Goal: Task Accomplishment & Management: Use online tool/utility

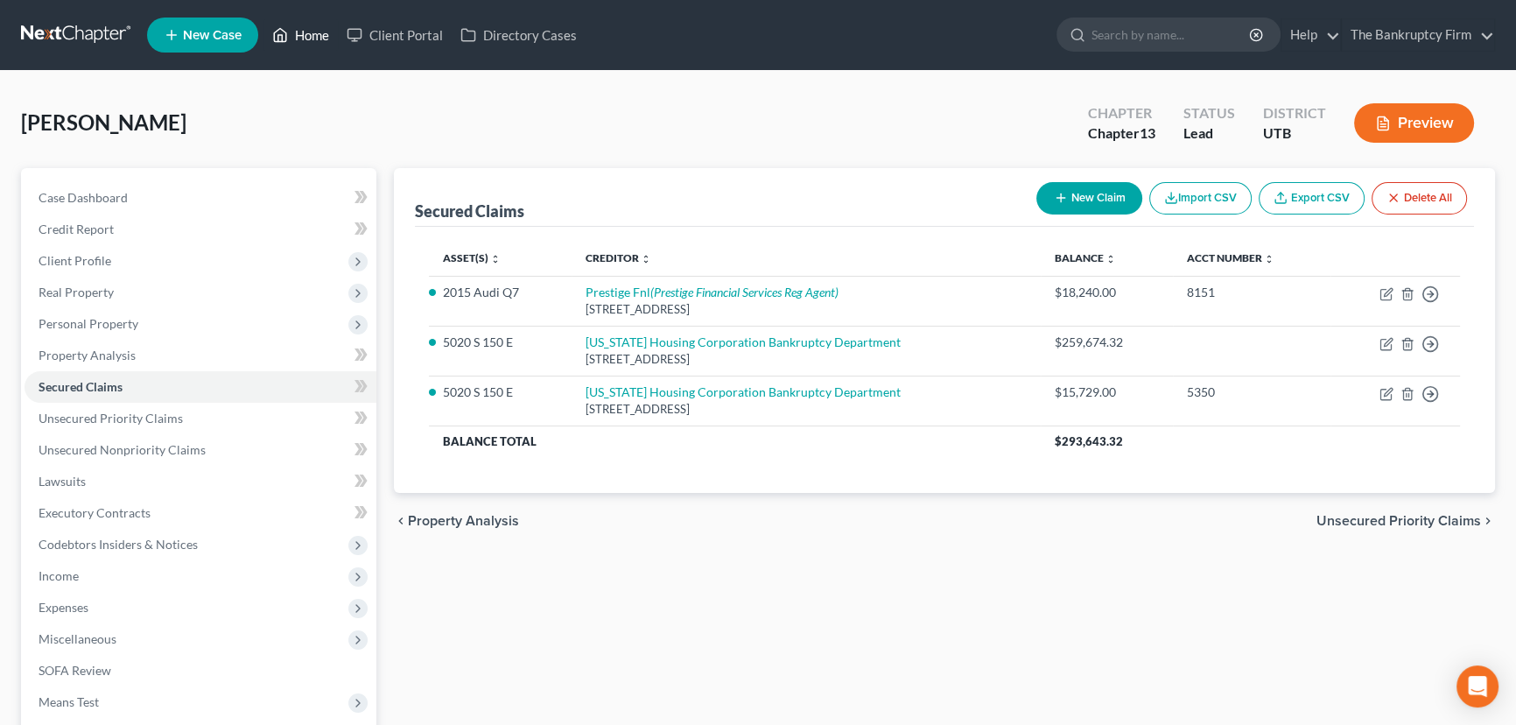
click at [314, 36] on link "Home" at bounding box center [301, 35] width 74 height 32
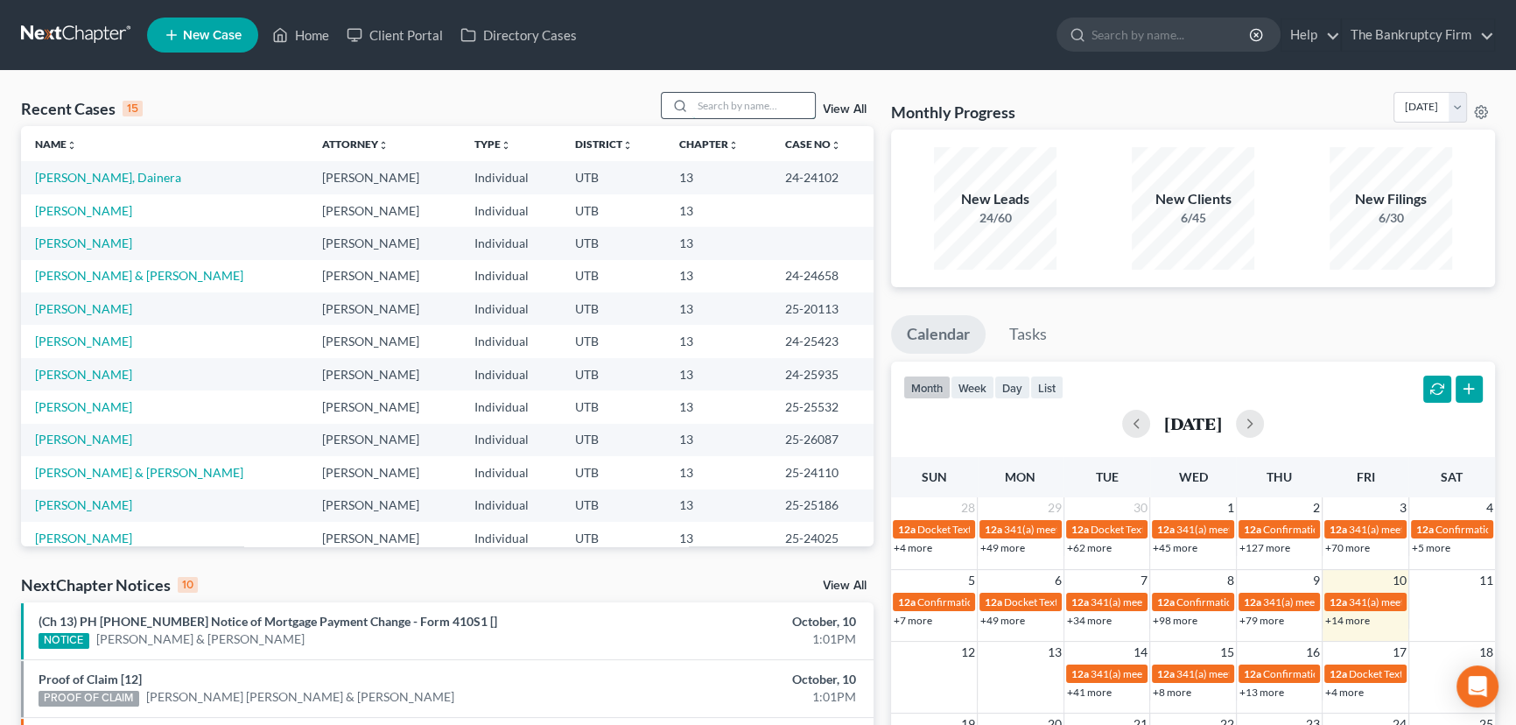
click at [710, 102] on input "search" at bounding box center [753, 105] width 123 height 25
click at [102, 441] on link "[PERSON_NAME]" at bounding box center [83, 439] width 97 height 15
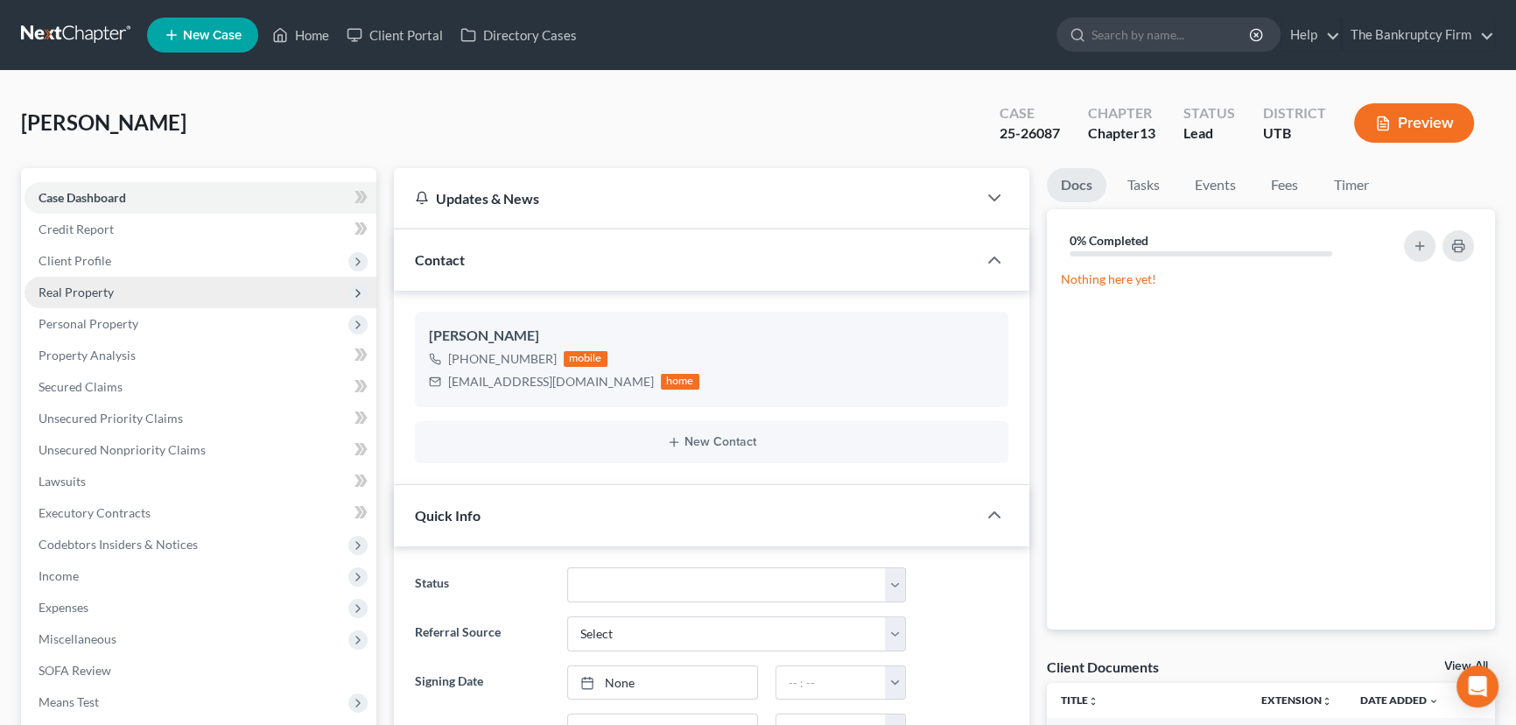
click at [73, 292] on span "Real Property" at bounding box center [76, 292] width 75 height 15
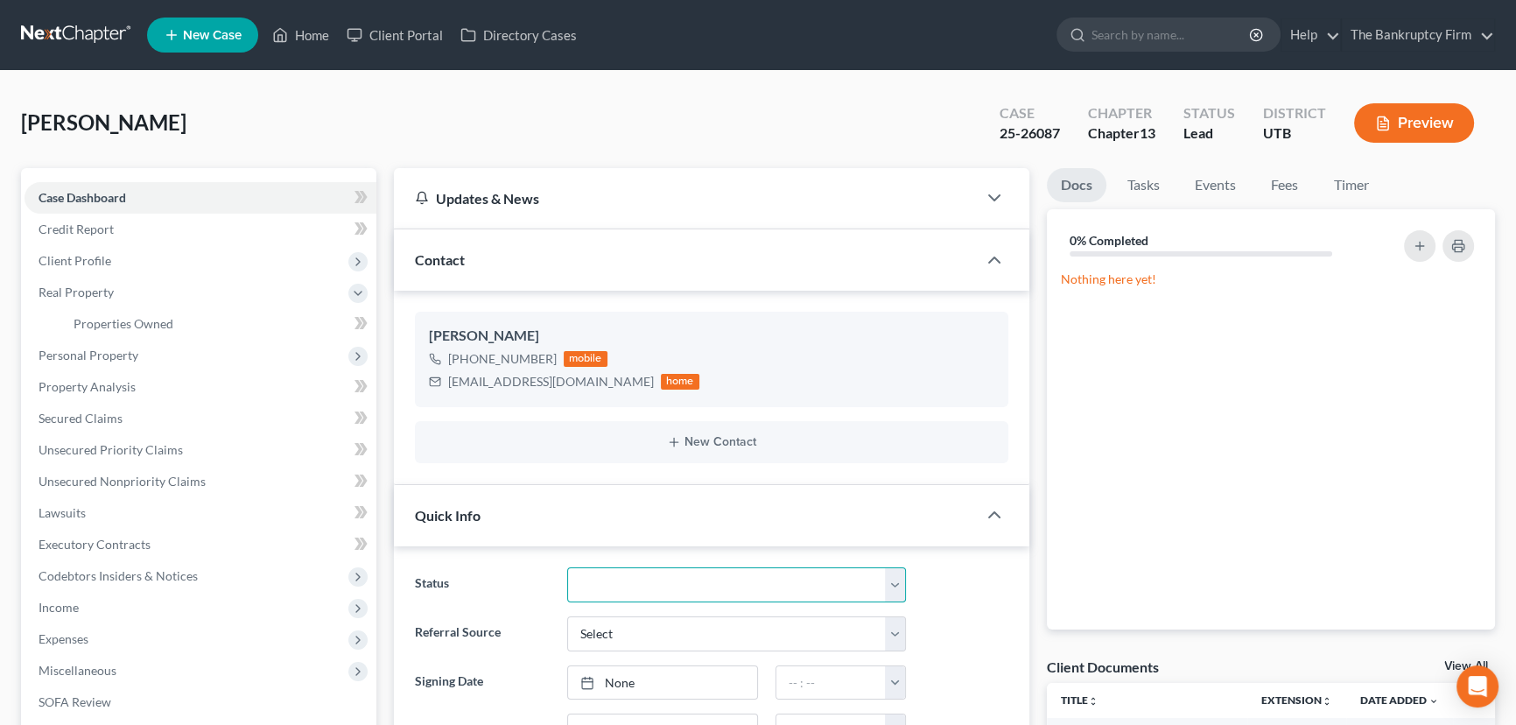
click at [693, 573] on select "Closed Discharged Dismissed Filed Initial In Progress Lost Lead Ready to File T…" at bounding box center [736, 584] width 339 height 35
select select "3"
click at [567, 567] on select "Closed Discharged Dismissed Filed Initial In Progress Lost Lead Ready to File T…" at bounding box center [736, 584] width 339 height 35
click at [313, 35] on link "Home" at bounding box center [301, 35] width 74 height 32
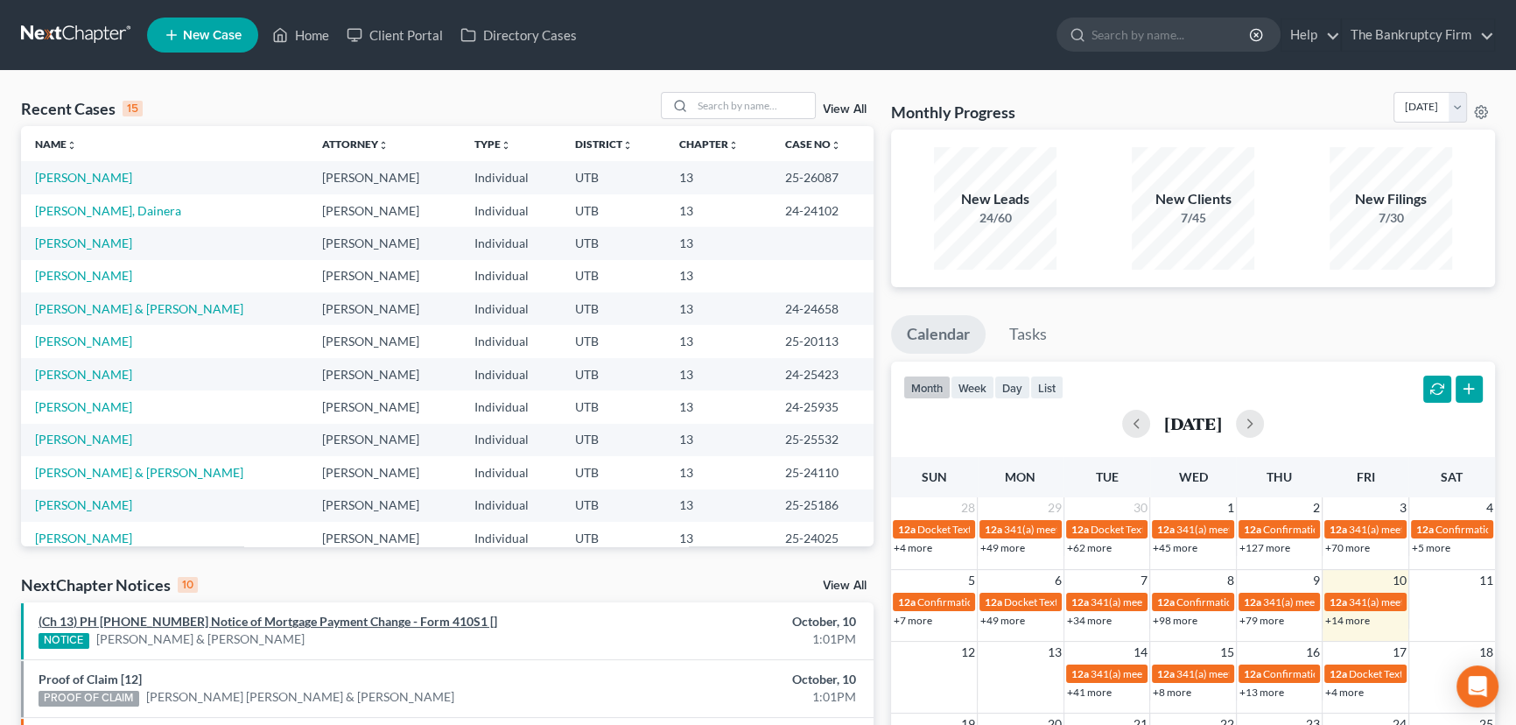
click at [257, 623] on link "(Ch 13) PH 25-21036 Notice of Mortgage Payment Change - Form 410S1 []" at bounding box center [268, 621] width 459 height 15
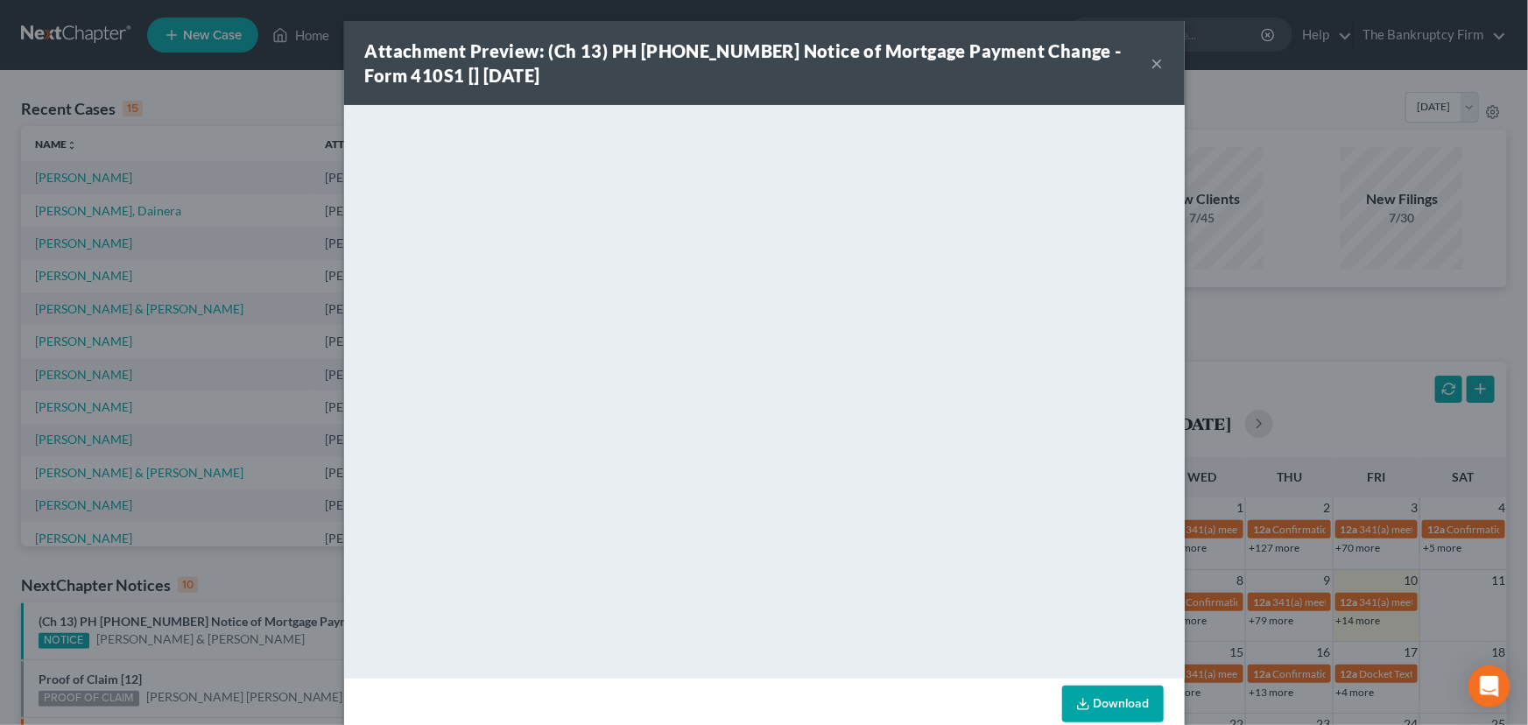
click at [277, 641] on div "Attachment Preview: (Ch 13) PH 25-21036 Notice of Mortgage Payment Change - For…" at bounding box center [764, 362] width 1528 height 725
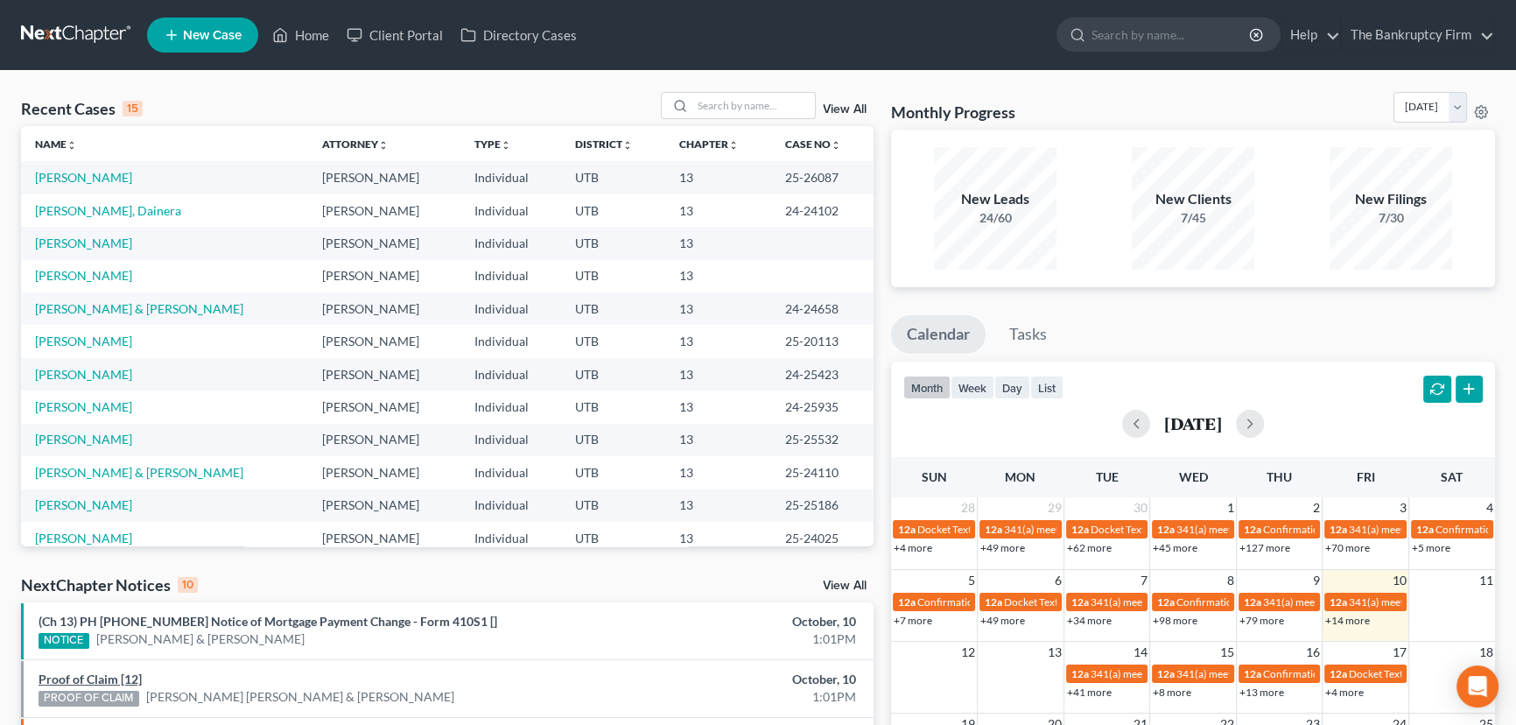
click at [119, 675] on link "Proof of Claim [12]" at bounding box center [90, 678] width 103 height 15
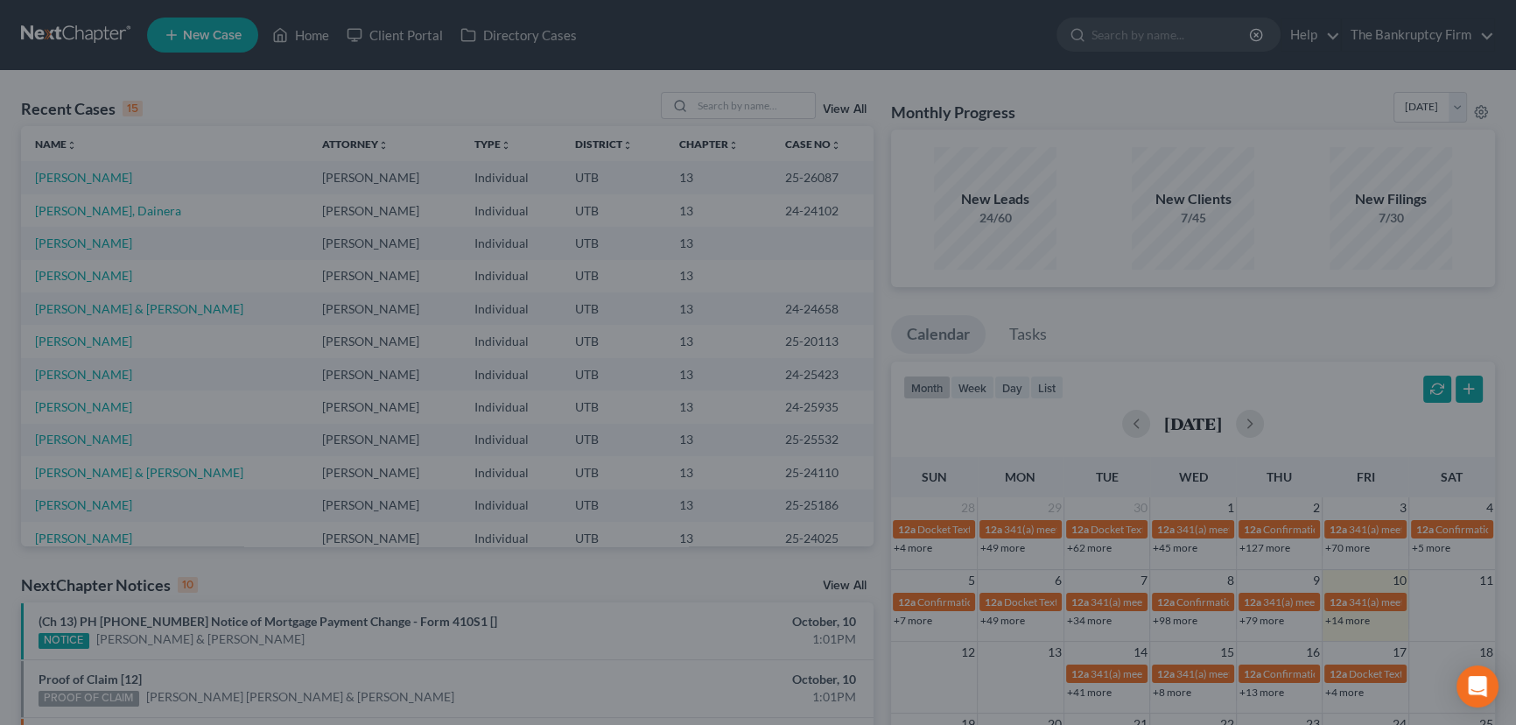
drag, startPoint x: 195, startPoint y: 671, endPoint x: 217, endPoint y: 601, distance: 73.4
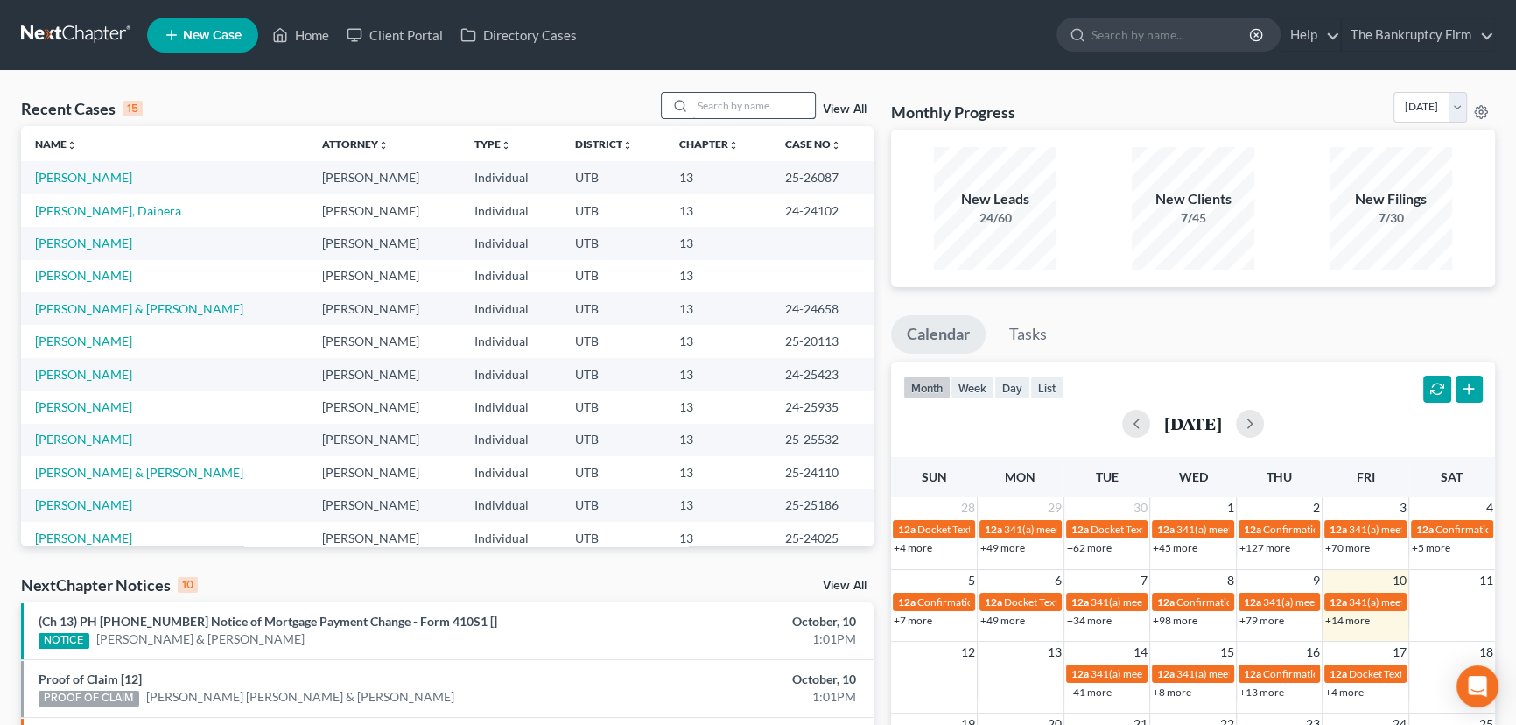
click at [711, 104] on input "search" at bounding box center [753, 105] width 123 height 25
type input "Dalton"
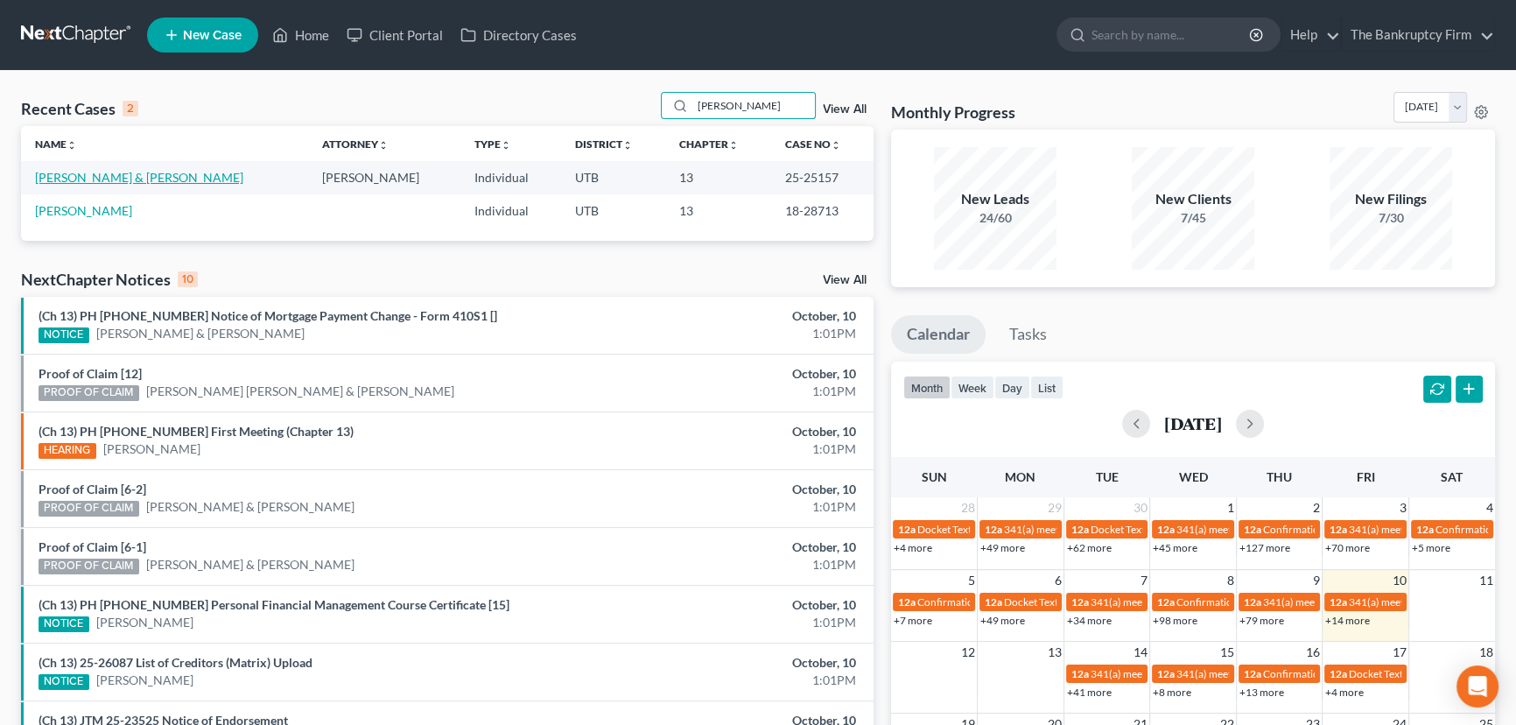
click at [107, 176] on link "Dalton, Jace & Becky" at bounding box center [139, 177] width 208 height 15
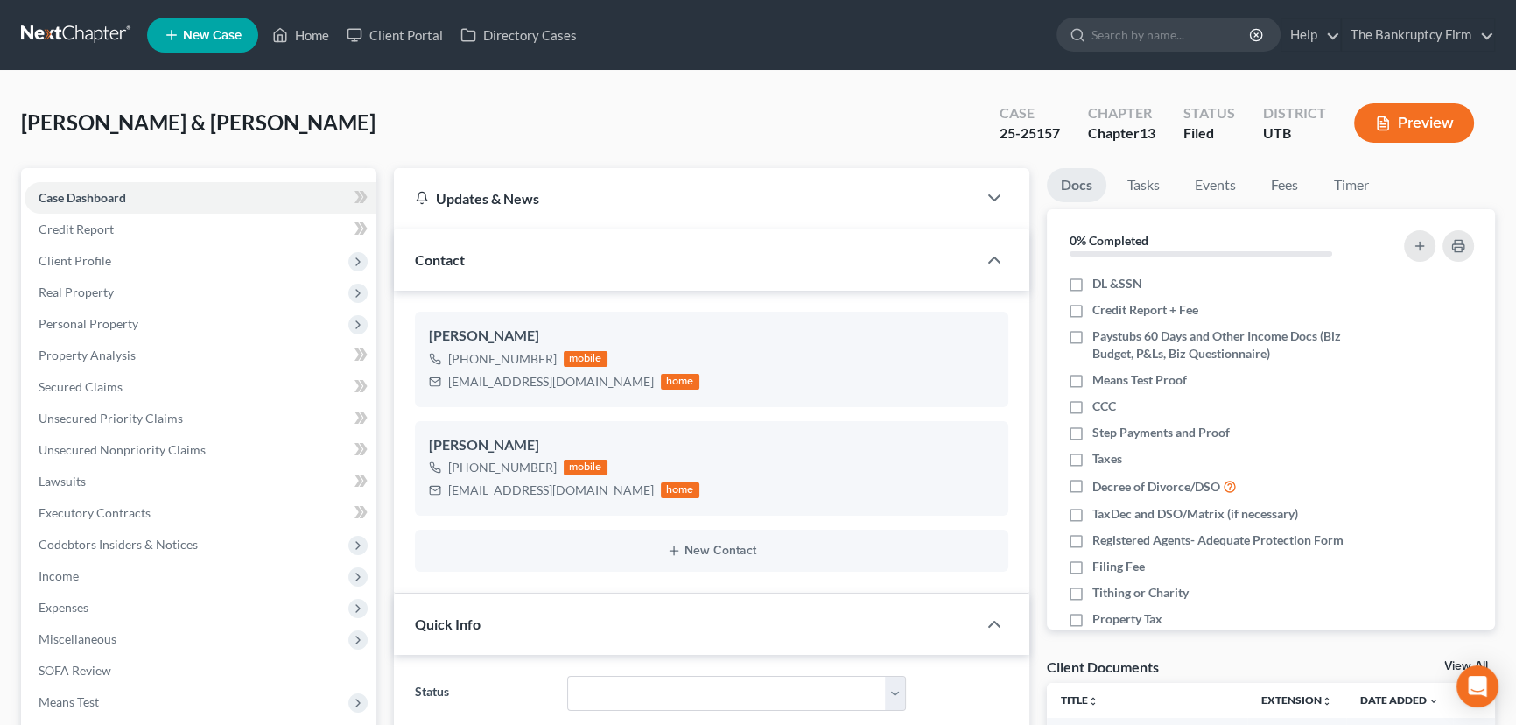
scroll to position [334, 0]
click at [102, 448] on span "Unsecured Nonpriority Claims" at bounding box center [122, 449] width 167 height 15
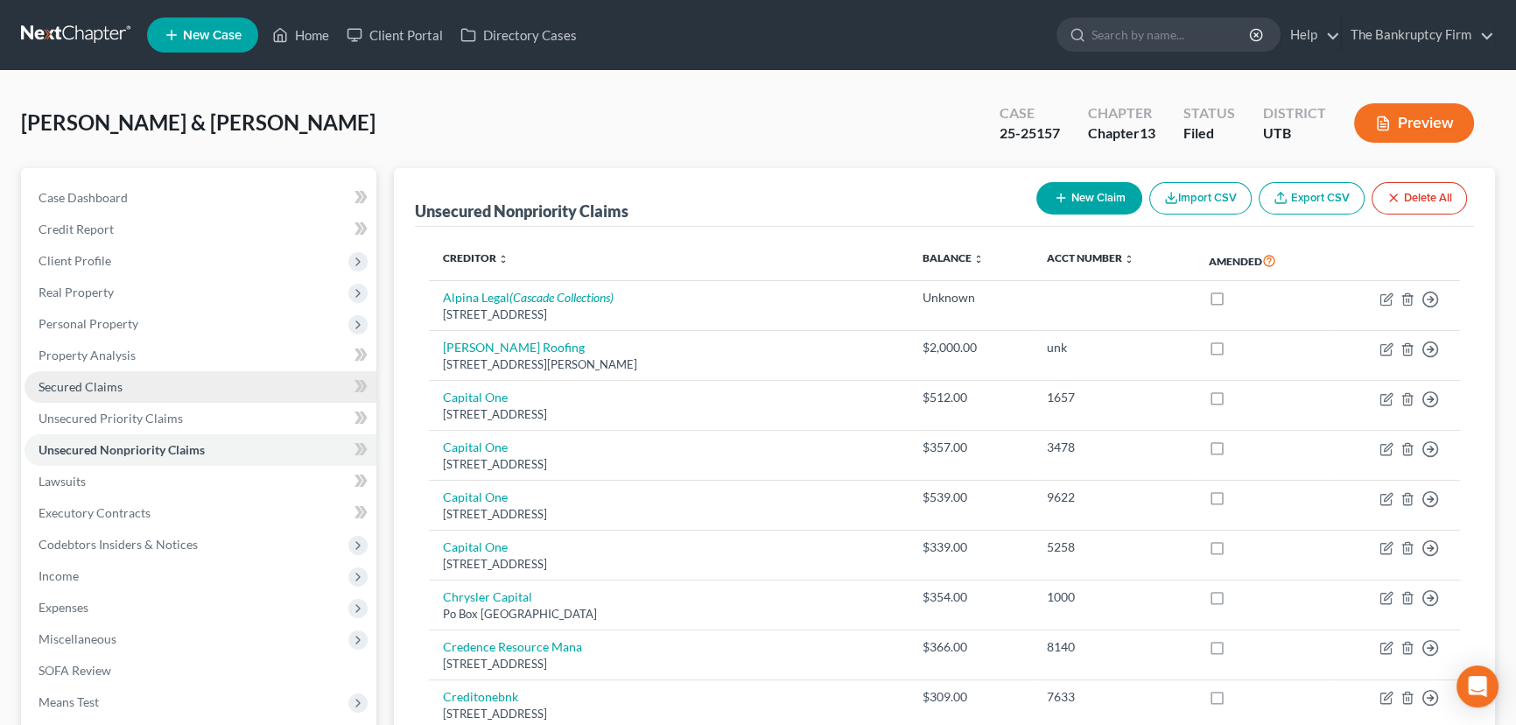
click at [83, 384] on span "Secured Claims" at bounding box center [81, 386] width 84 height 15
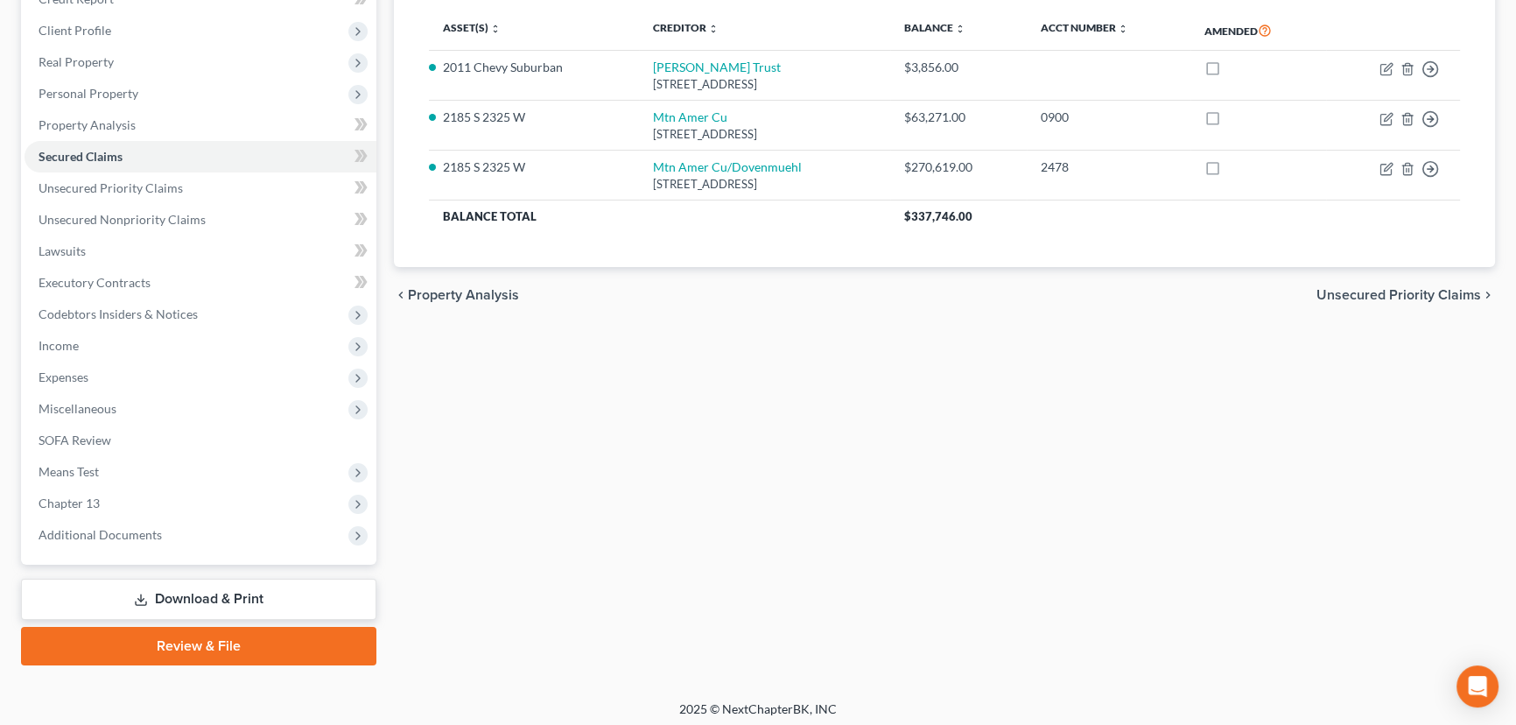
scroll to position [235, 0]
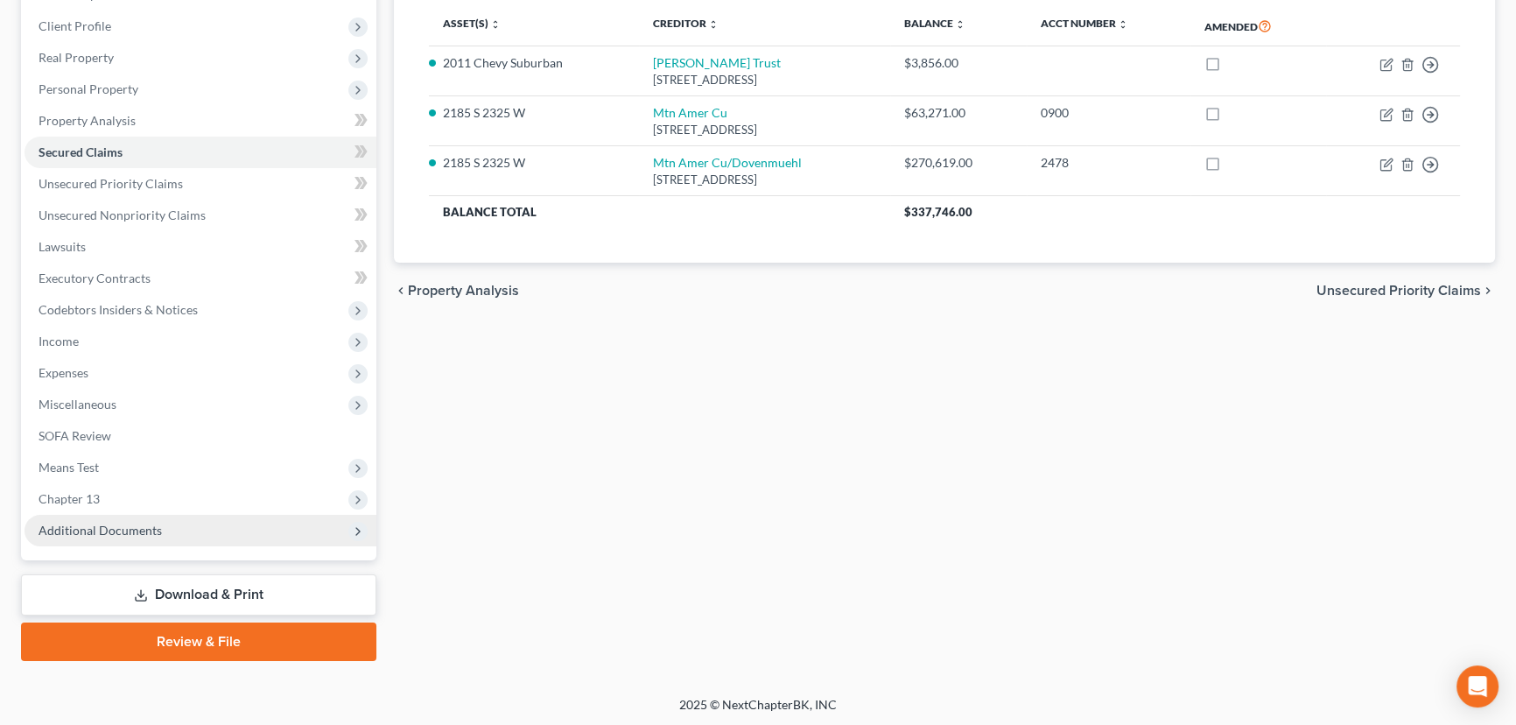
click at [79, 532] on span "Additional Documents" at bounding box center [100, 530] width 123 height 15
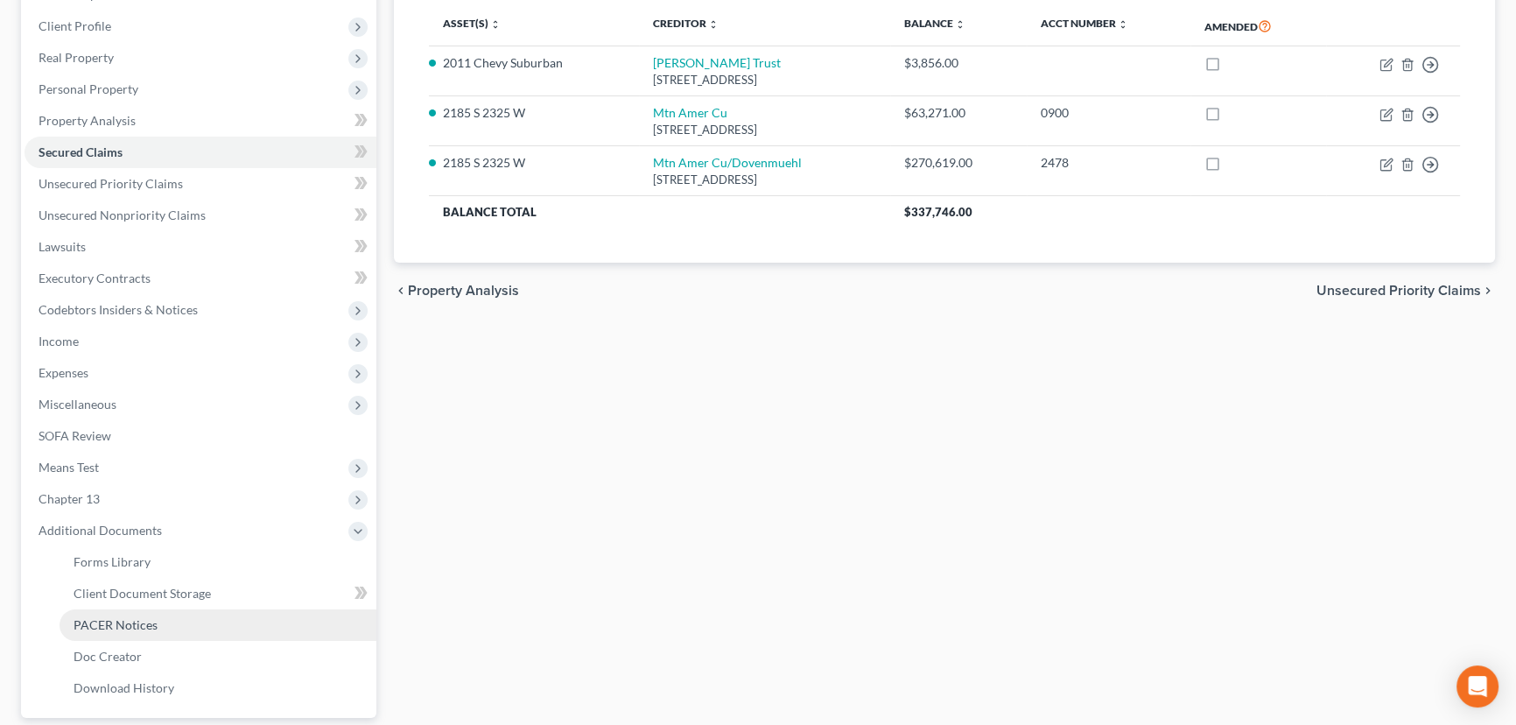
click at [123, 622] on span "PACER Notices" at bounding box center [116, 624] width 84 height 15
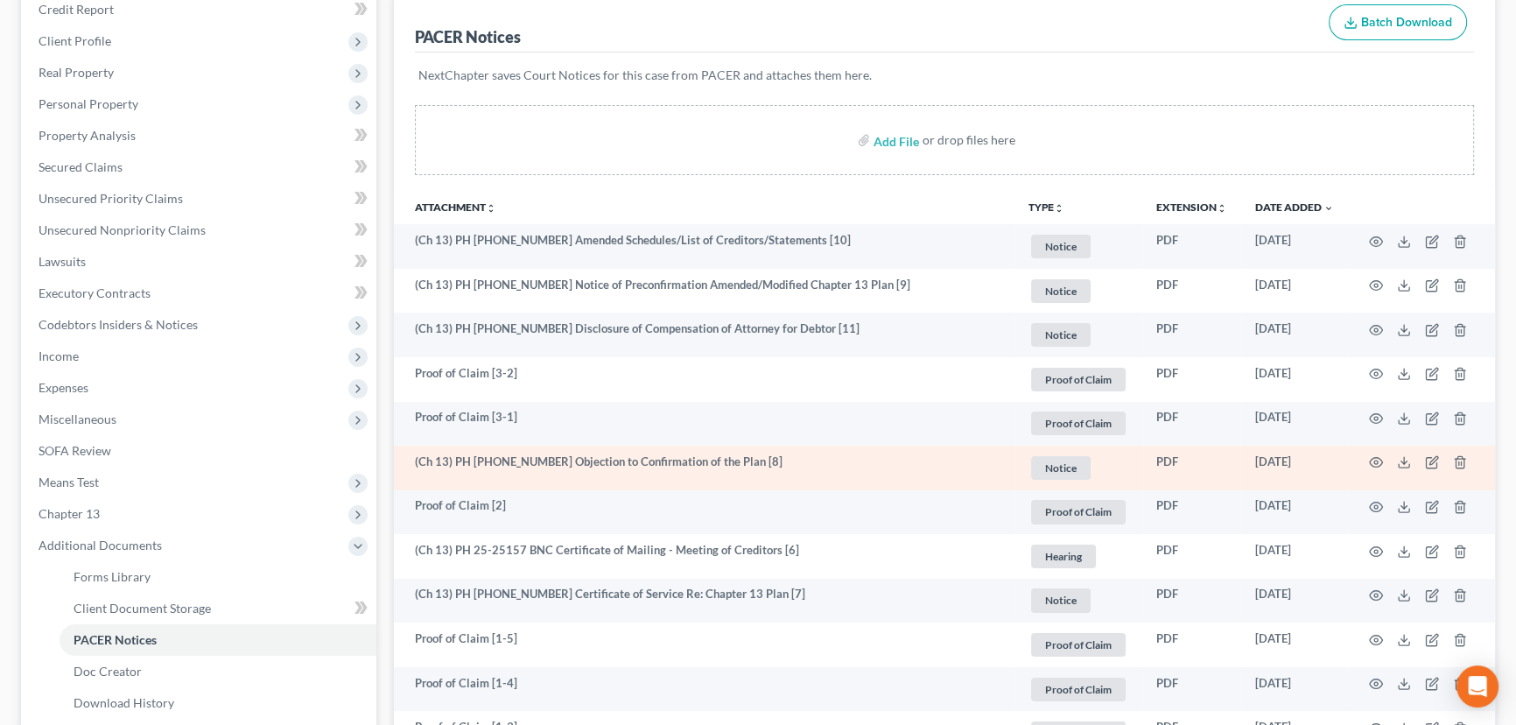
scroll to position [238, 0]
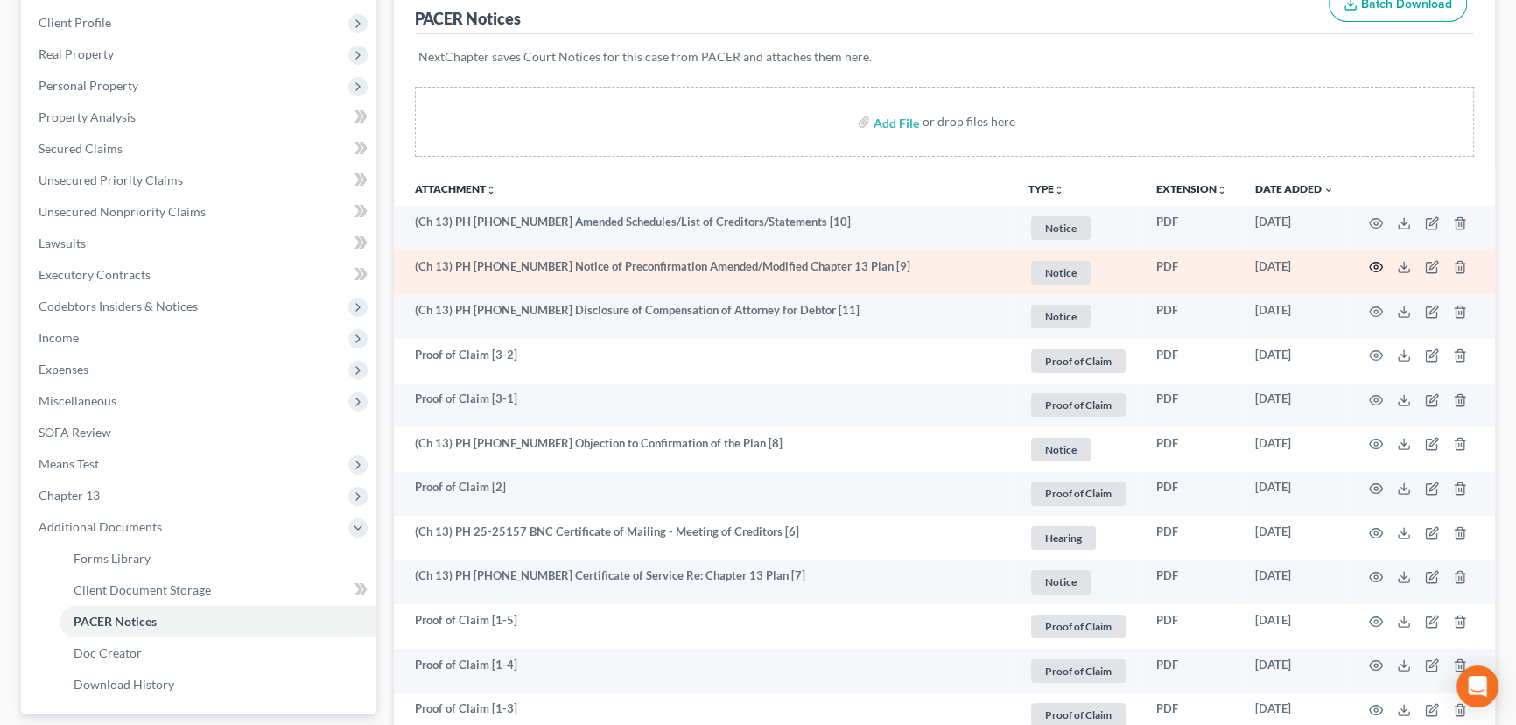
click at [1372, 263] on icon "button" at bounding box center [1376, 267] width 14 height 14
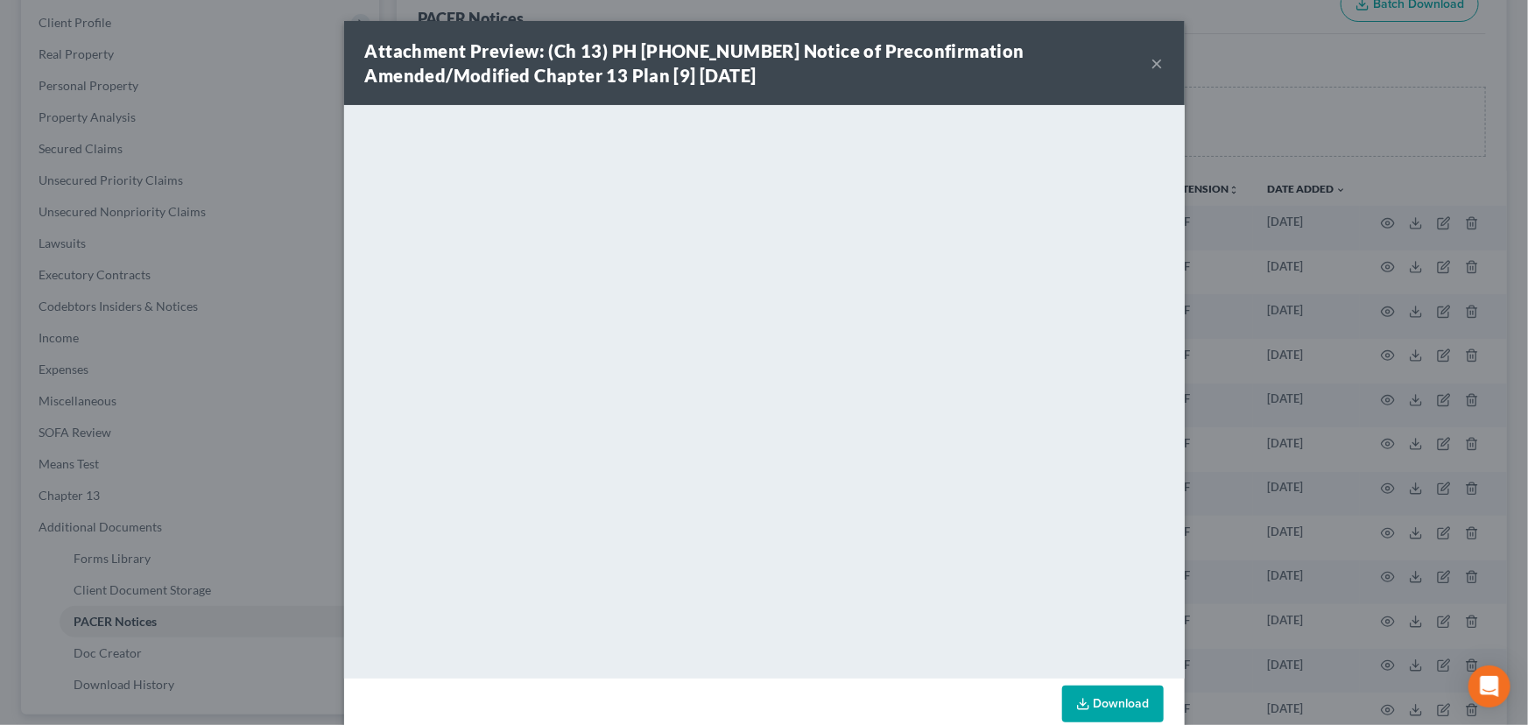
click at [1152, 65] on button "×" at bounding box center [1157, 63] width 12 height 21
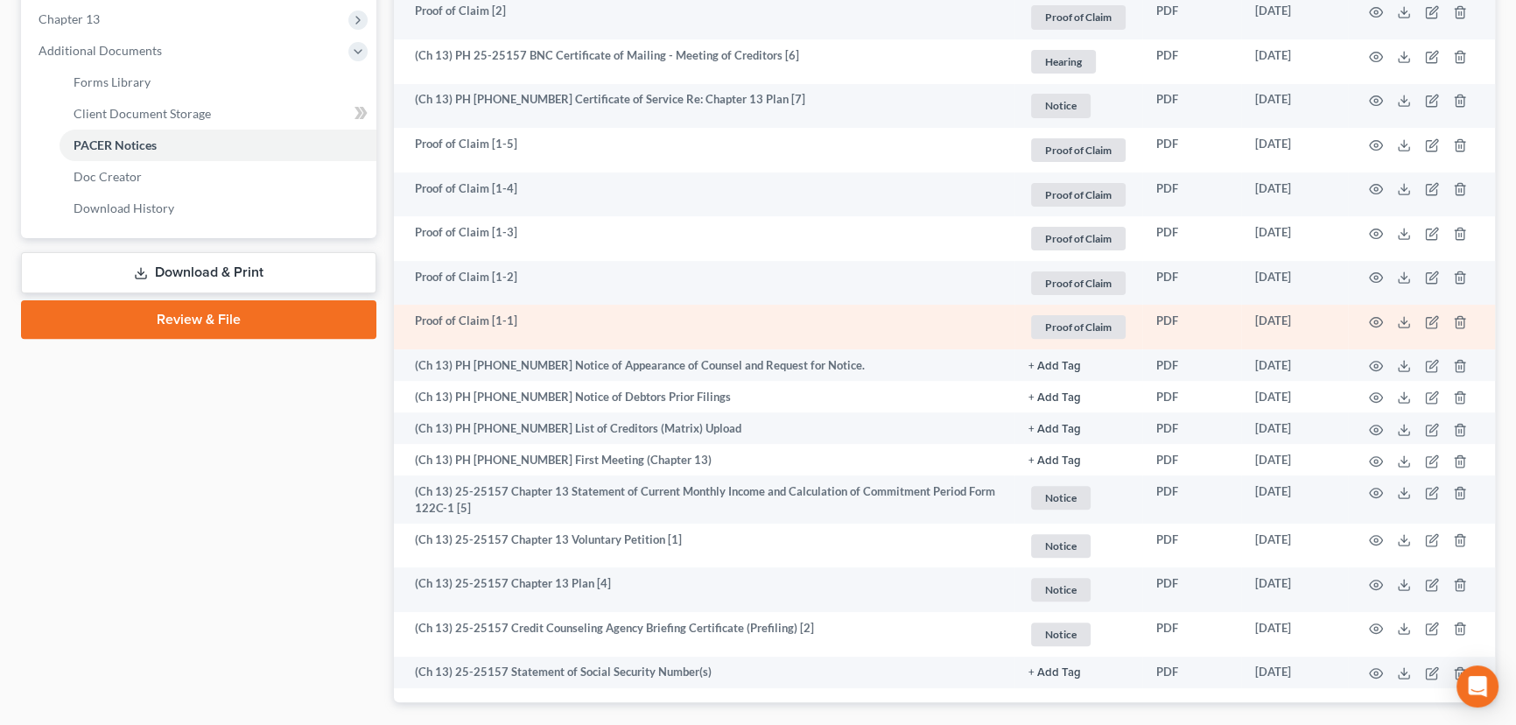
scroll to position [716, 0]
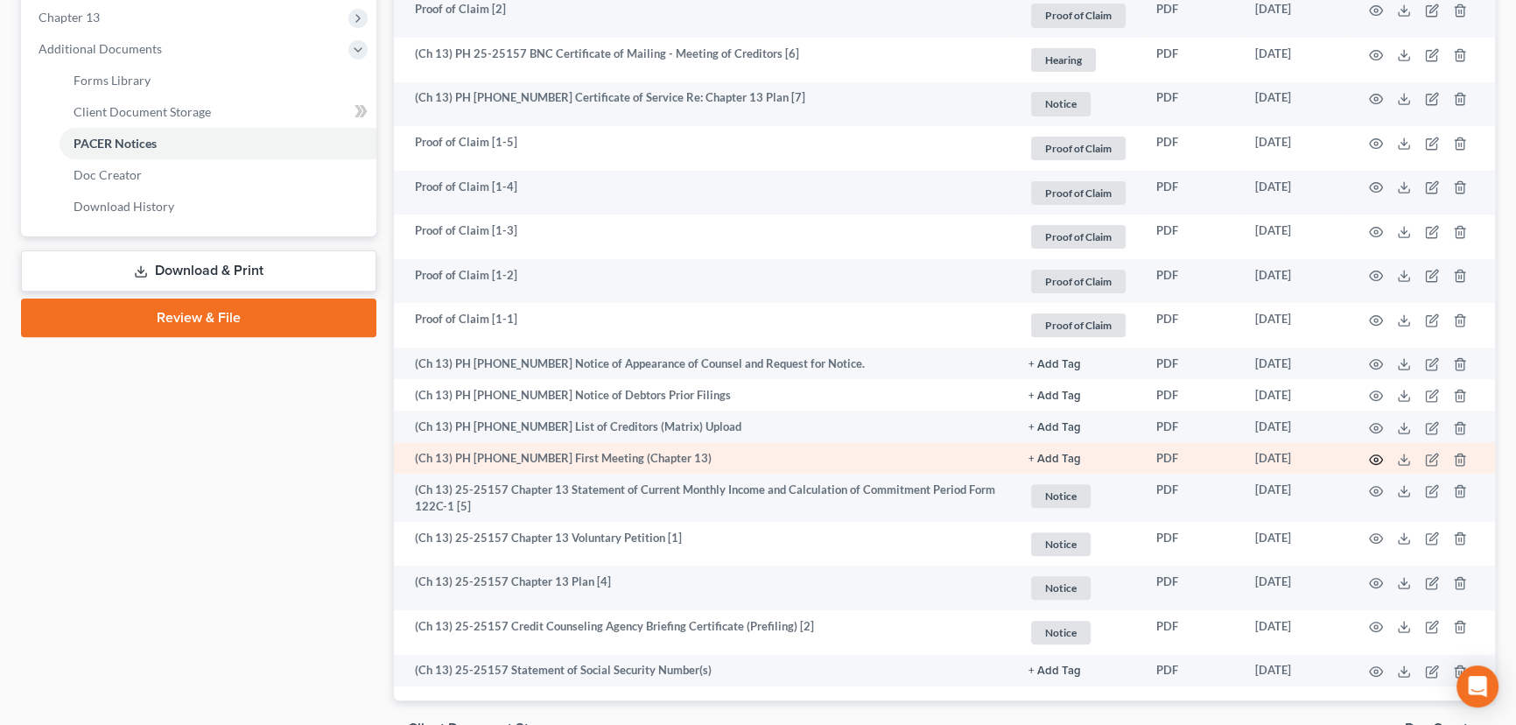
click at [1380, 464] on icon "button" at bounding box center [1376, 460] width 14 height 14
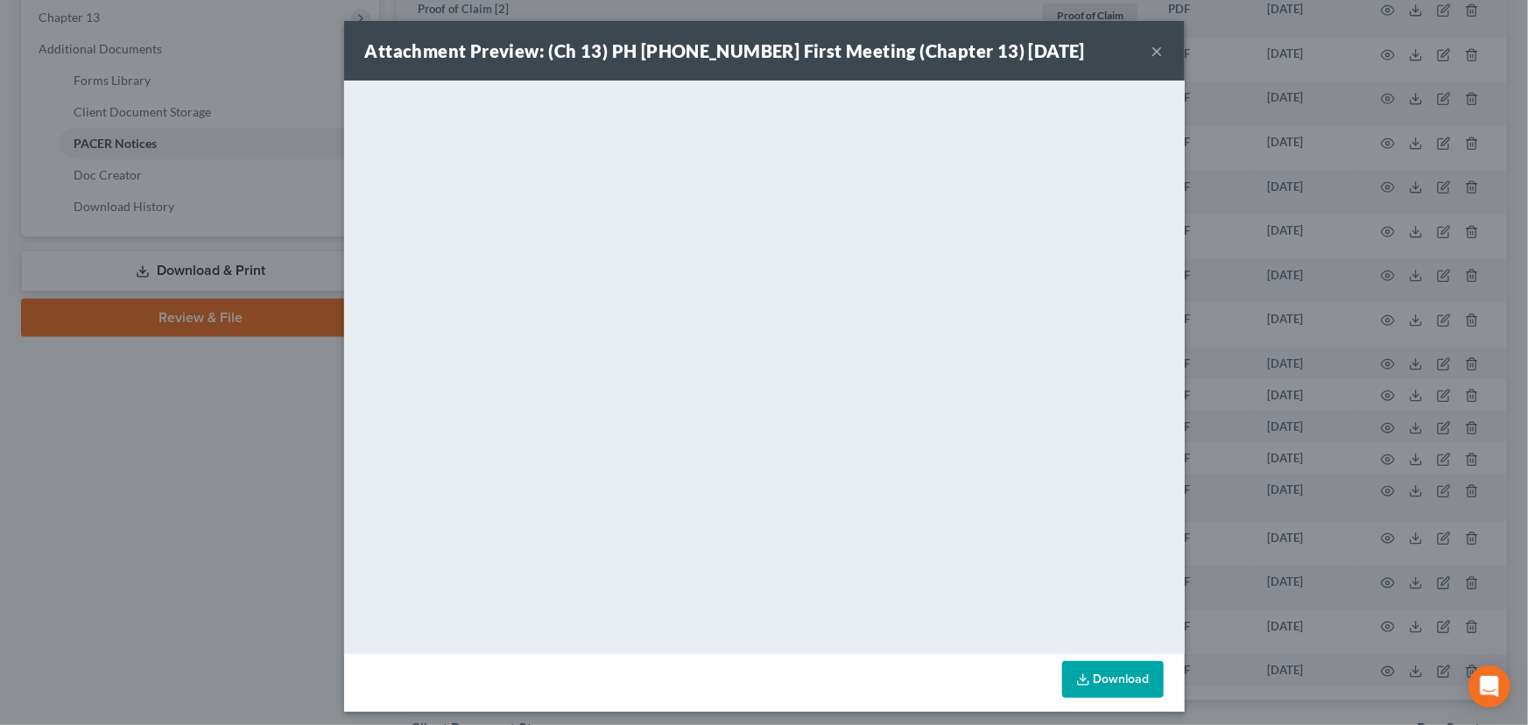
click at [1156, 53] on button "×" at bounding box center [1157, 50] width 12 height 21
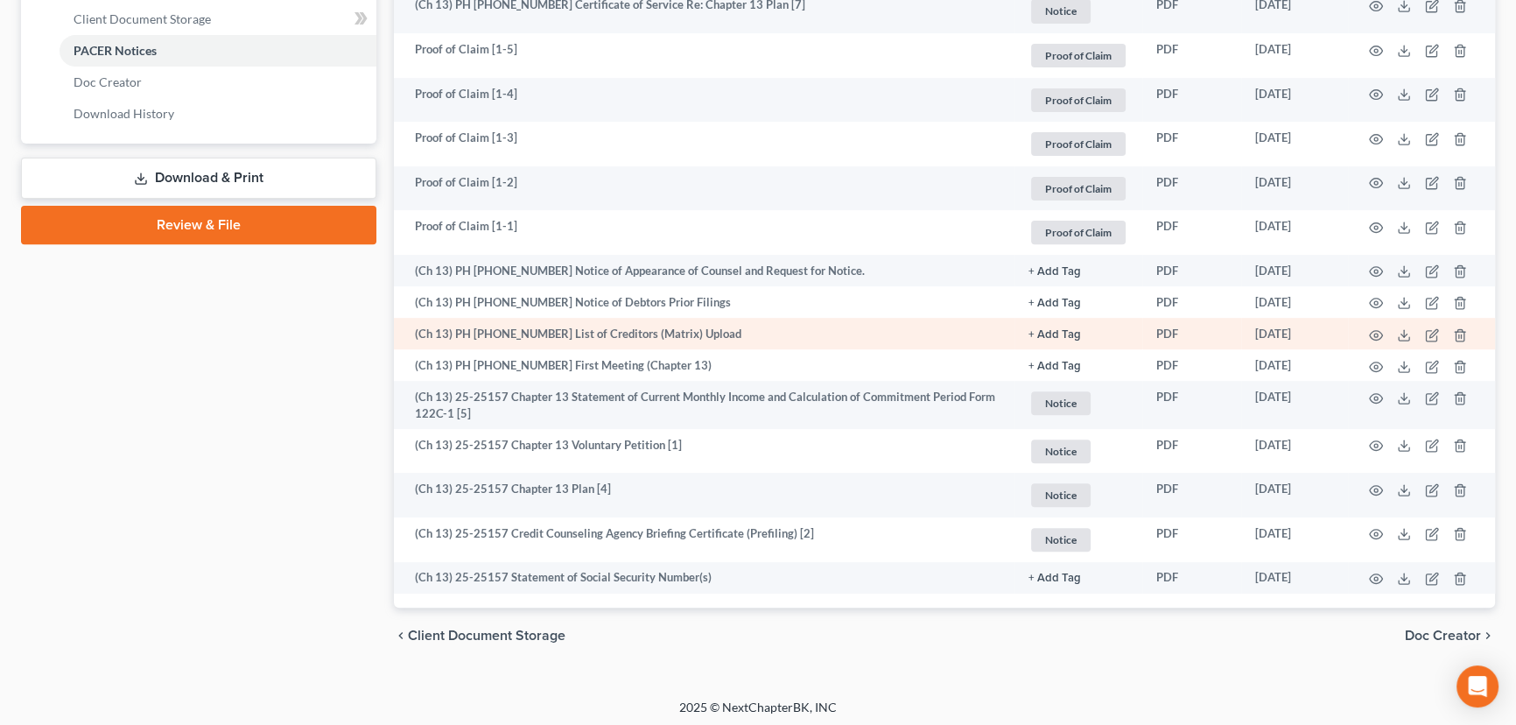
scroll to position [812, 0]
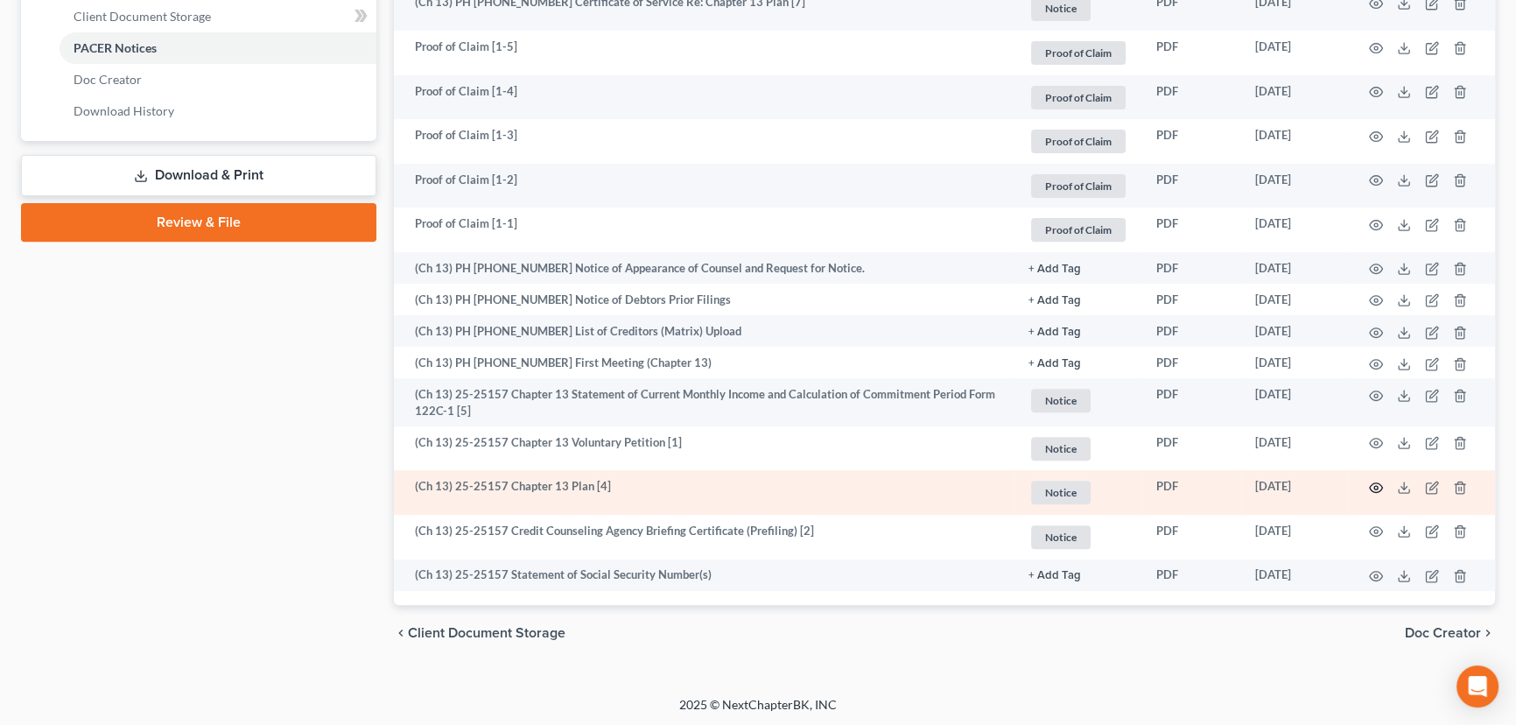
click at [1373, 484] on icon "button" at bounding box center [1376, 488] width 14 height 14
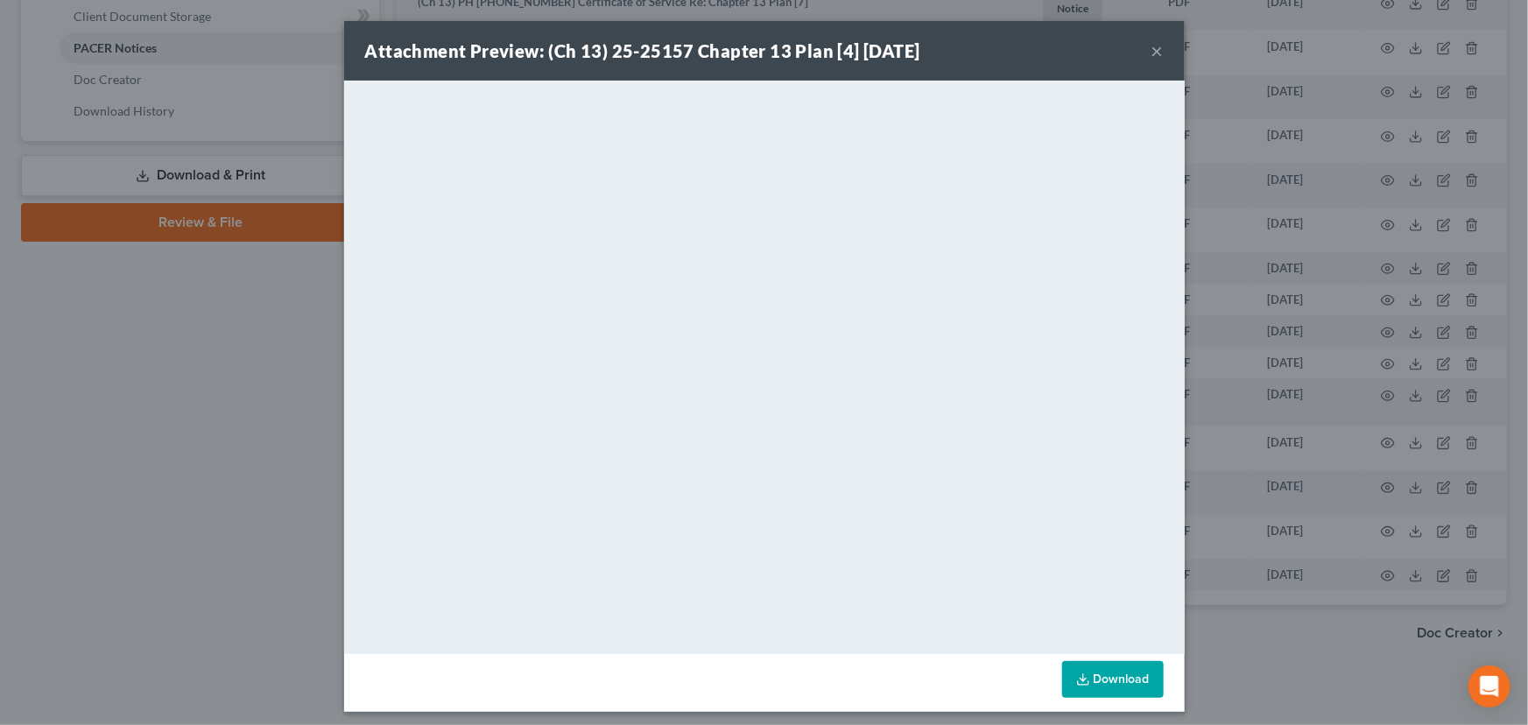
click at [1154, 52] on button "×" at bounding box center [1157, 50] width 12 height 21
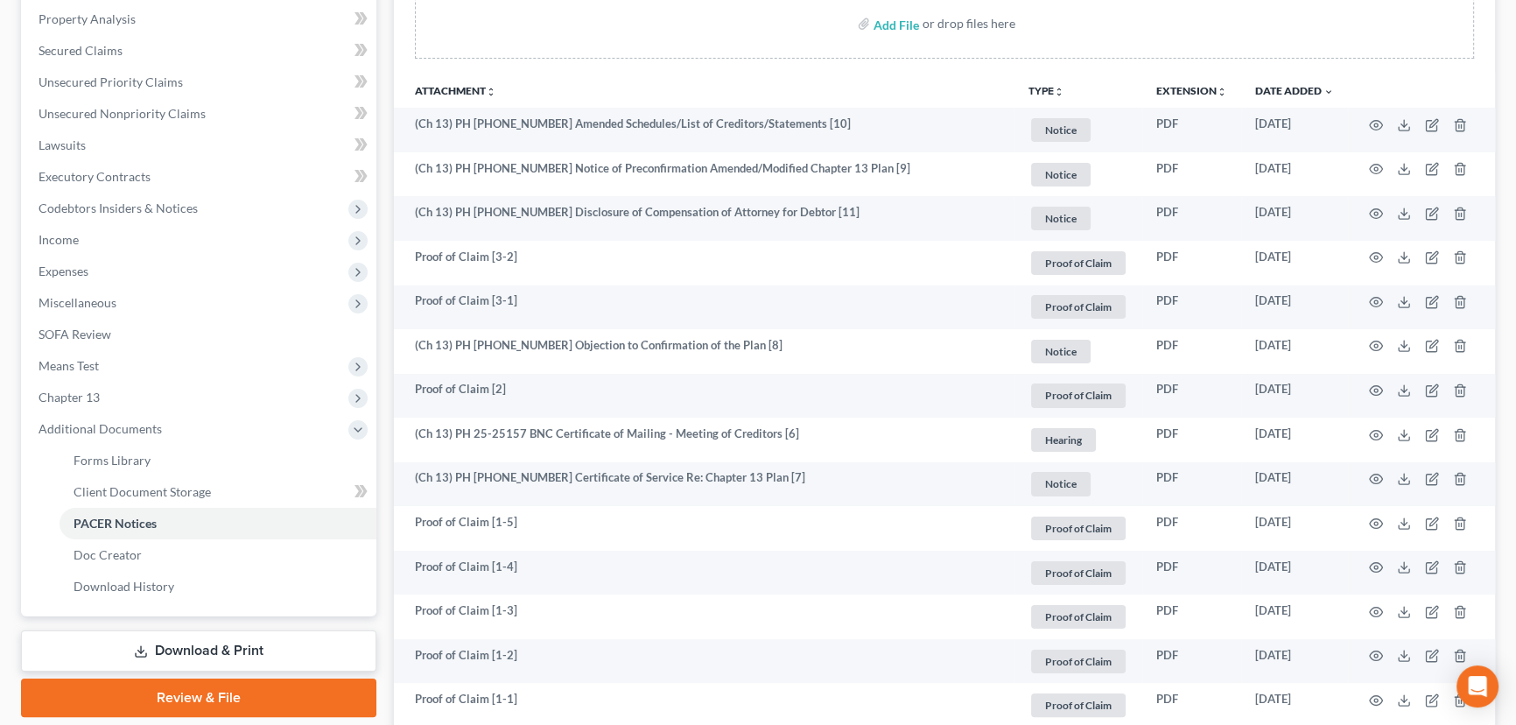
scroll to position [334, 0]
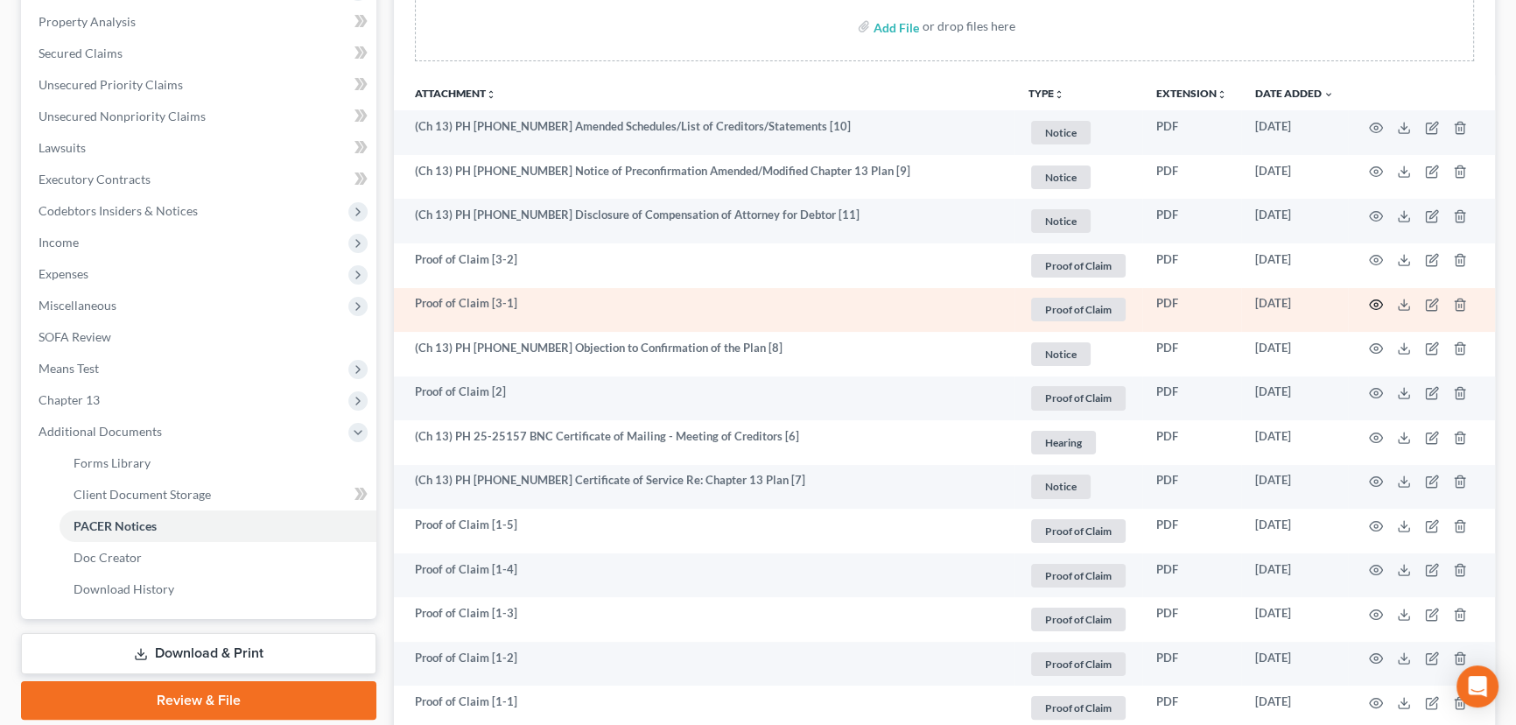
click at [1380, 299] on icon "button" at bounding box center [1376, 305] width 14 height 14
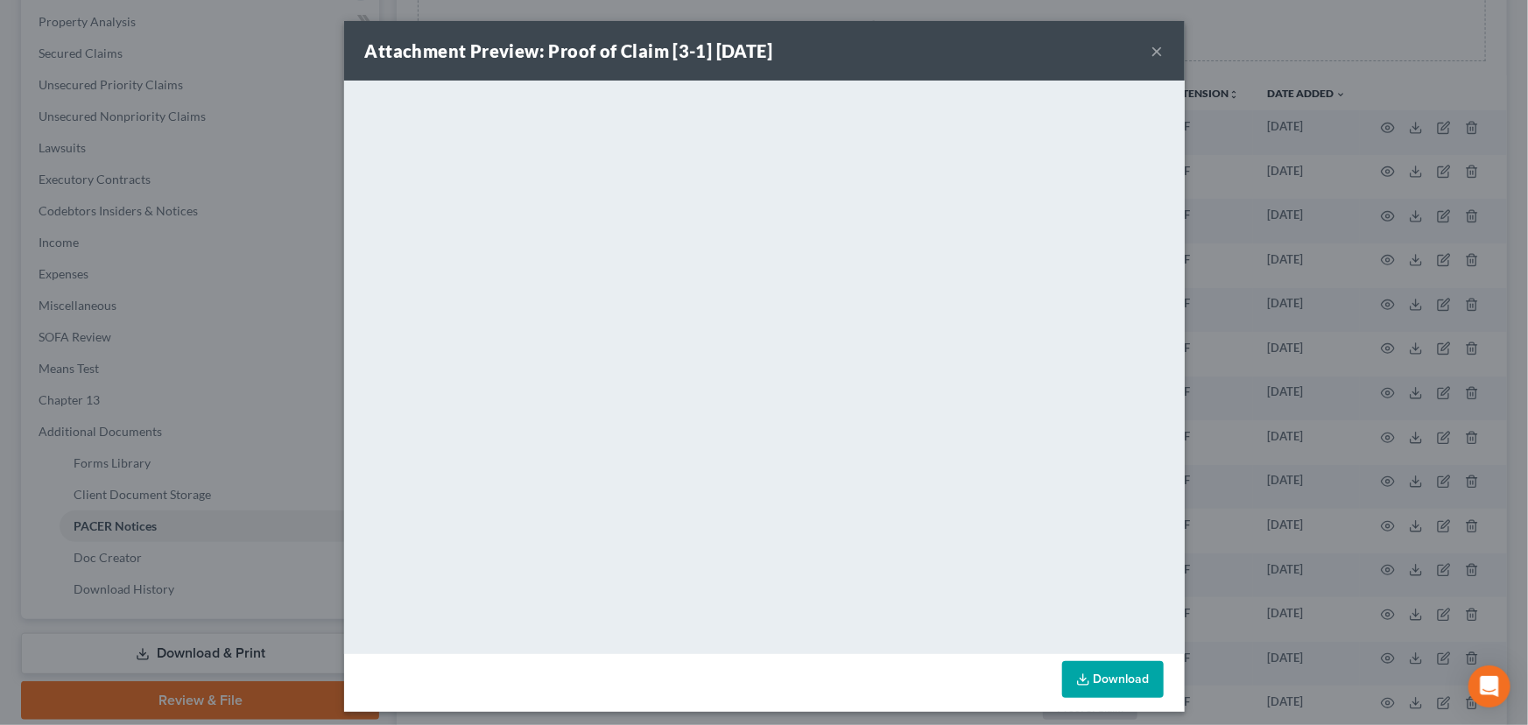
click at [1151, 50] on button "×" at bounding box center [1157, 50] width 12 height 21
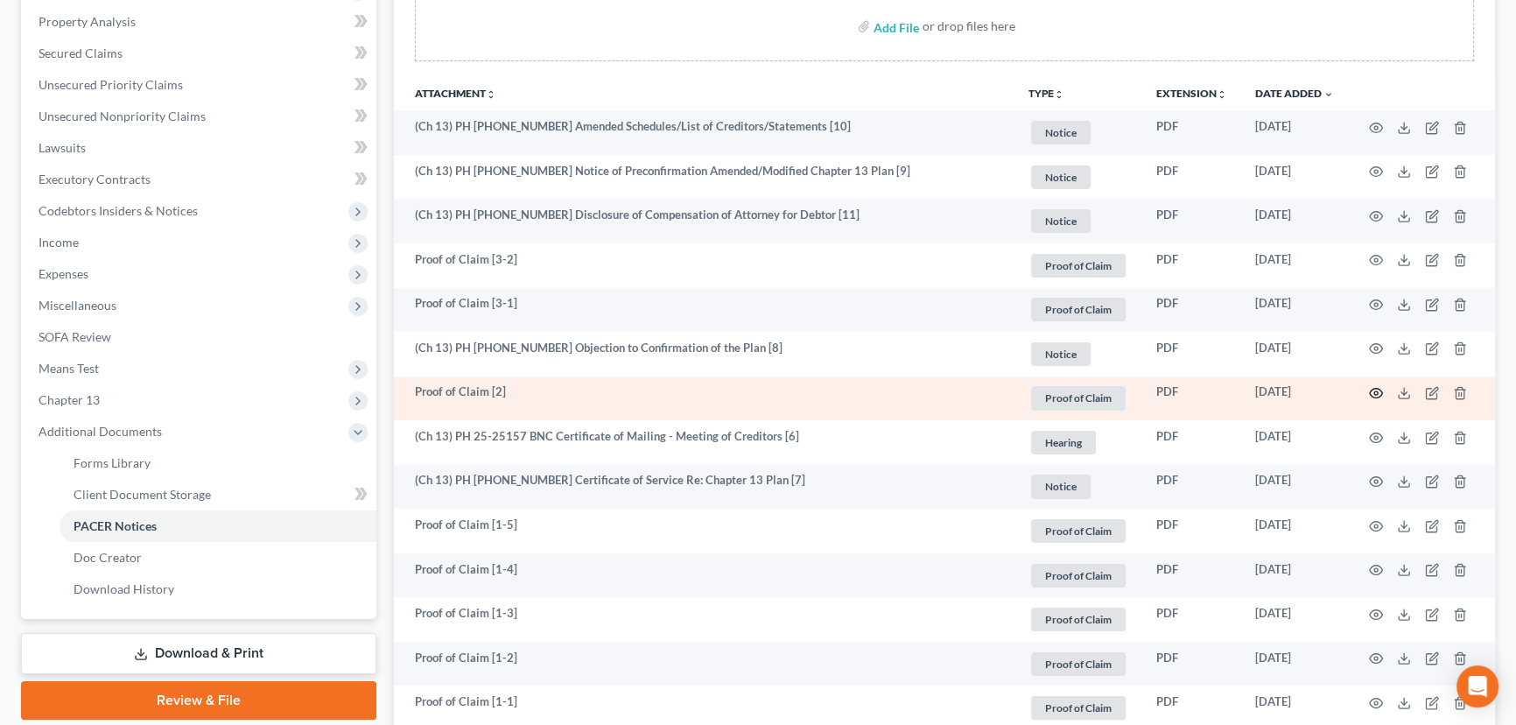
click at [1375, 390] on icon "button" at bounding box center [1376, 393] width 14 height 14
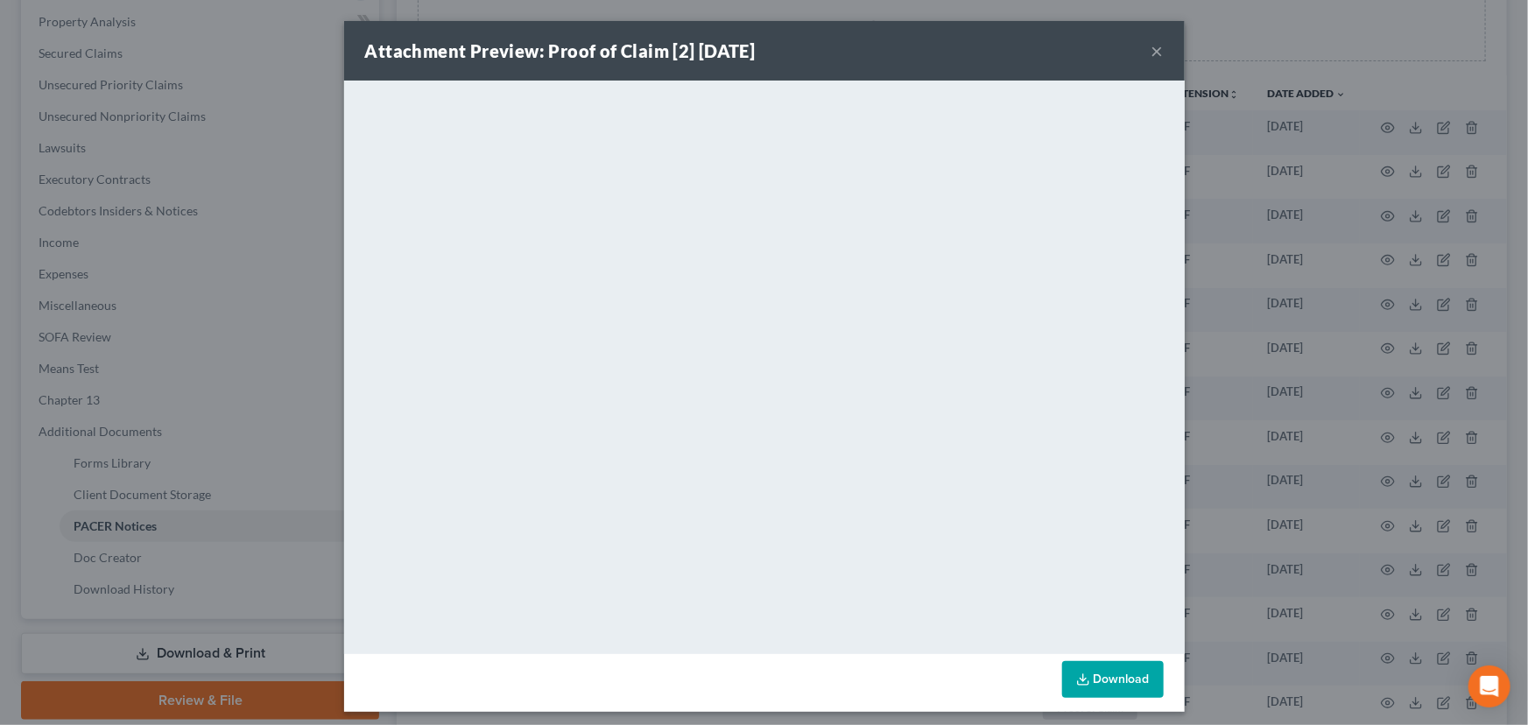
click at [1156, 48] on button "×" at bounding box center [1157, 50] width 12 height 21
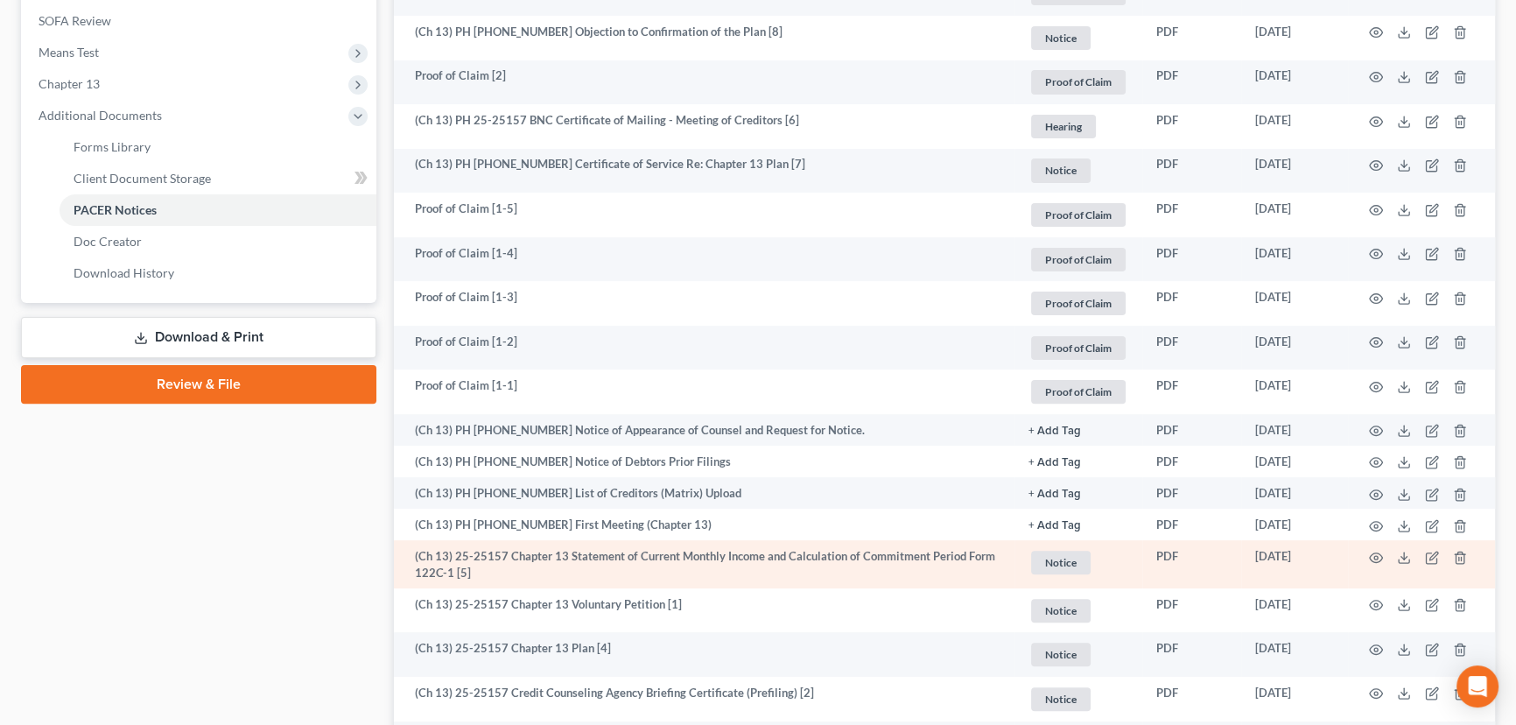
scroll to position [652, 0]
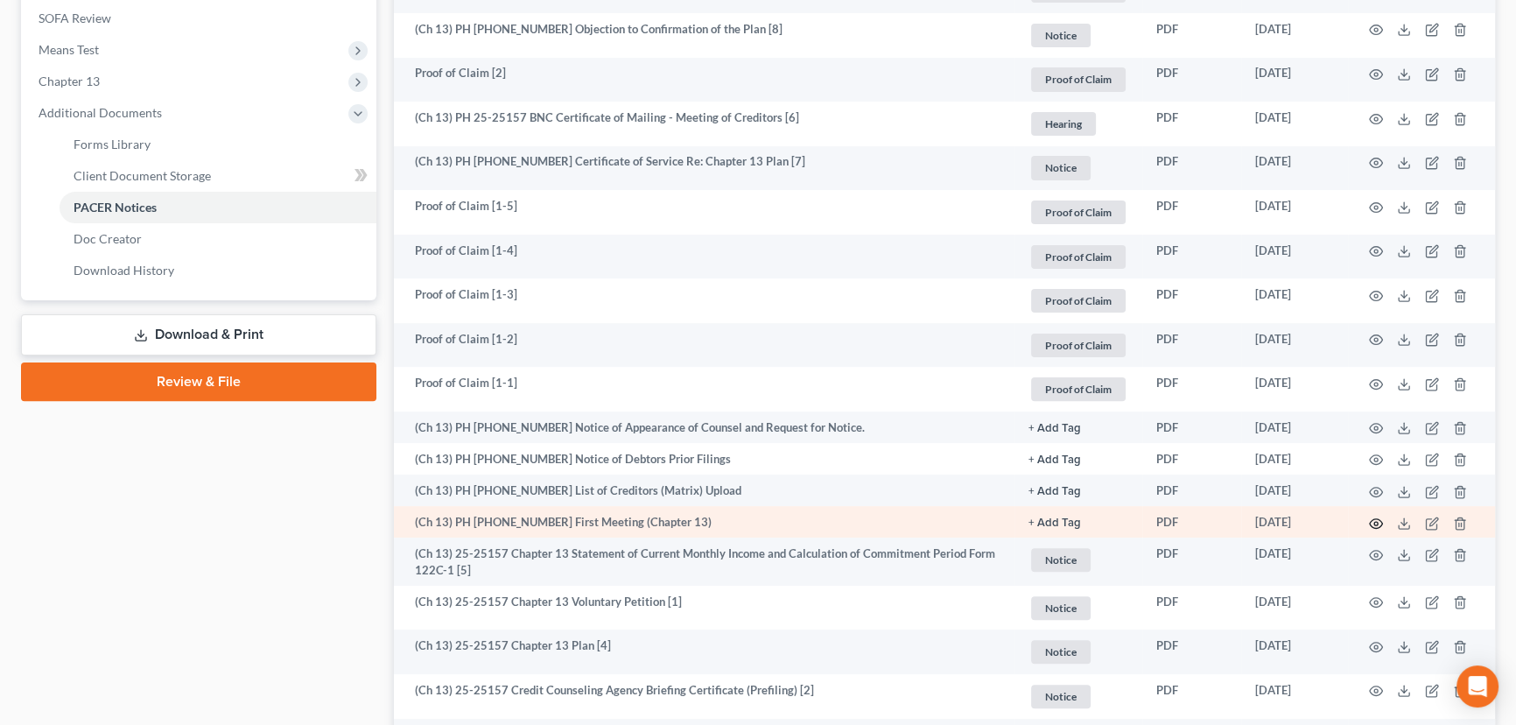
click at [1372, 518] on icon "button" at bounding box center [1376, 524] width 14 height 14
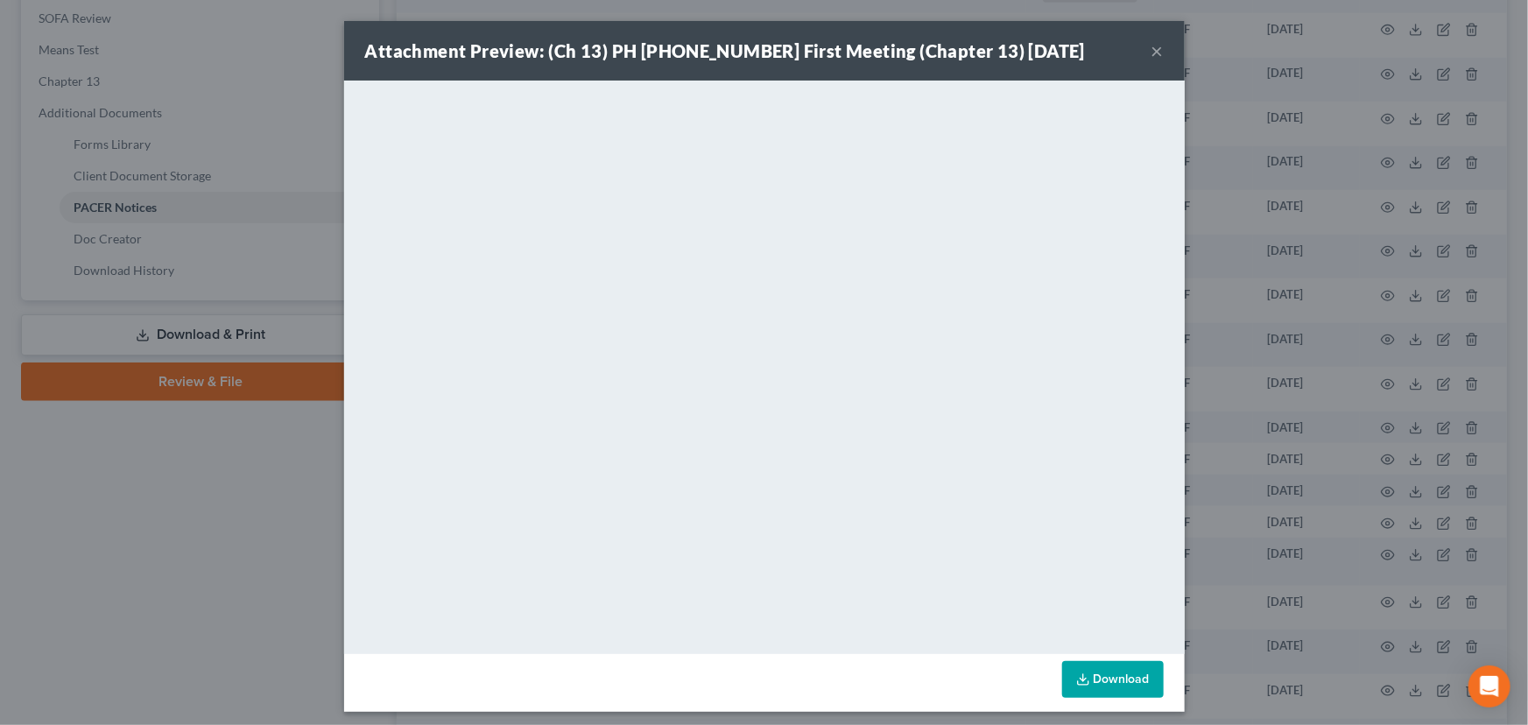
click at [1151, 53] on button "×" at bounding box center [1157, 50] width 12 height 21
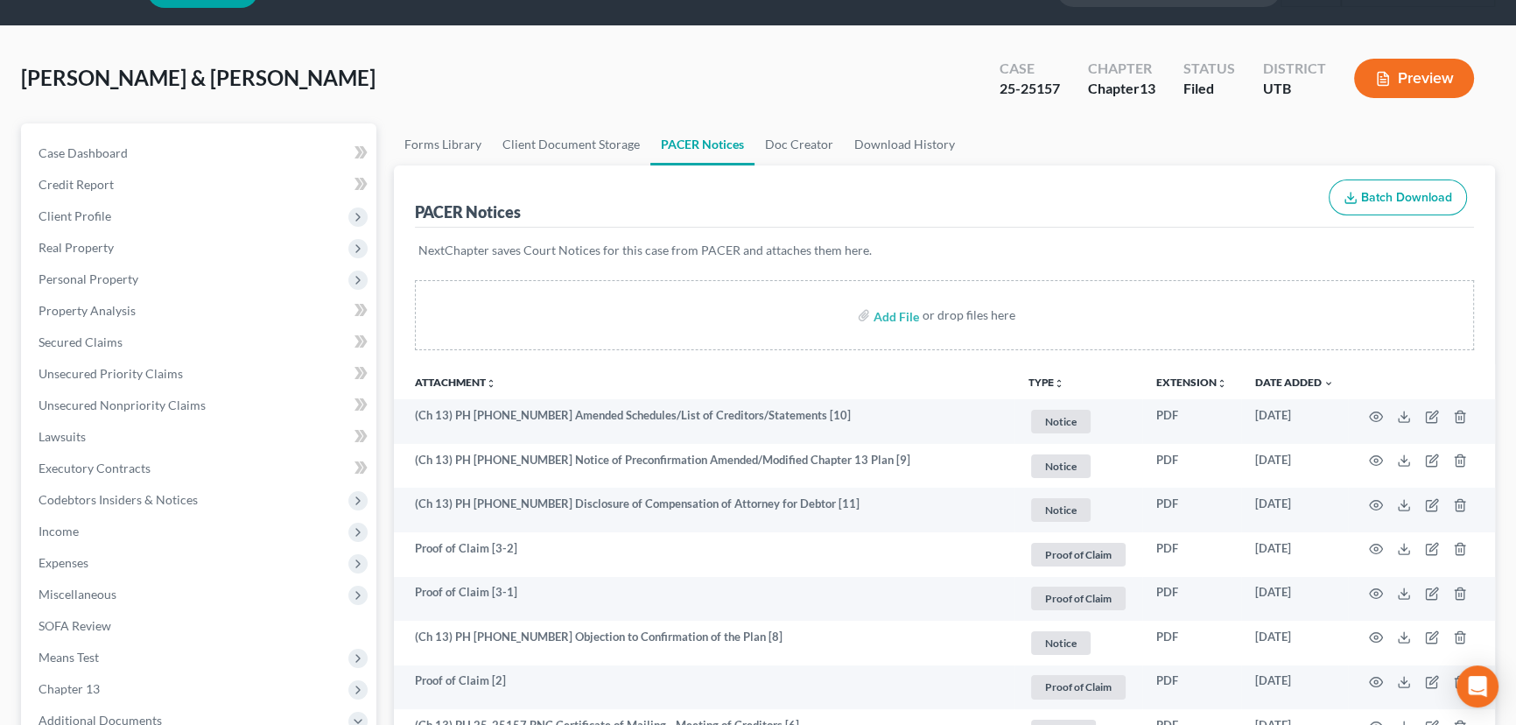
scroll to position [0, 0]
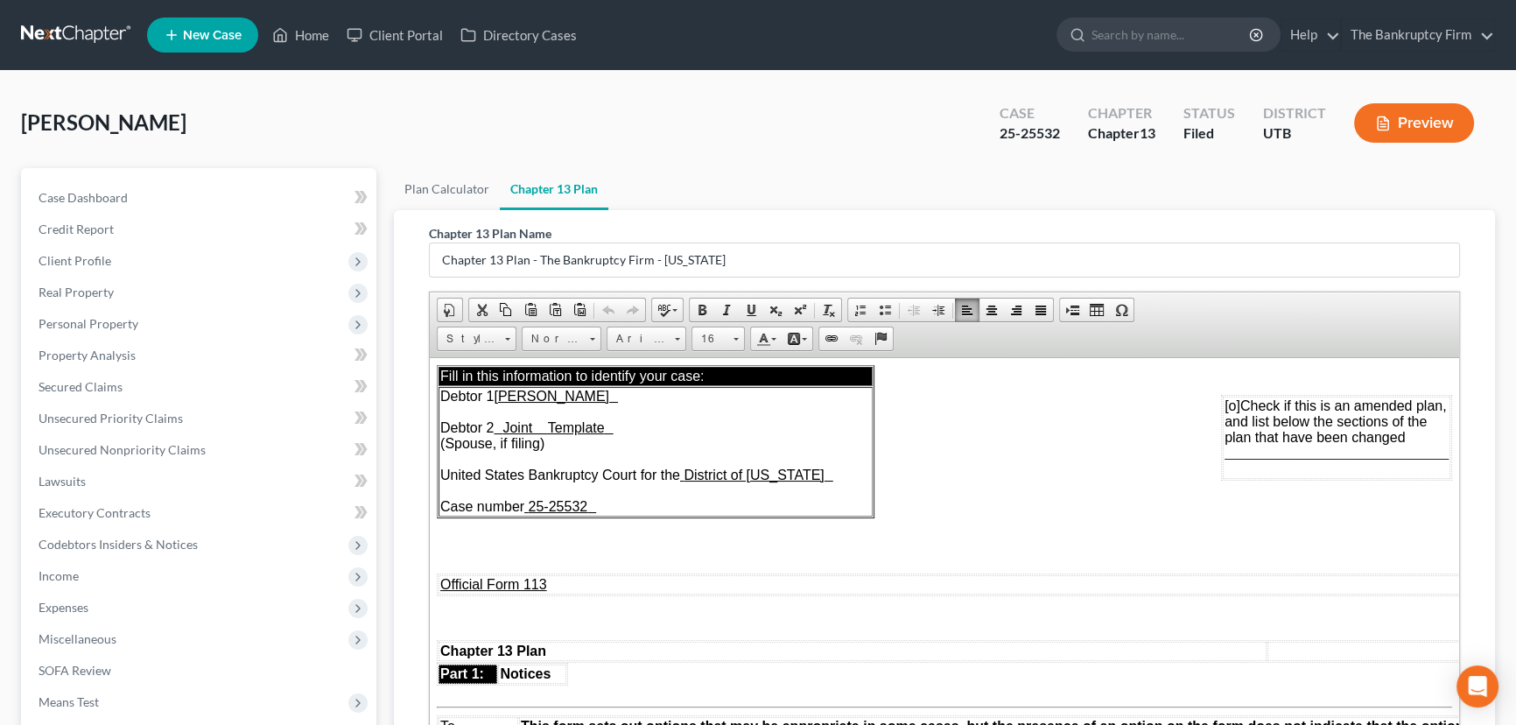
scroll to position [2864, 0]
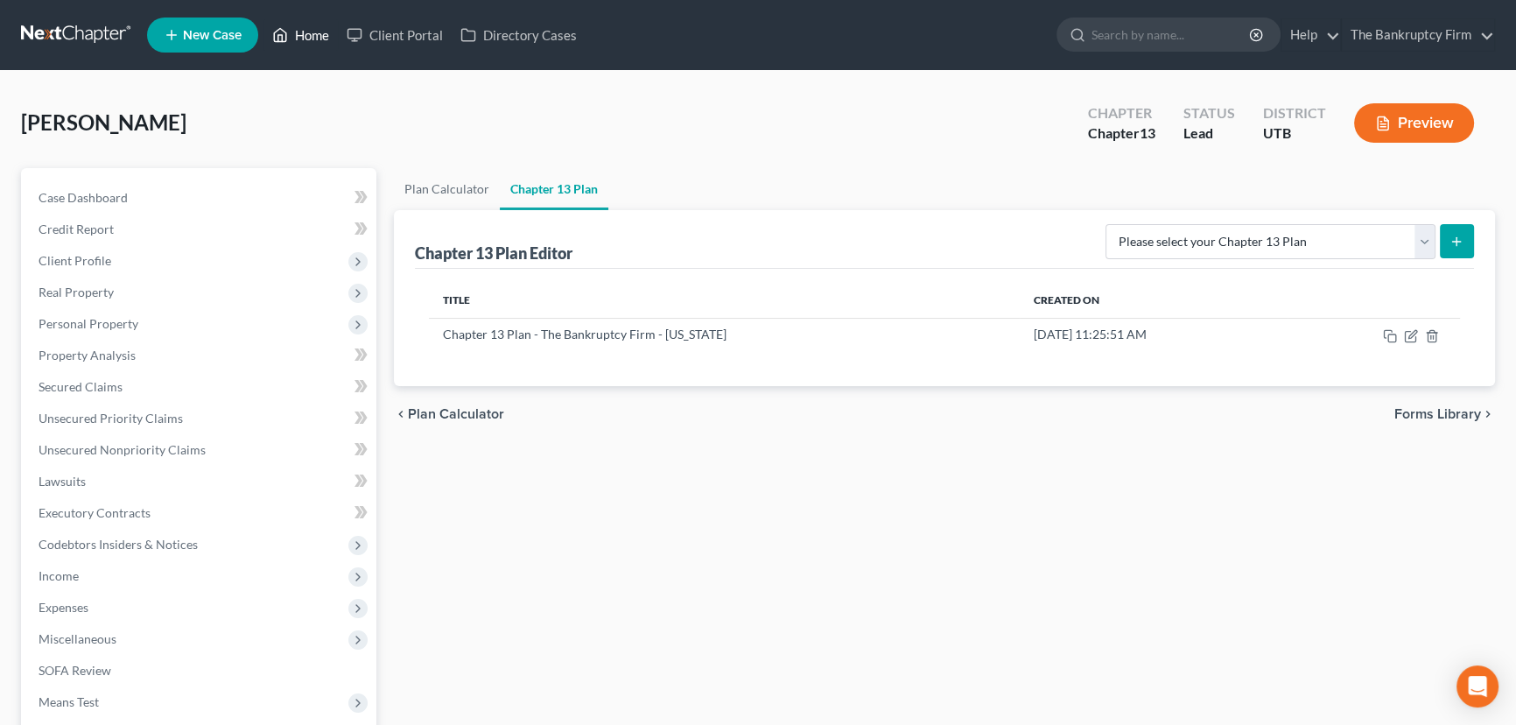
click at [313, 34] on link "Home" at bounding box center [301, 35] width 74 height 32
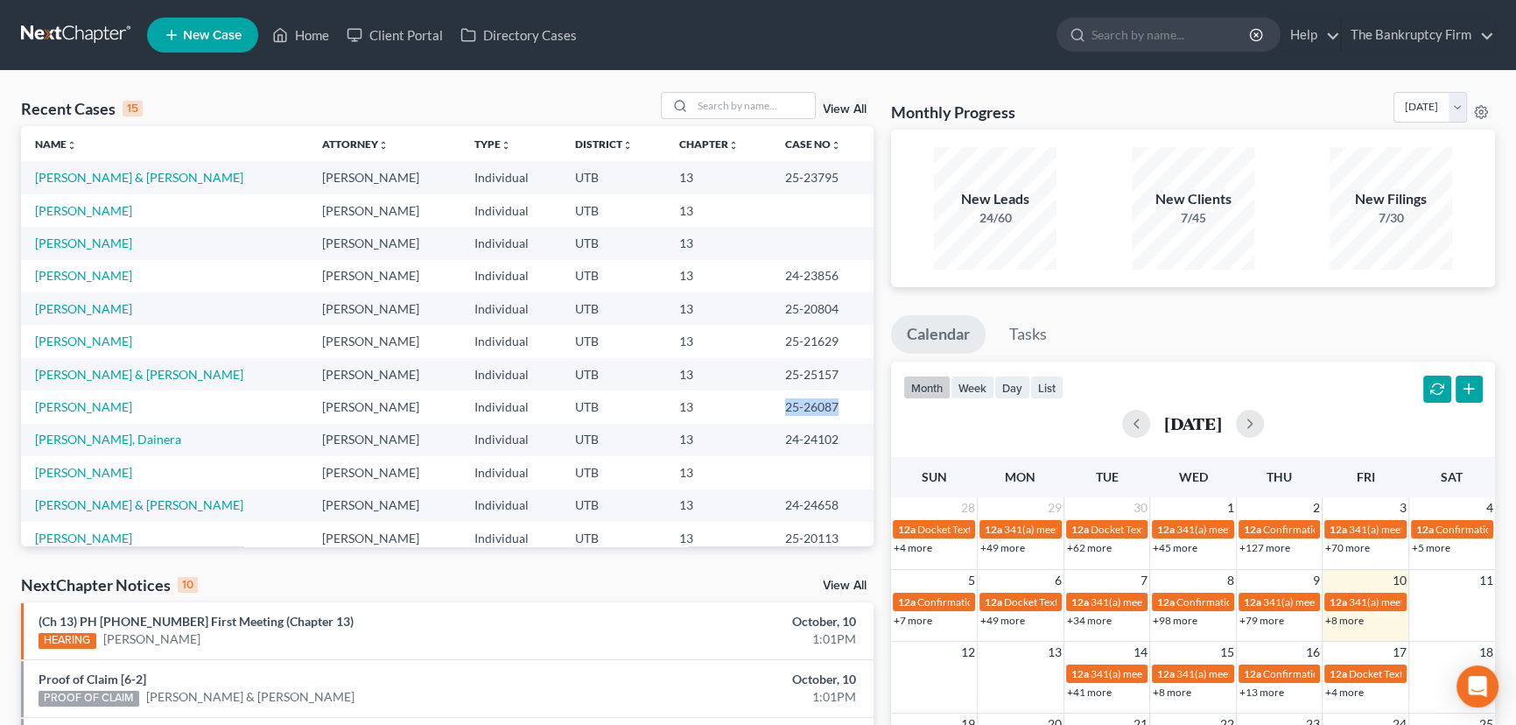
drag, startPoint x: 813, startPoint y: 404, endPoint x: 758, endPoint y: 411, distance: 55.5
click at [771, 411] on td "25-26087" at bounding box center [822, 406] width 102 height 32
copy td "25-26087"
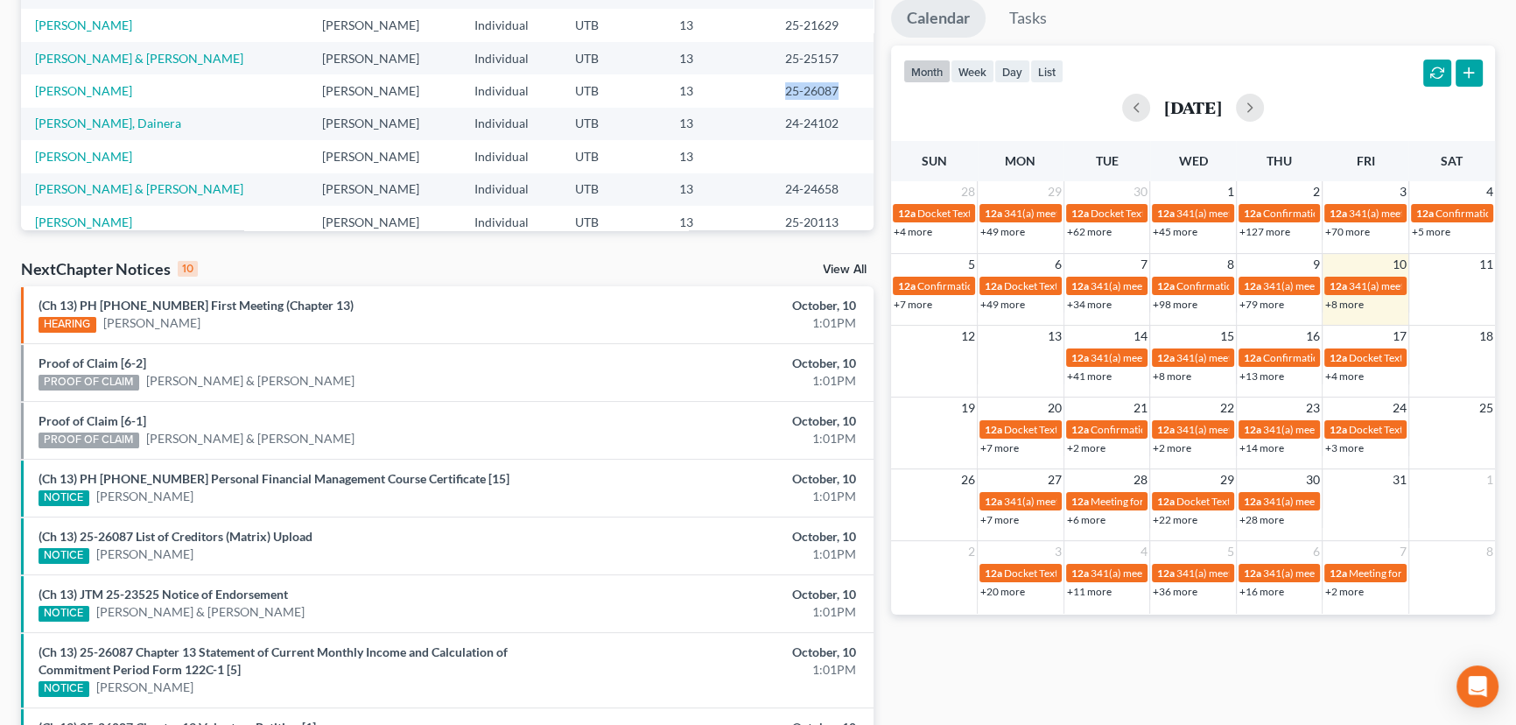
scroll to position [318, 0]
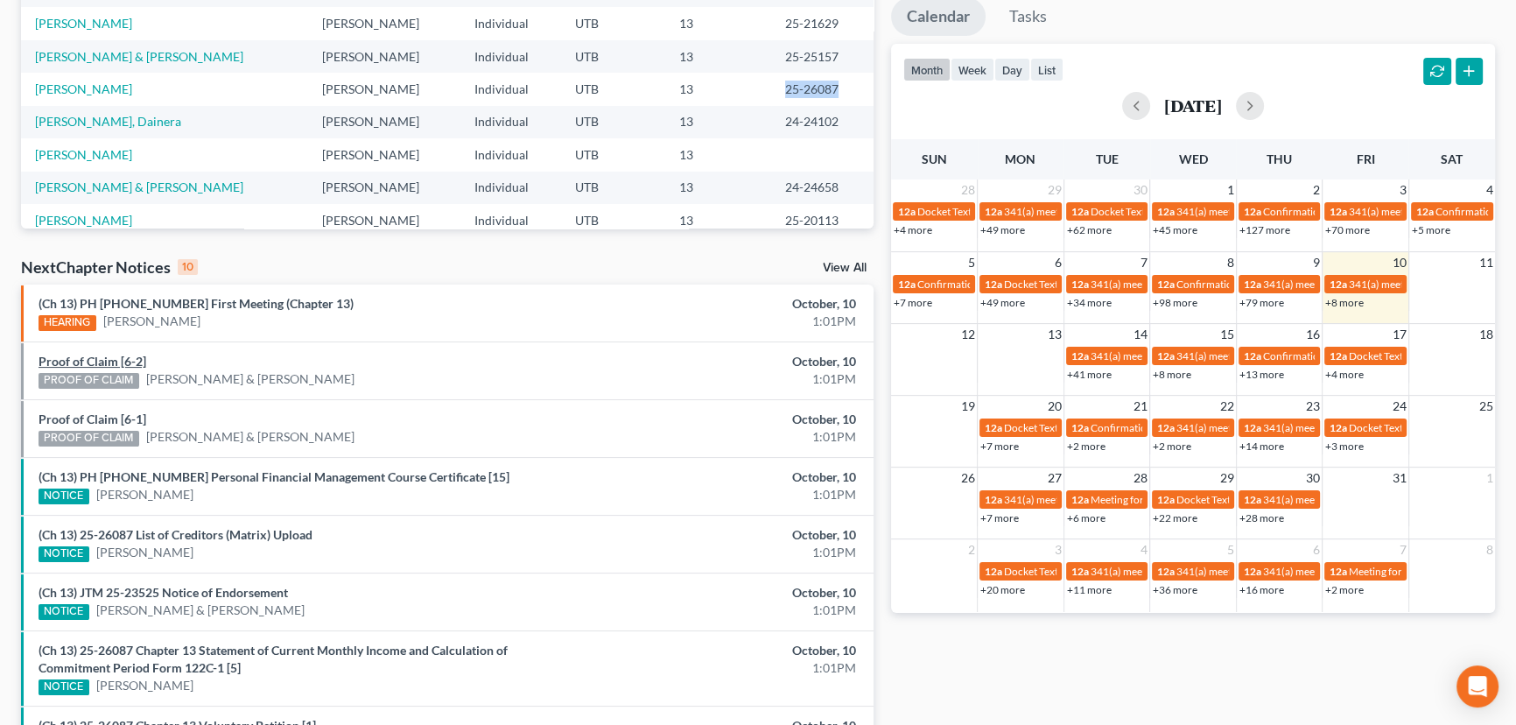
click at [79, 360] on link "Proof of Claim [6-2]" at bounding box center [93, 361] width 108 height 15
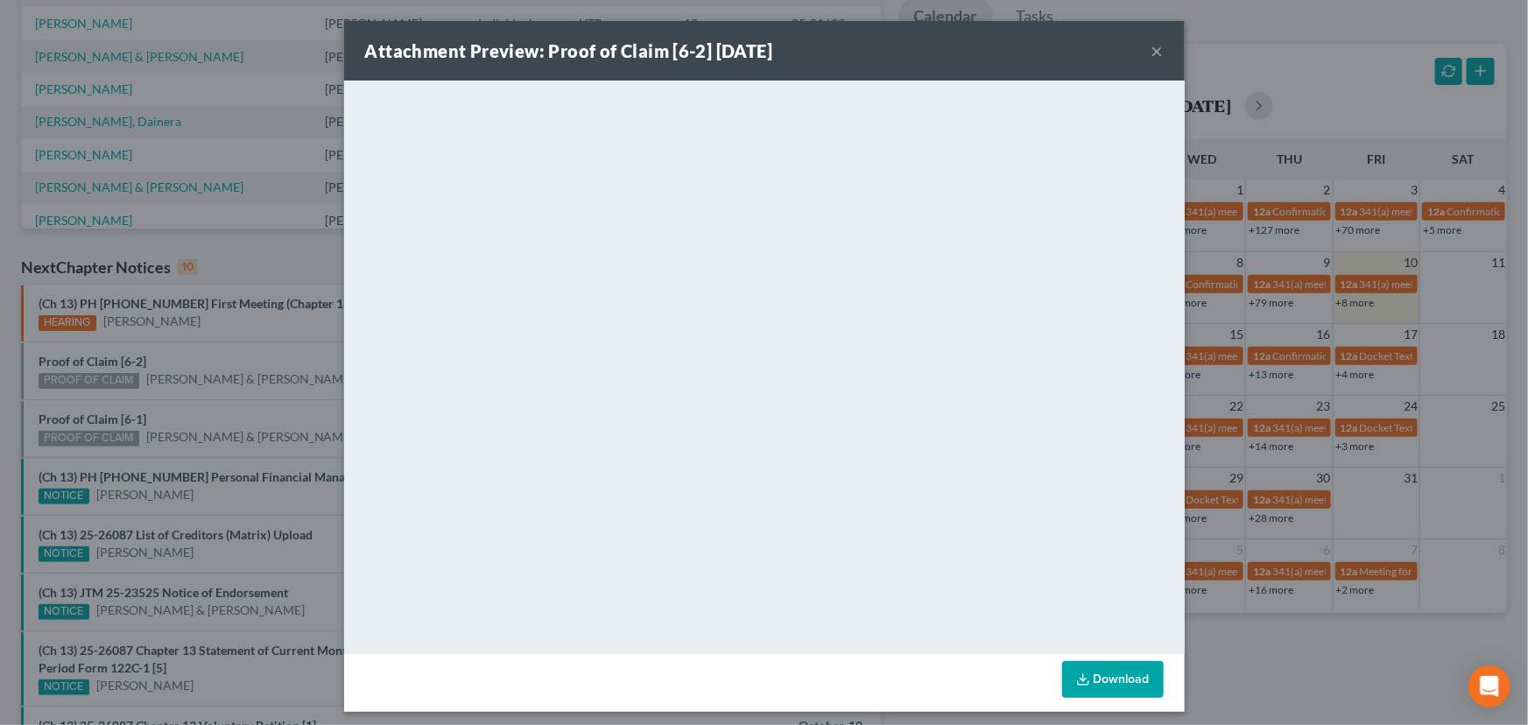
click at [212, 346] on div "Attachment Preview: Proof of Claim [6-2] 10/10/2025 × <object ng-attr-data='htt…" at bounding box center [764, 362] width 1528 height 725
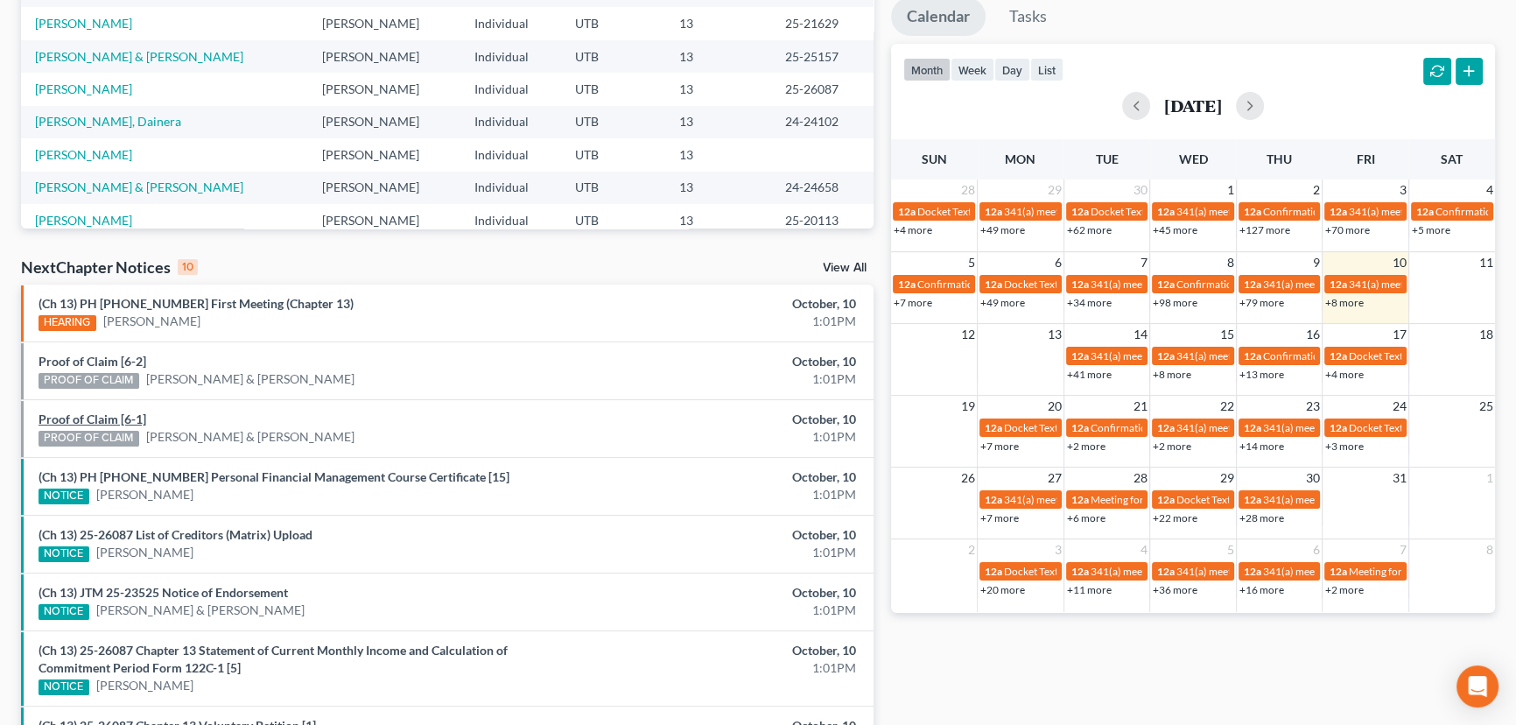
click at [110, 418] on link "Proof of Claim [6-1]" at bounding box center [93, 418] width 108 height 15
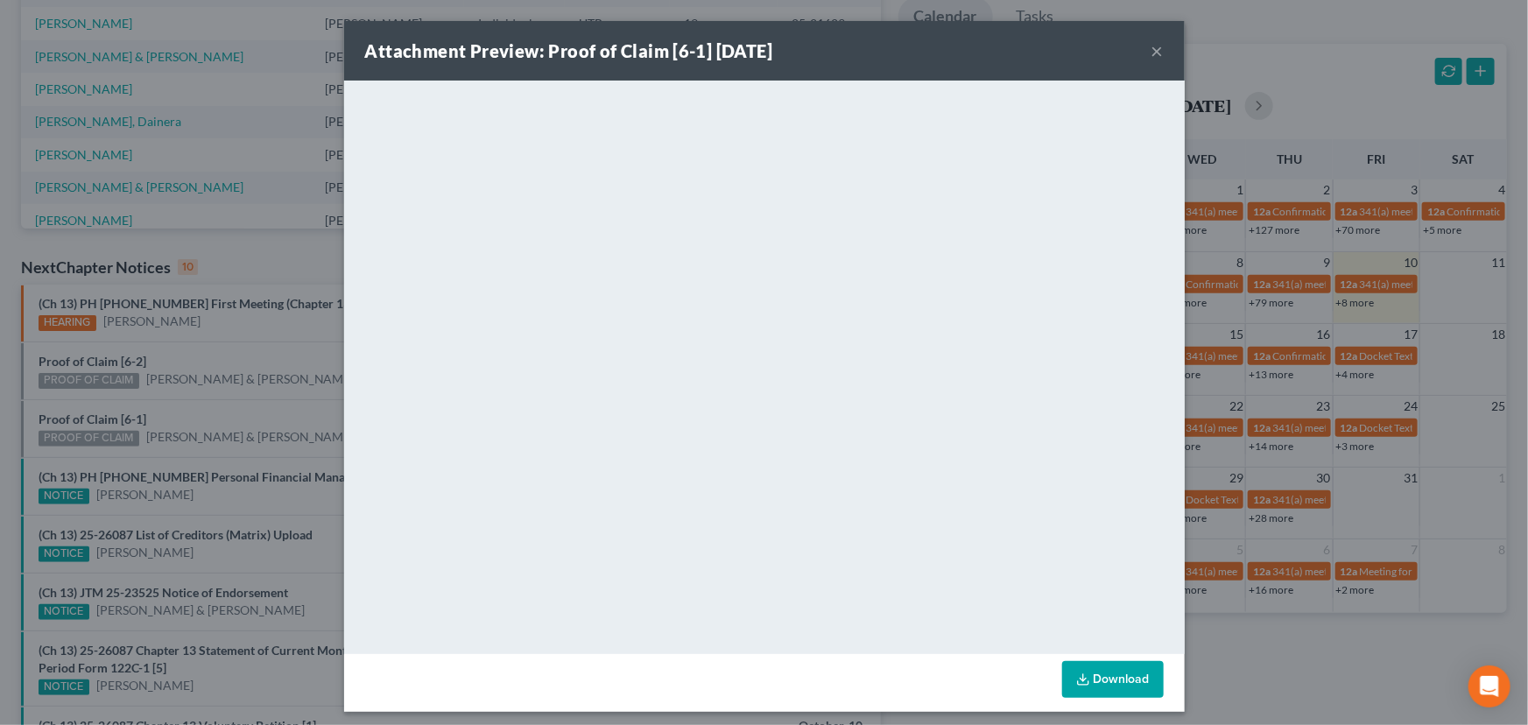
click at [221, 412] on div "Attachment Preview: Proof of Claim [6-1] 10/10/2025 × <object ng-attr-data='htt…" at bounding box center [764, 362] width 1528 height 725
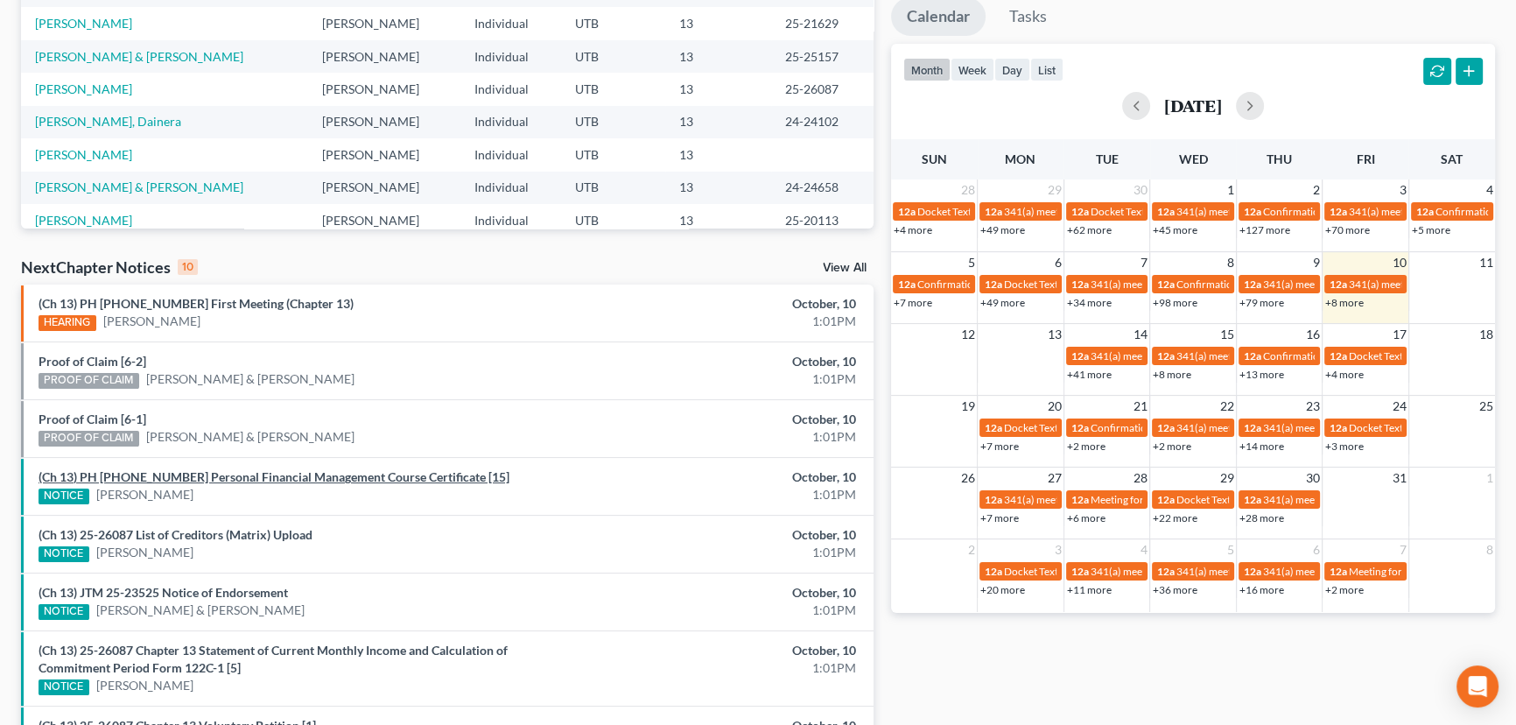
click at [218, 473] on link "(Ch 13) PH 25-25532 Personal Financial Management Course Certificate [15]" at bounding box center [274, 476] width 471 height 15
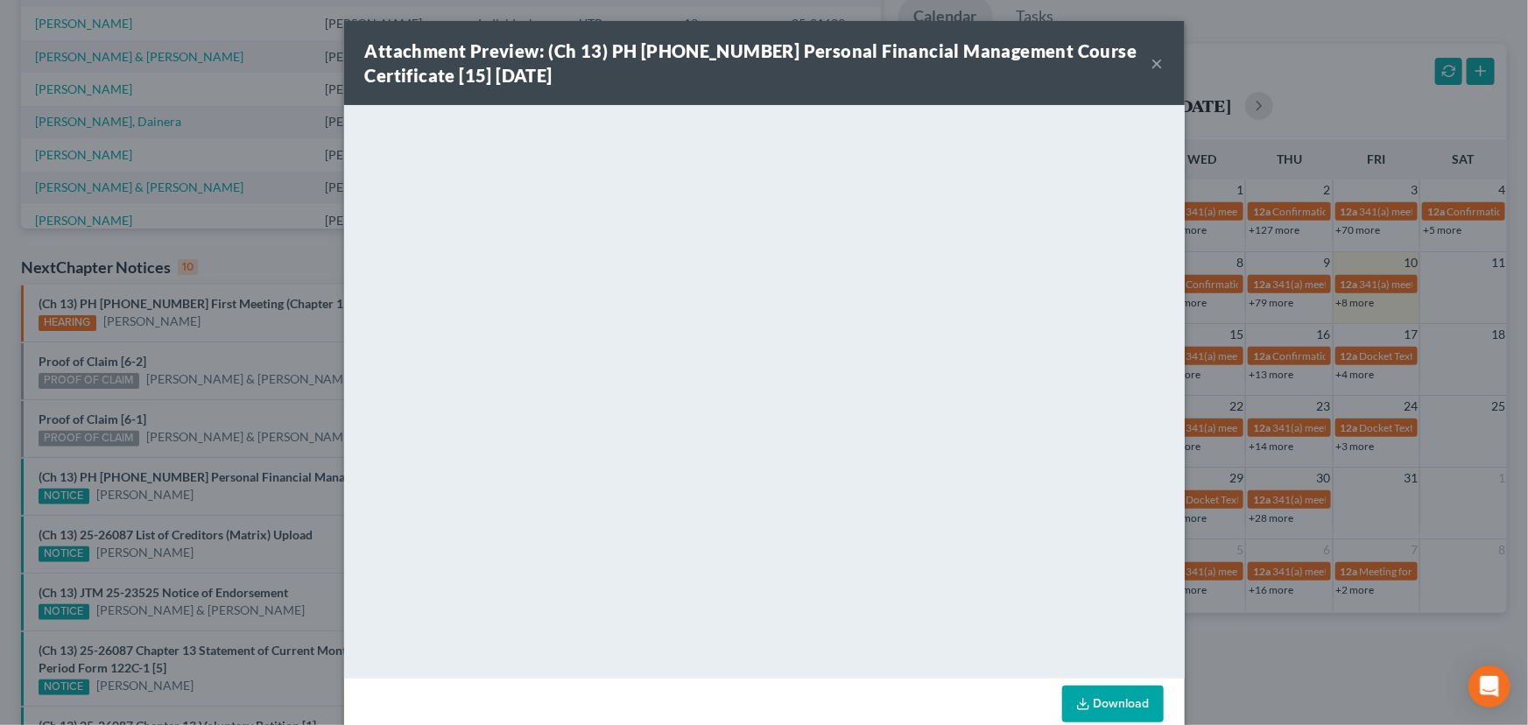
drag, startPoint x: 228, startPoint y: 487, endPoint x: 220, endPoint y: 518, distance: 32.5
click at [228, 488] on div "Attachment Preview: (Ch 13) PH 25-25532 Personal Financial Management Course Ce…" at bounding box center [764, 362] width 1528 height 725
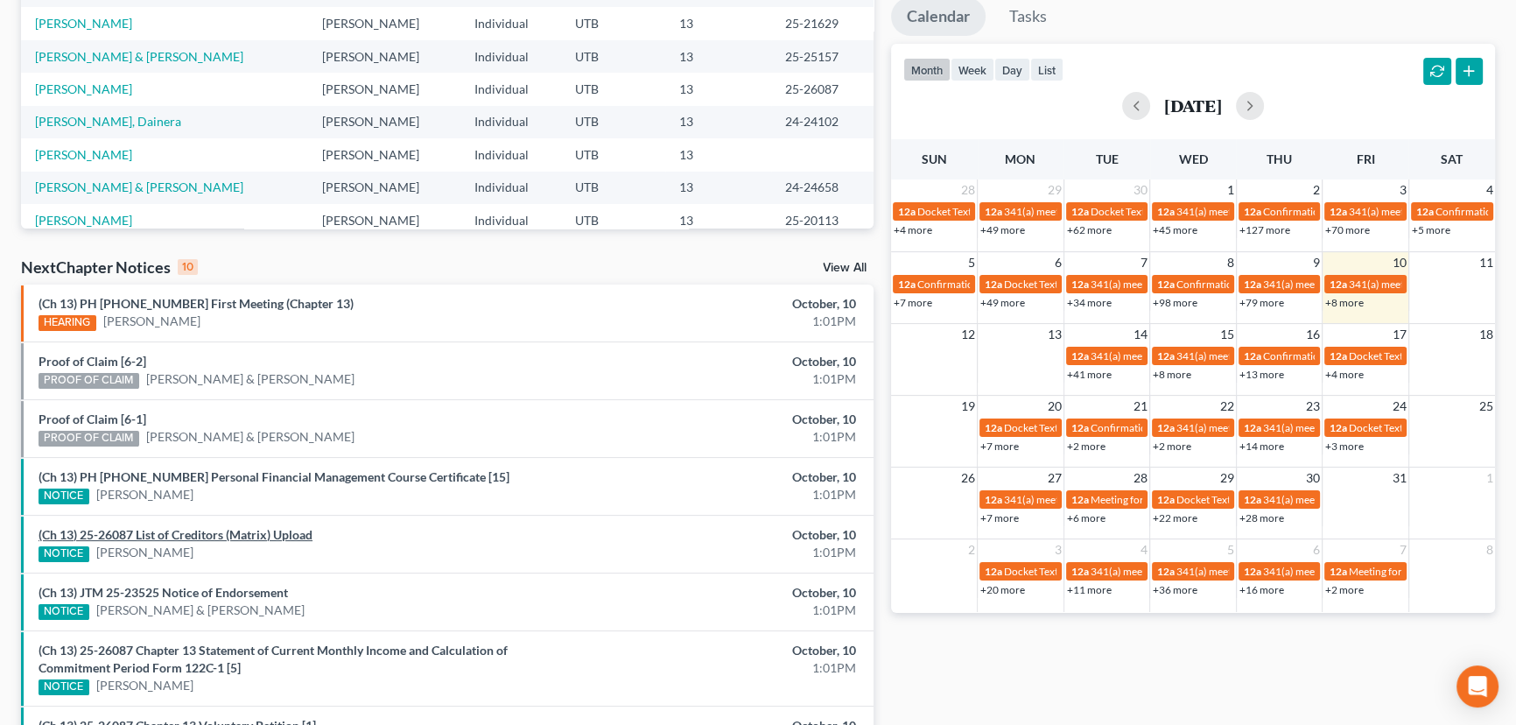
click at [213, 533] on link "(Ch 13) 25-26087 List of Creditors (Matrix) Upload" at bounding box center [176, 534] width 274 height 15
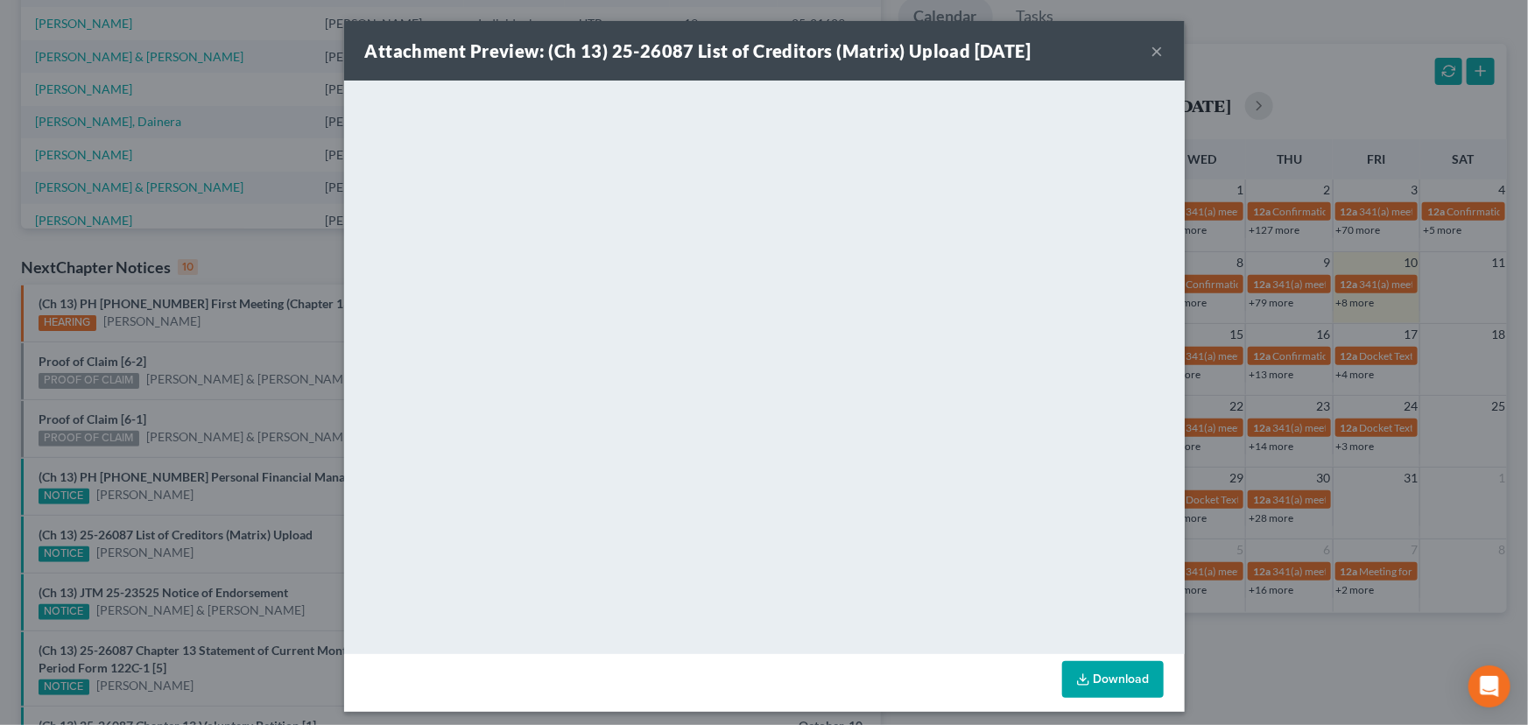
click at [233, 553] on div "Attachment Preview: (Ch 13) 25-26087 List of Creditors (Matrix) Upload 10/10/20…" at bounding box center [764, 362] width 1528 height 725
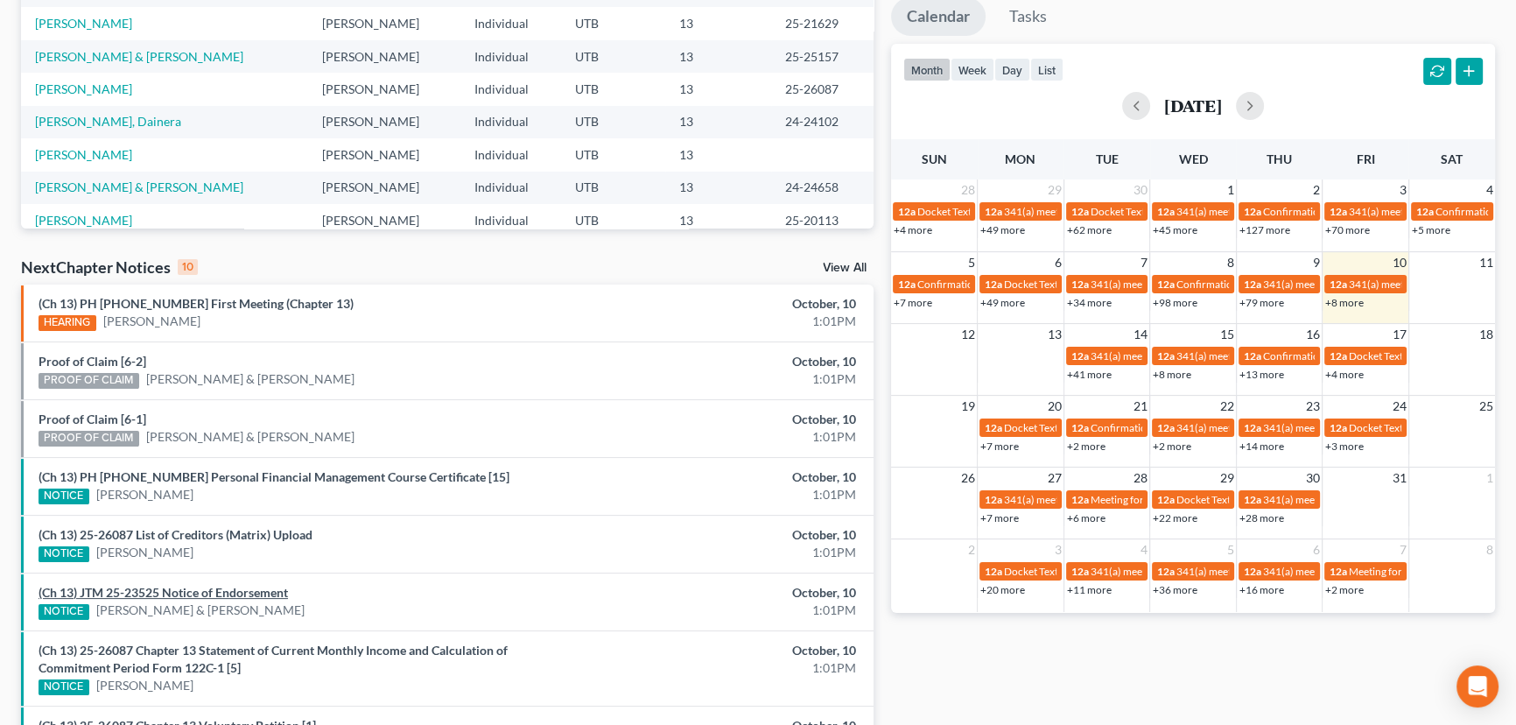
click at [222, 594] on link "(Ch 13) JTM 25-23525 Notice of Endorsement" at bounding box center [163, 592] width 249 height 15
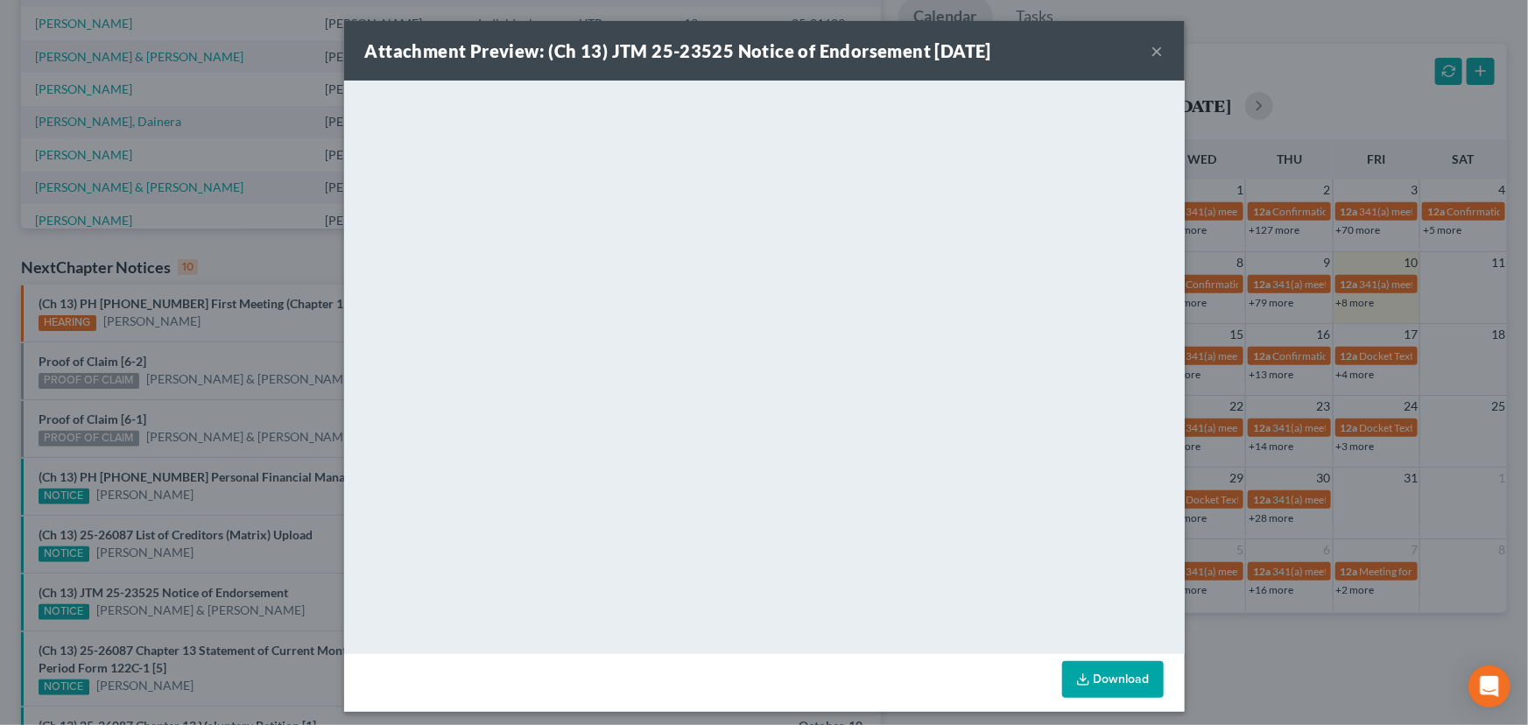
click at [240, 551] on div "Attachment Preview: (Ch 13) JTM 25-23525 Notice of Endorsement 10/10/2025 × <ob…" at bounding box center [764, 362] width 1528 height 725
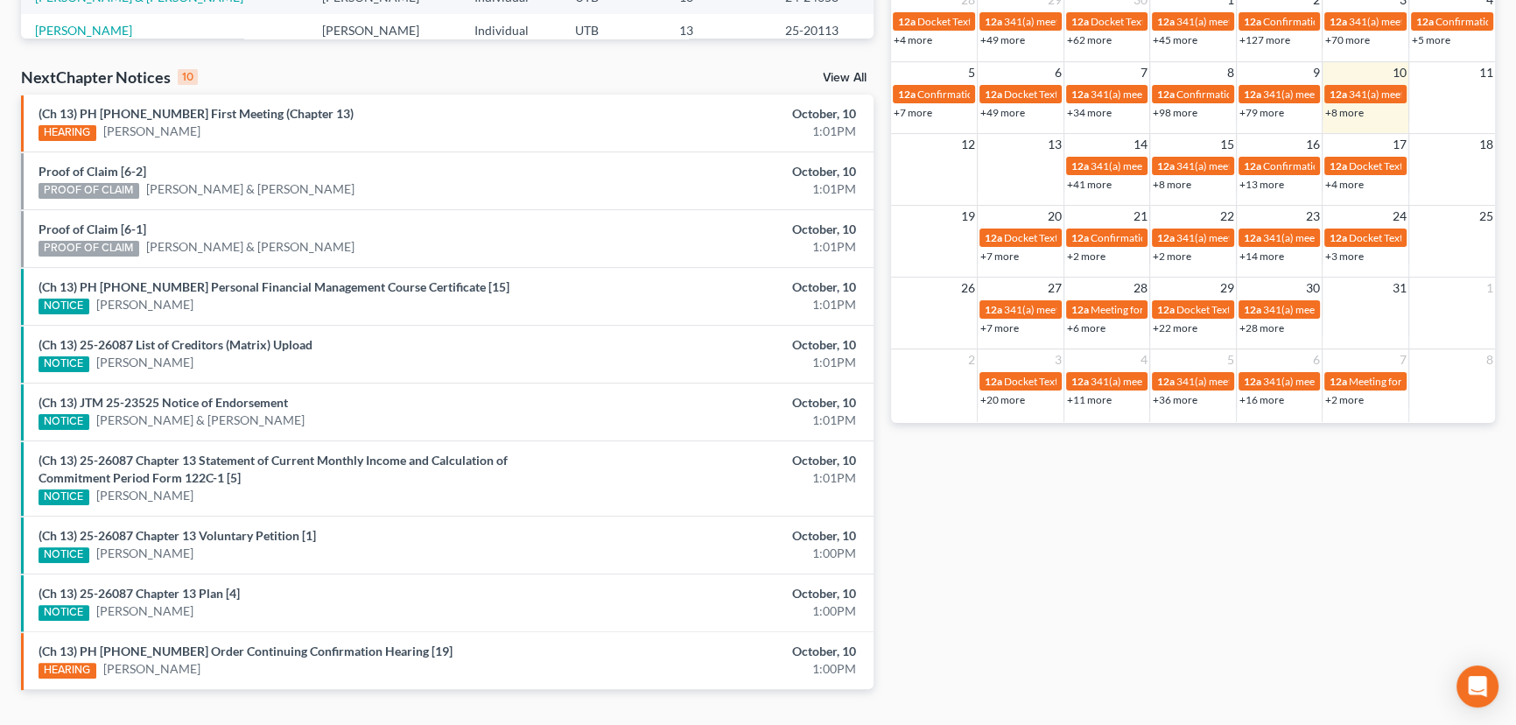
scroll to position [549, 0]
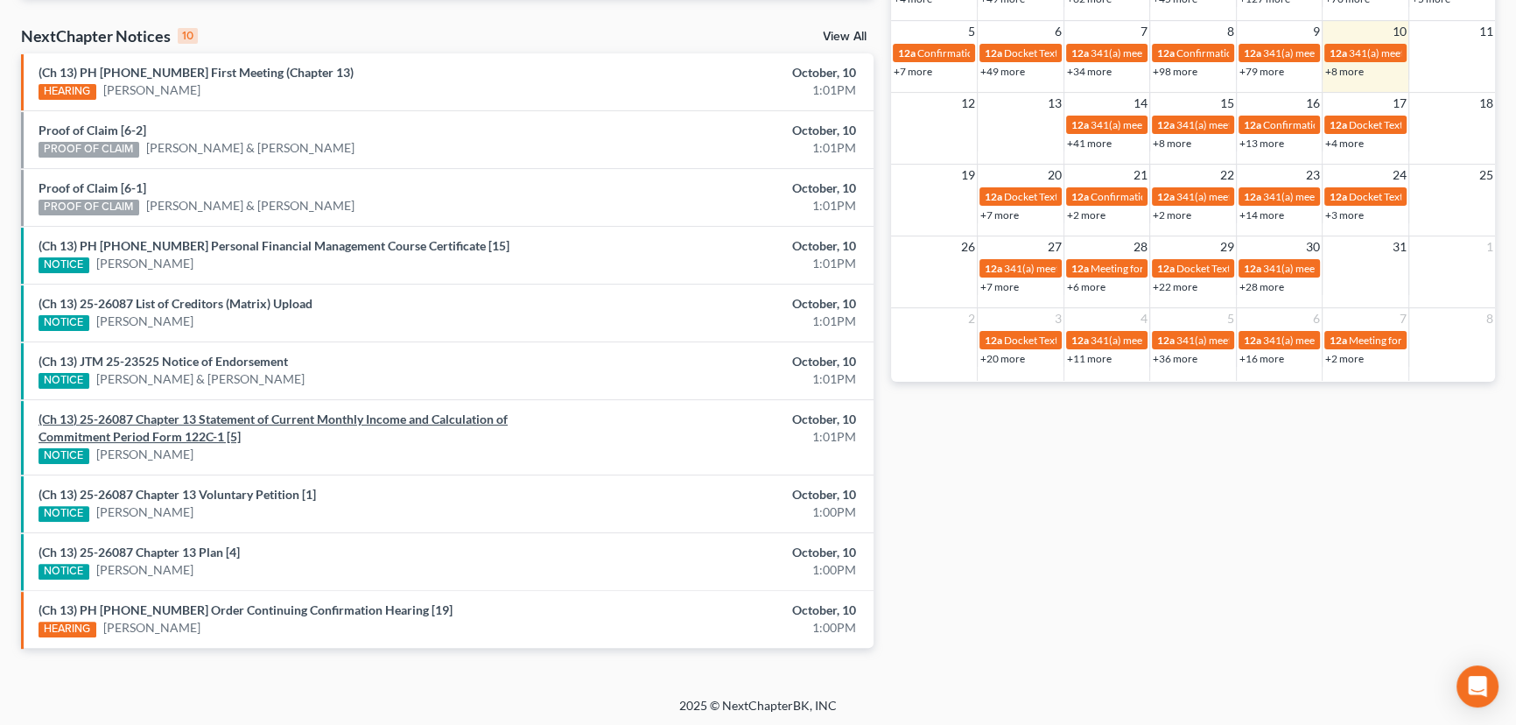
click at [226, 419] on link "(Ch 13) 25-26087 Chapter 13 Statement of Current Monthly Income and Calculation…" at bounding box center [273, 427] width 469 height 32
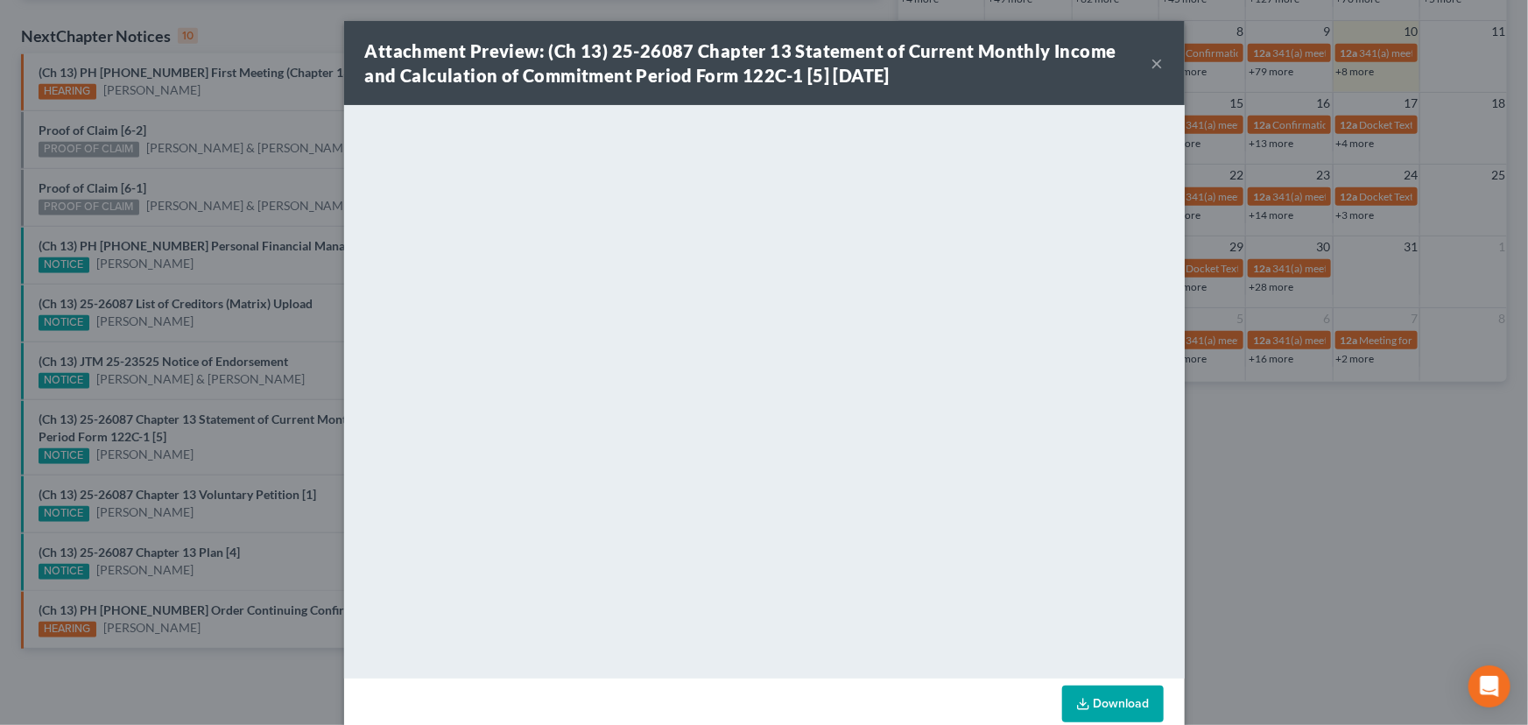
drag, startPoint x: 286, startPoint y: 451, endPoint x: 272, endPoint y: 474, distance: 26.7
click at [286, 451] on div "Attachment Preview: (Ch 13) 25-26087 Chapter 13 Statement of Current Monthly In…" at bounding box center [764, 362] width 1528 height 725
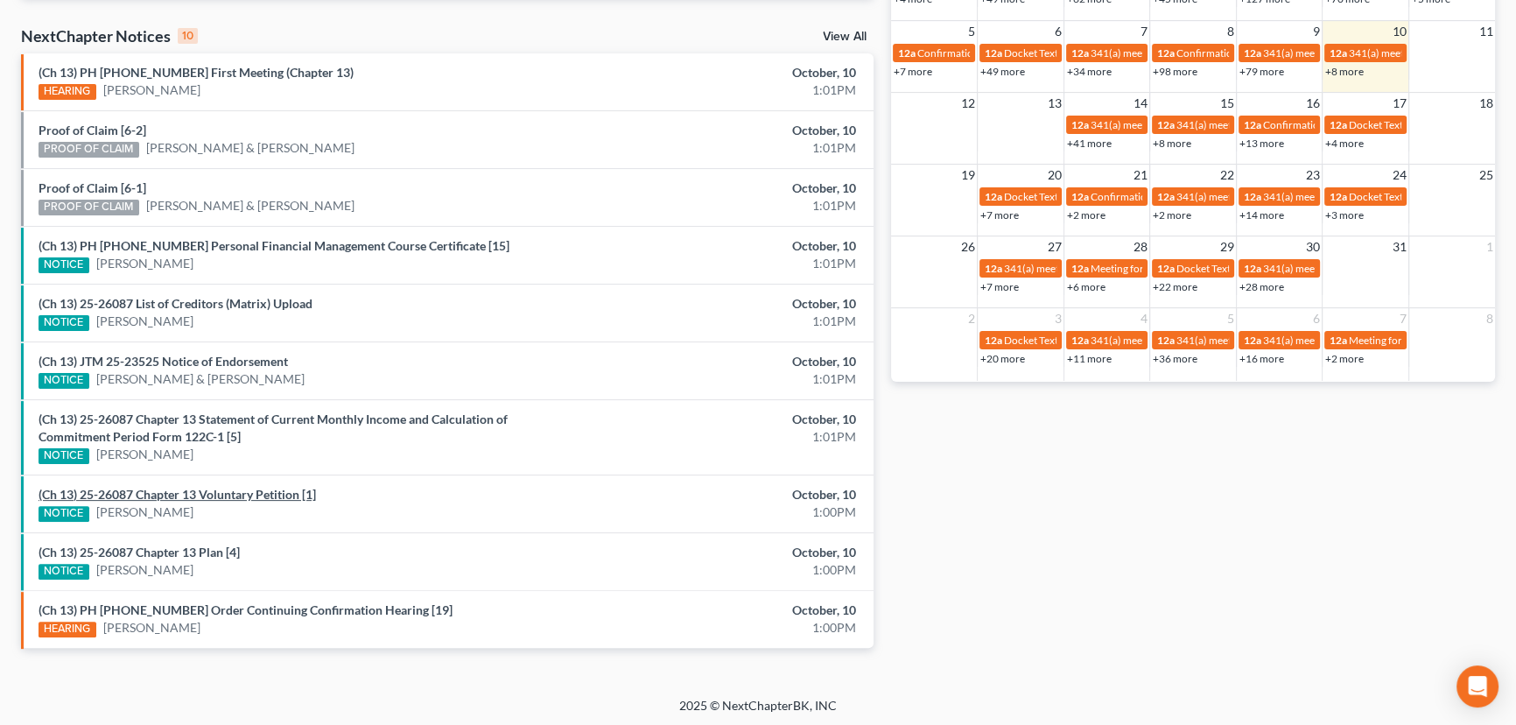
click at [220, 495] on link "(Ch 13) 25-26087 Chapter 13 Voluntary Petition [1]" at bounding box center [178, 494] width 278 height 15
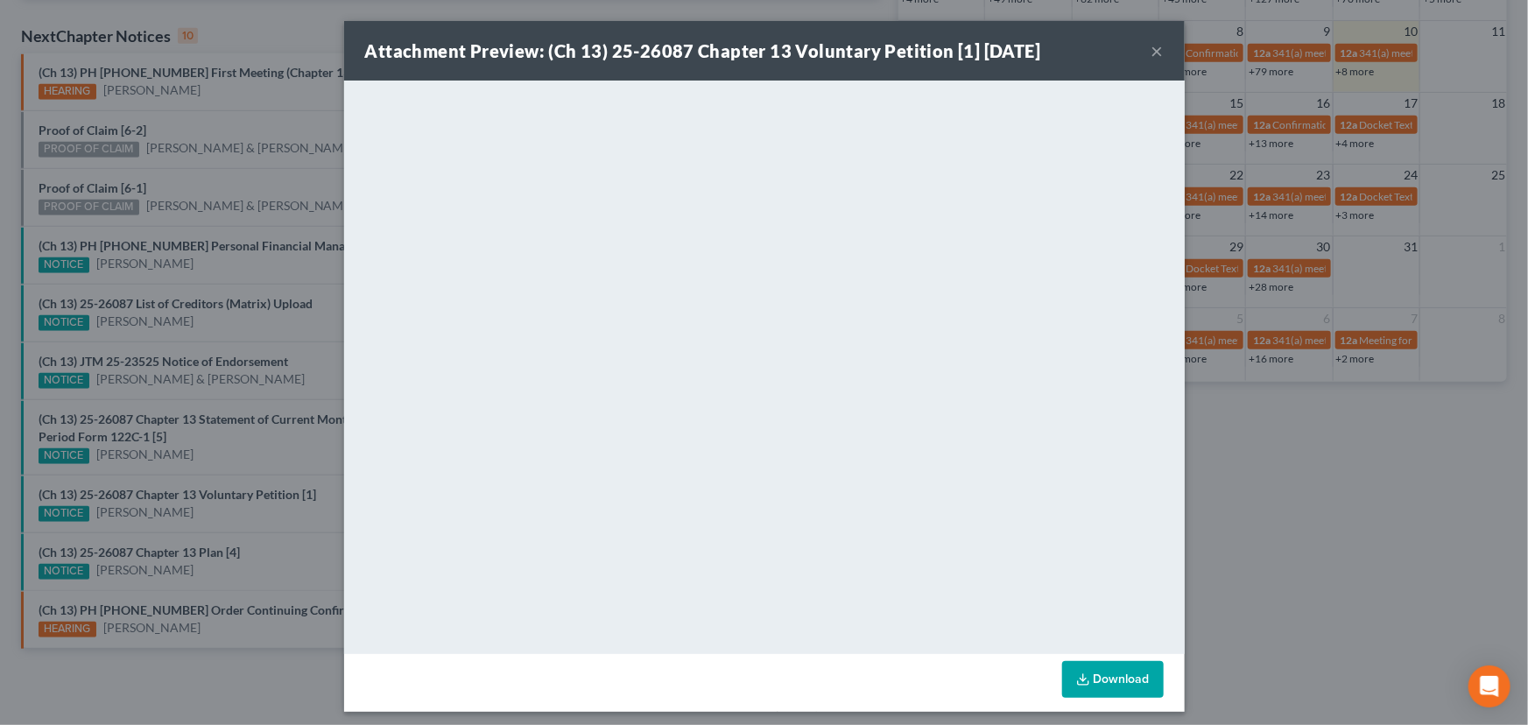
click at [245, 511] on div "Attachment Preview: (Ch 13) 25-26087 Chapter 13 Voluntary Petition [1] 10/10/20…" at bounding box center [764, 362] width 1528 height 725
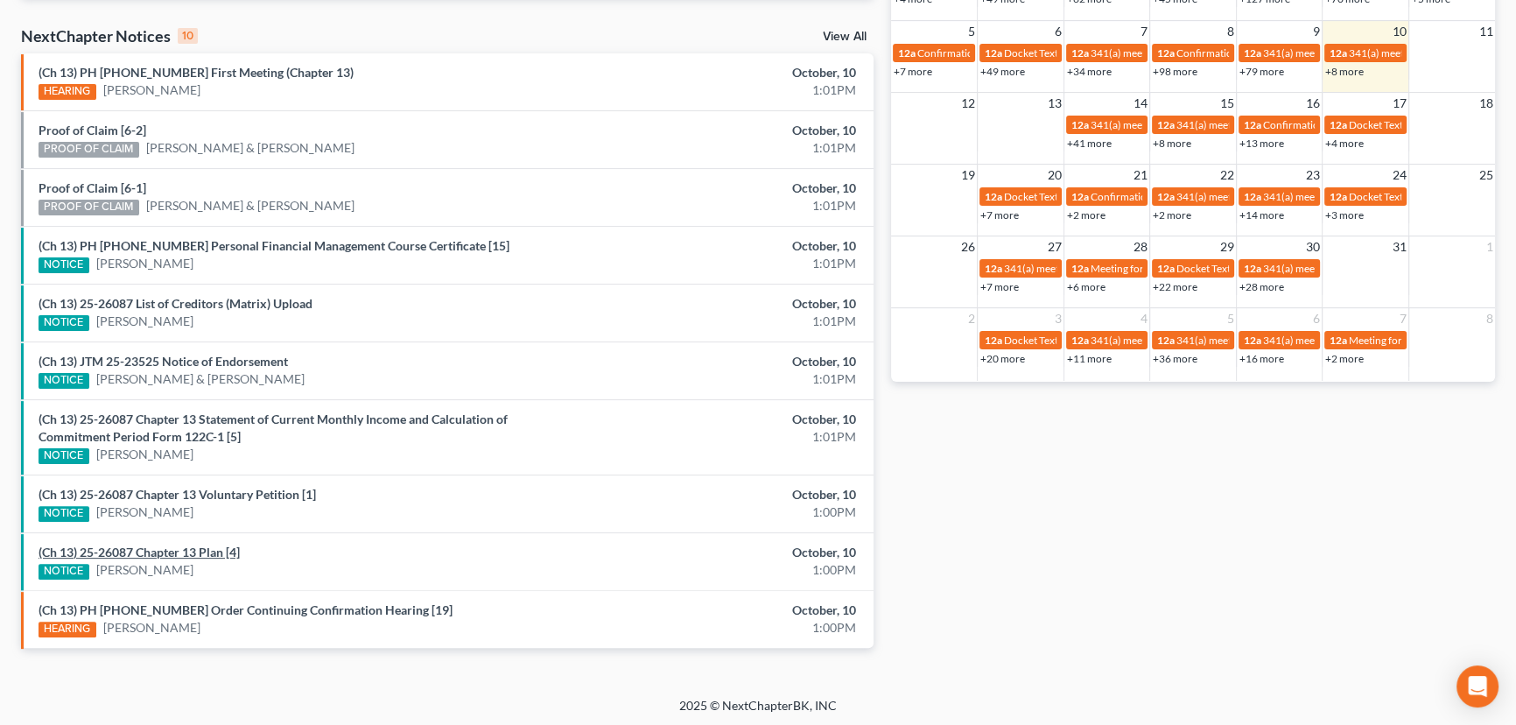
click at [198, 547] on link "(Ch 13) 25-26087 Chapter 13 Plan [4]" at bounding box center [139, 552] width 201 height 15
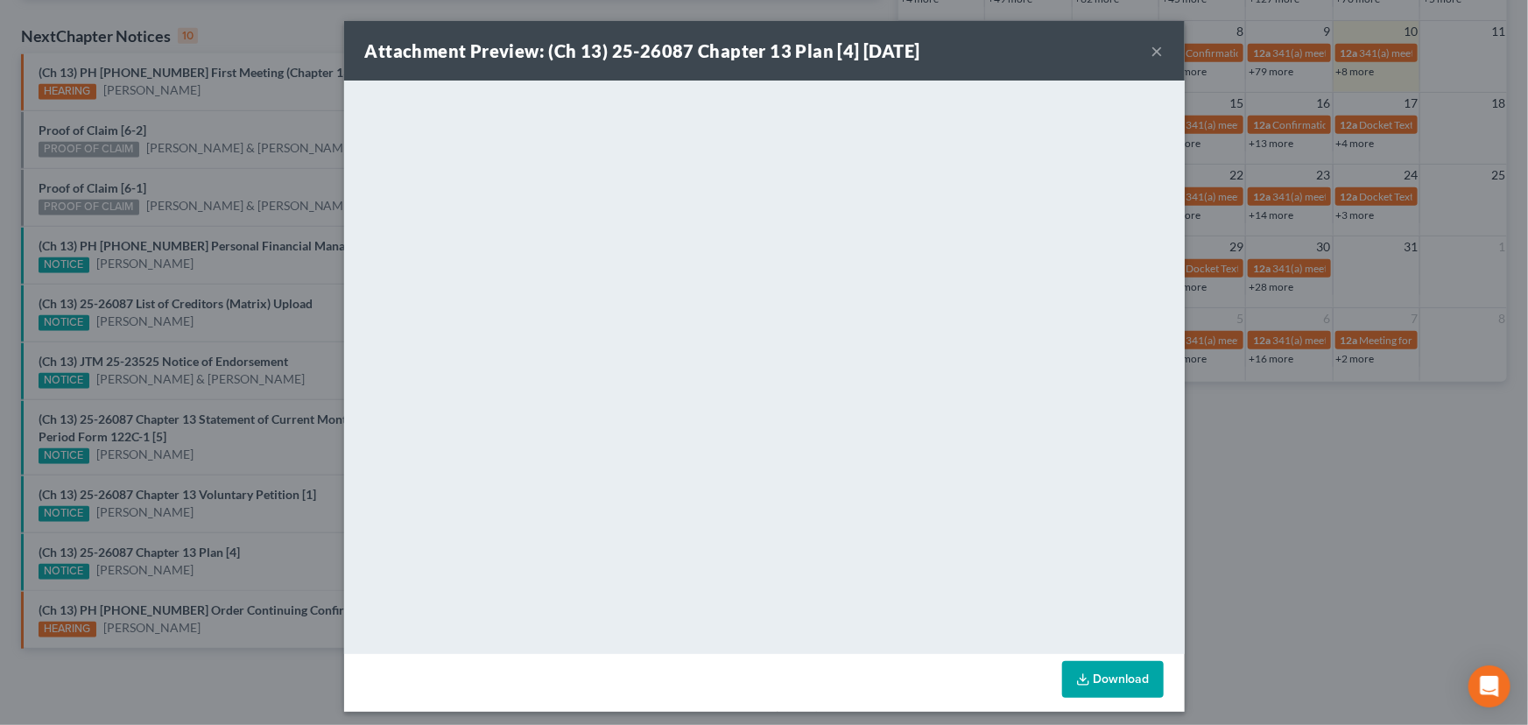
click at [273, 524] on div "Attachment Preview: (Ch 13) 25-26087 Chapter 13 Plan [4] 10/10/2025 × <object n…" at bounding box center [764, 362] width 1528 height 725
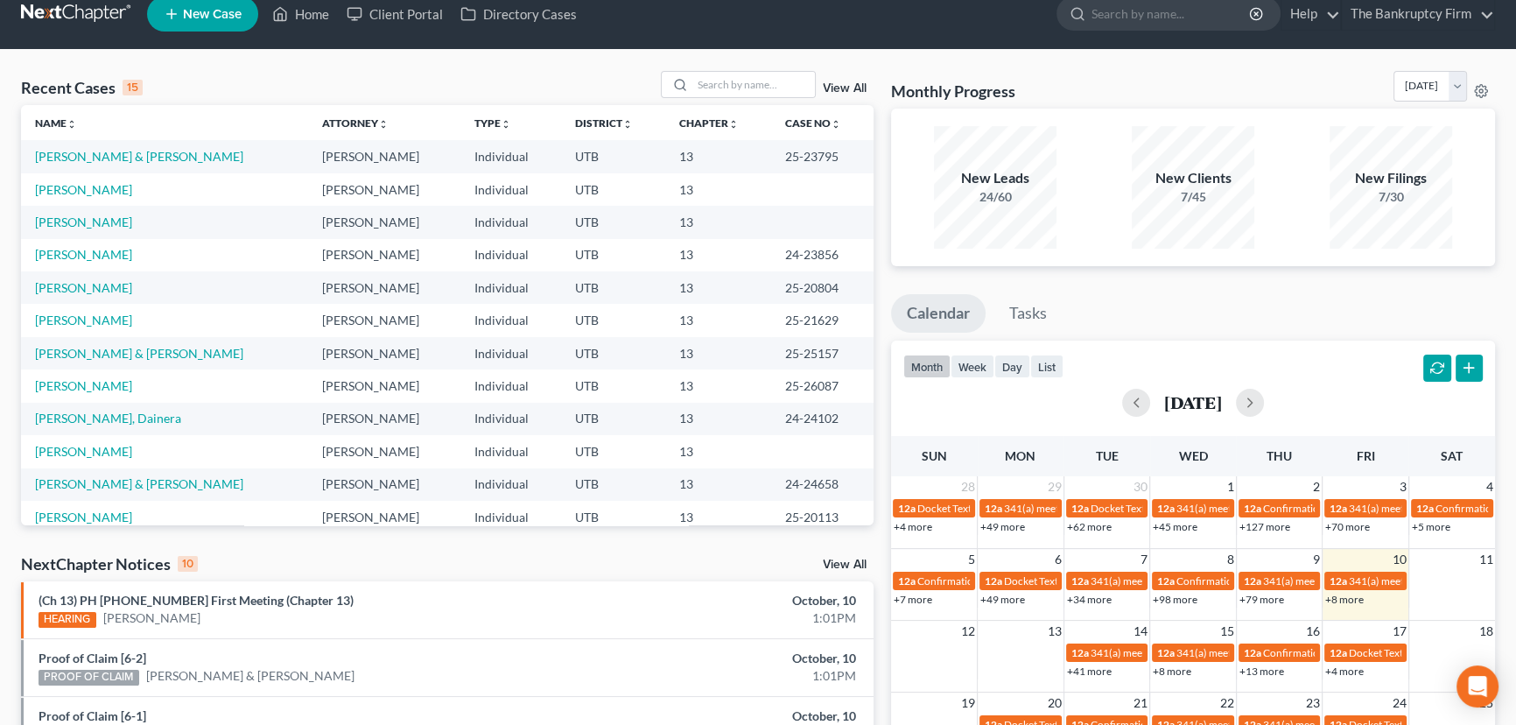
scroll to position [0, 0]
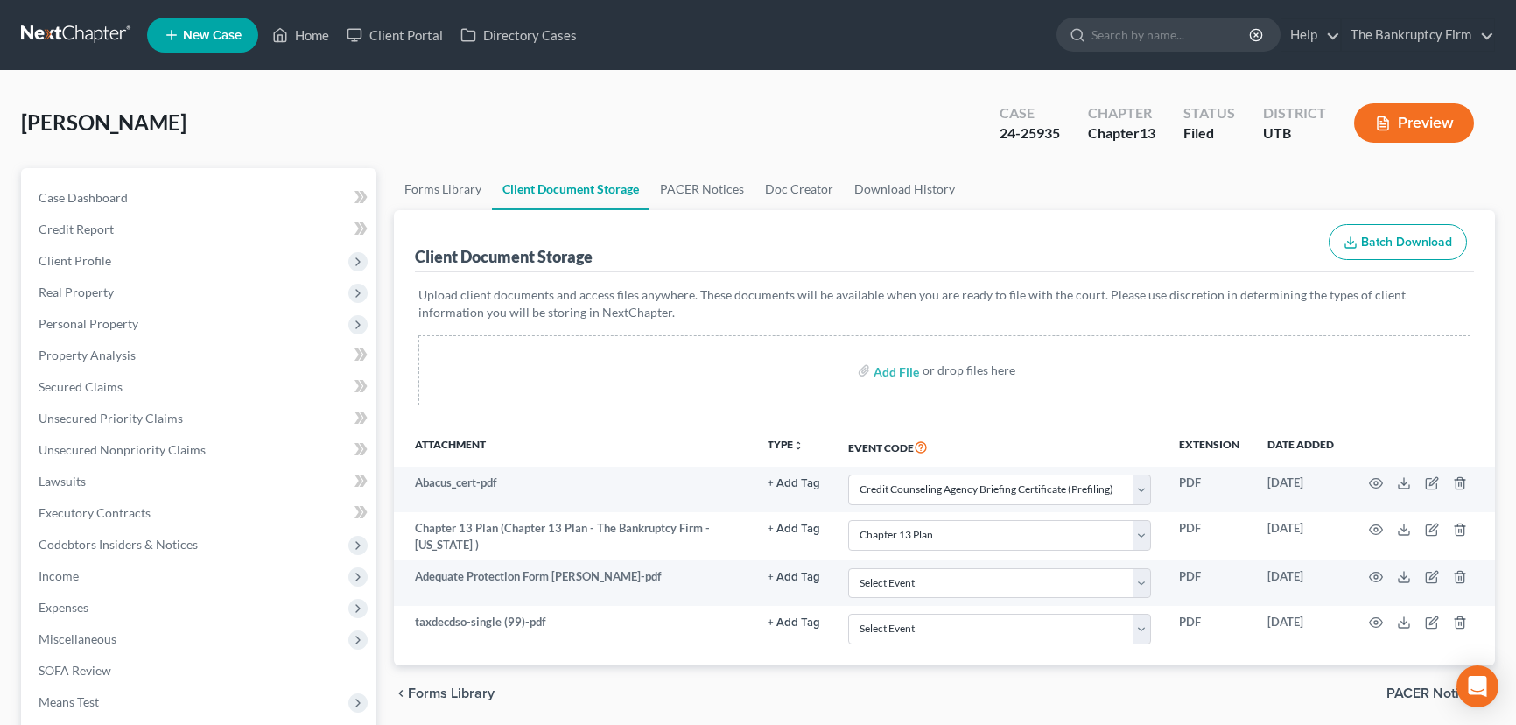
select select "30"
select select "26"
click at [306, 33] on link "Home" at bounding box center [301, 35] width 74 height 32
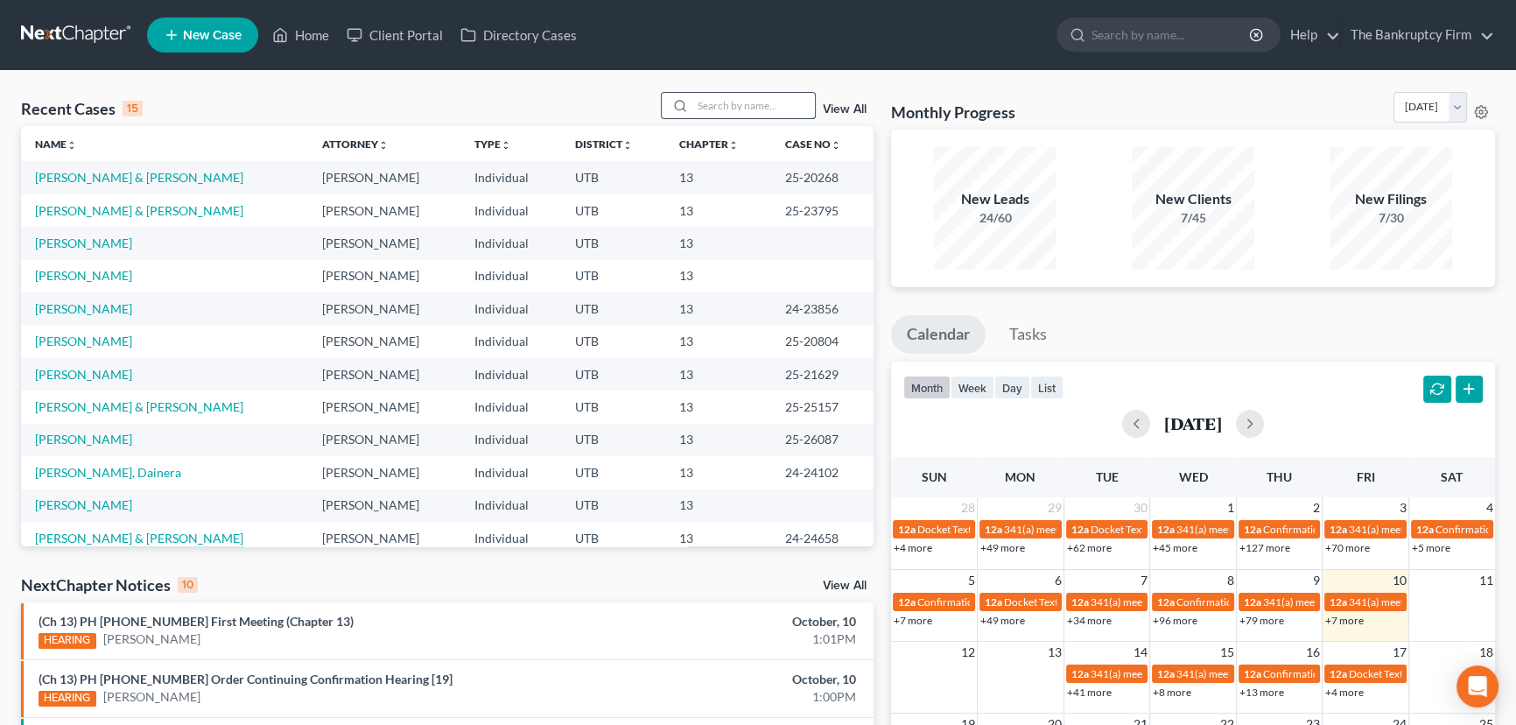
click at [738, 107] on input "search" at bounding box center [753, 105] width 123 height 25
type input "Parkinson"
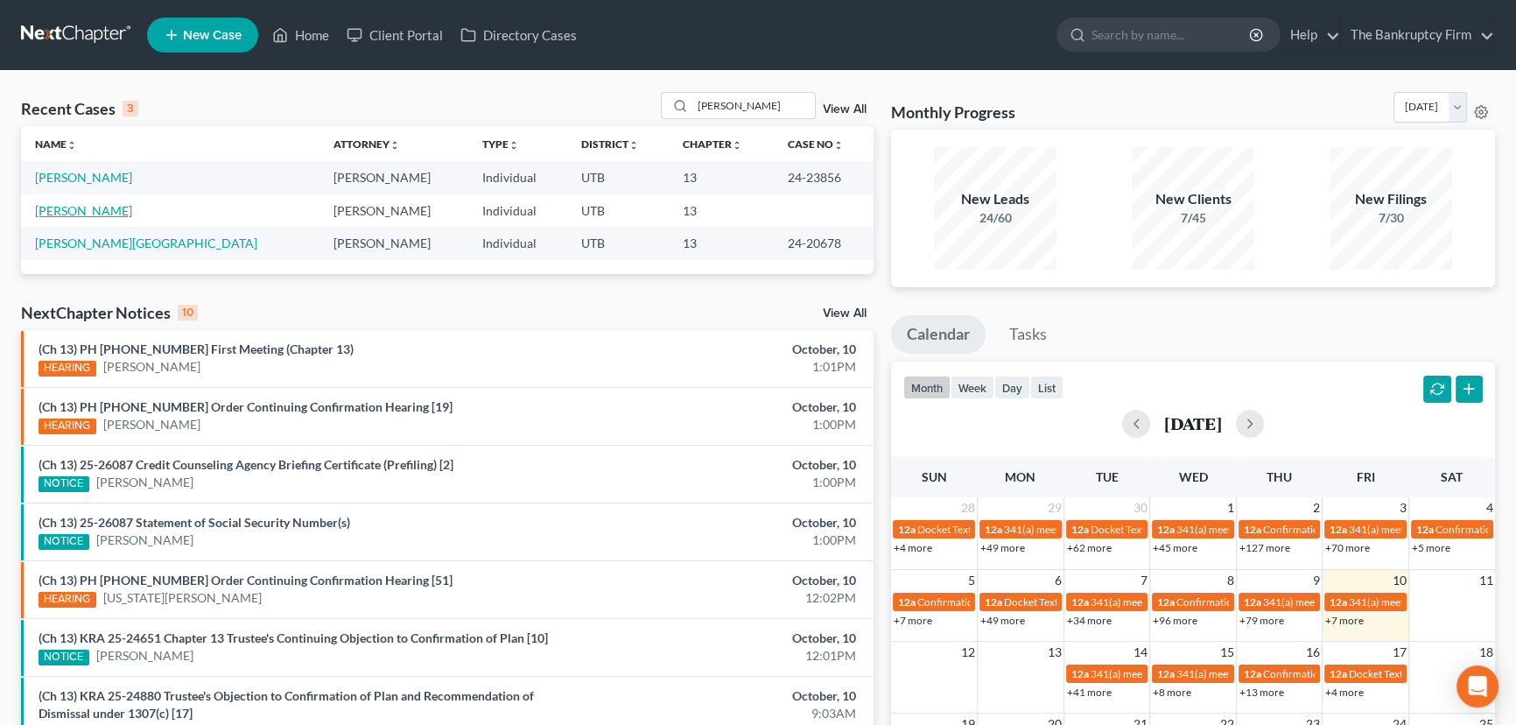
click at [74, 213] on link "[PERSON_NAME]" at bounding box center [83, 210] width 97 height 15
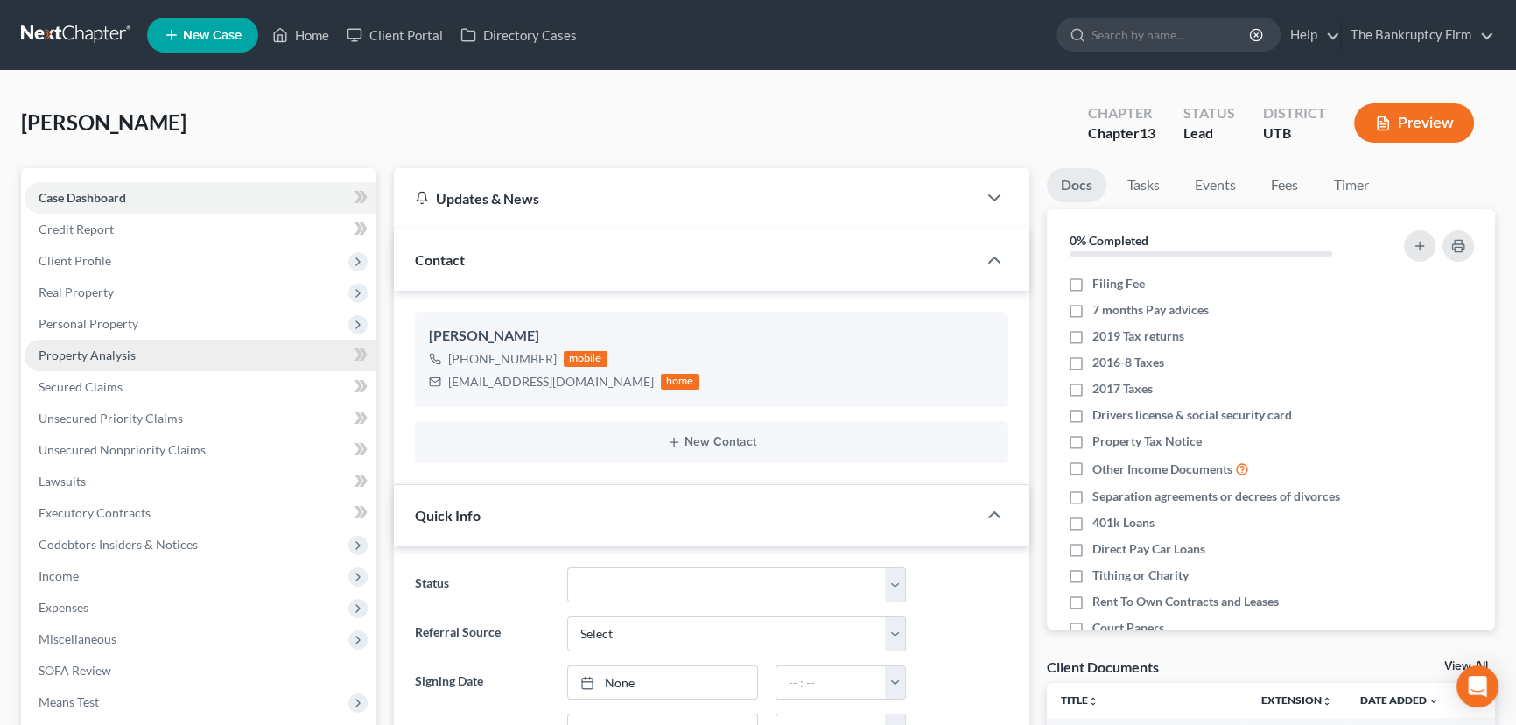
scroll to position [121, 0]
click at [70, 388] on span "Secured Claims" at bounding box center [81, 386] width 84 height 15
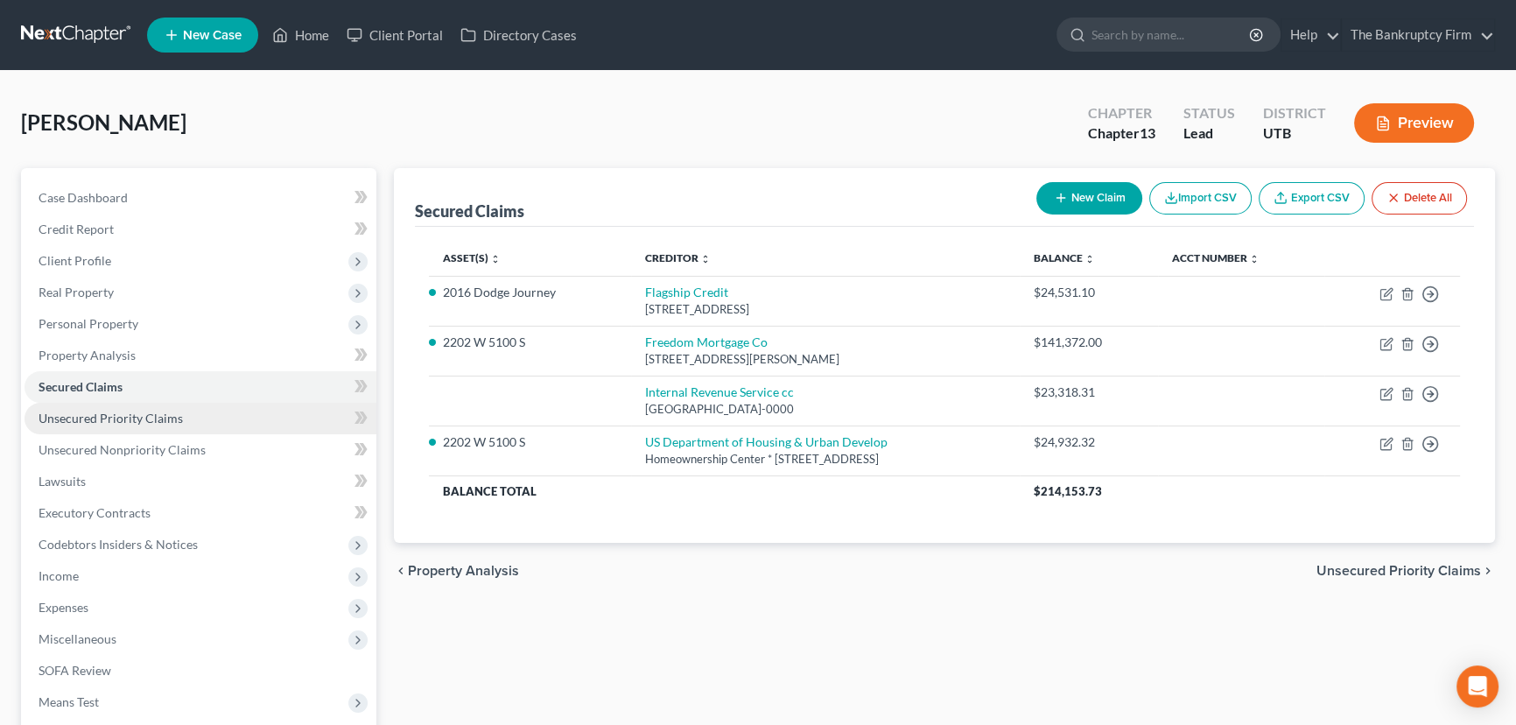
click at [95, 419] on span "Unsecured Priority Claims" at bounding box center [111, 418] width 144 height 15
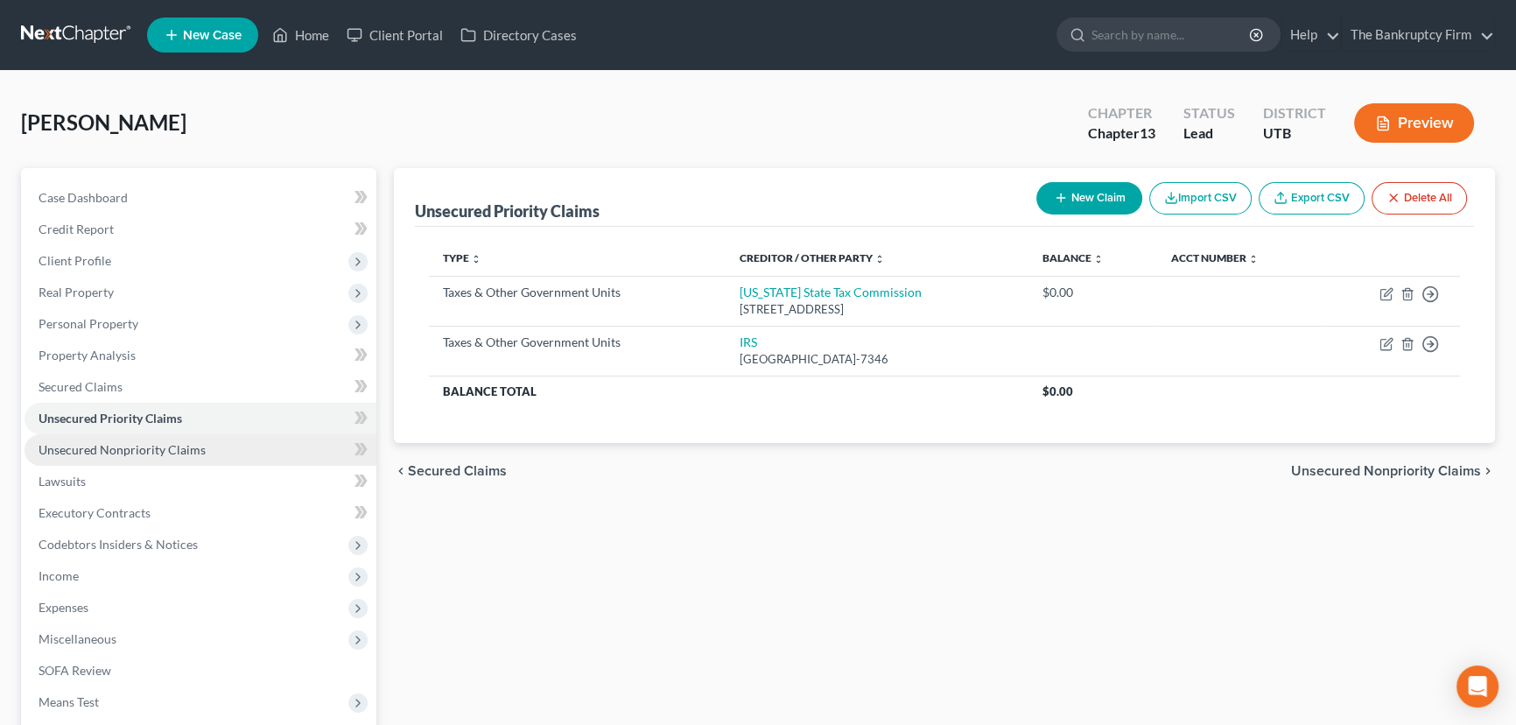
click at [123, 453] on span "Unsecured Nonpriority Claims" at bounding box center [122, 449] width 167 height 15
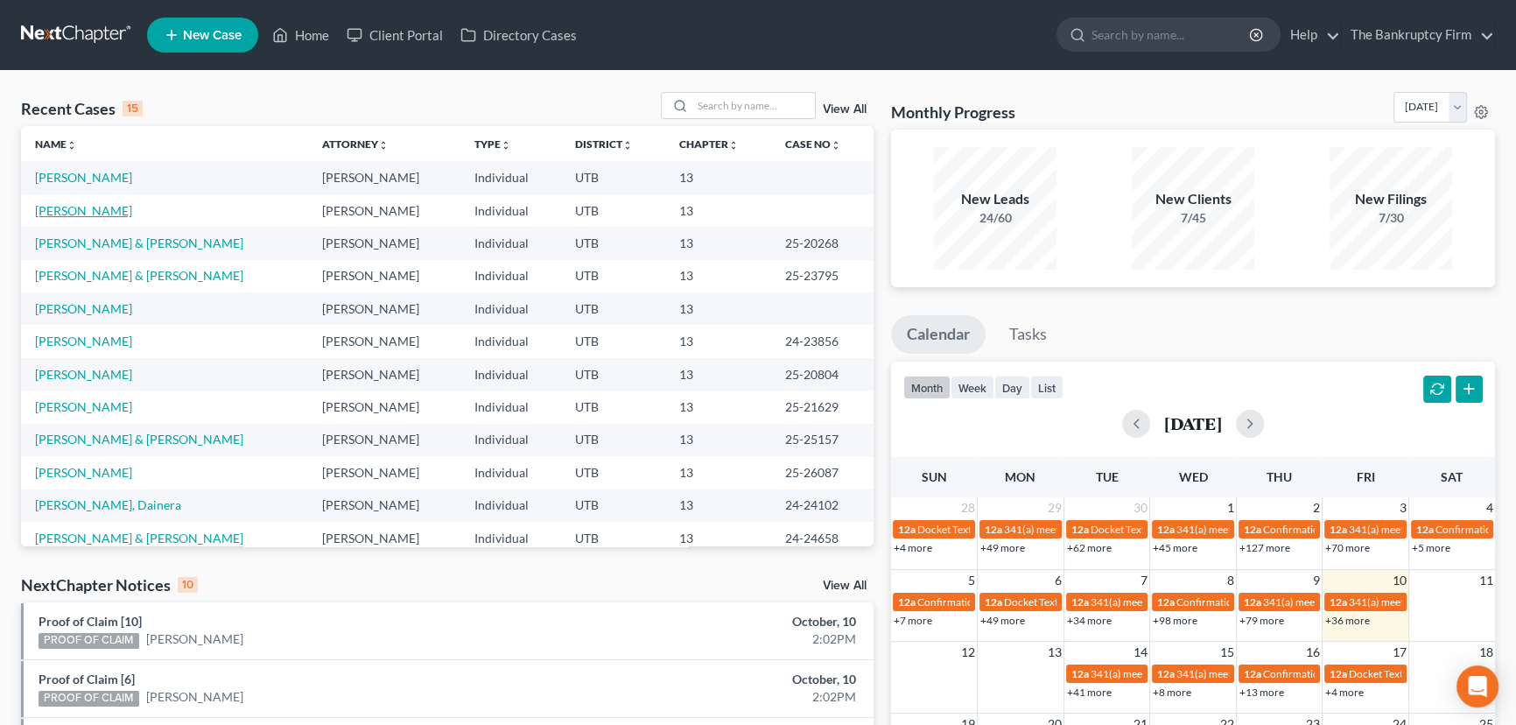
click at [77, 207] on link "[PERSON_NAME]" at bounding box center [83, 210] width 97 height 15
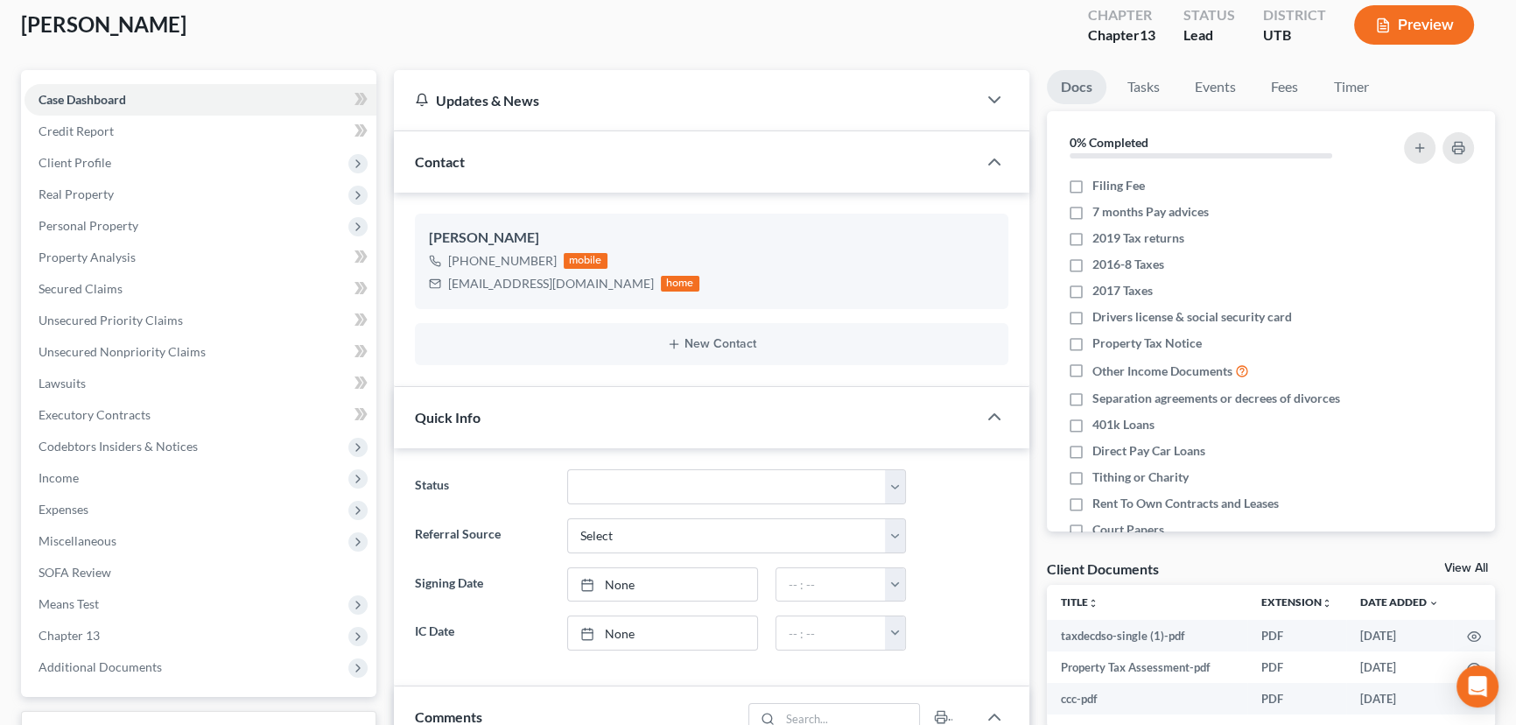
scroll to position [79, 0]
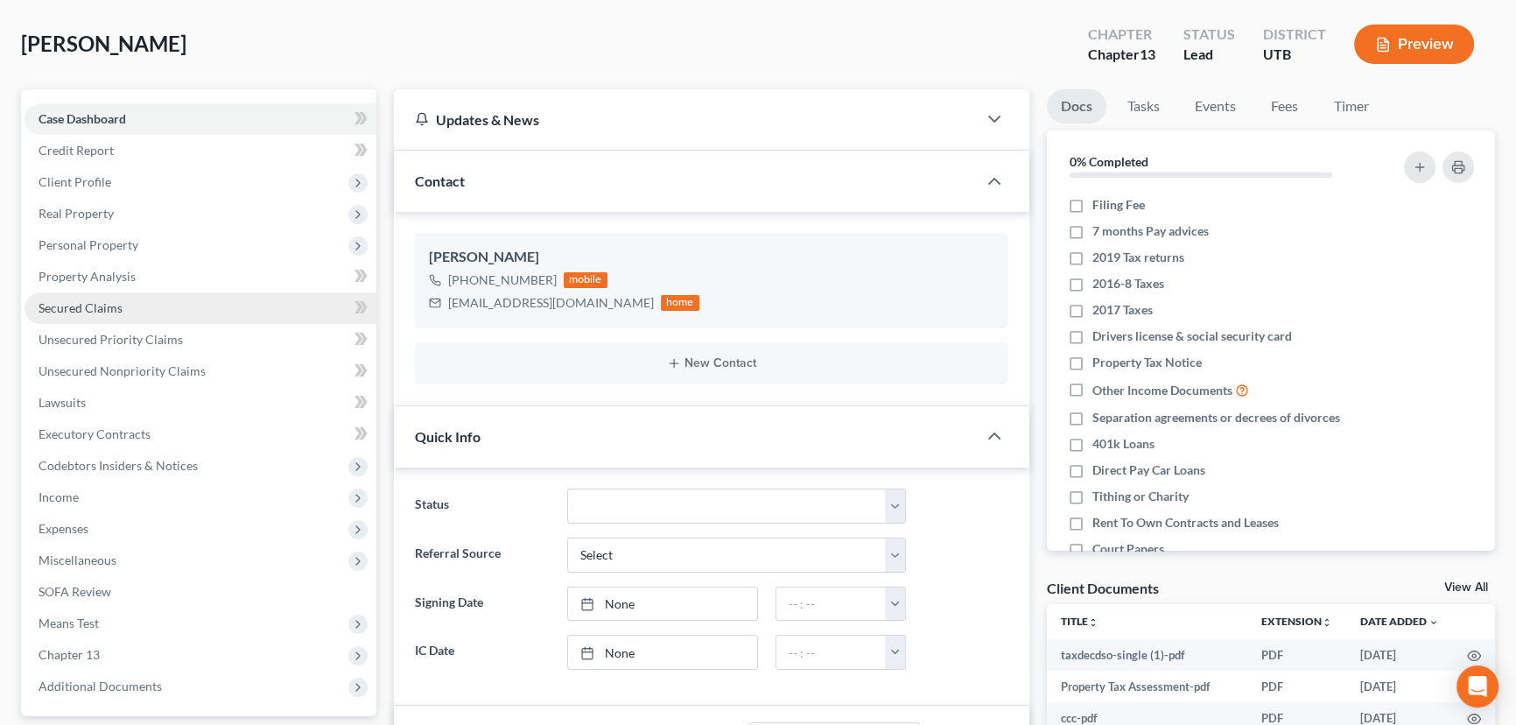
click at [90, 311] on span "Secured Claims" at bounding box center [81, 307] width 84 height 15
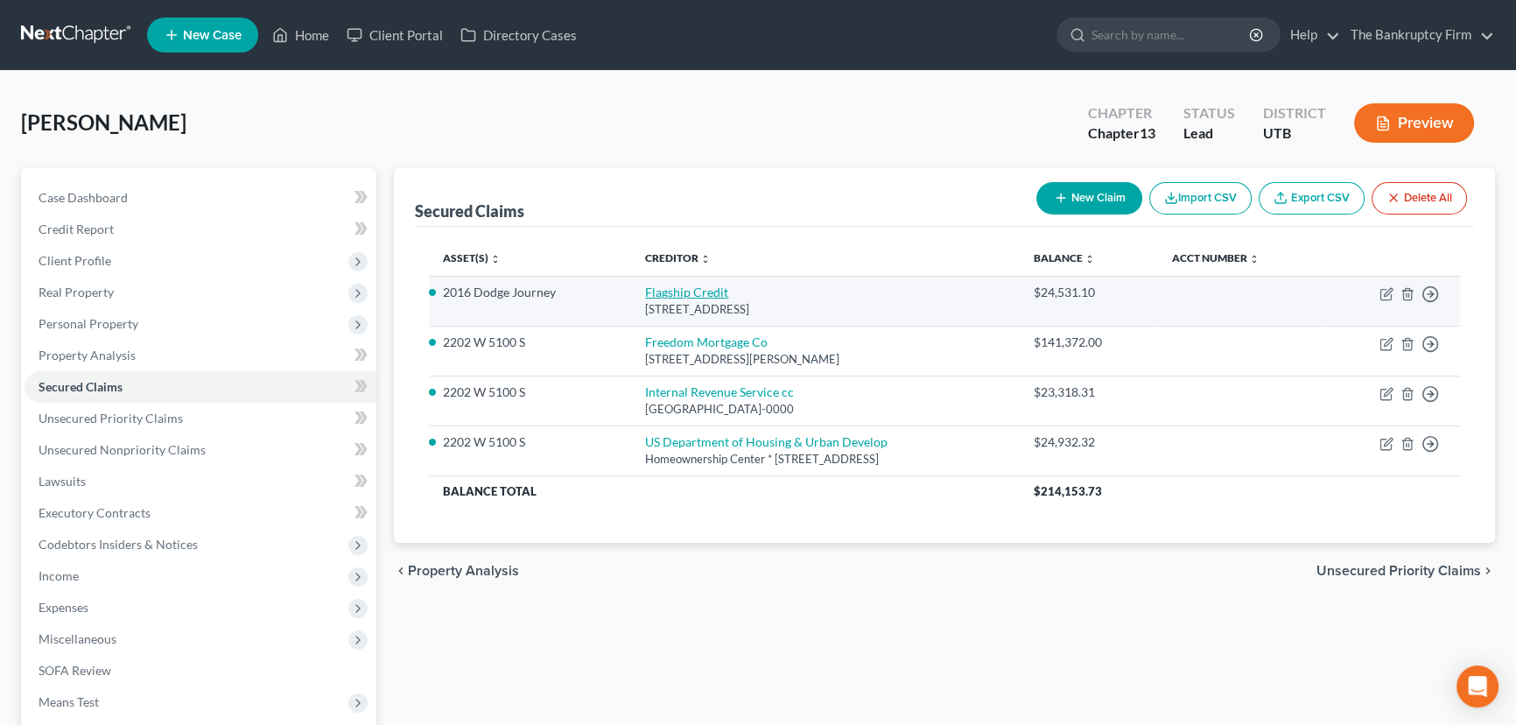
click at [665, 290] on link "Flagship Credit" at bounding box center [686, 292] width 83 height 15
select select "45"
select select "0"
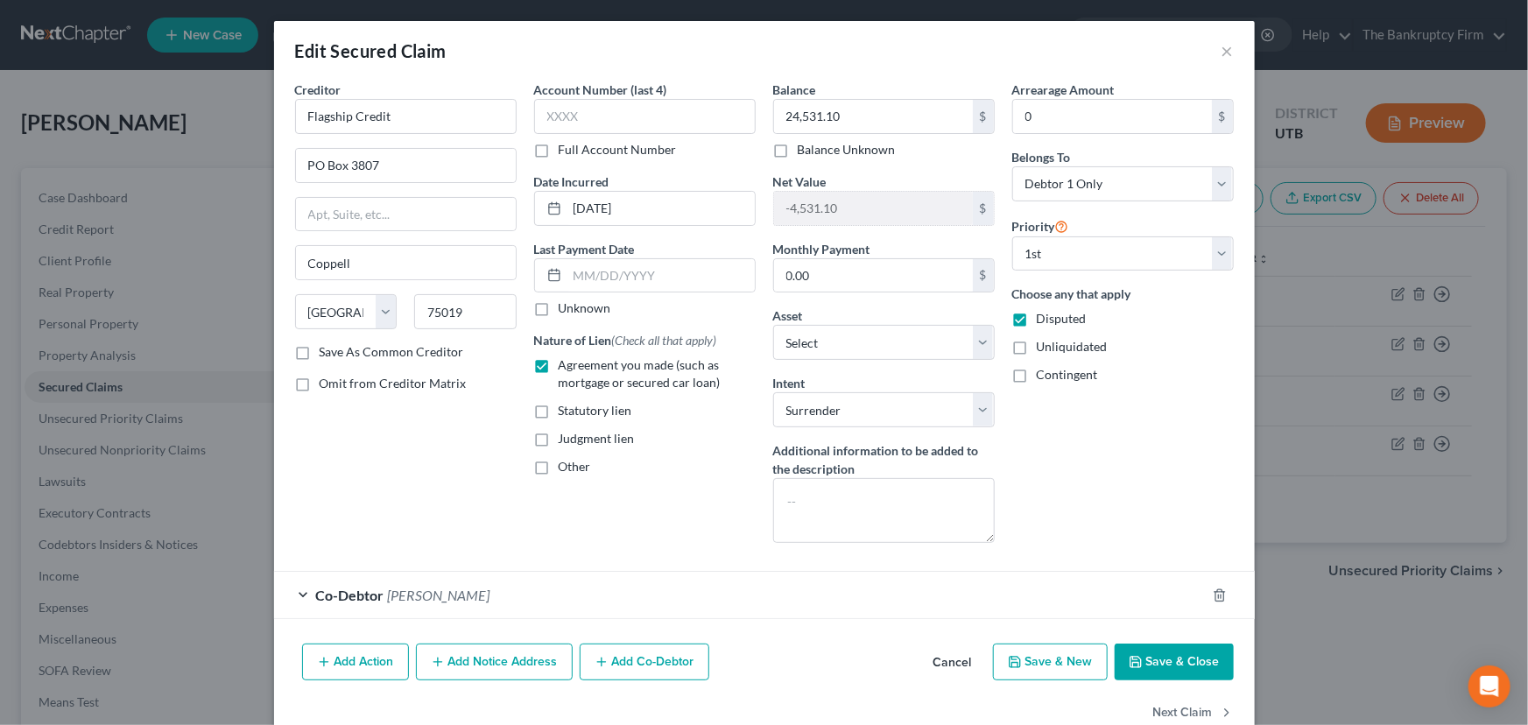
click at [1171, 658] on button "Save & Close" at bounding box center [1173, 661] width 119 height 37
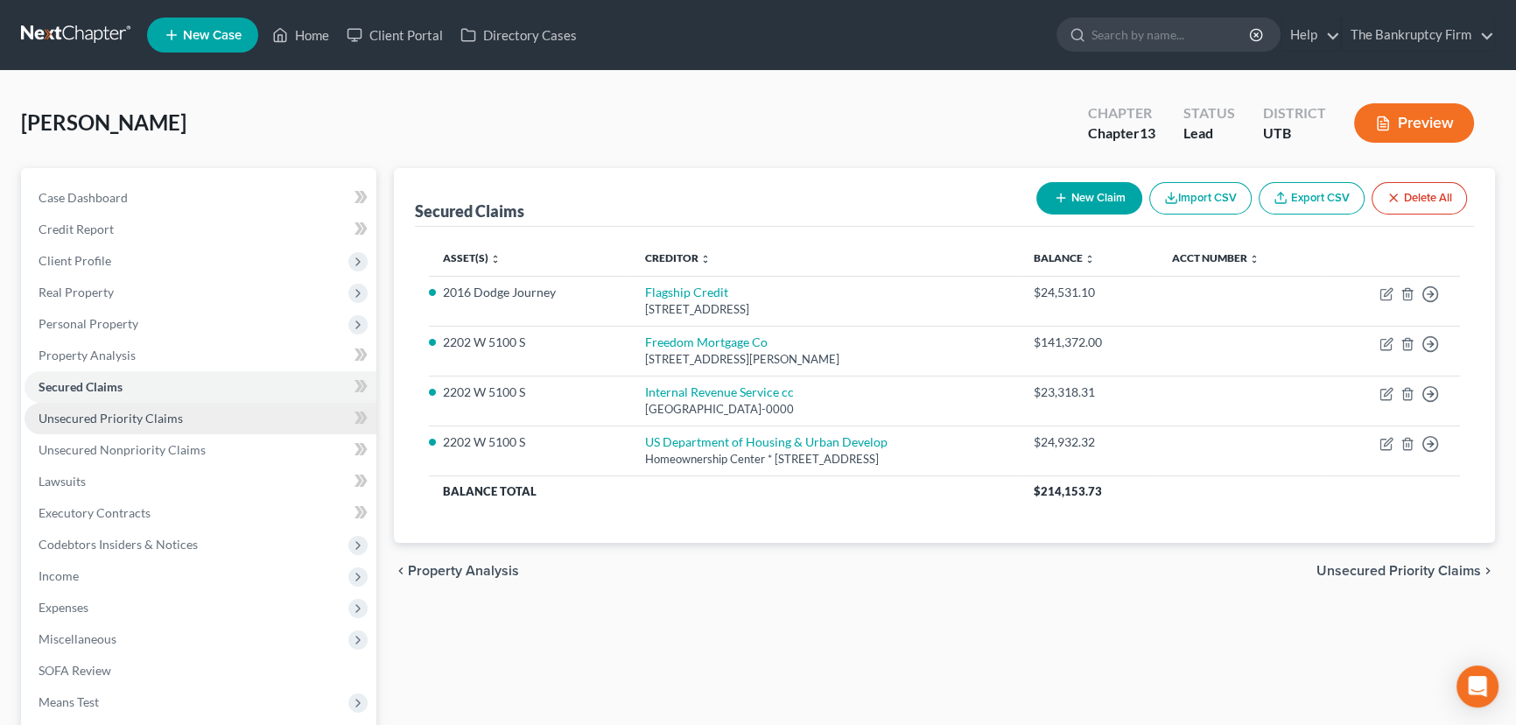
click at [149, 416] on span "Unsecured Priority Claims" at bounding box center [111, 418] width 144 height 15
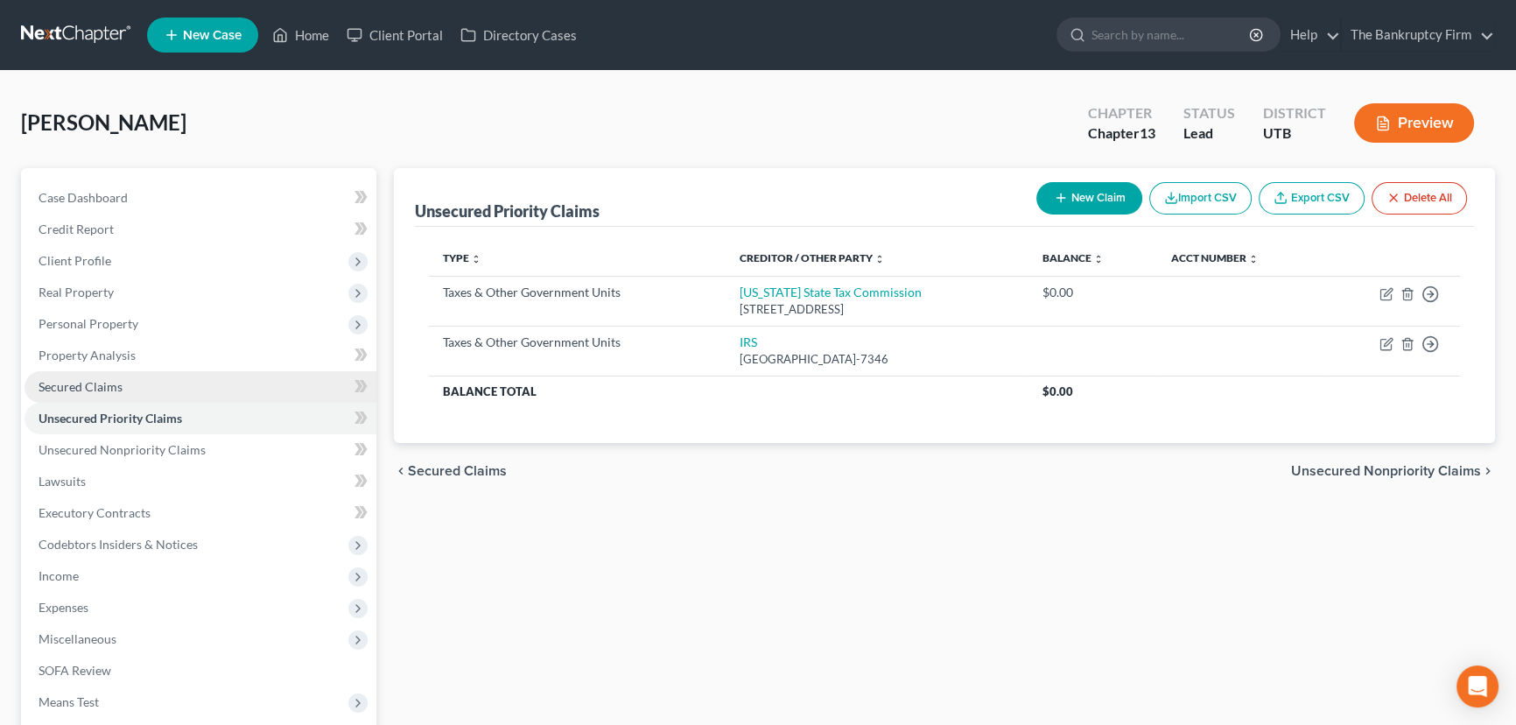
click at [100, 387] on span "Secured Claims" at bounding box center [81, 386] width 84 height 15
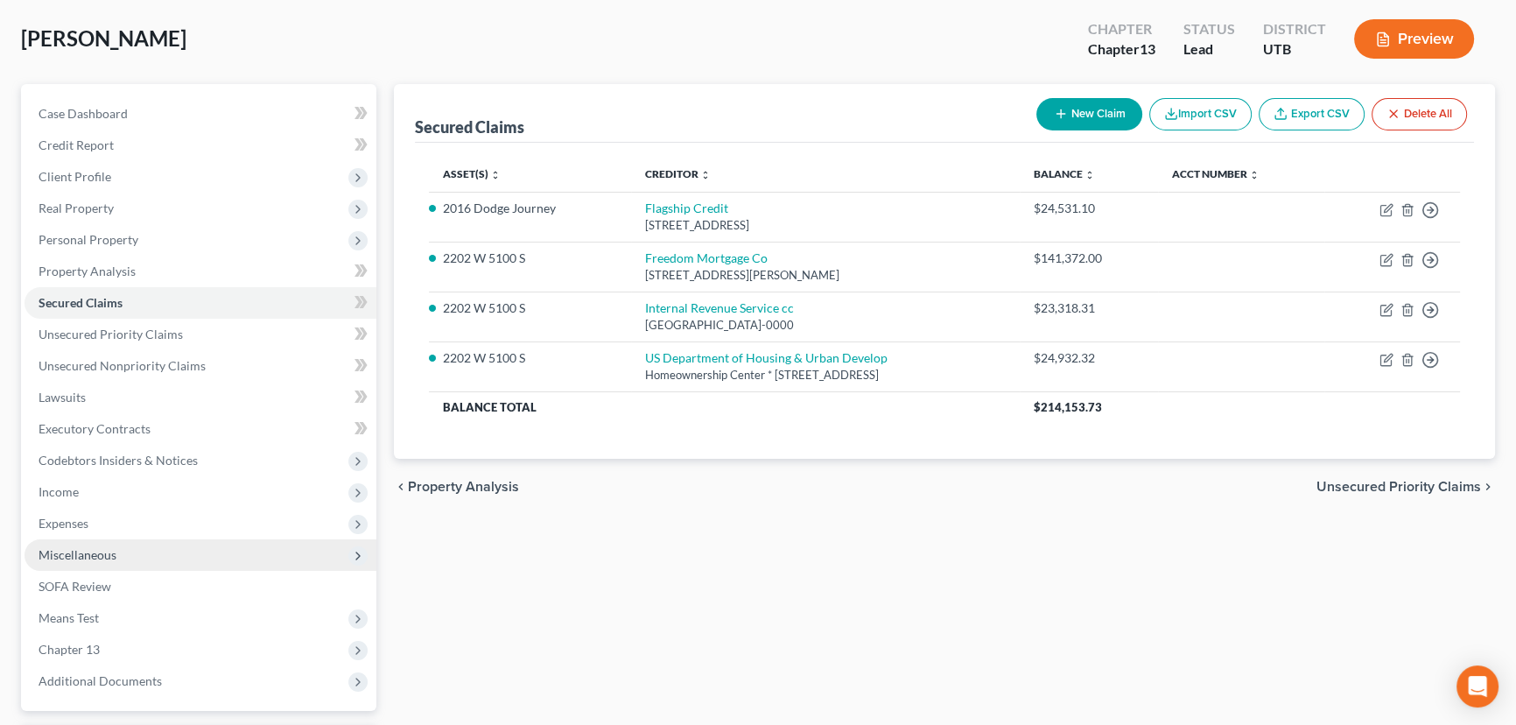
scroll to position [75, 0]
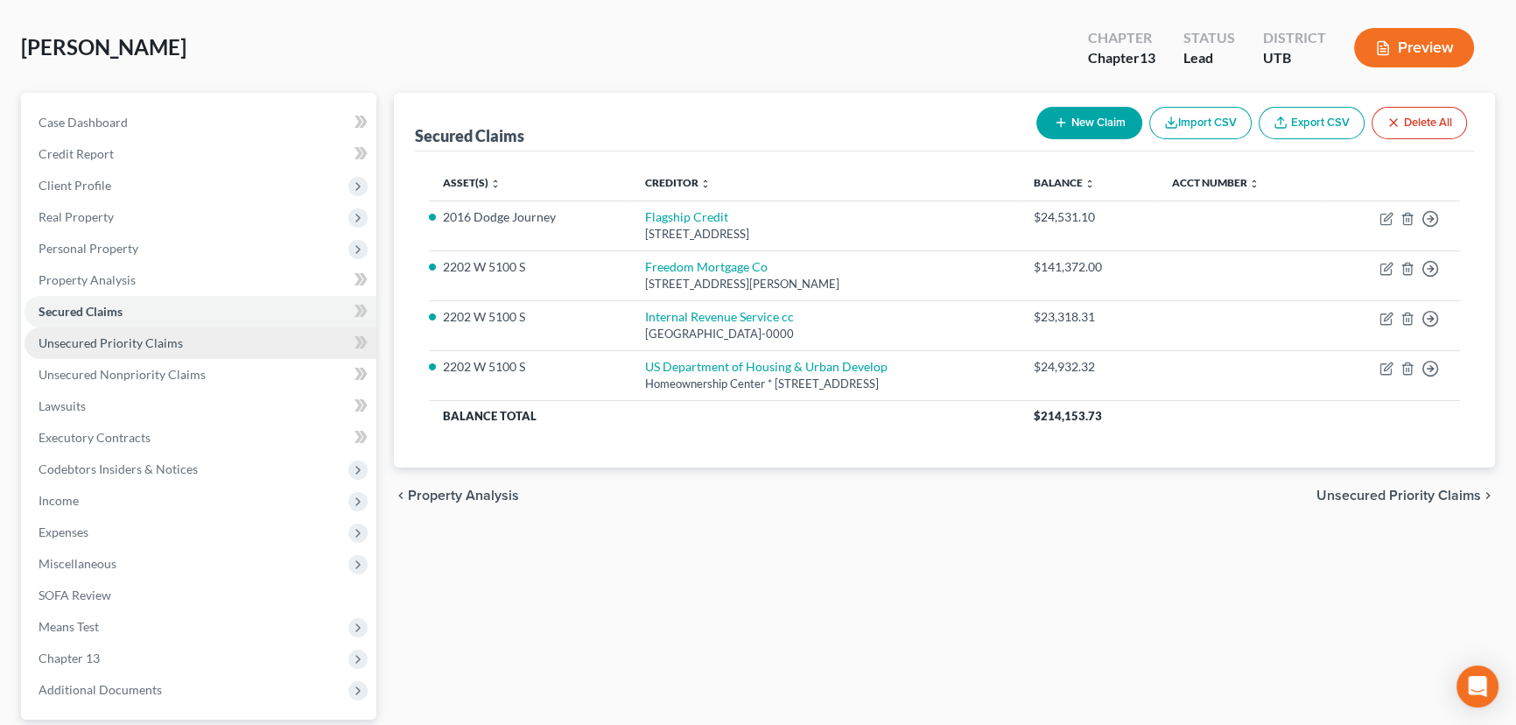
click at [159, 341] on span "Unsecured Priority Claims" at bounding box center [111, 342] width 144 height 15
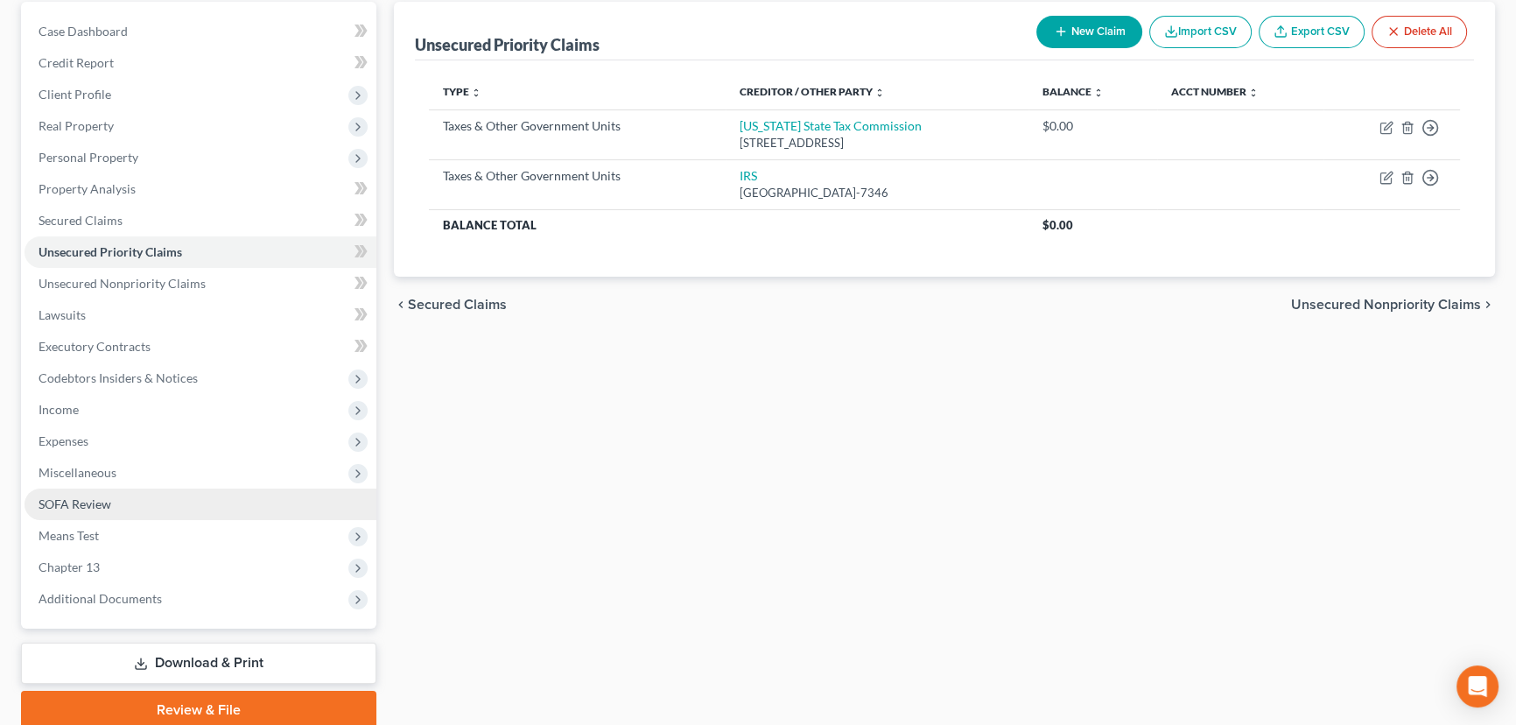
scroll to position [235, 0]
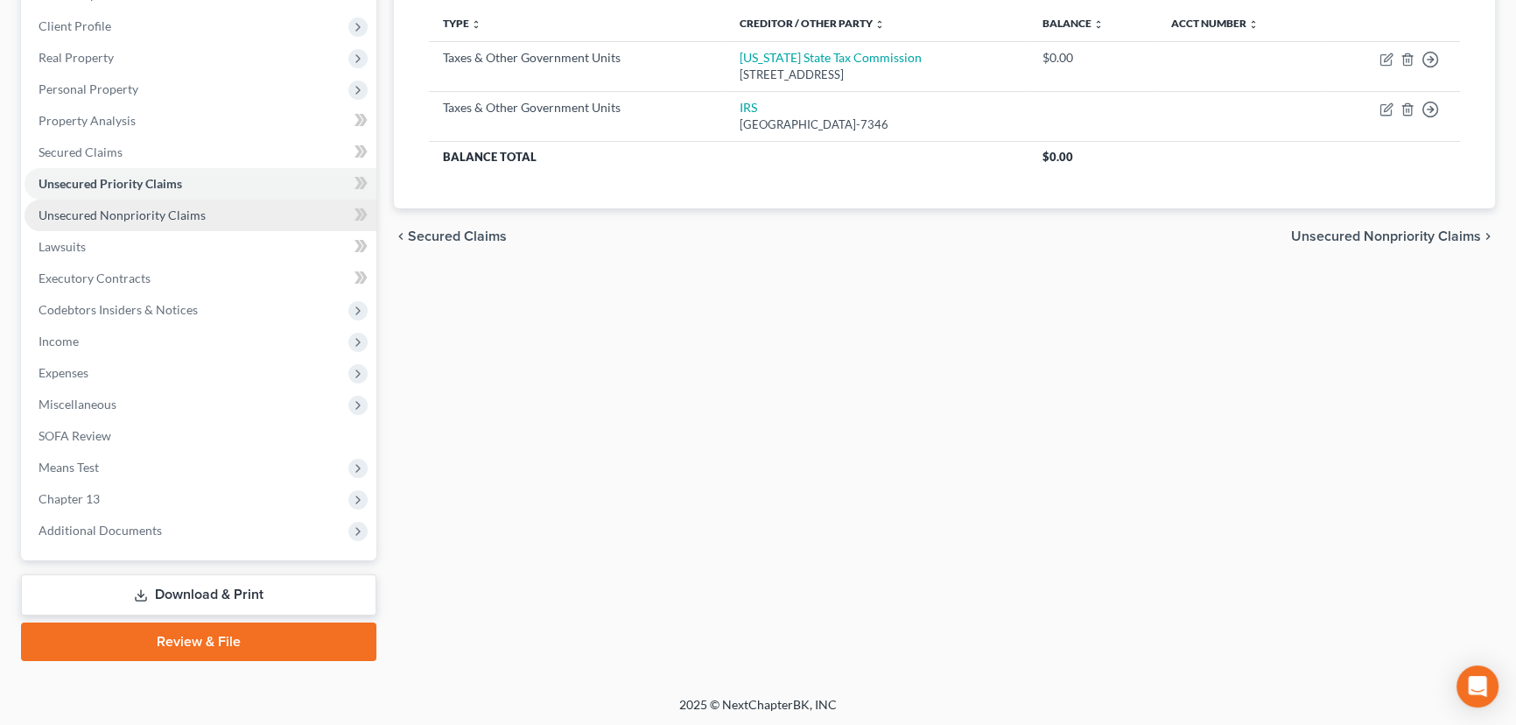
click at [123, 209] on span "Unsecured Nonpriority Claims" at bounding box center [122, 214] width 167 height 15
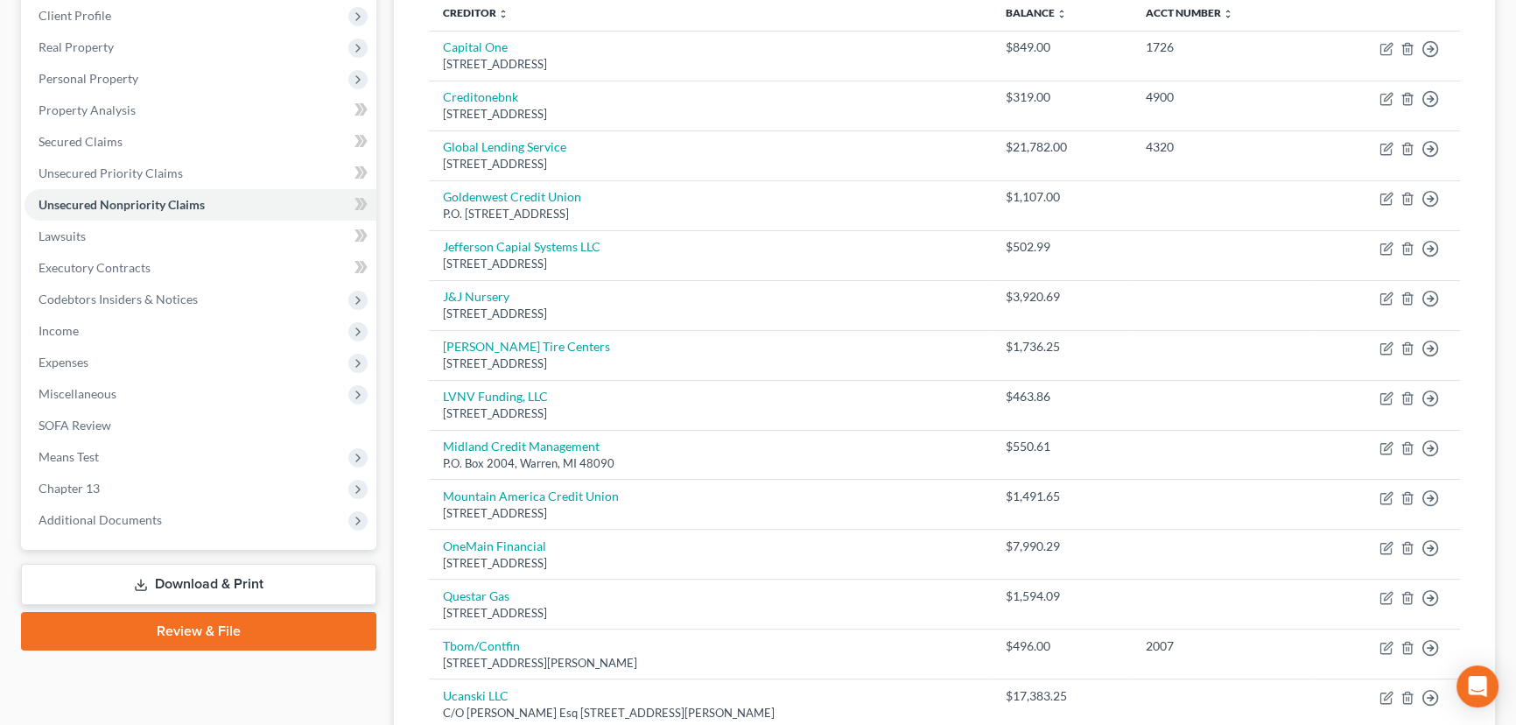
scroll to position [217, 0]
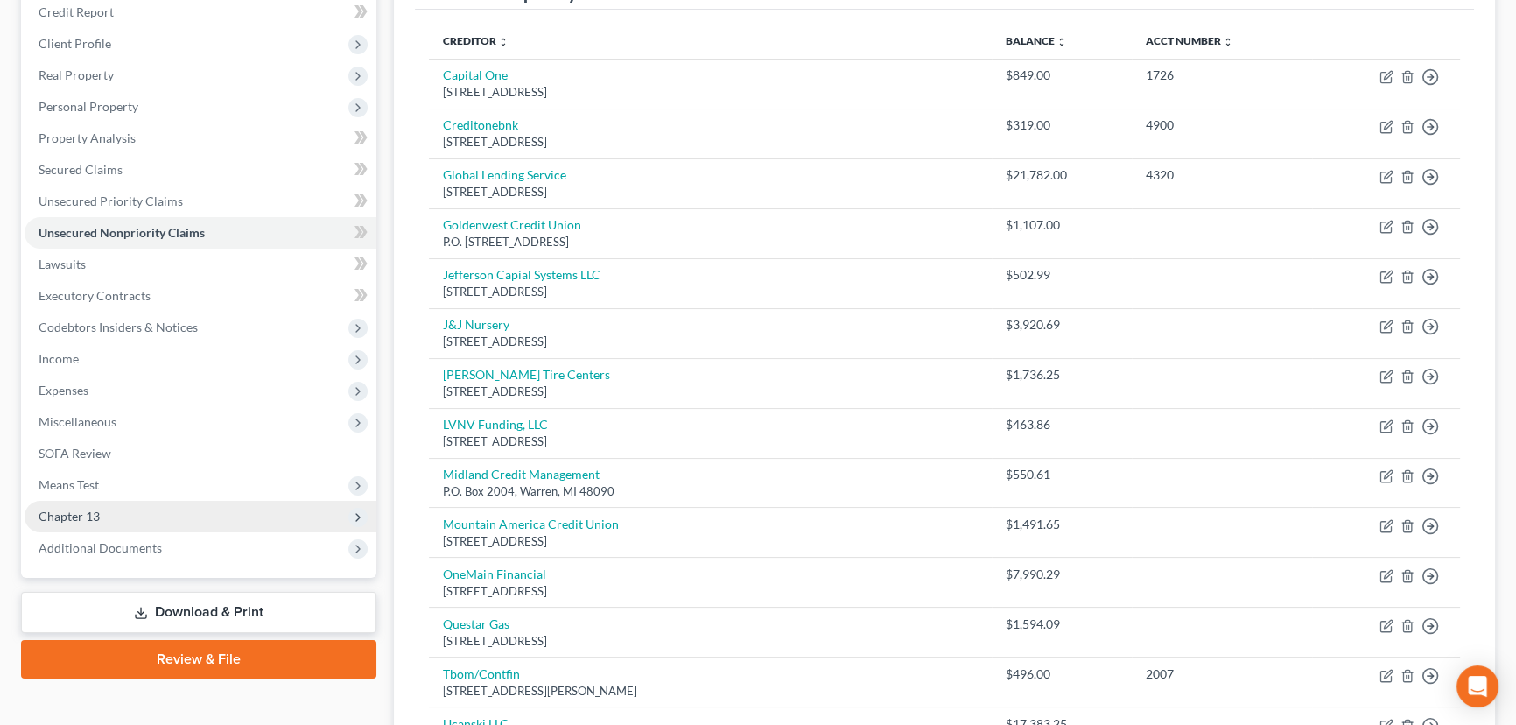
click at [83, 518] on span "Chapter 13" at bounding box center [69, 516] width 61 height 15
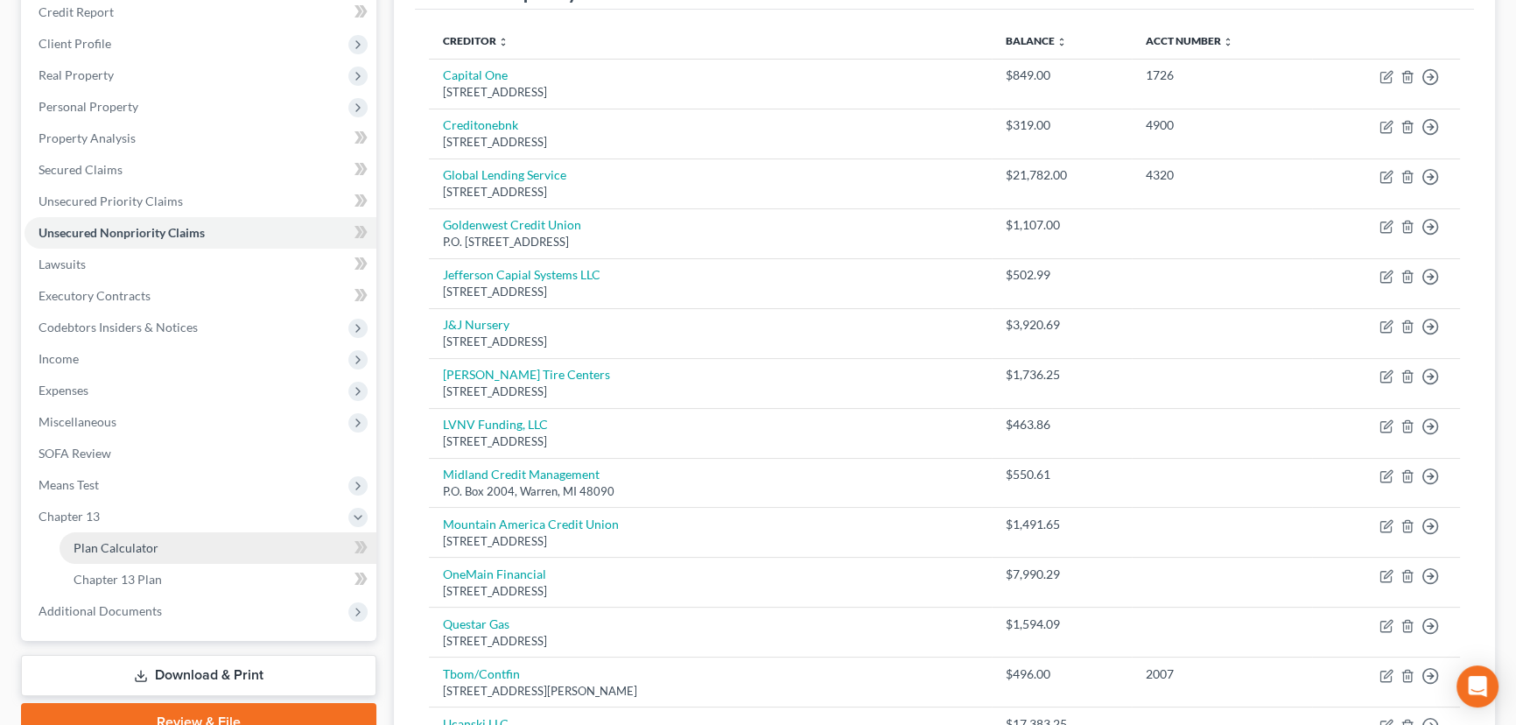
click at [140, 551] on span "Plan Calculator" at bounding box center [116, 547] width 85 height 15
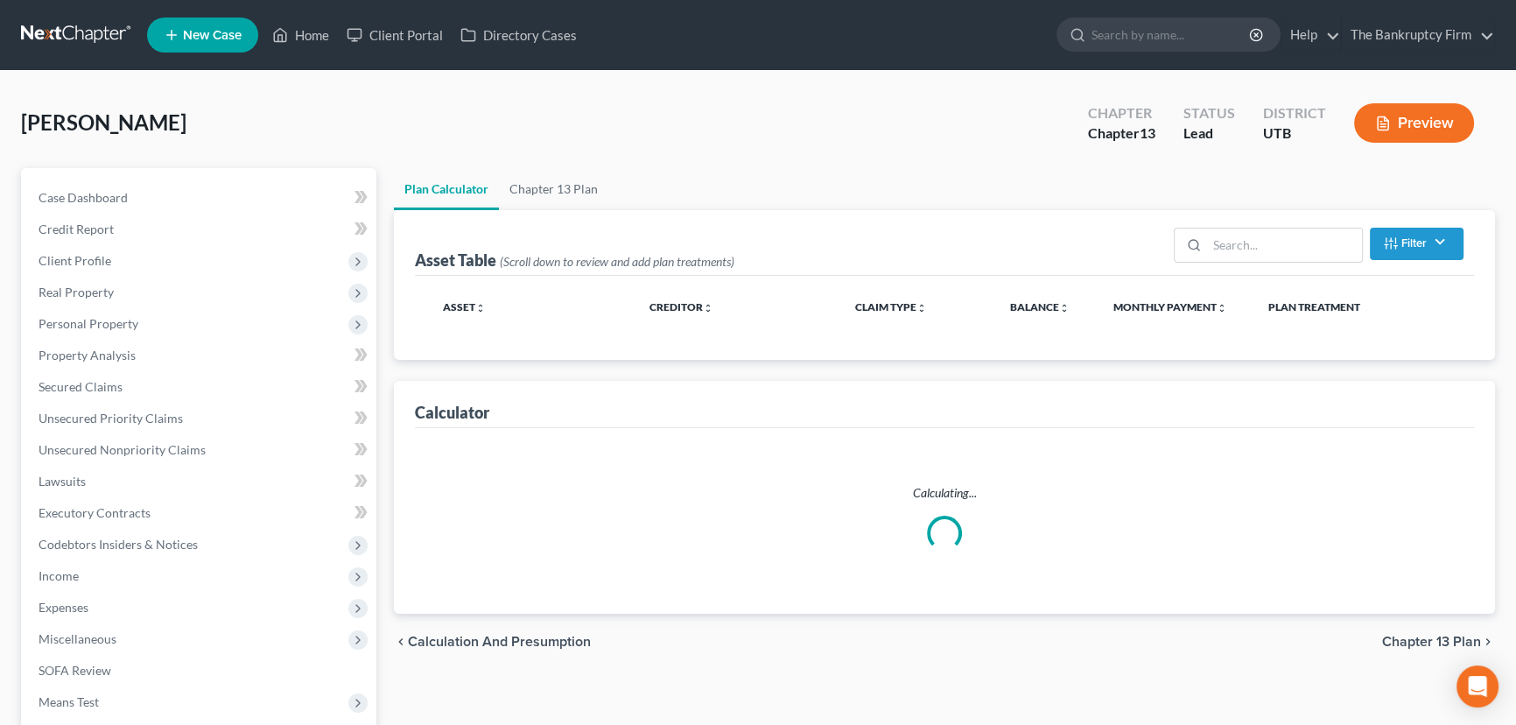
select select "59"
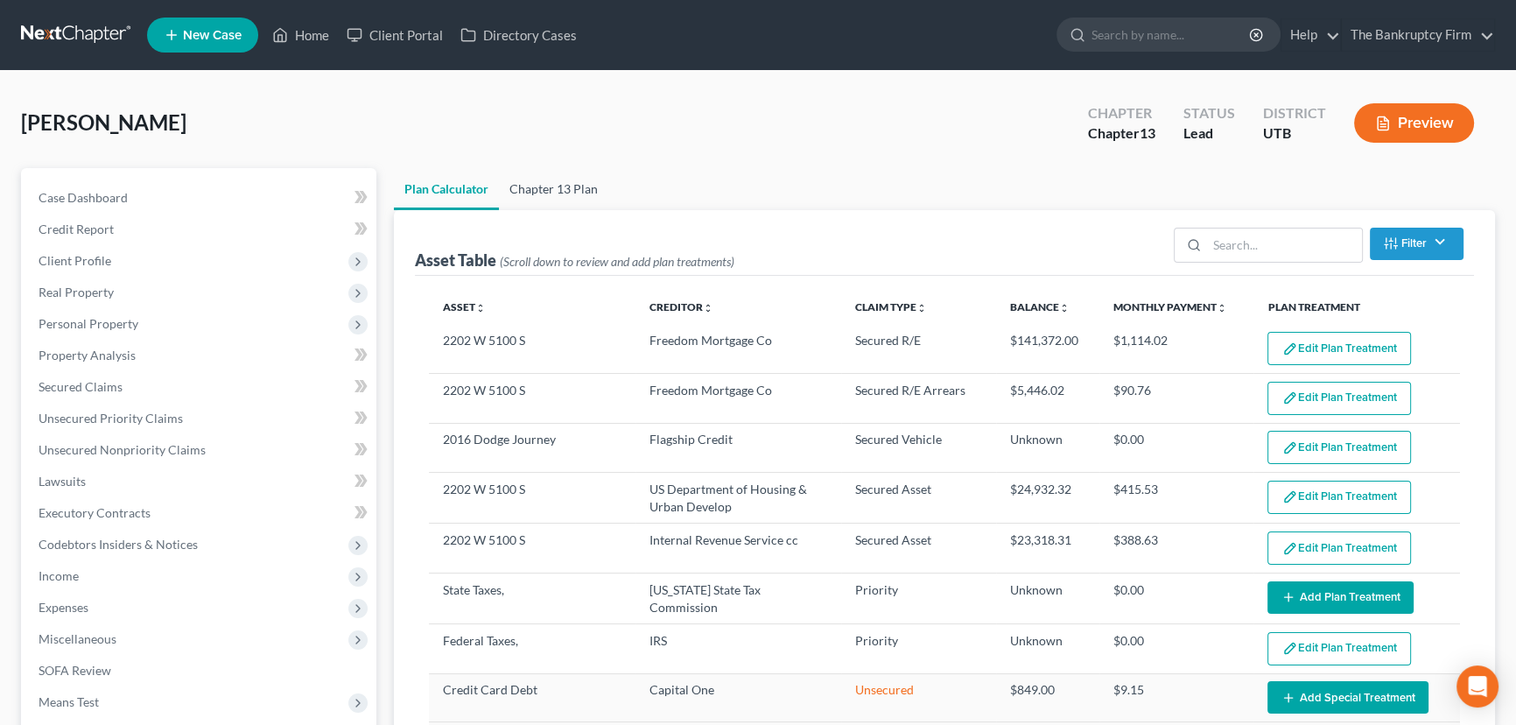
click at [543, 186] on link "Chapter 13 Plan" at bounding box center [553, 189] width 109 height 42
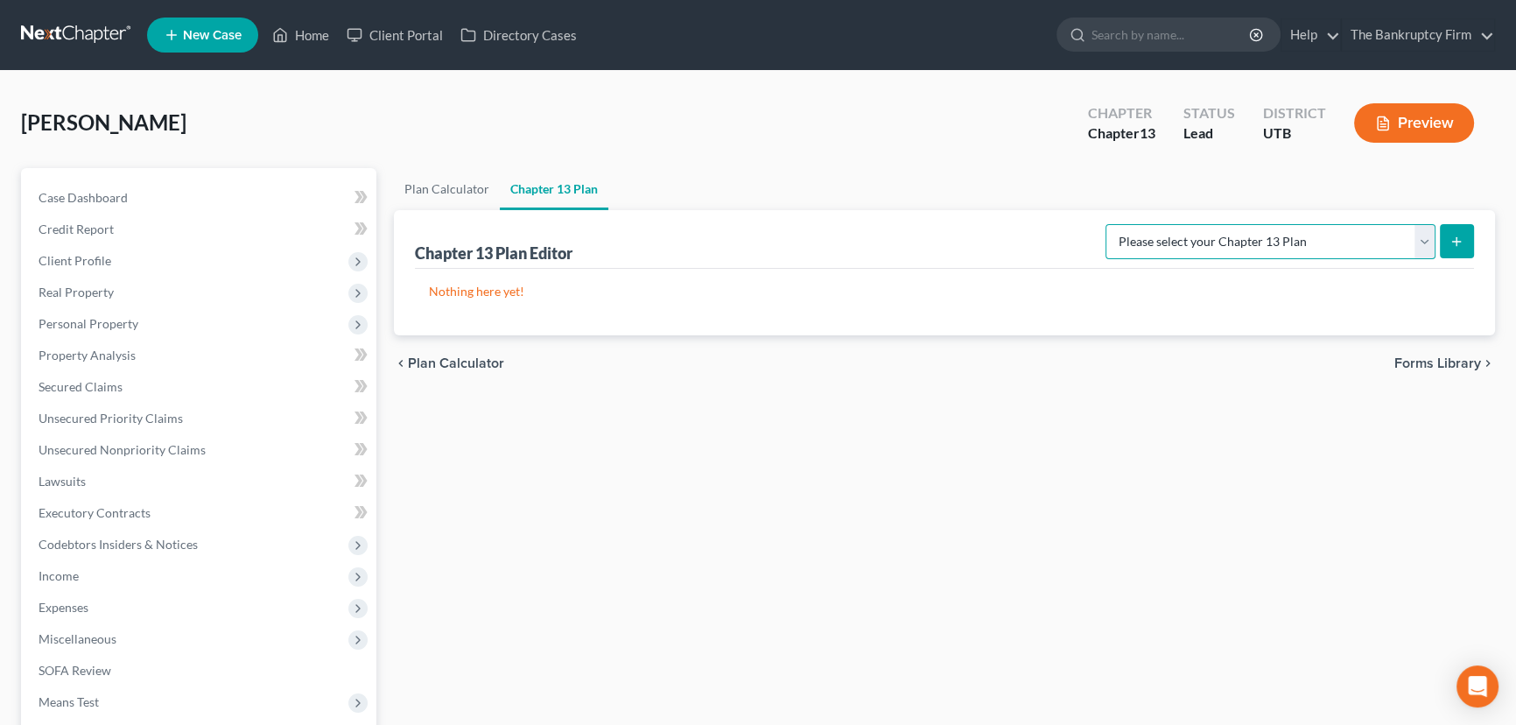
click at [1292, 235] on select "Please select your Chapter 13 Plan Chapter 13 Plan - The Bankruptcy Firm - Utah…" at bounding box center [1271, 241] width 330 height 35
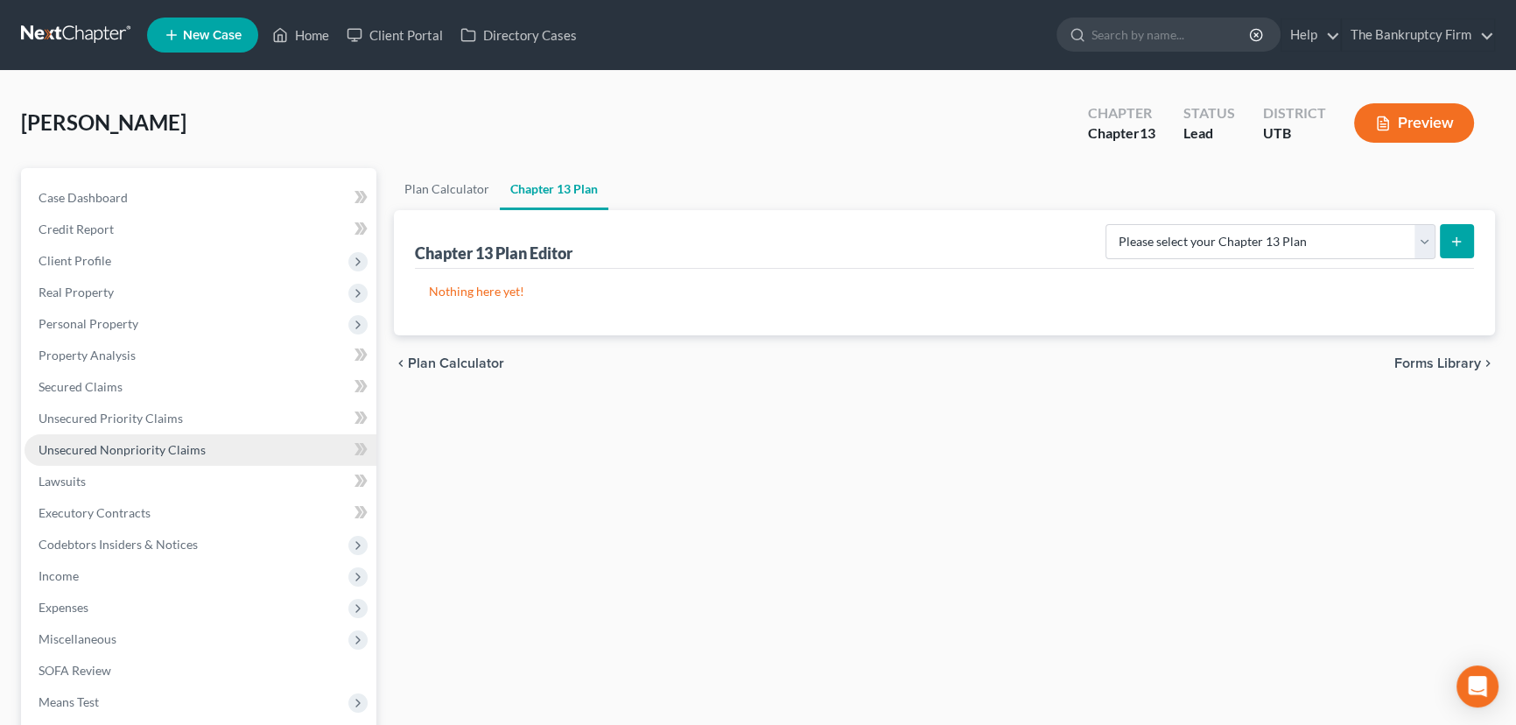
click at [104, 446] on span "Unsecured Nonpriority Claims" at bounding box center [122, 449] width 167 height 15
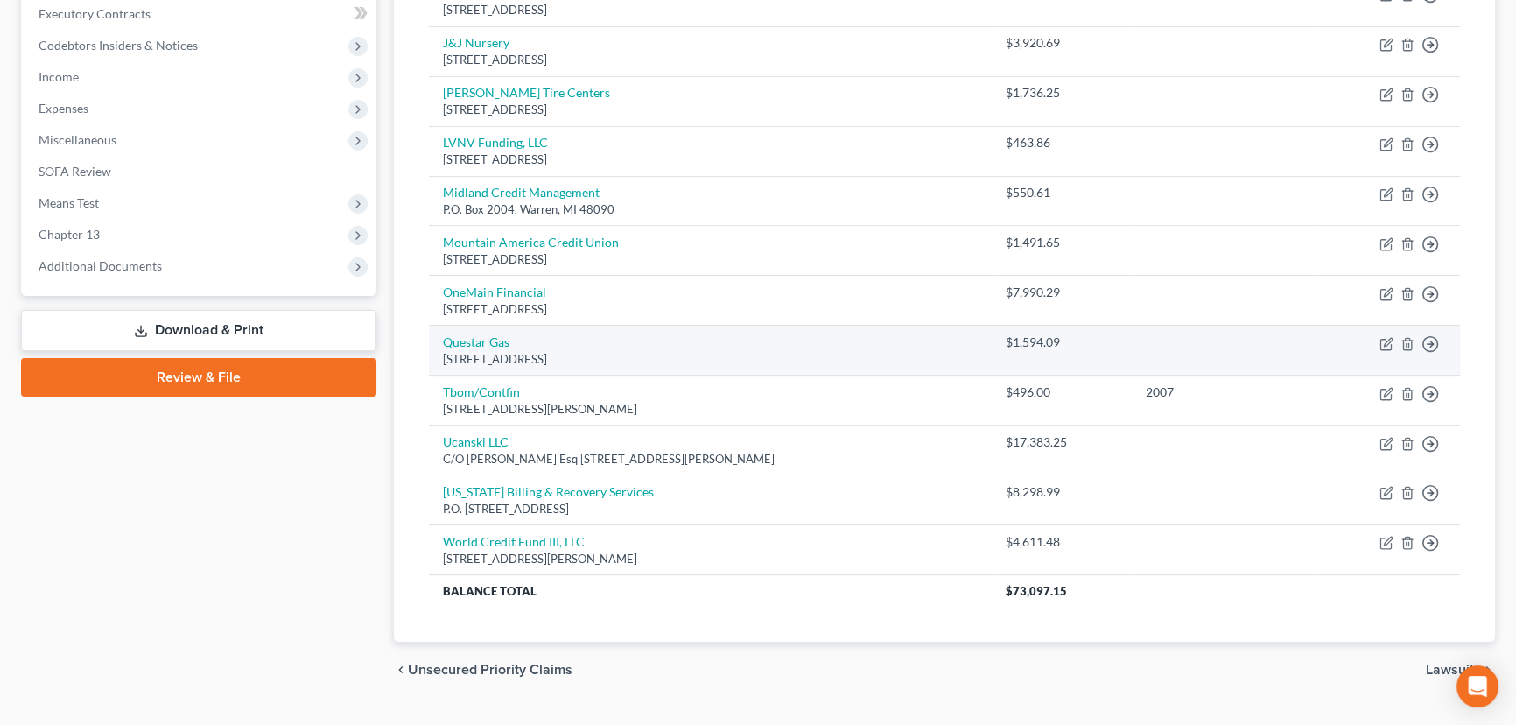
scroll to position [535, 0]
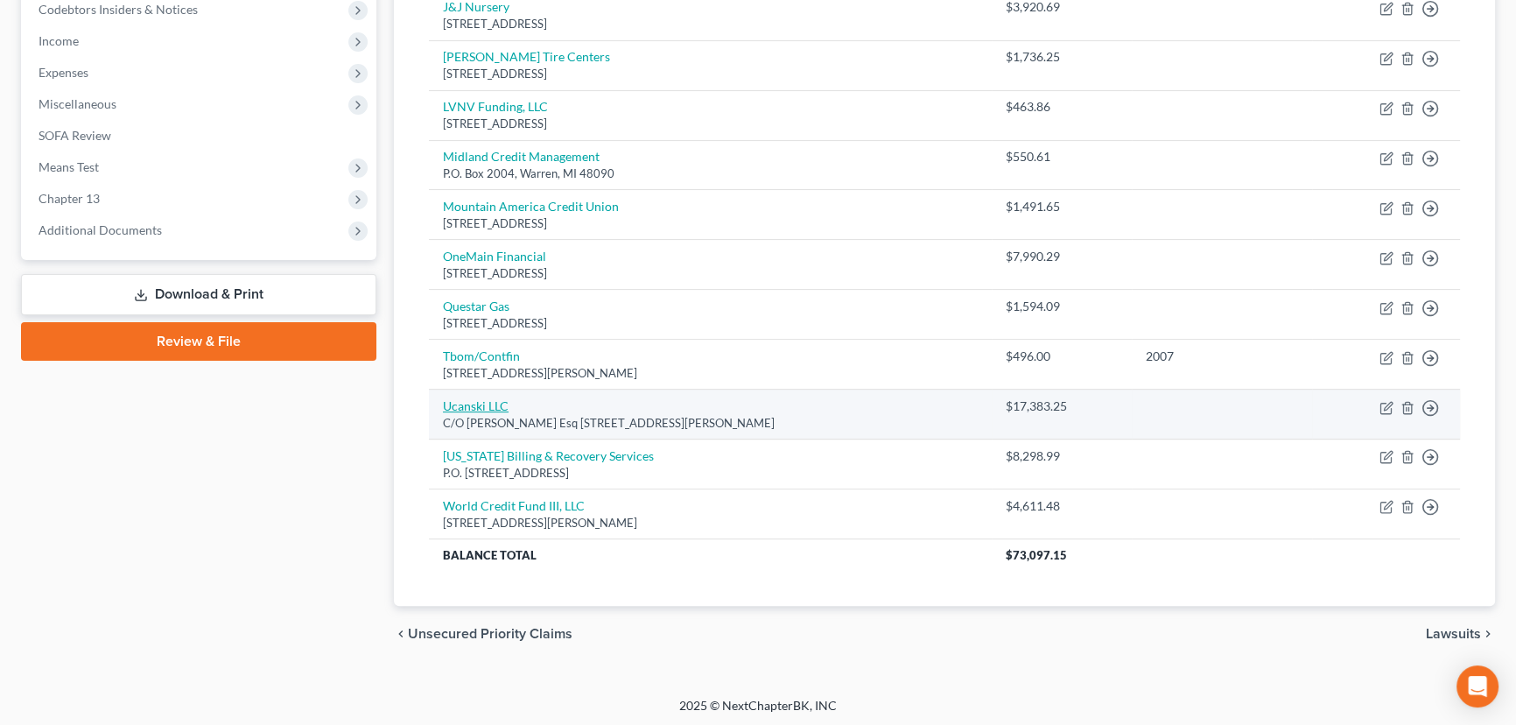
click at [474, 402] on link "Ucanski LLC" at bounding box center [476, 405] width 66 height 15
select select "46"
select select "0"
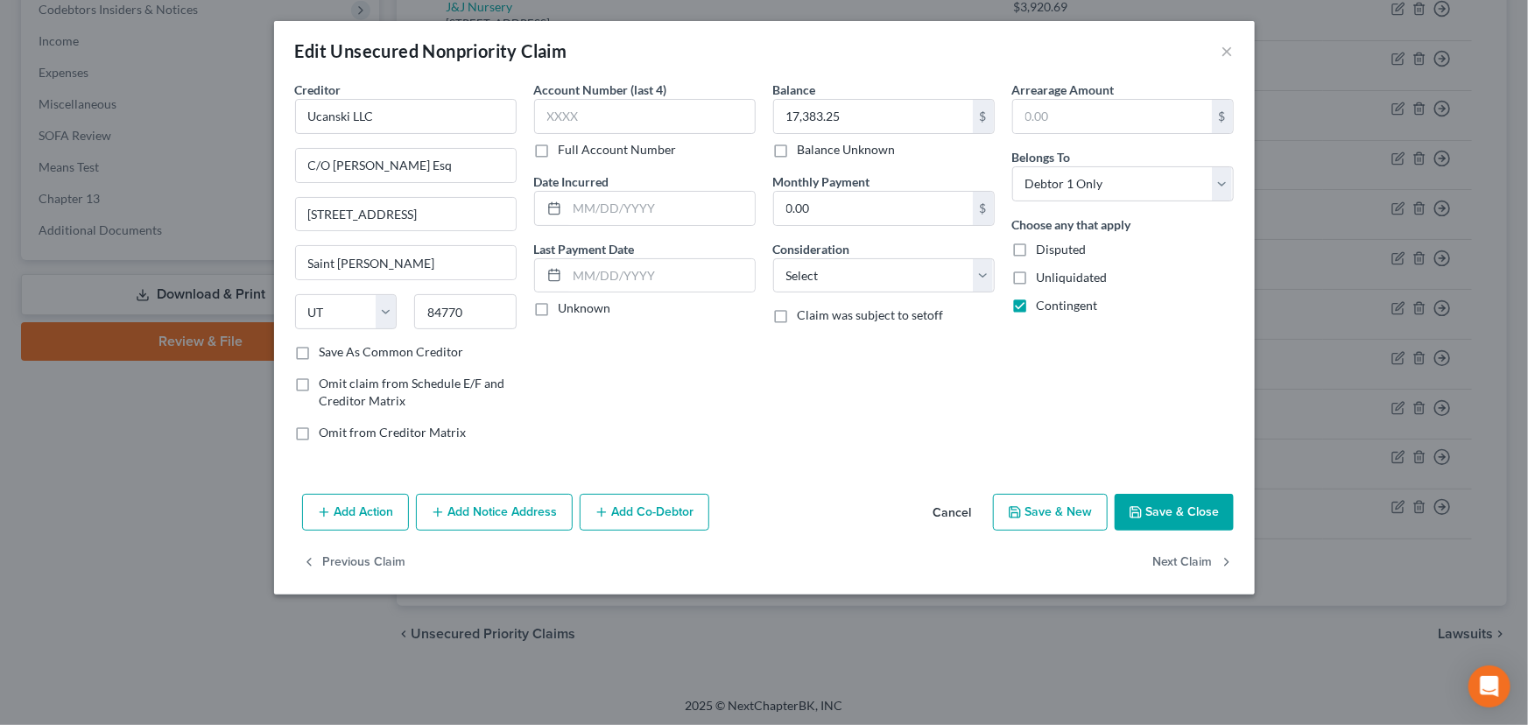
click at [798, 149] on label "Balance Unknown" at bounding box center [847, 150] width 98 height 18
click at [805, 149] on input "Balance Unknown" at bounding box center [810, 146] width 11 height 11
checkbox input "true"
type input "0.00"
click at [1037, 247] on label "Disputed" at bounding box center [1062, 250] width 50 height 18
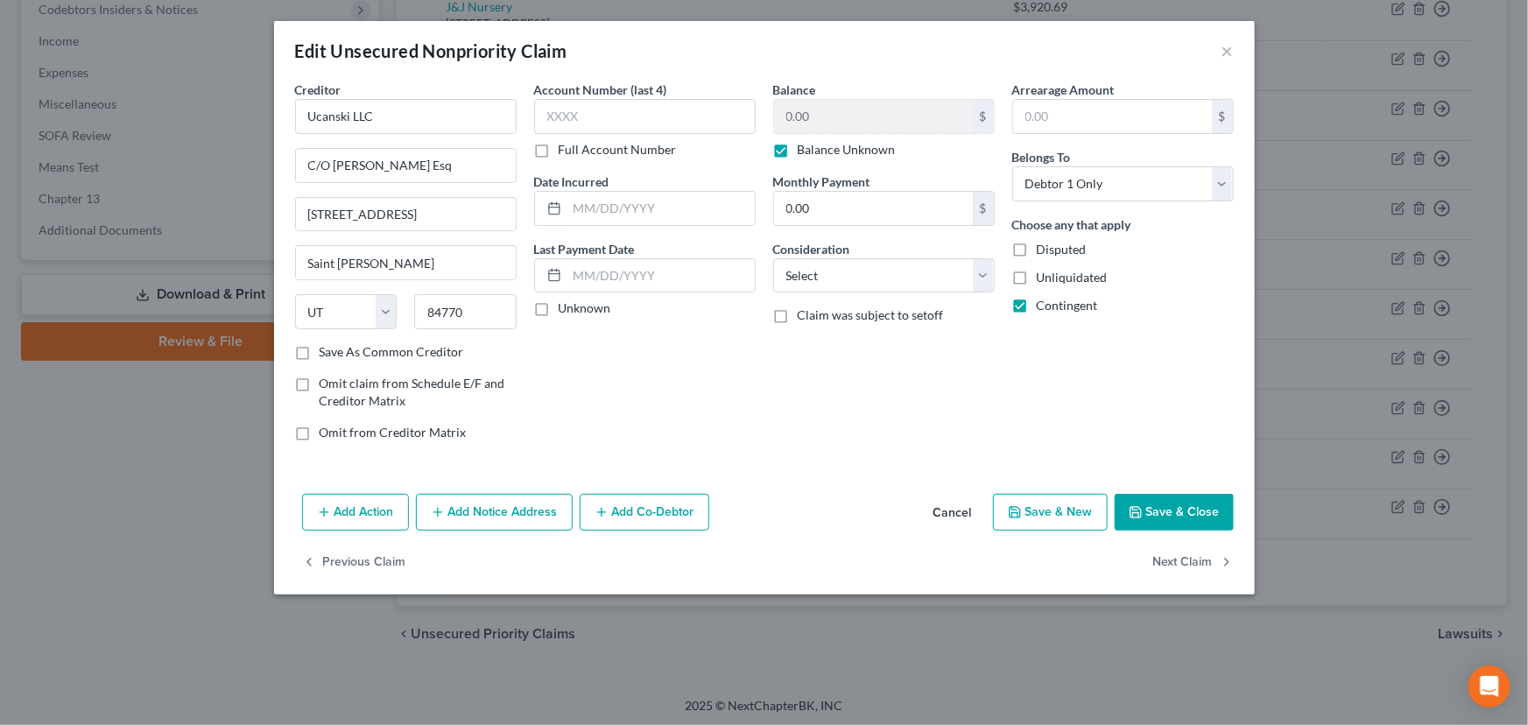
click at [1044, 247] on input "Disputed" at bounding box center [1049, 246] width 11 height 11
checkbox input "true"
click at [1192, 509] on button "Save & Close" at bounding box center [1173, 512] width 119 height 37
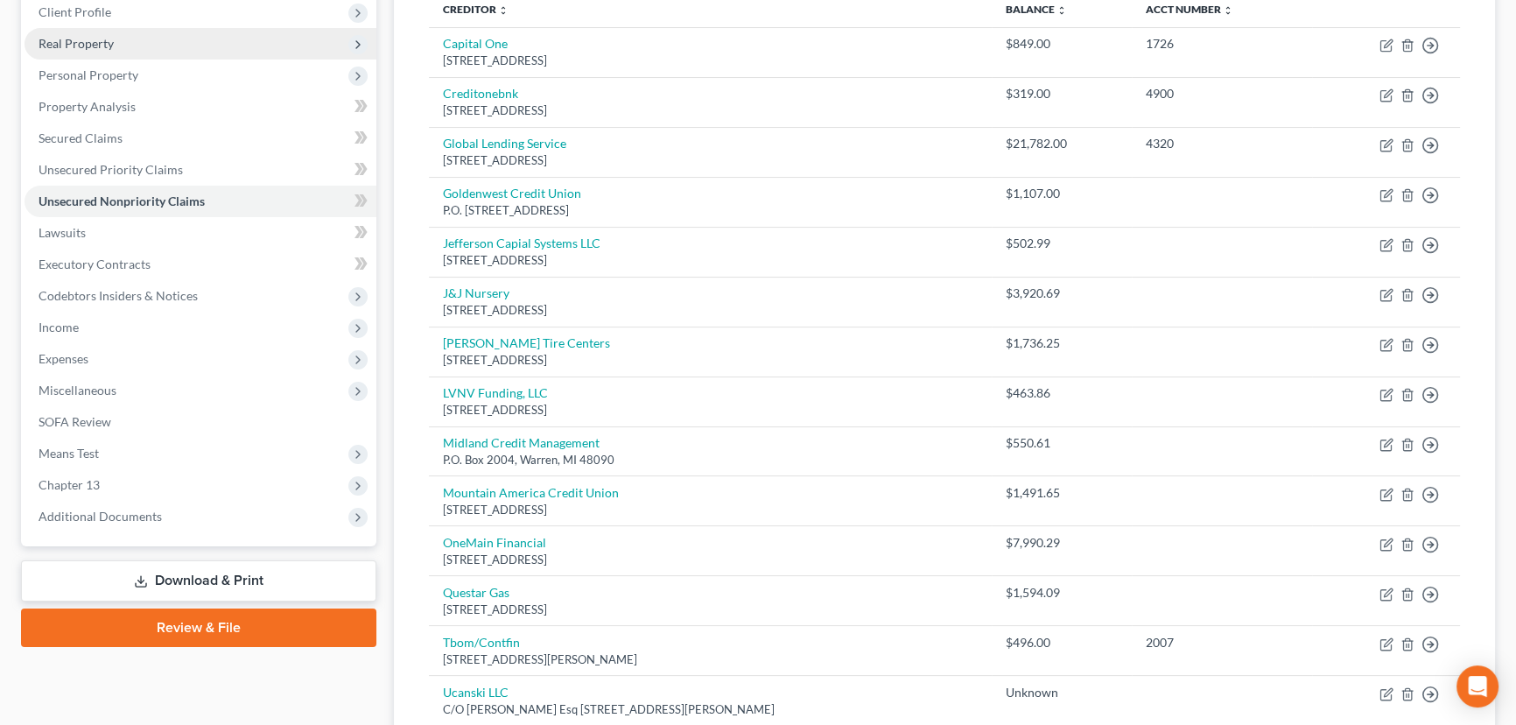
scroll to position [217, 0]
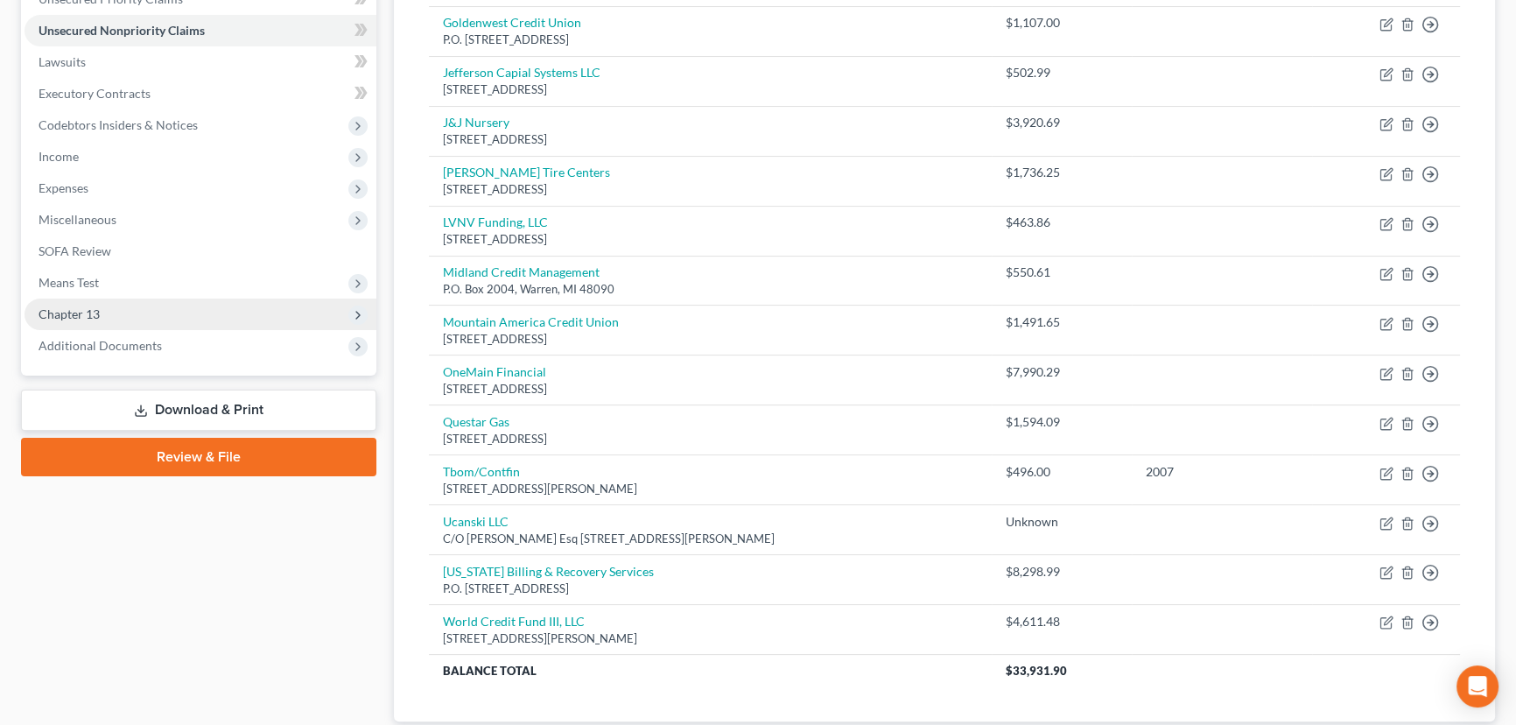
scroll to position [455, 0]
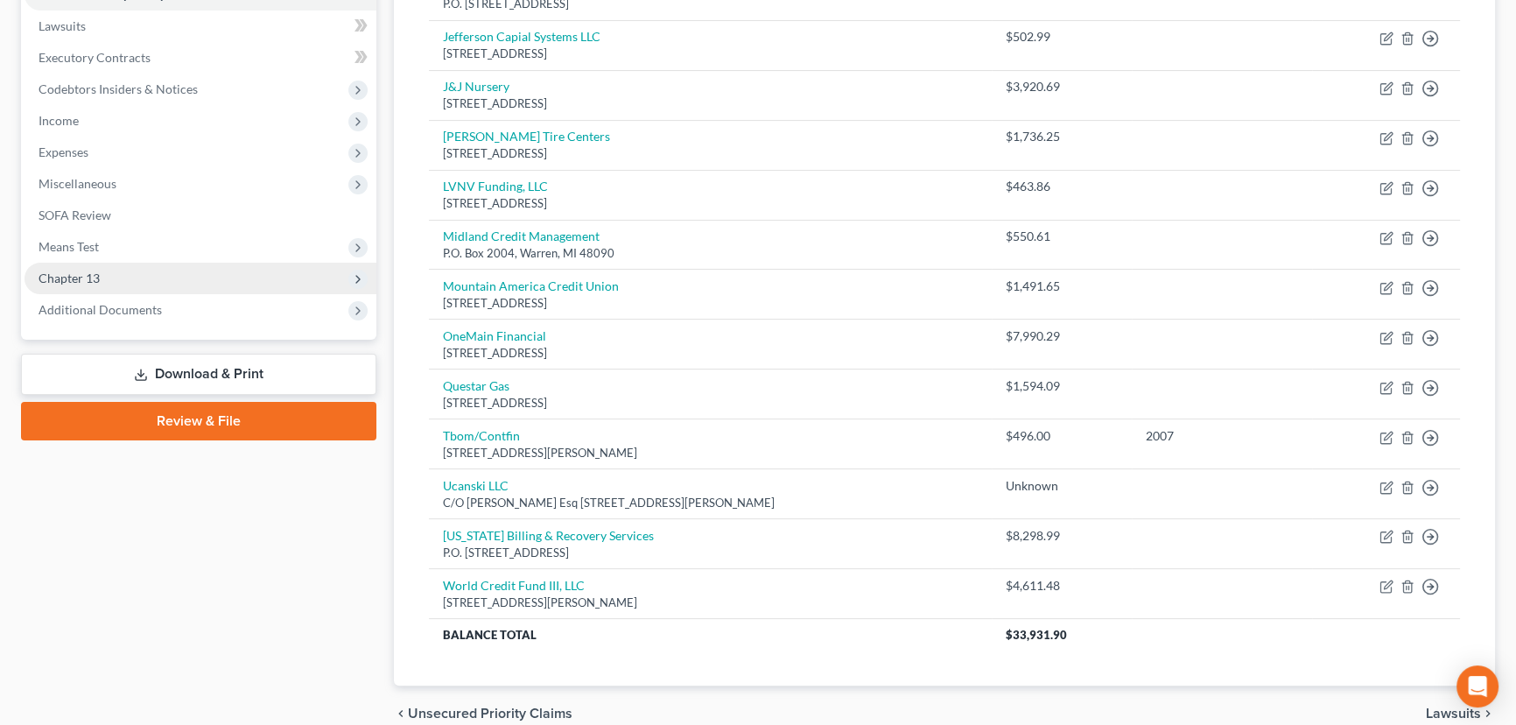
click at [81, 279] on span "Chapter 13" at bounding box center [69, 278] width 61 height 15
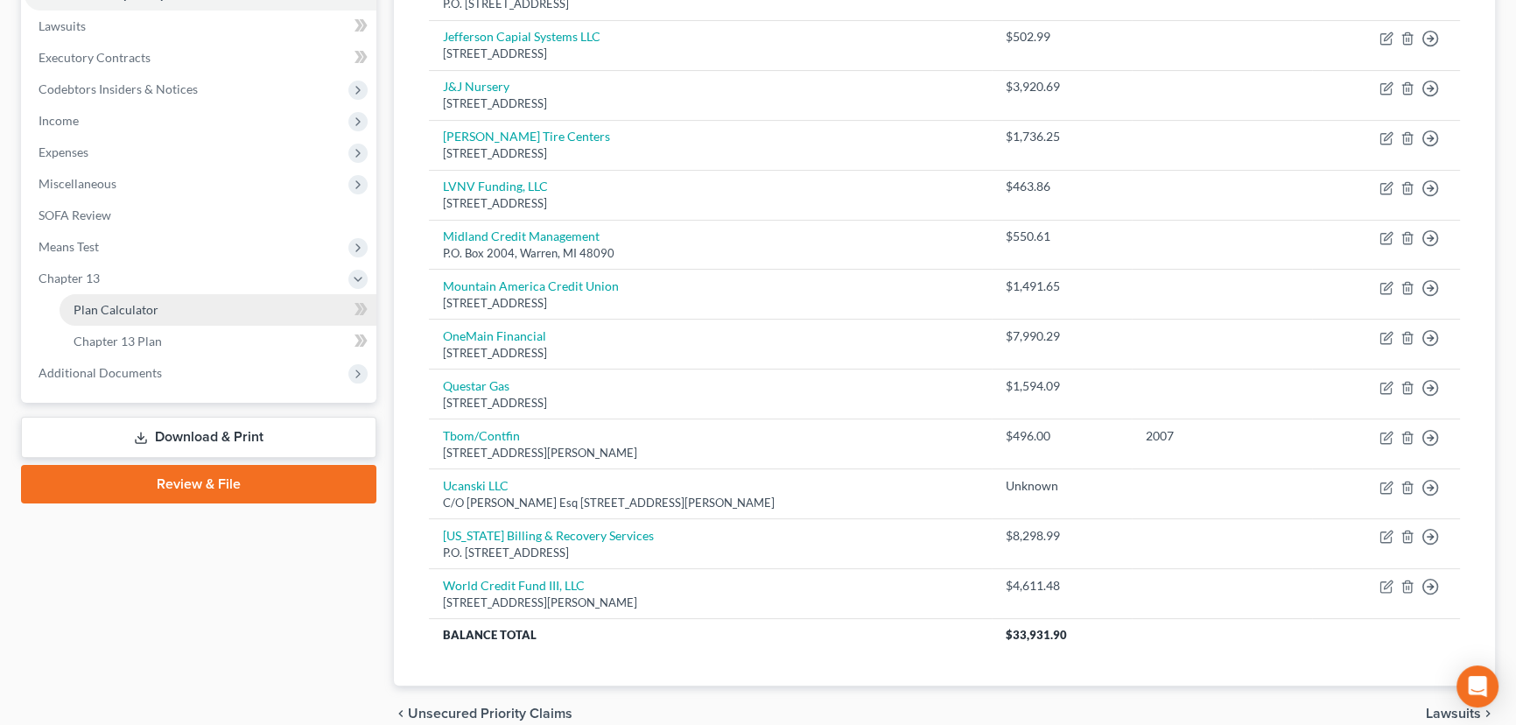
click at [135, 306] on span "Plan Calculator" at bounding box center [116, 309] width 85 height 15
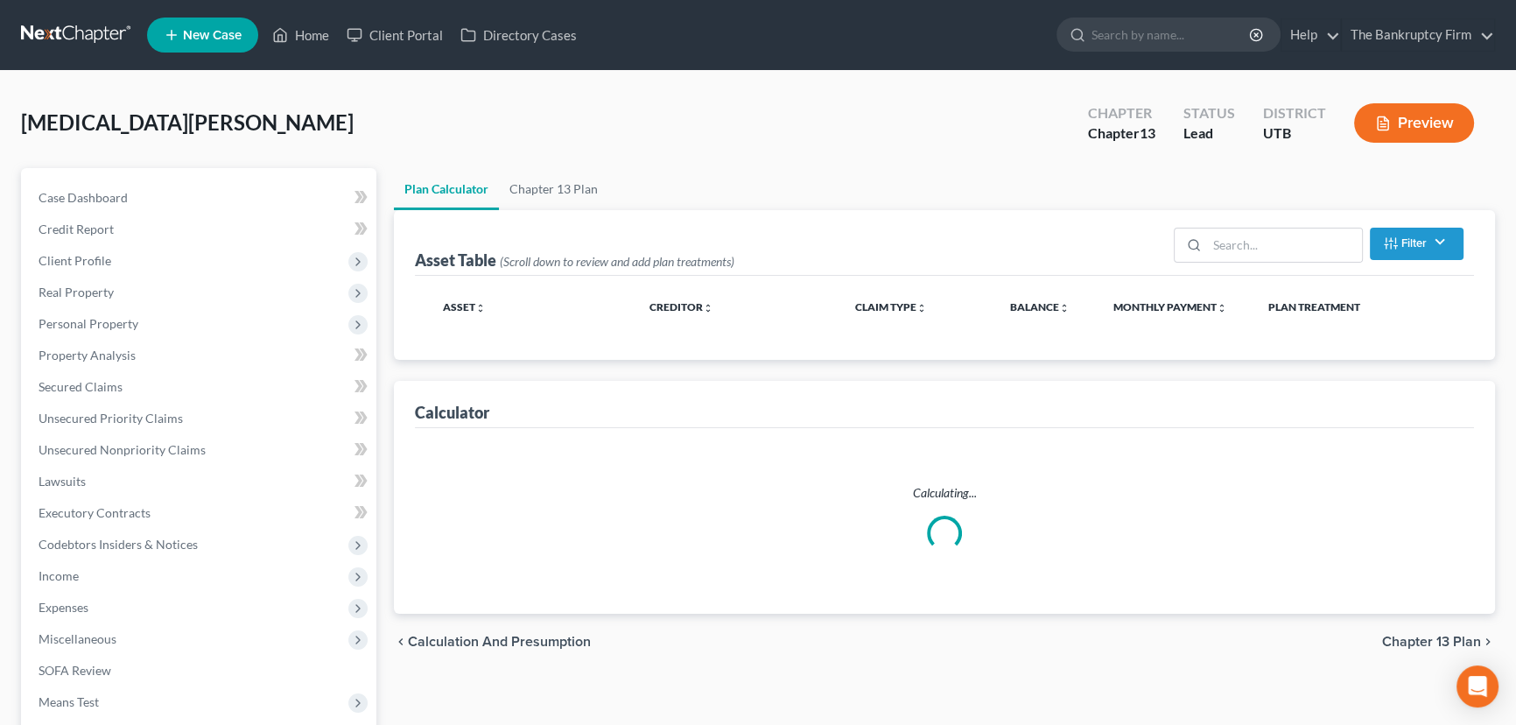
select select "59"
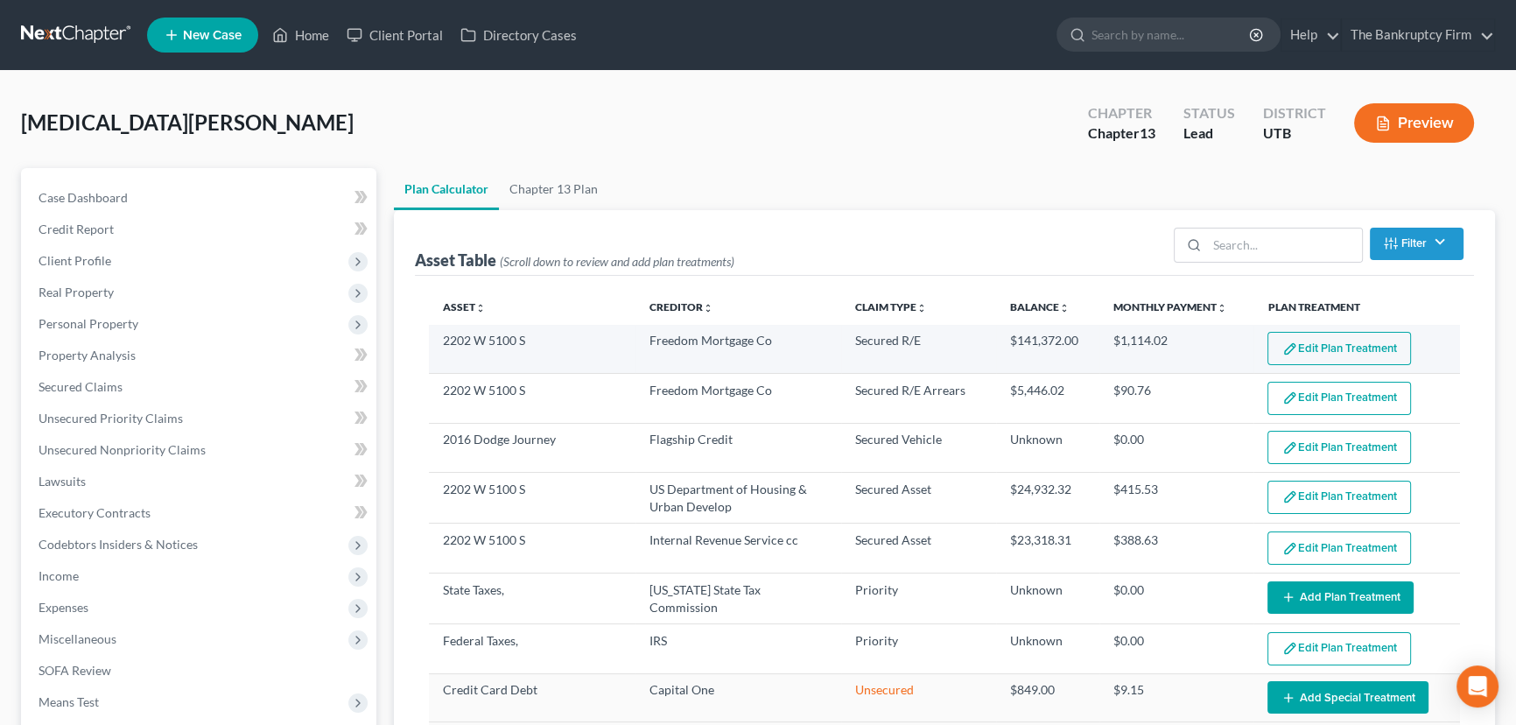
click at [1315, 351] on button "Edit Plan Treatment" at bounding box center [1340, 348] width 144 height 33
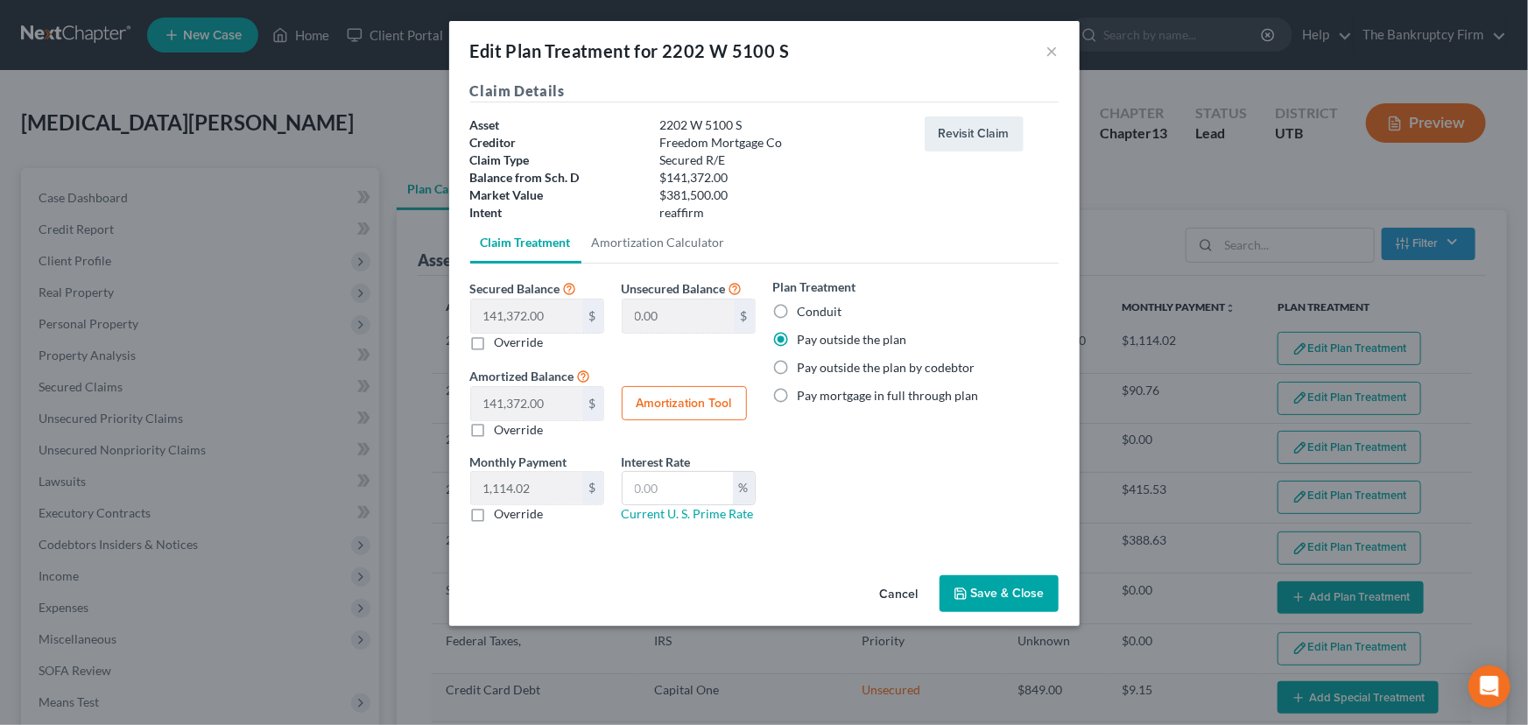
click at [993, 585] on button "Save & Close" at bounding box center [998, 593] width 119 height 37
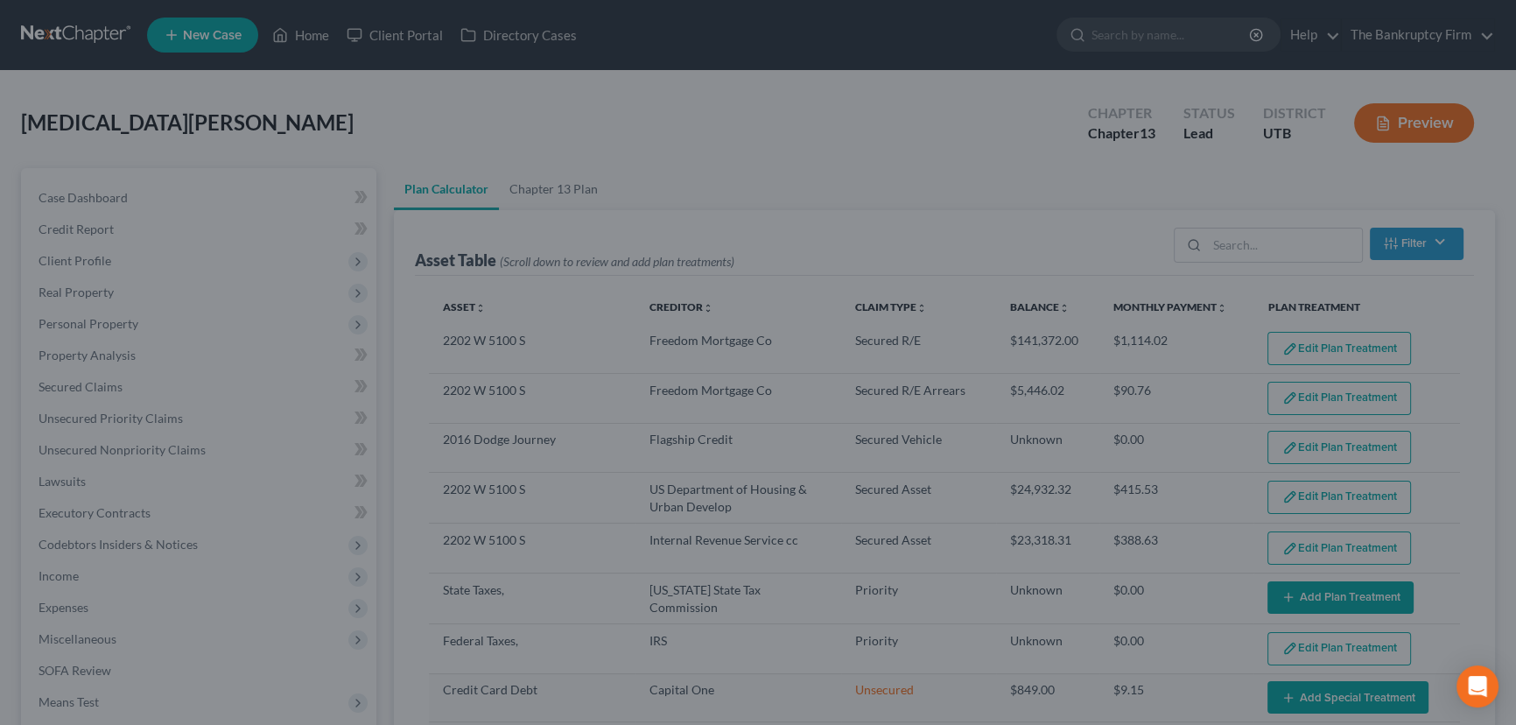
select select "59"
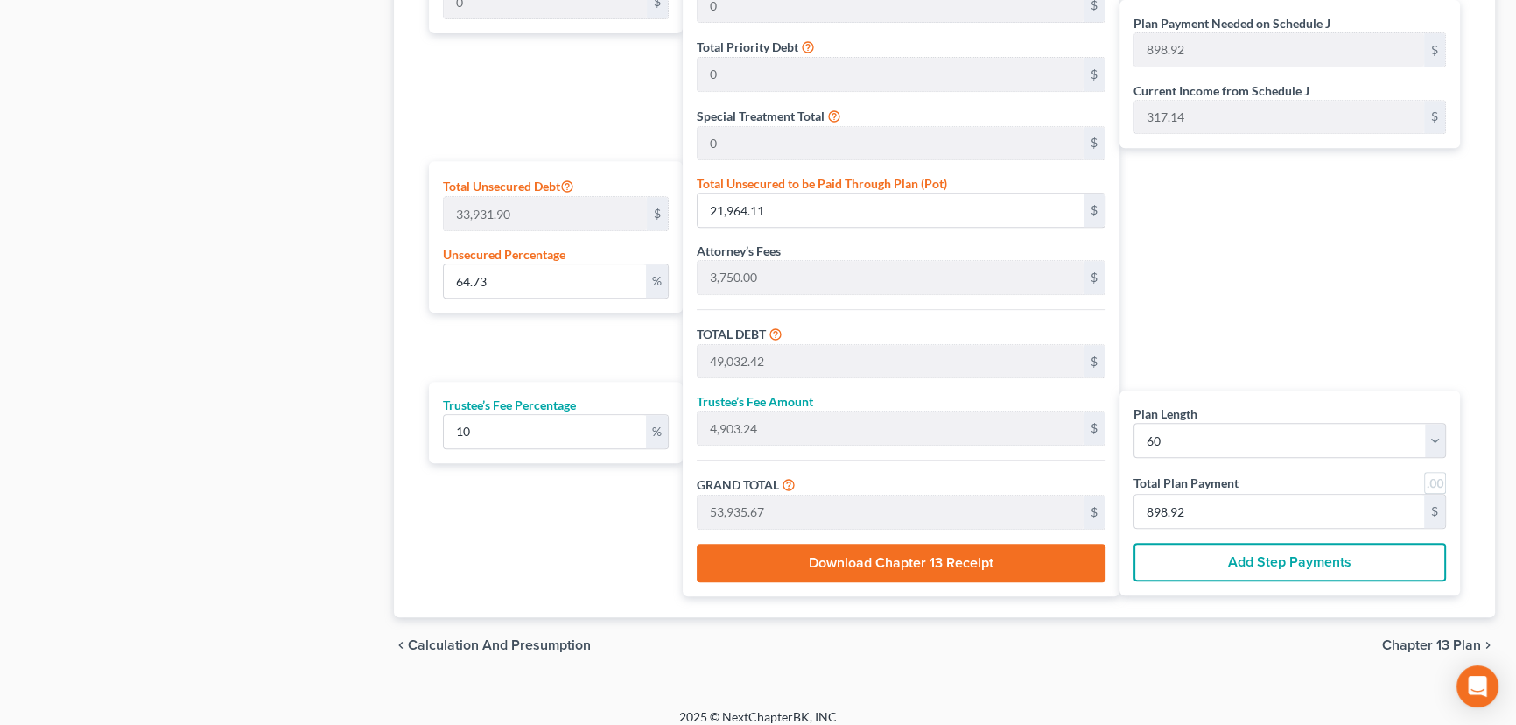
scroll to position [973, 0]
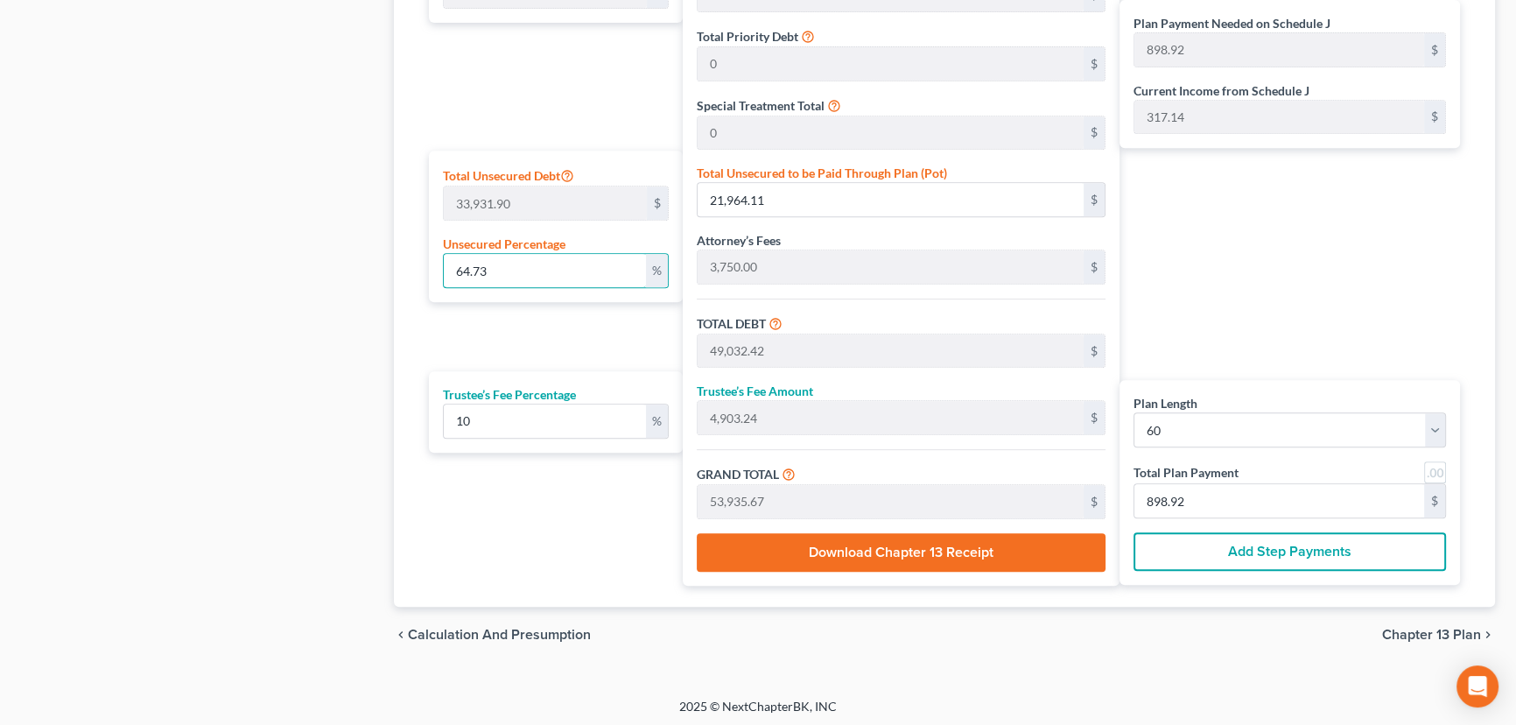
drag, startPoint x: 520, startPoint y: 271, endPoint x: 440, endPoint y: 275, distance: 79.8
click at [441, 275] on div "Total Unsecured Debt 33,931.90 $ Unsecured Percentage 64.73 %" at bounding box center [556, 226] width 254 height 151
type input "1"
type input "339.31"
type input "27,407.62"
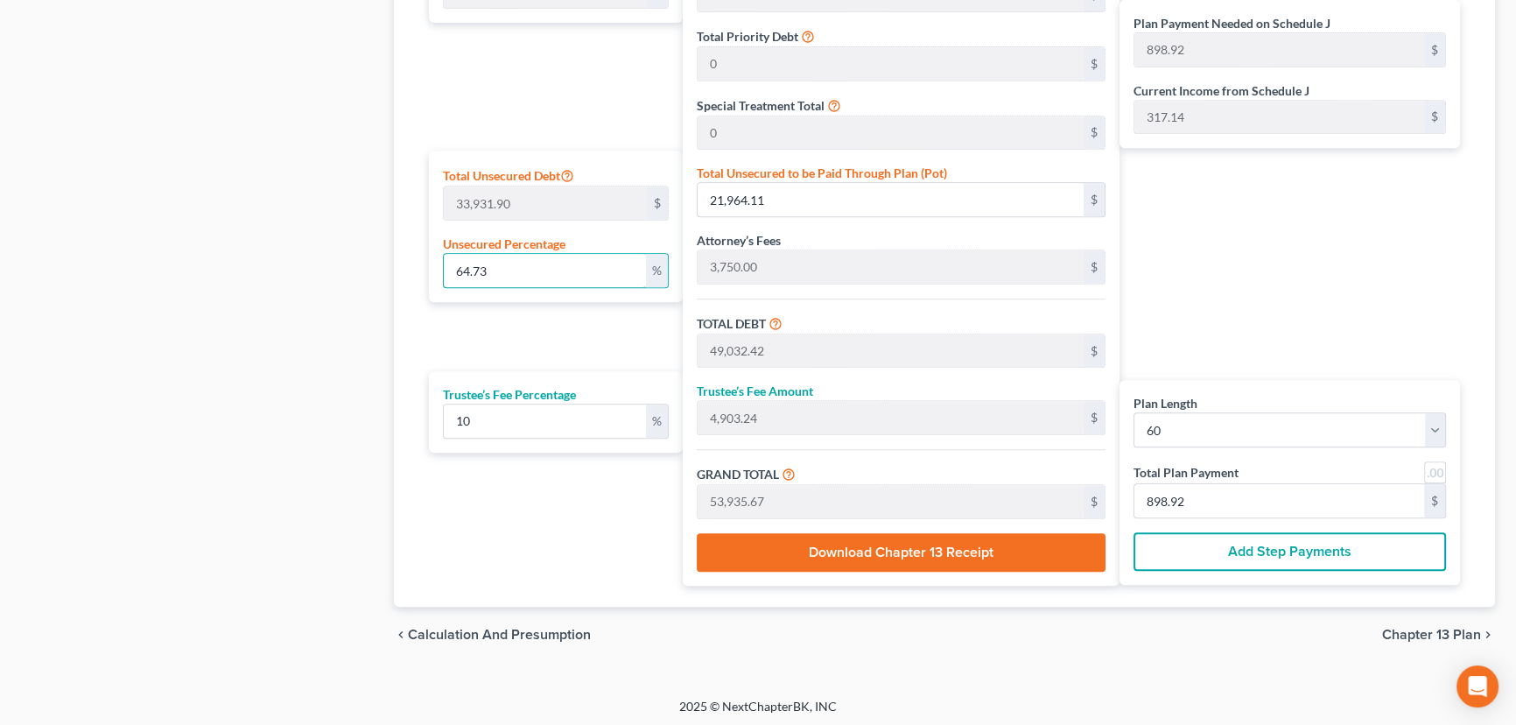
type input "2,740.76"
type input "30,148.39"
type input "502.47"
type input "10"
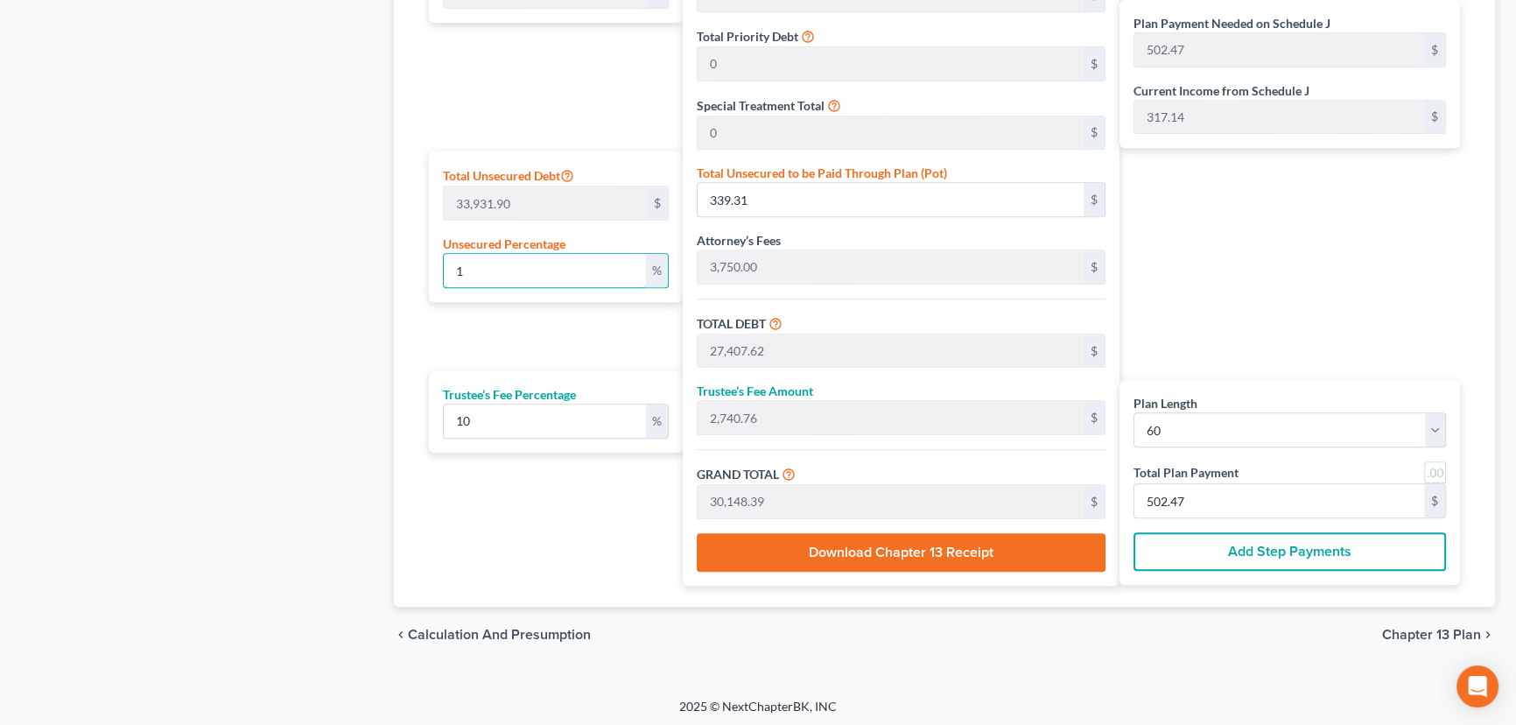
type input "3,393.19"
type input "30,461.50"
type input "3,046.15"
type input "33,507.65"
type input "558.46"
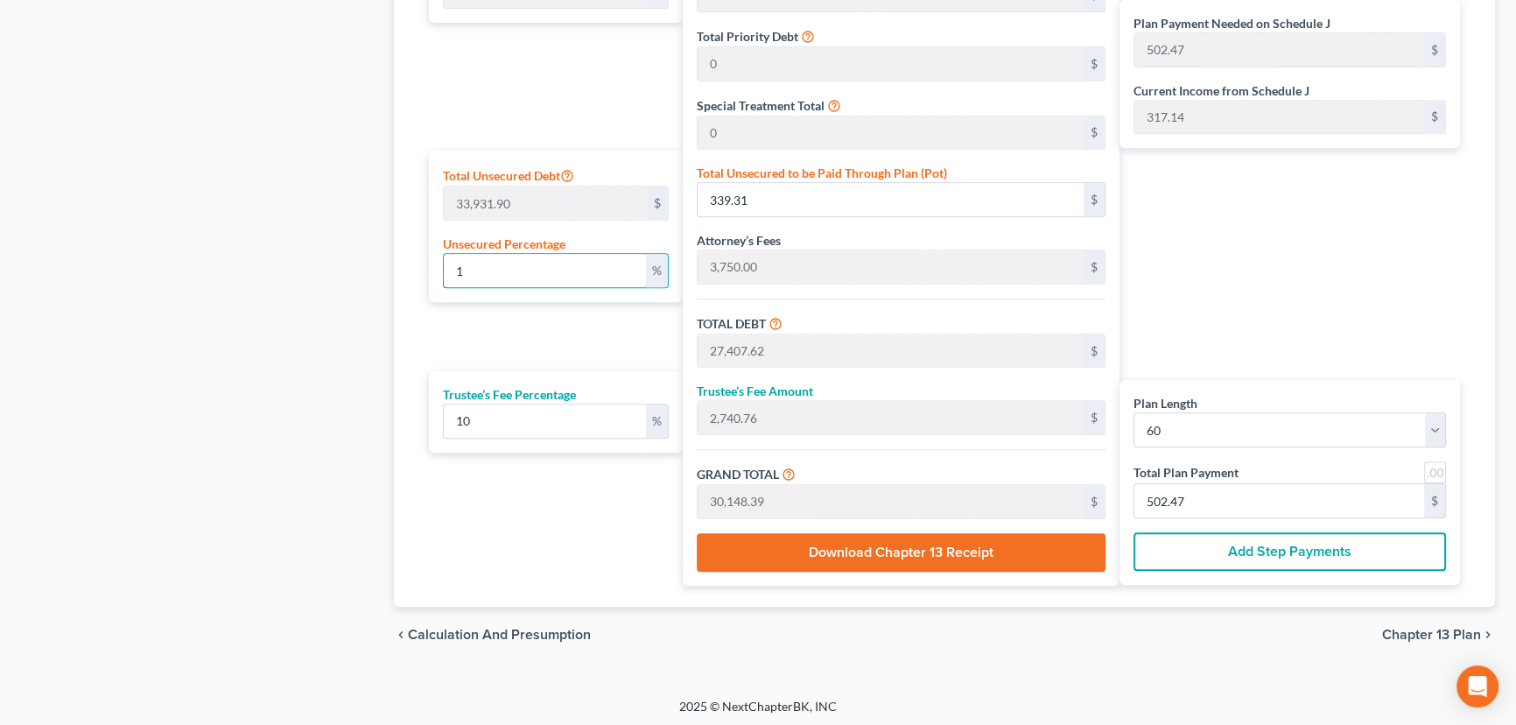
type input "558.46"
type input "100"
type input "33,931.90"
type input "61,000.21"
type input "6,100.02"
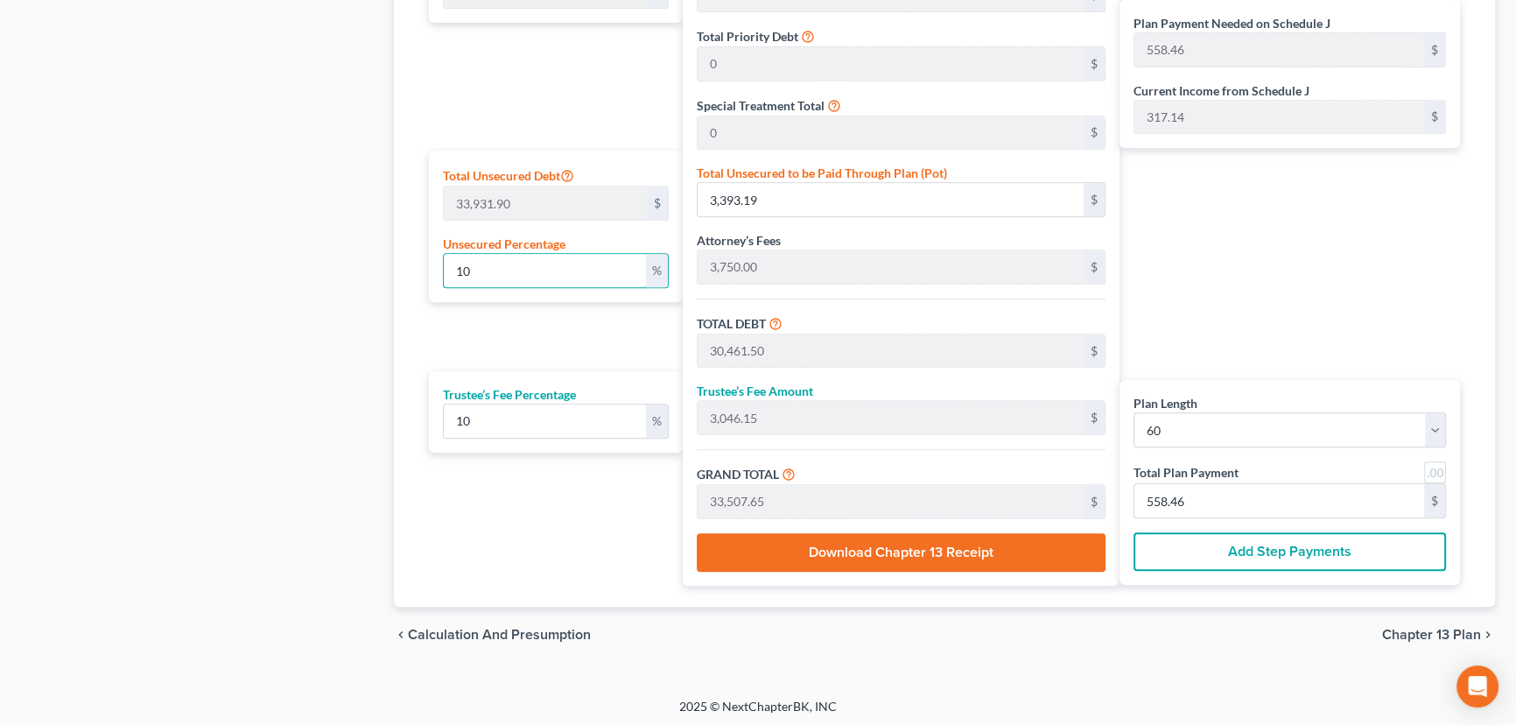
type input "67,100.23"
type input "1,118.33"
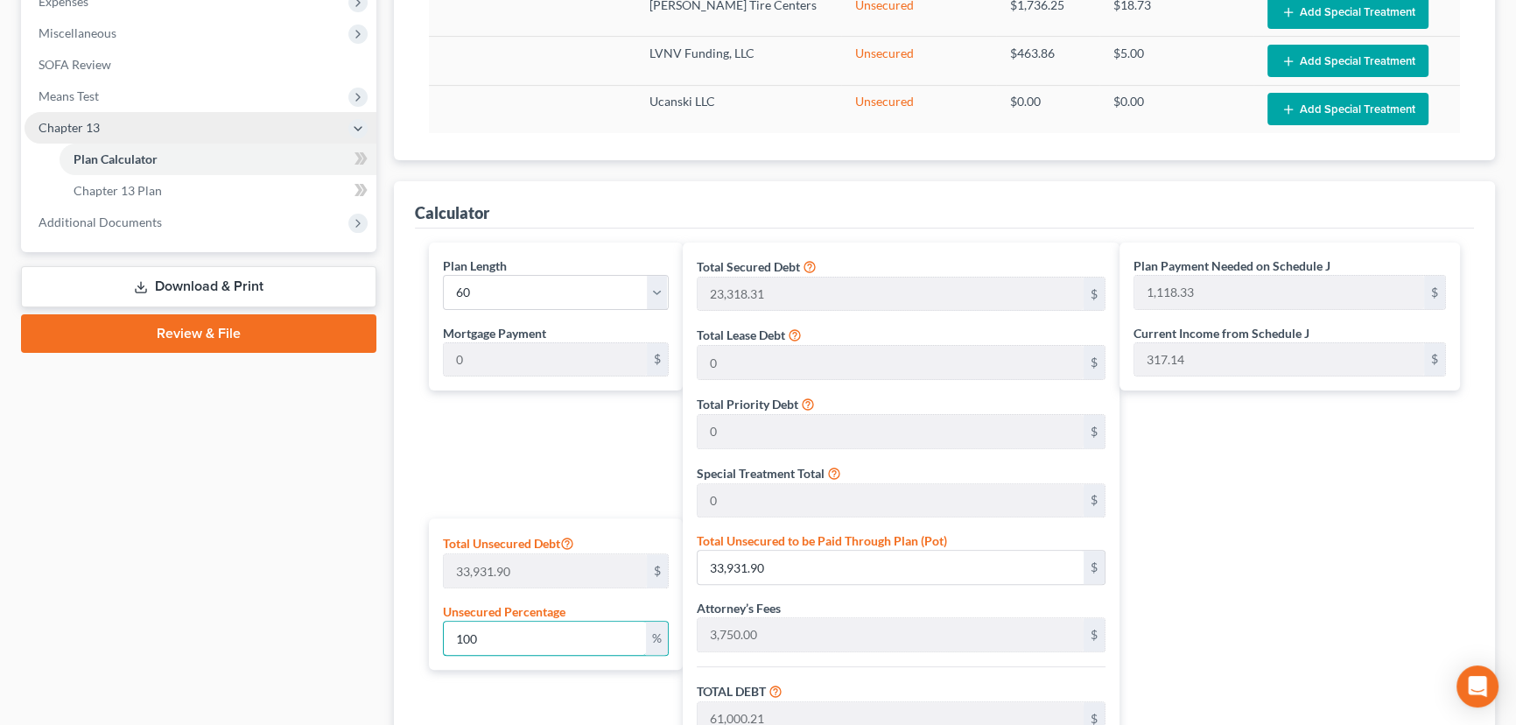
scroll to position [496, 0]
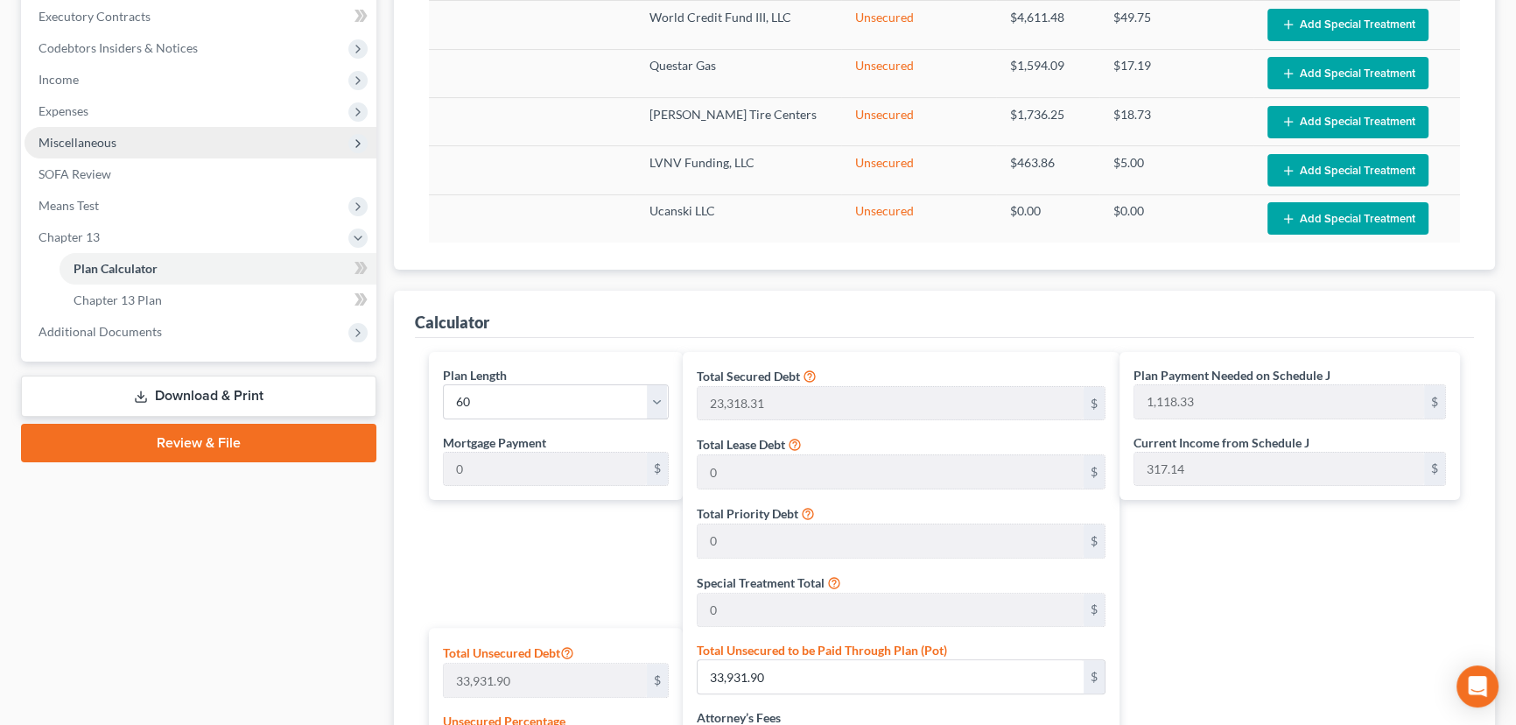
type input "100"
click at [88, 140] on span "Miscellaneous" at bounding box center [78, 142] width 78 height 15
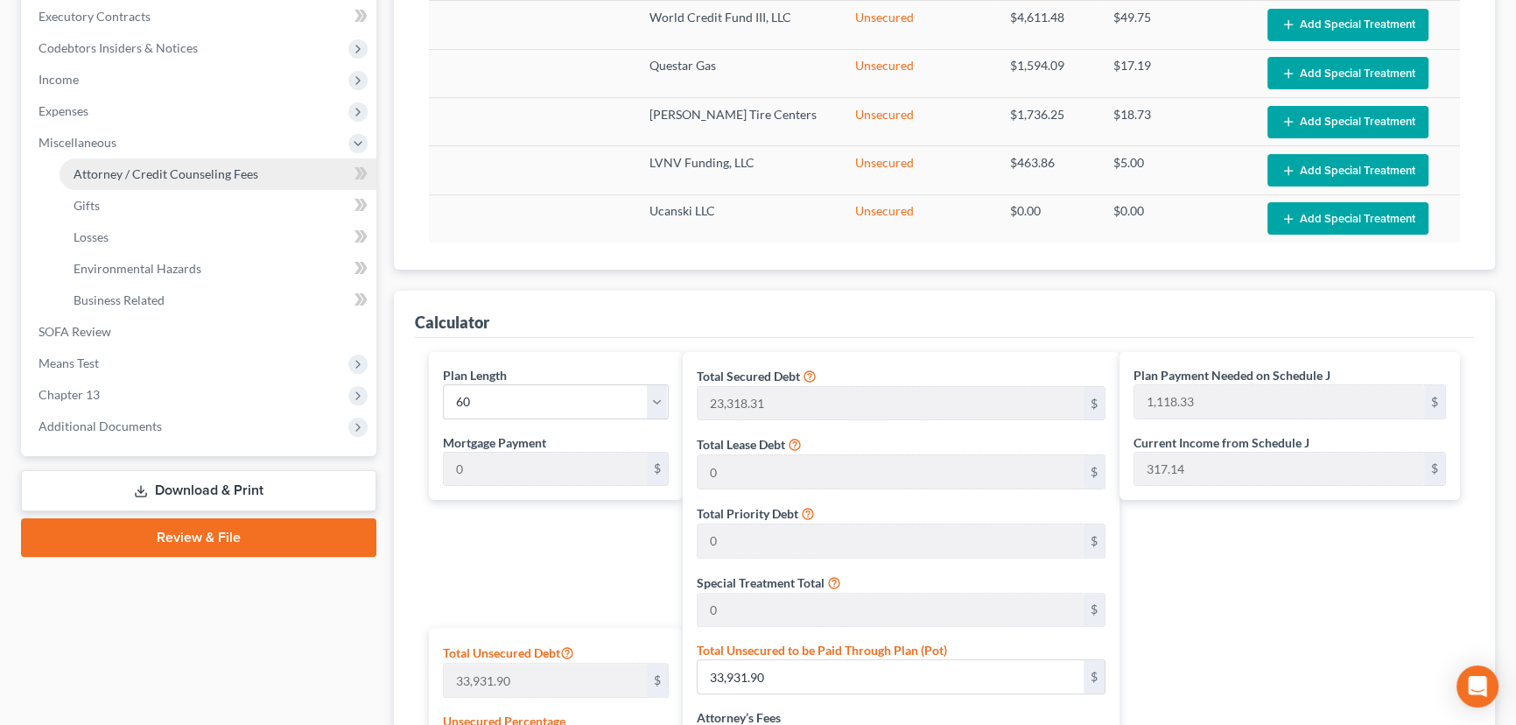
click at [150, 172] on span "Attorney / Credit Counseling Fees" at bounding box center [166, 173] width 185 height 15
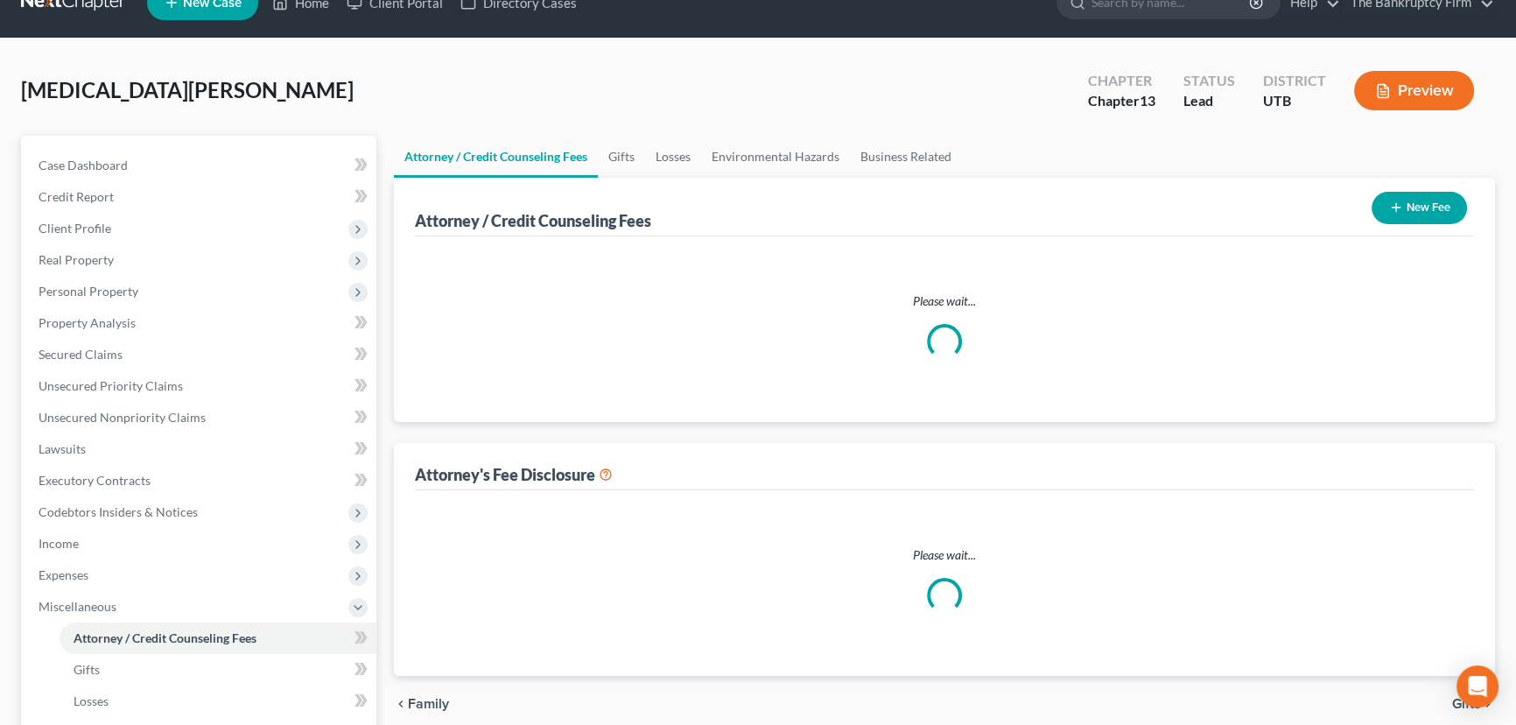
scroll to position [1, 0]
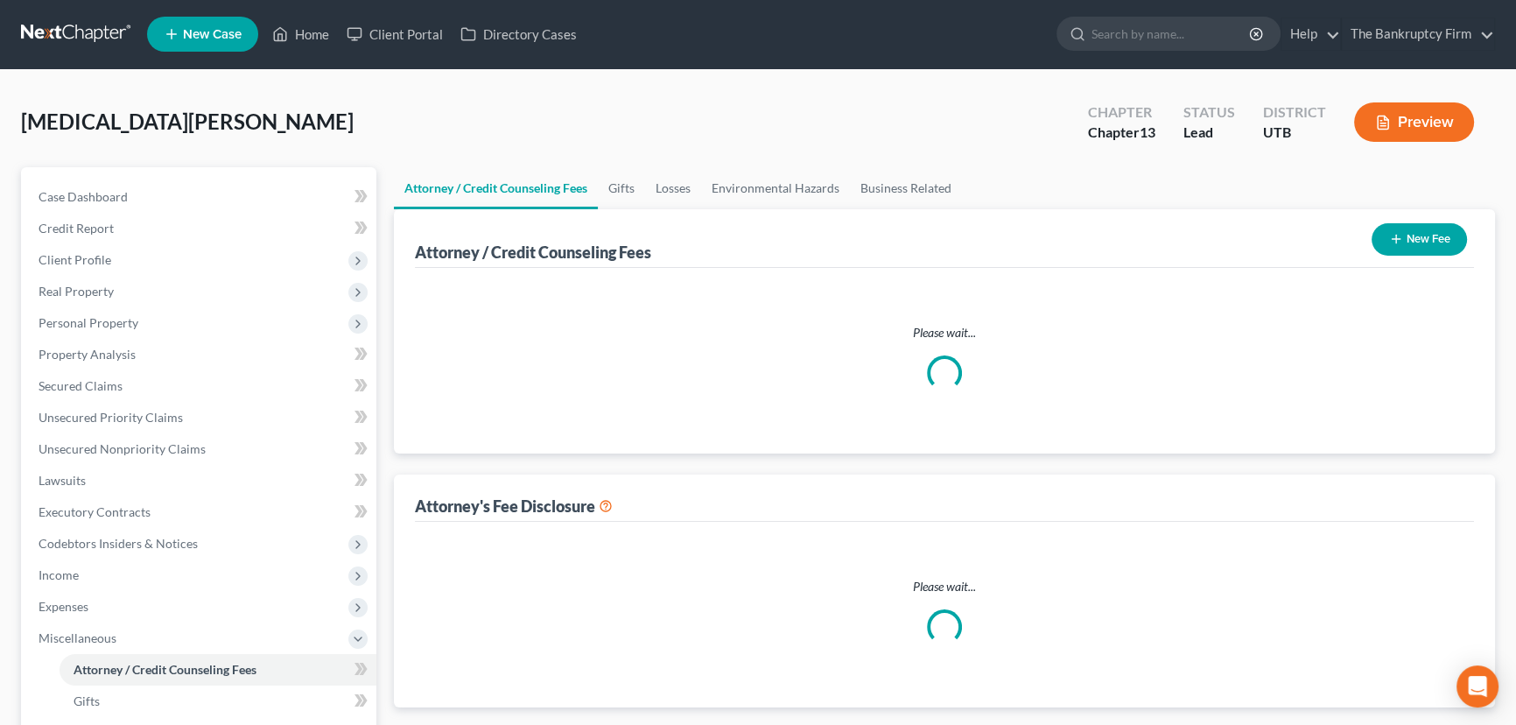
select select "0"
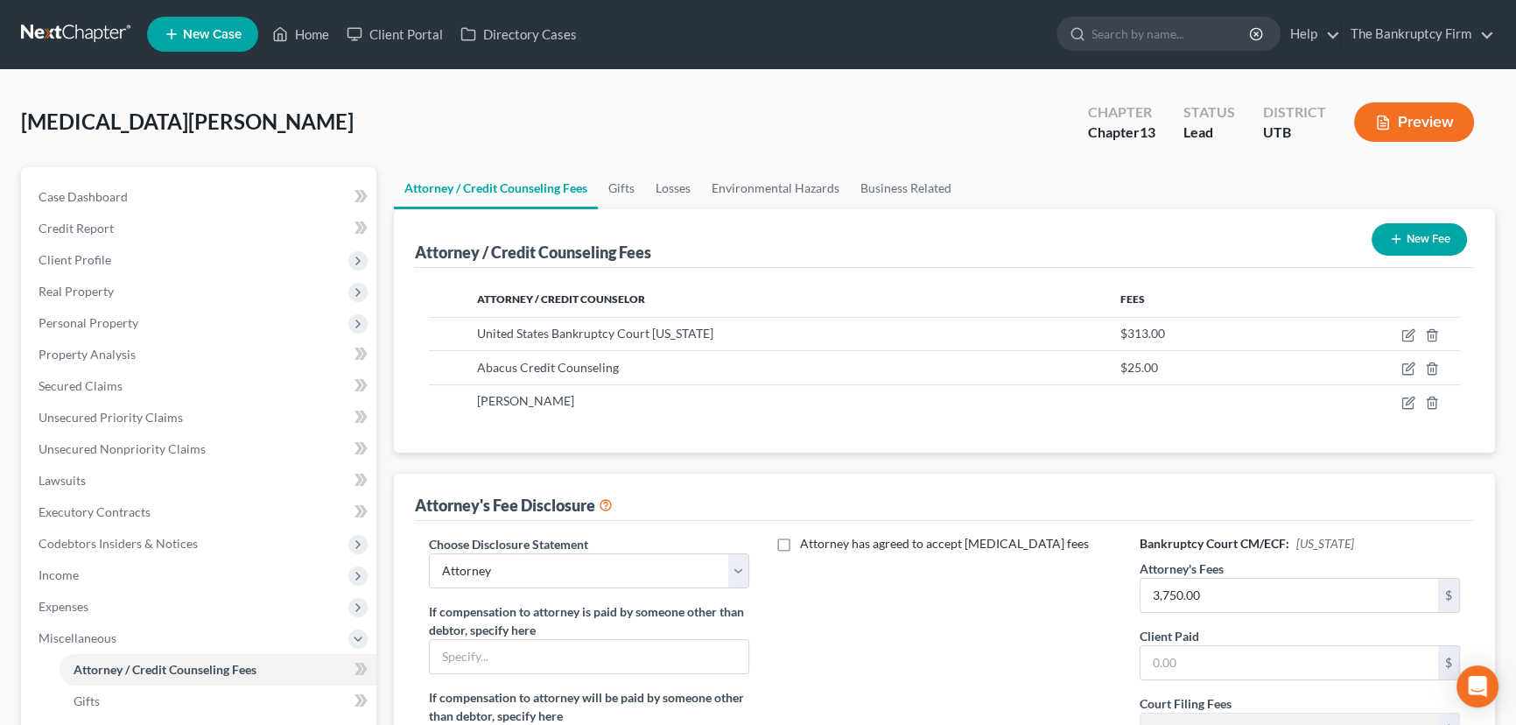
scroll to position [0, 0]
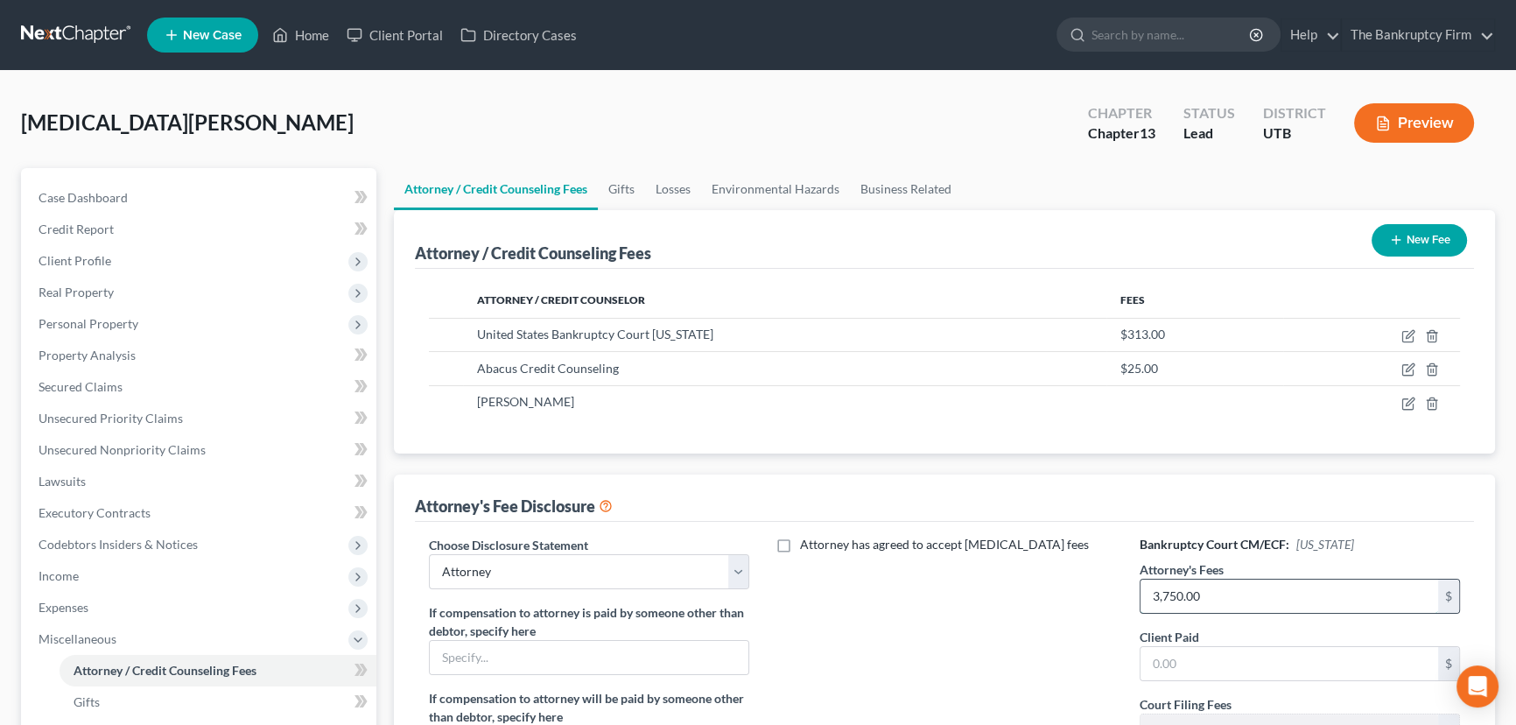
click at [1157, 590] on input "3,750.00" at bounding box center [1290, 596] width 298 height 33
click at [1155, 592] on input "3,750.00" at bounding box center [1290, 596] width 298 height 33
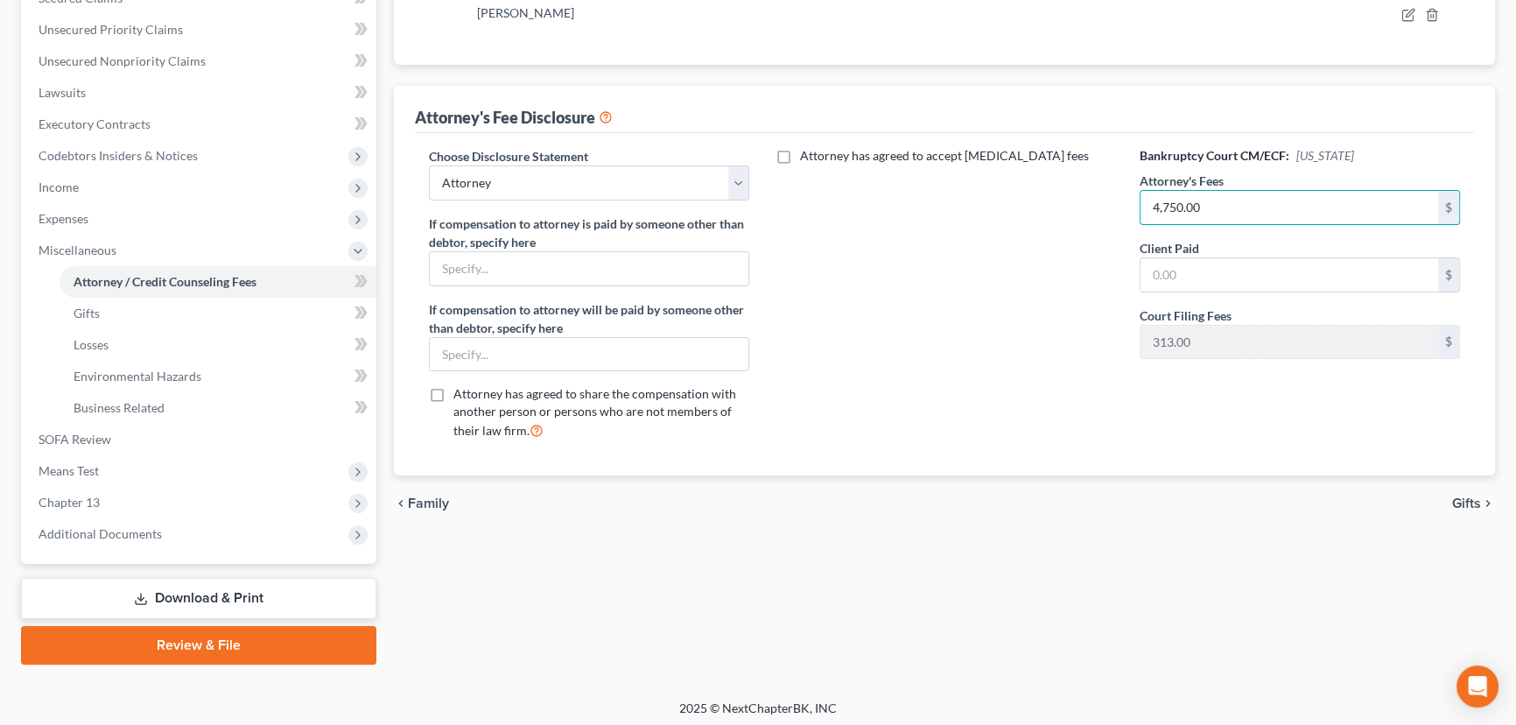
scroll to position [392, 0]
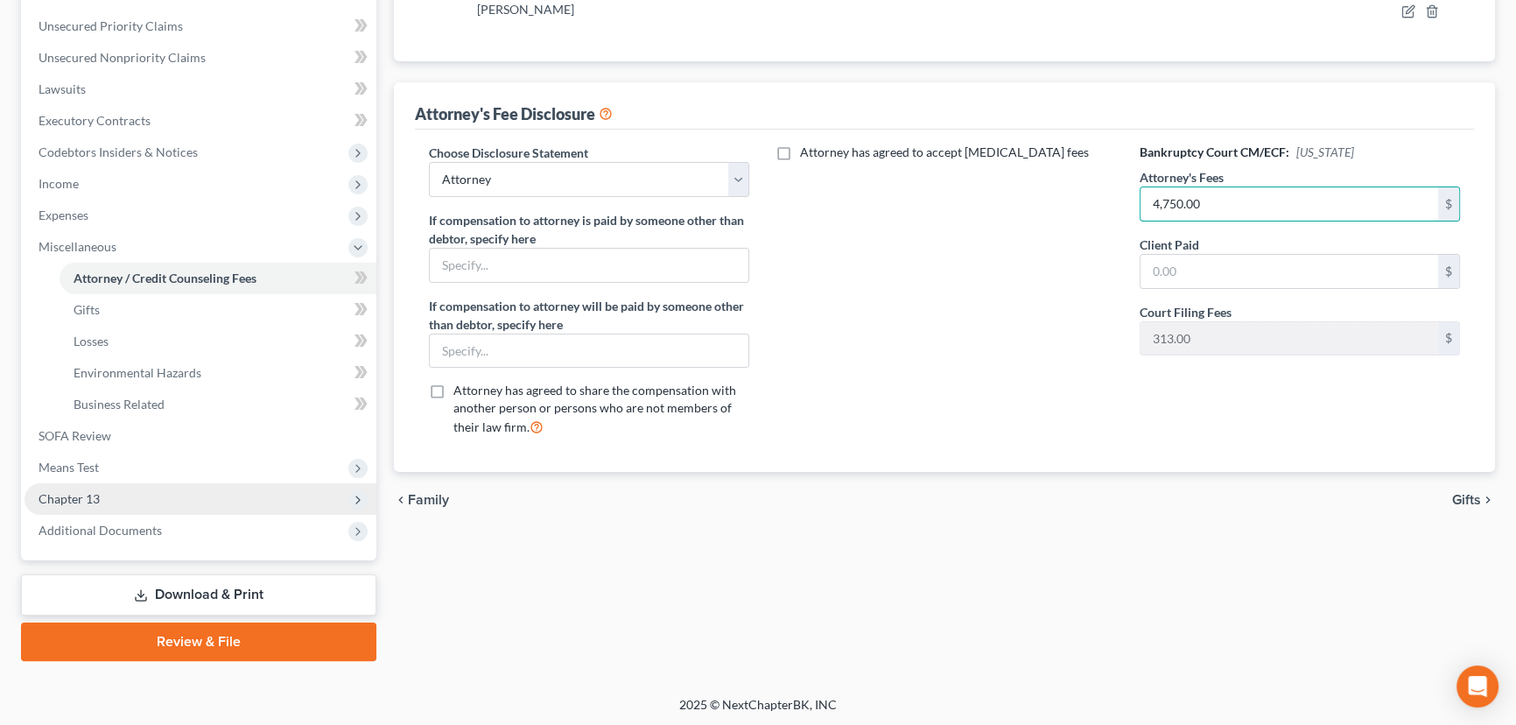
type input "4,750.00"
click at [88, 502] on span "Chapter 13" at bounding box center [69, 498] width 61 height 15
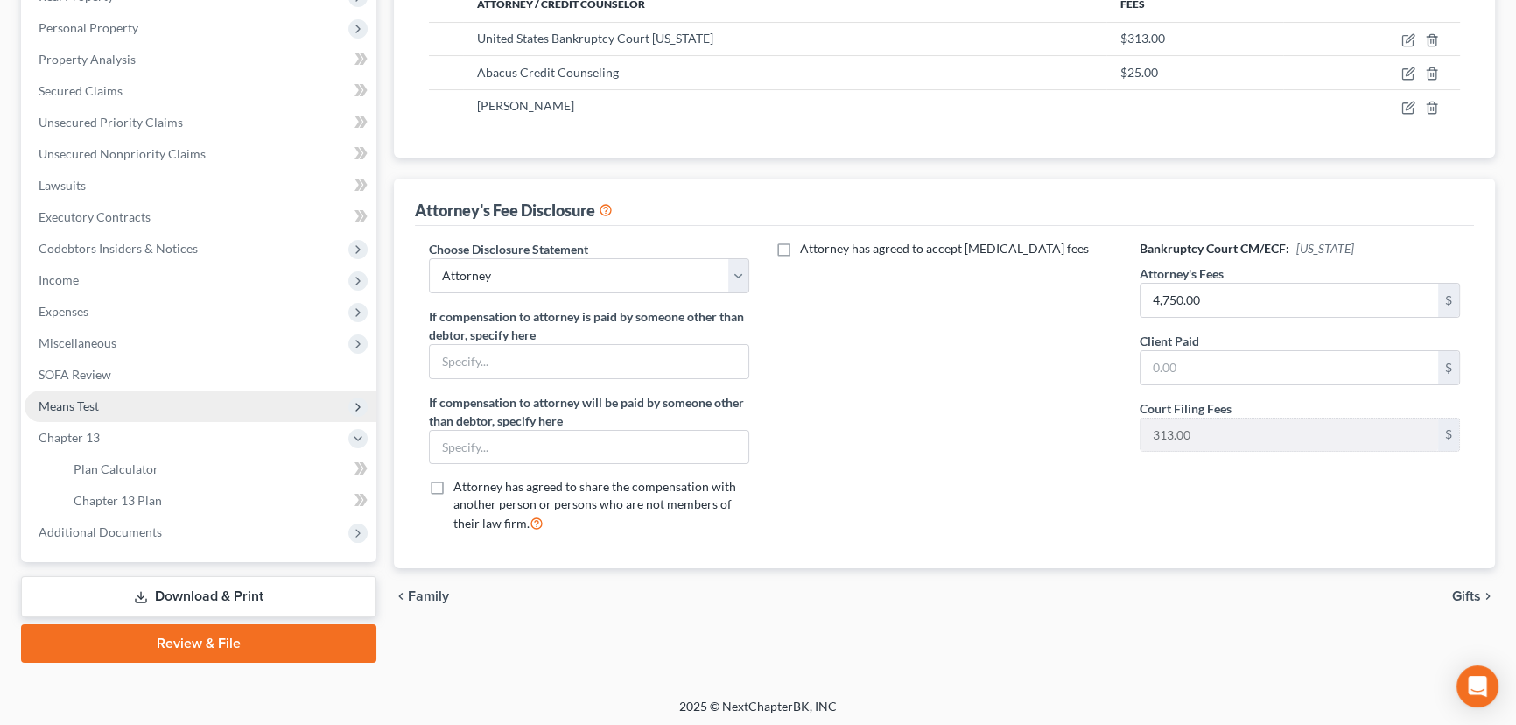
scroll to position [298, 0]
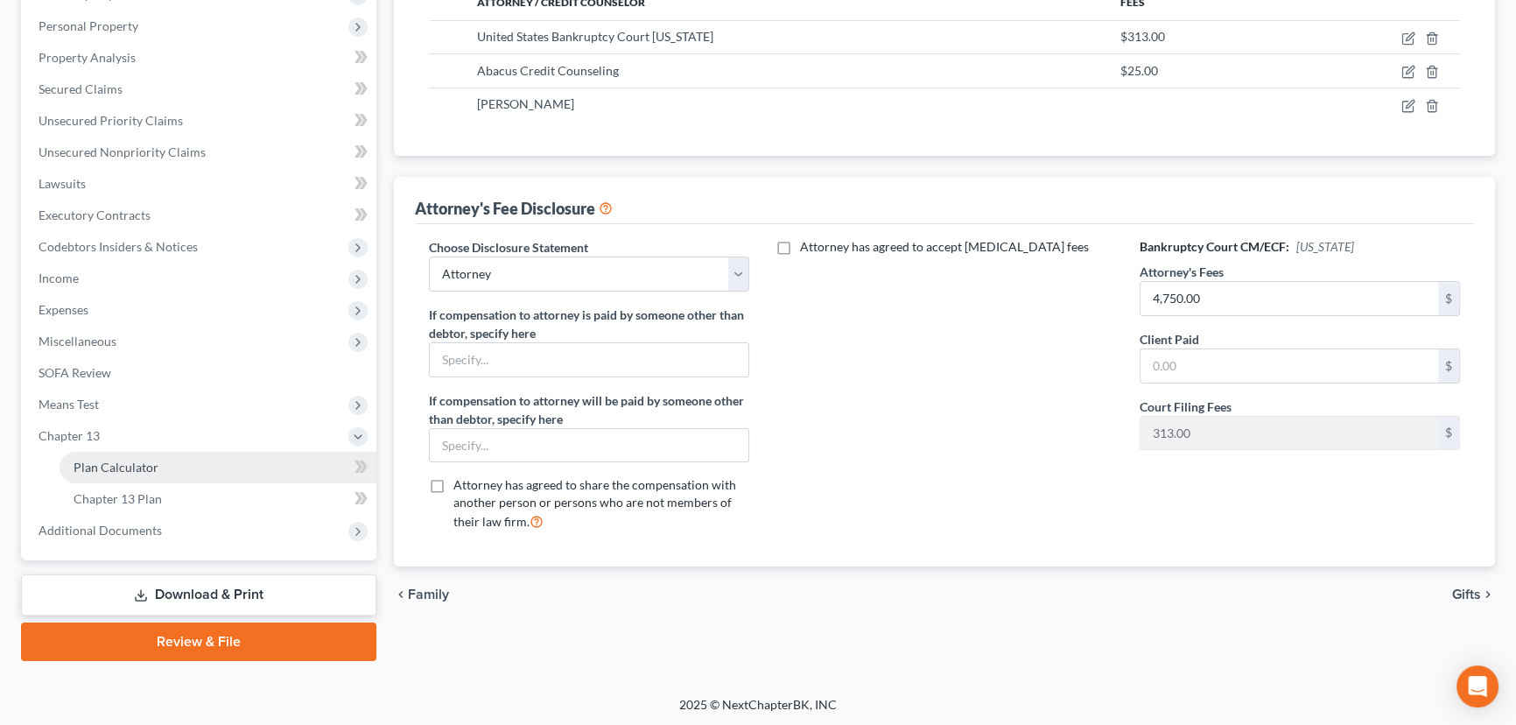
click at [122, 467] on span "Plan Calculator" at bounding box center [116, 467] width 85 height 15
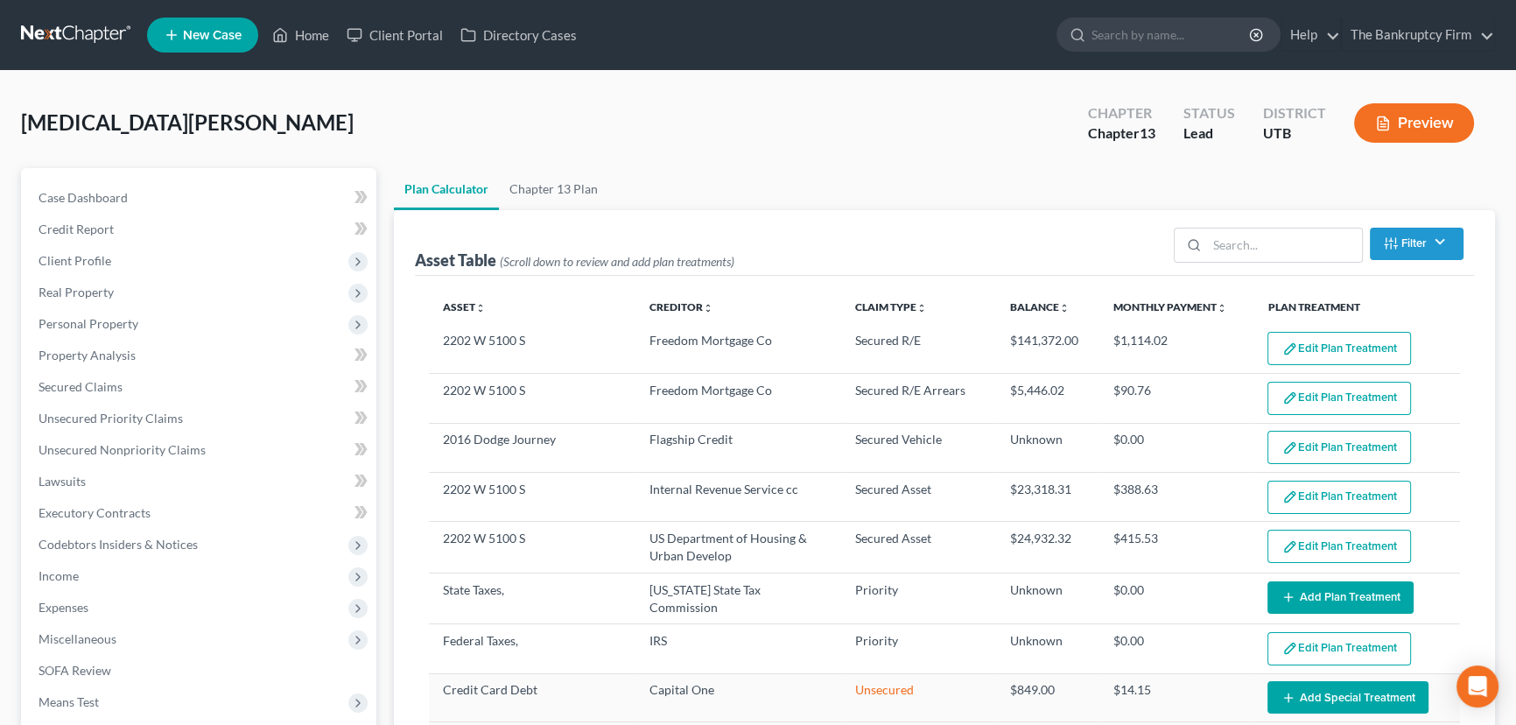
select select "59"
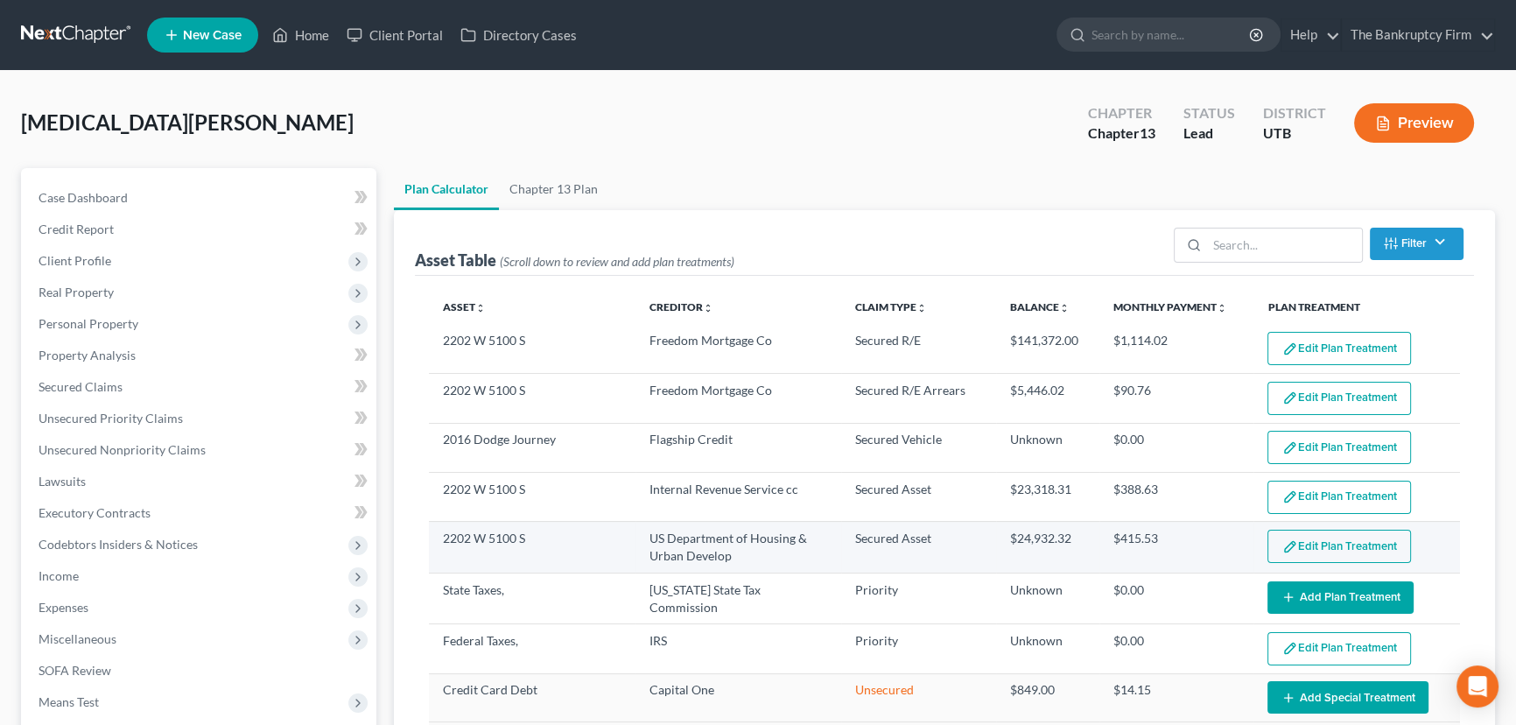
click at [1296, 545] on button "Edit Plan Treatment" at bounding box center [1340, 546] width 144 height 33
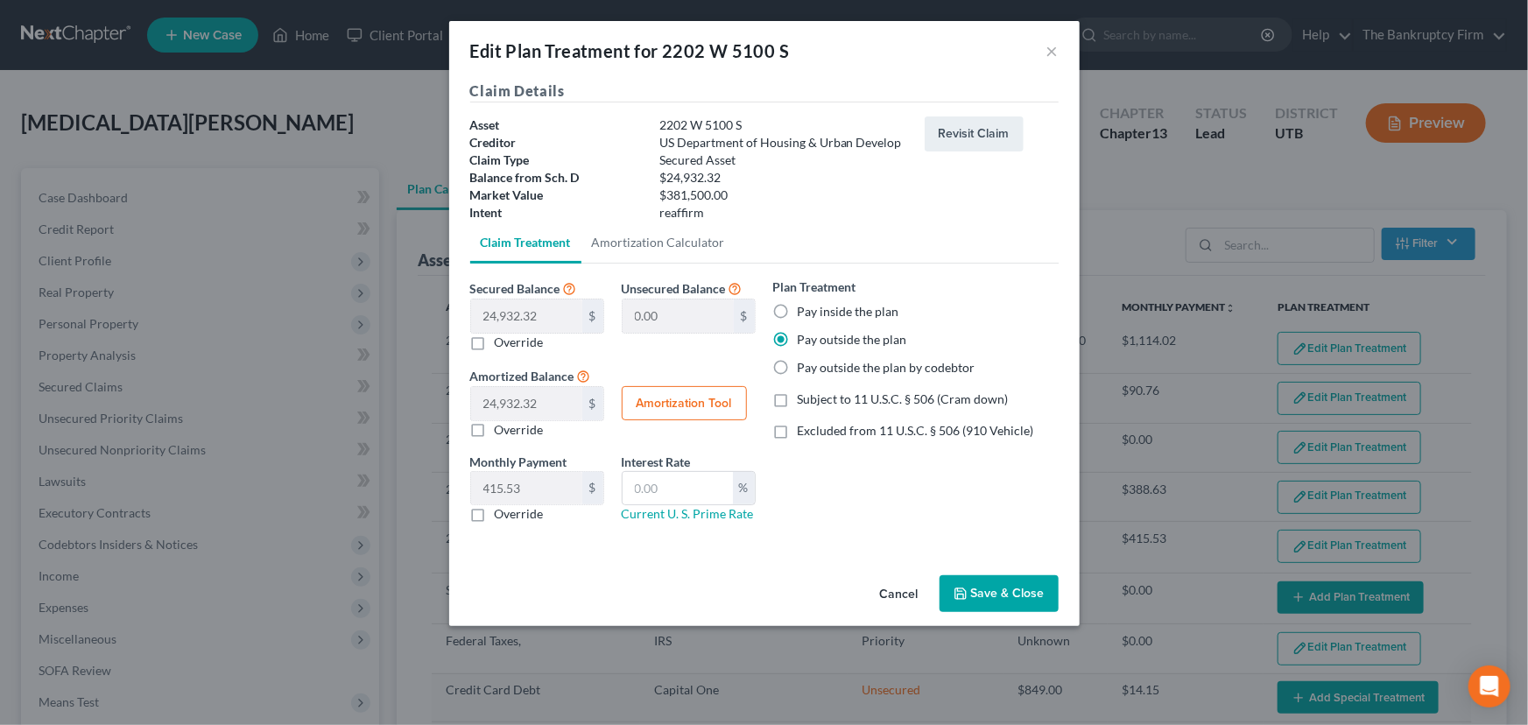
click at [994, 594] on button "Save & Close" at bounding box center [998, 593] width 119 height 37
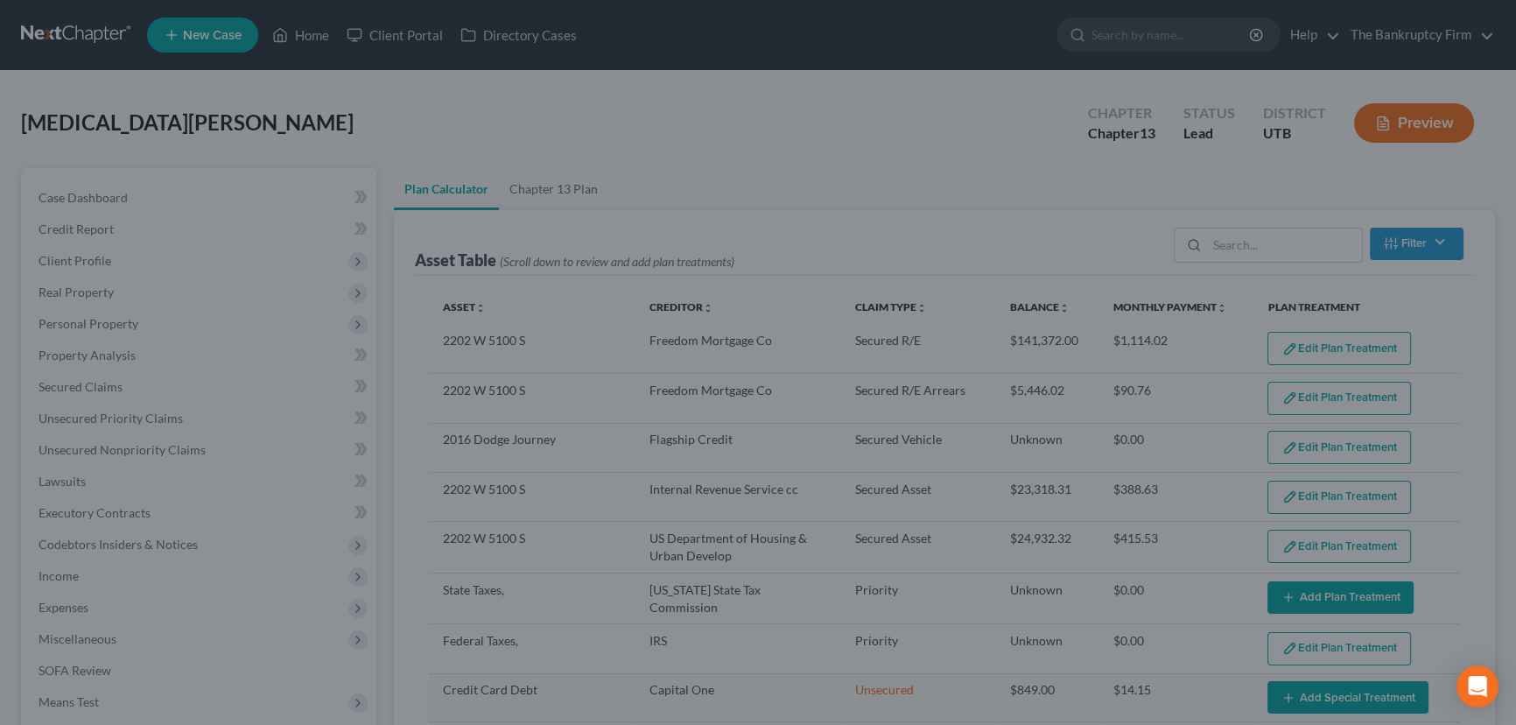
select select "59"
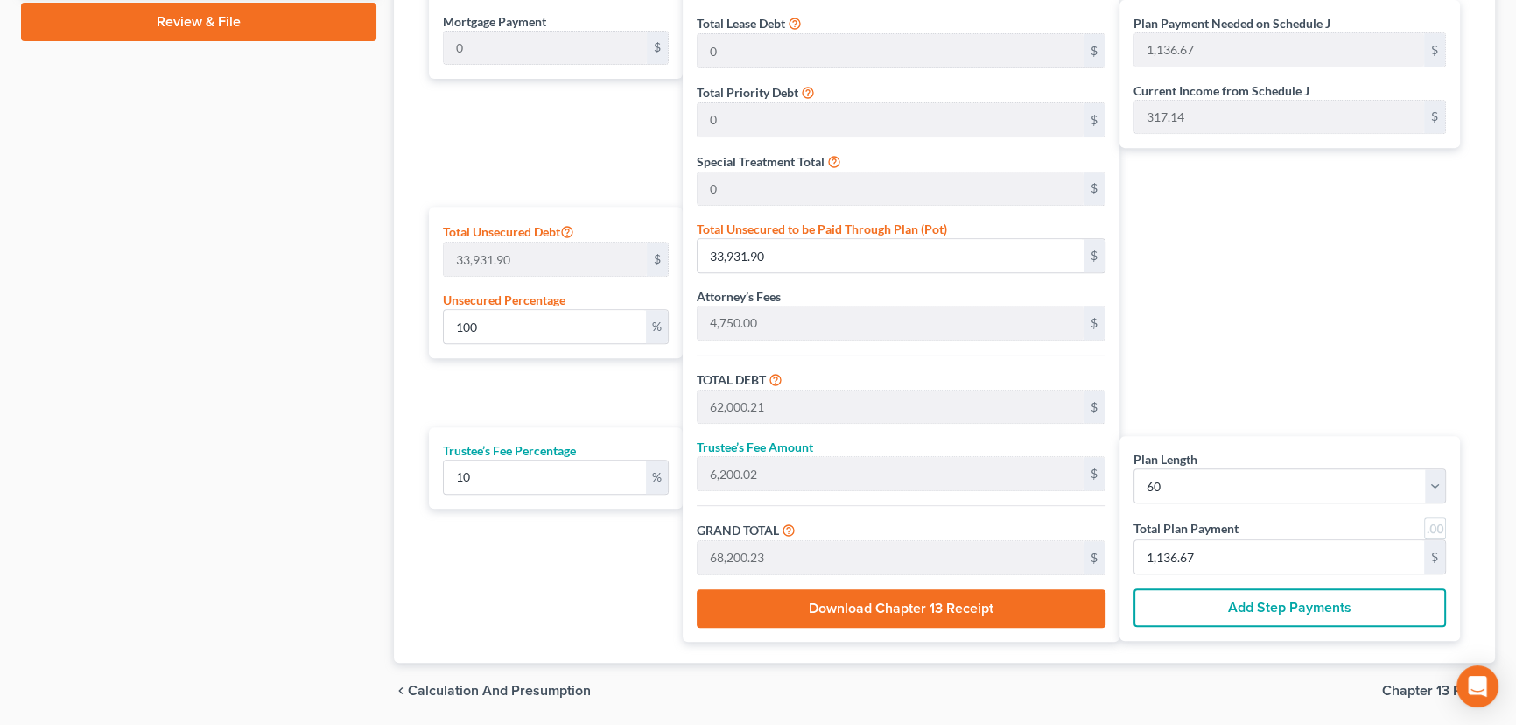
scroll to position [954, 0]
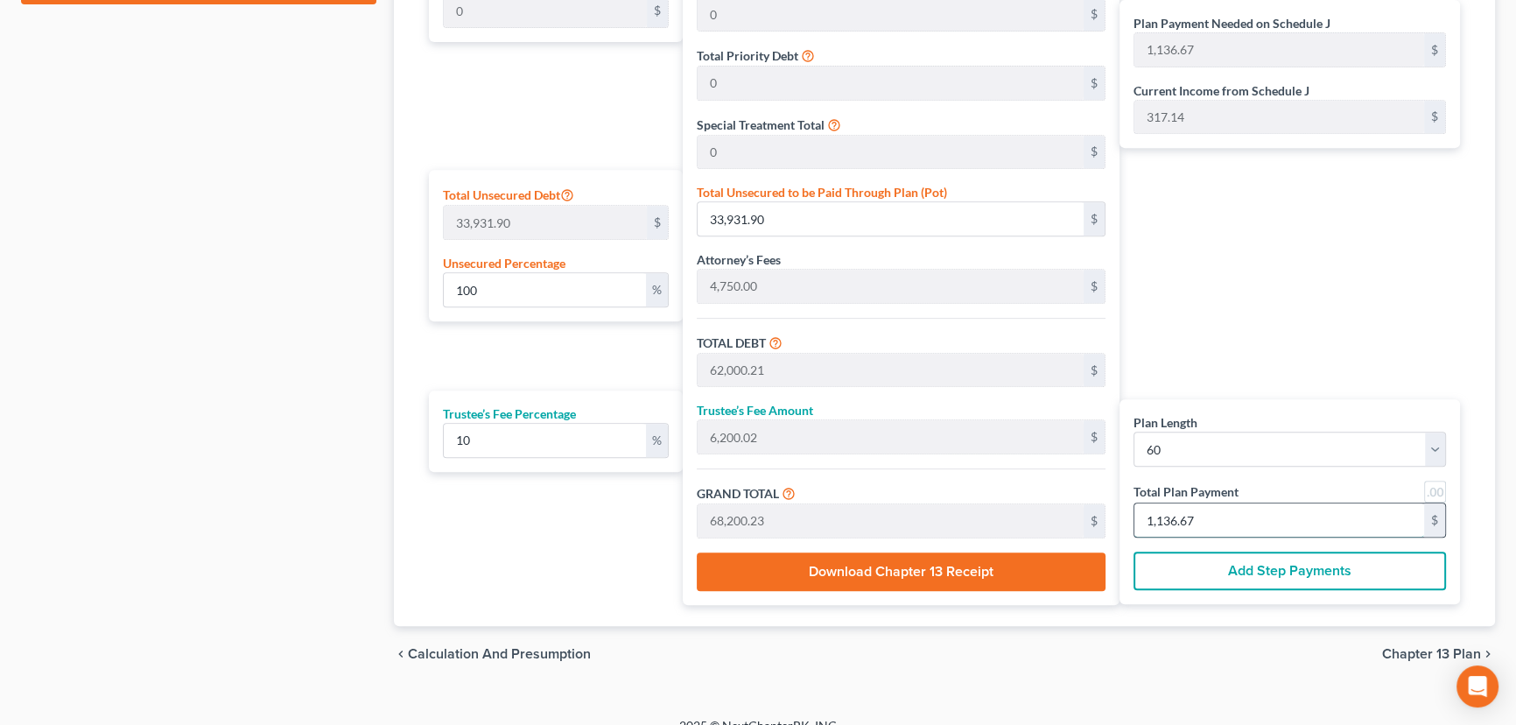
click at [1207, 514] on input "1,136.67" at bounding box center [1280, 519] width 290 height 33
type input "0"
type input "163.63"
type input "16.36"
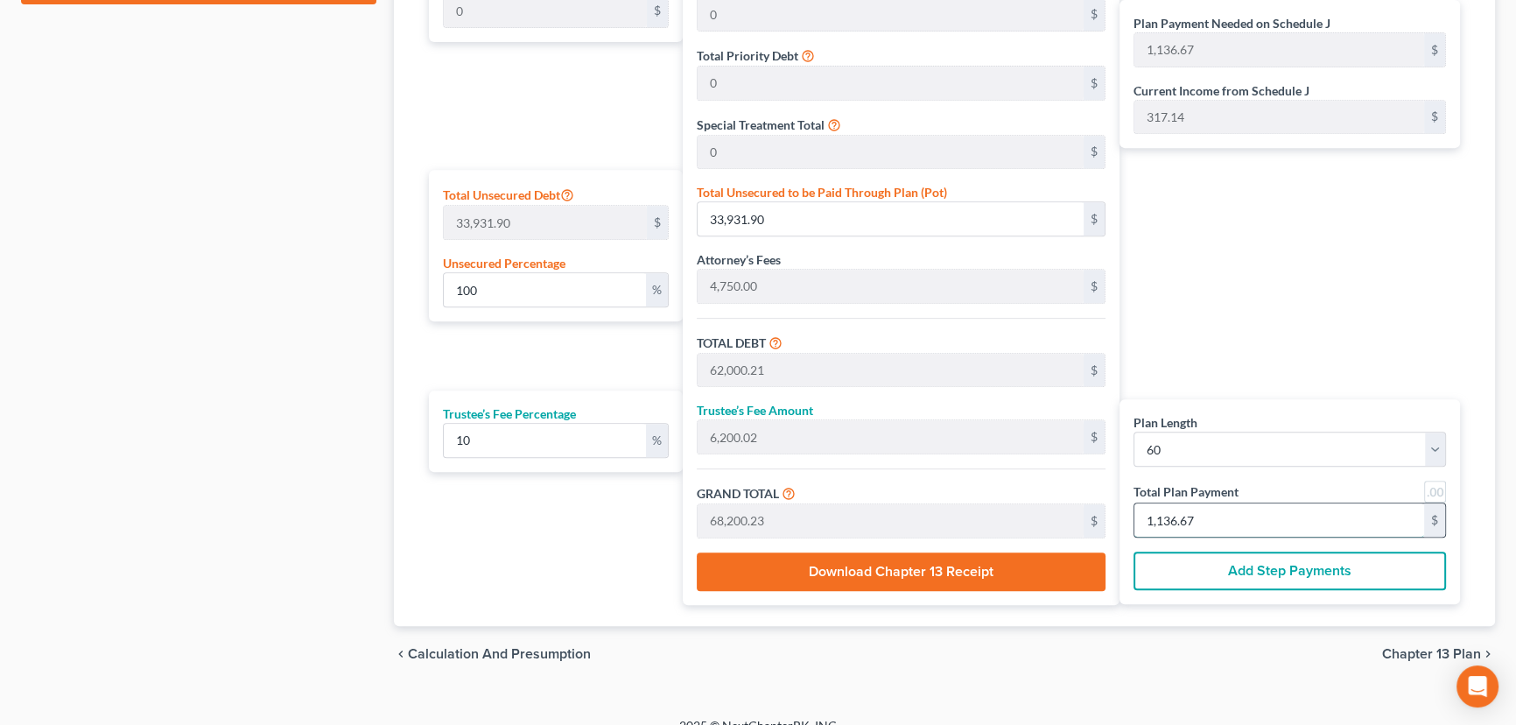
type input "180.00"
type input "3"
type input "1,745.45"
type input "174.54"
type input "1,920.00"
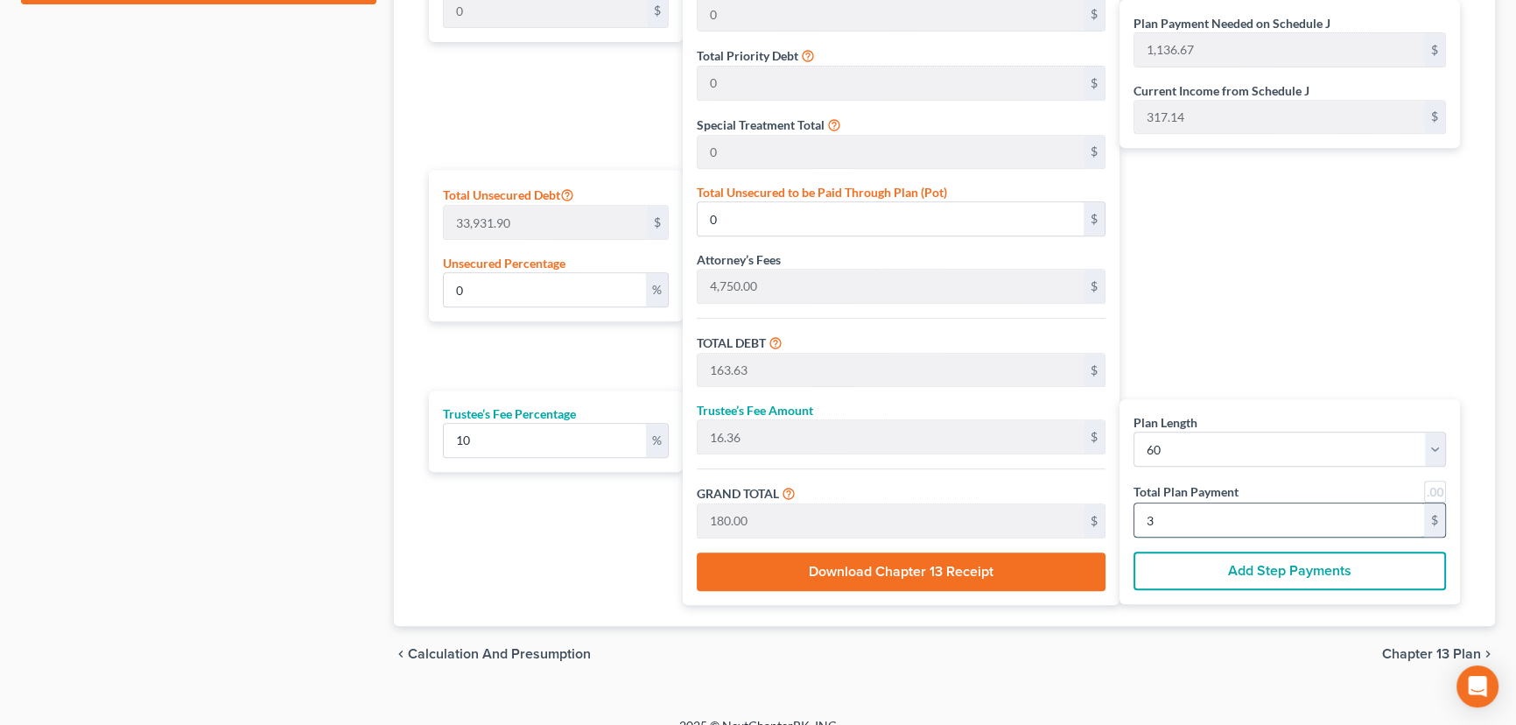
type input "32"
type input "17,454.54"
type input "1,745.45"
type input "19,200.00"
type input "320"
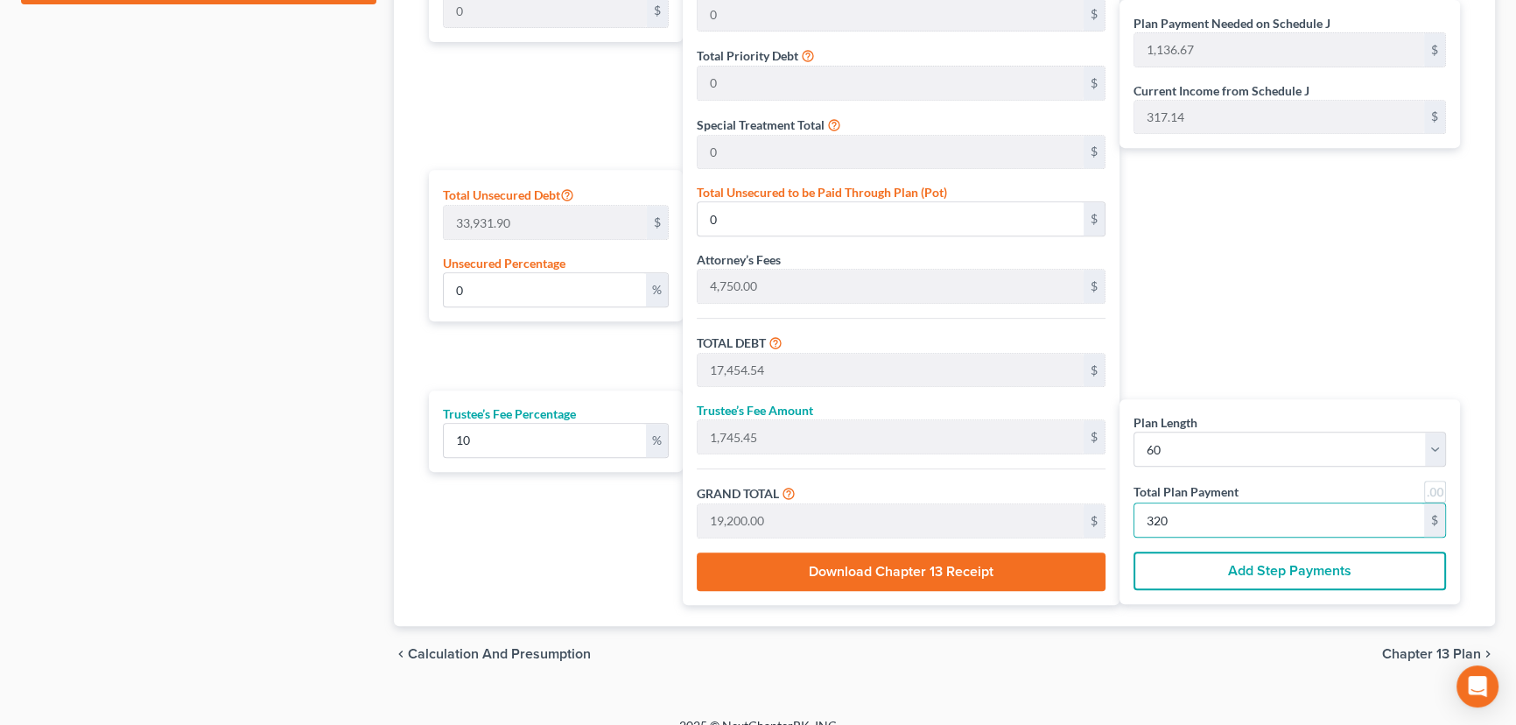
click at [1250, 570] on button "Add Step Payments" at bounding box center [1290, 571] width 313 height 39
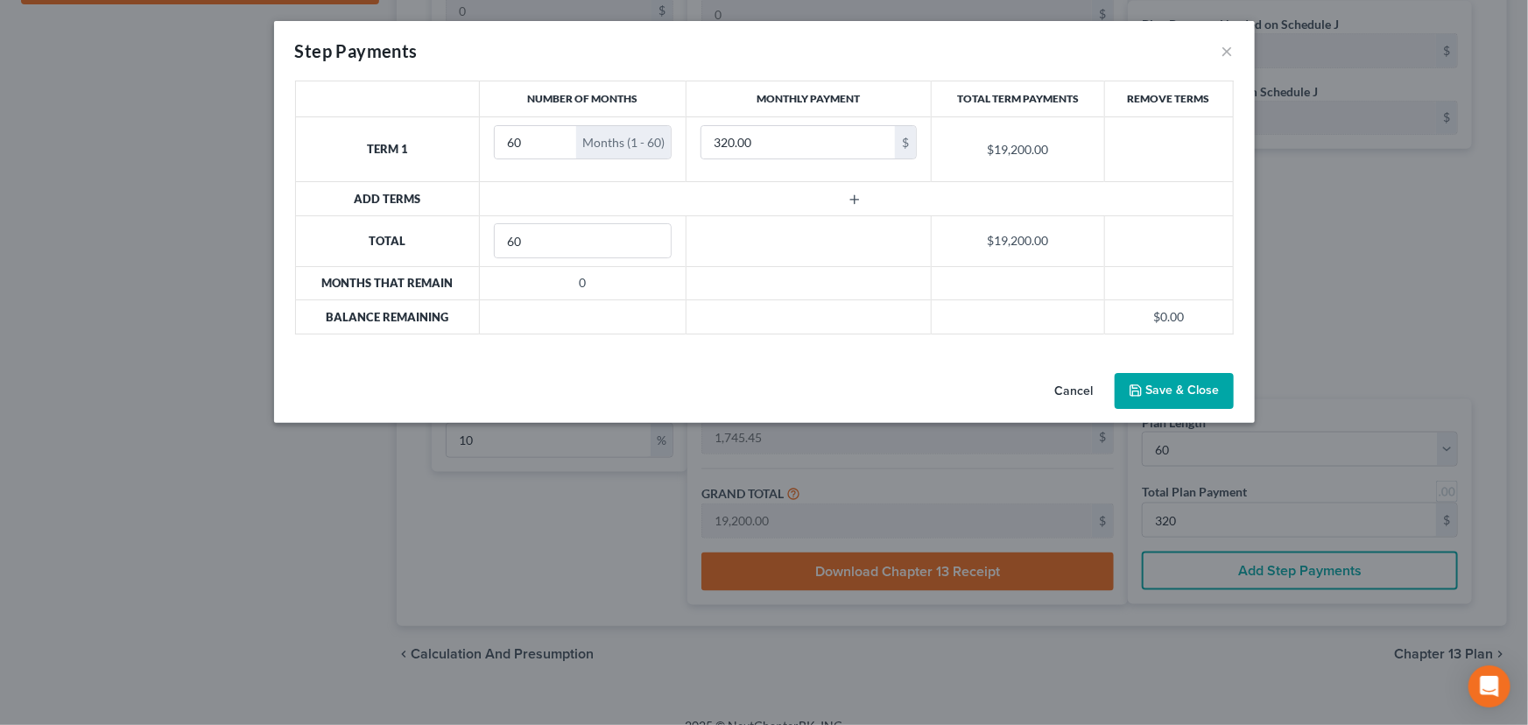
click at [1165, 392] on button "Save & Close" at bounding box center [1173, 391] width 119 height 37
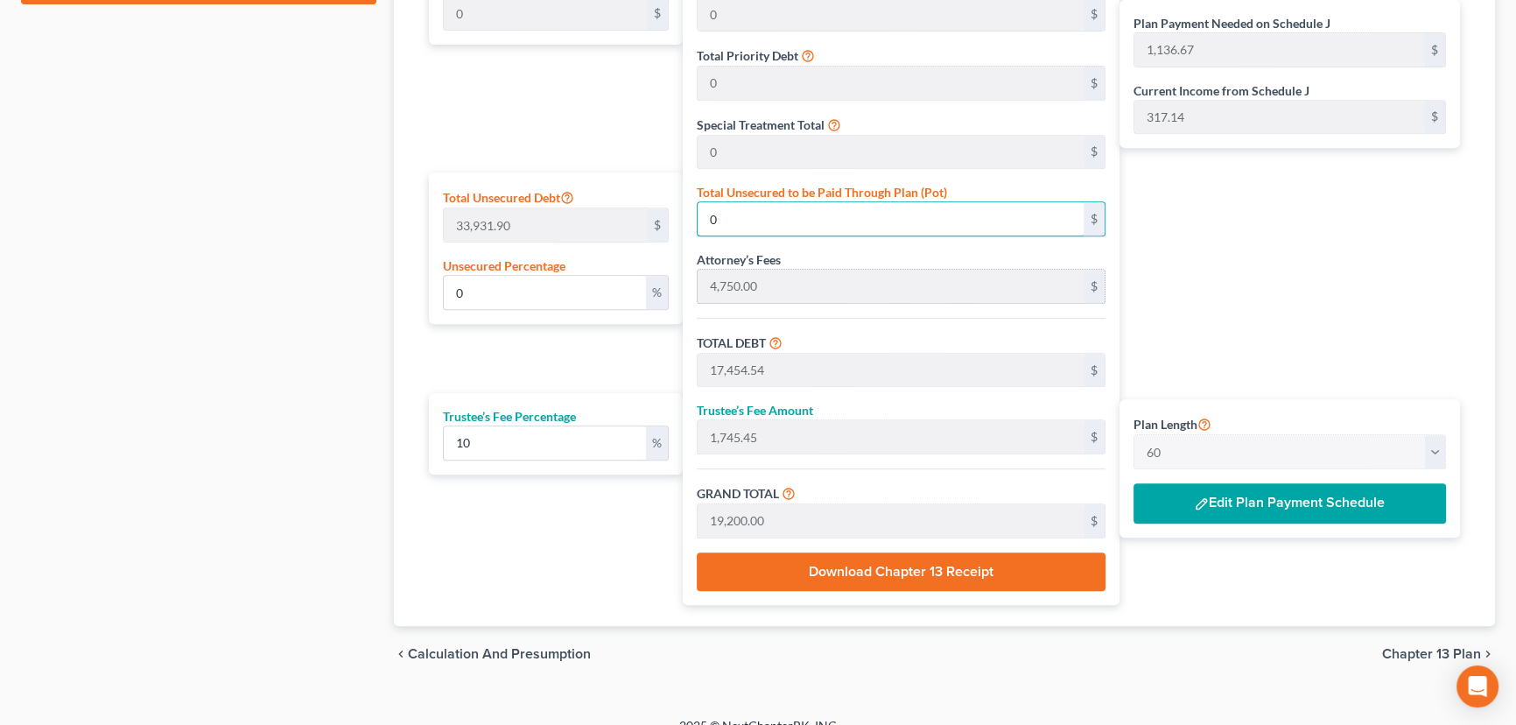
type input "0.0029470792970626458"
type input "1"
type input "28,069.31"
type input "2,806.93"
type input "30,876.24"
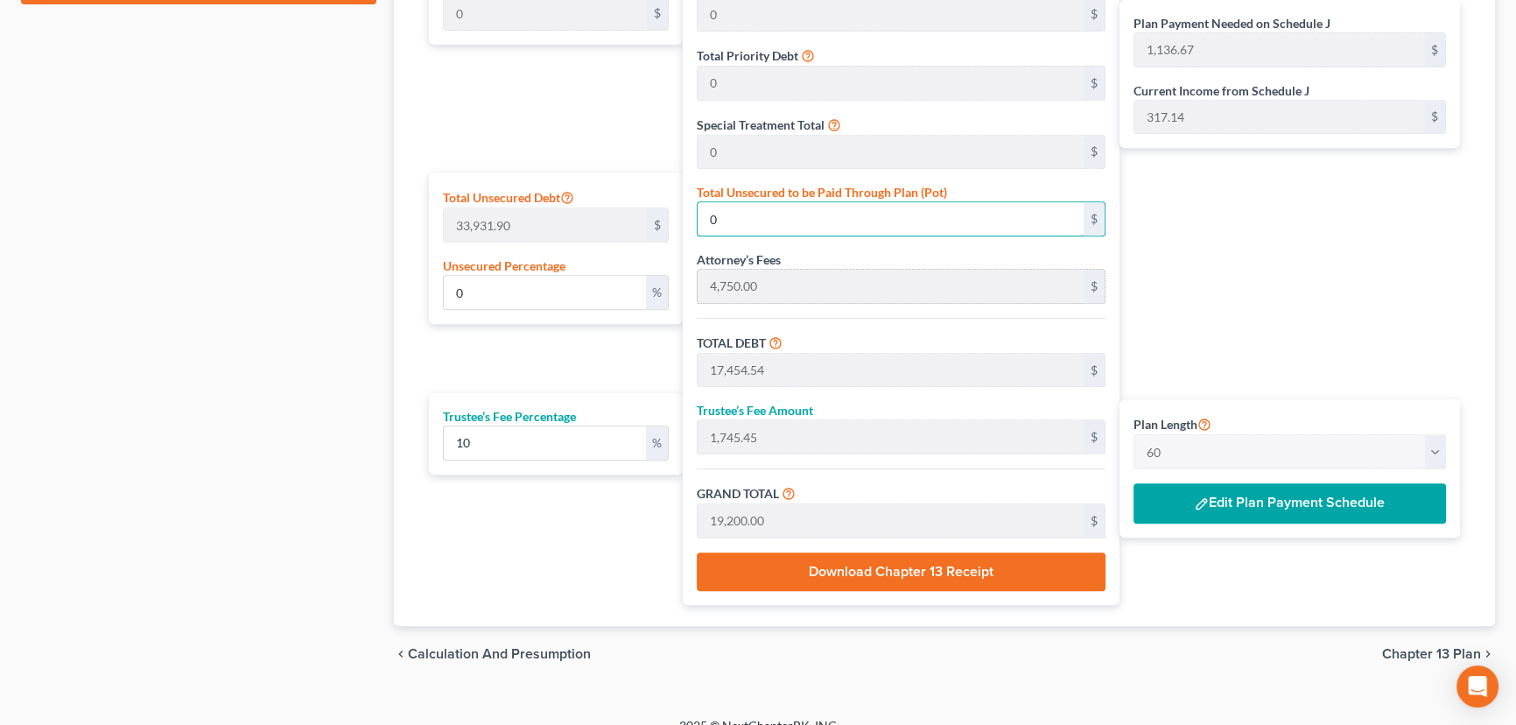
type input "514.60"
type input "0.029470792970626464"
type input "10"
type input "28,078.31"
type input "2,807.83"
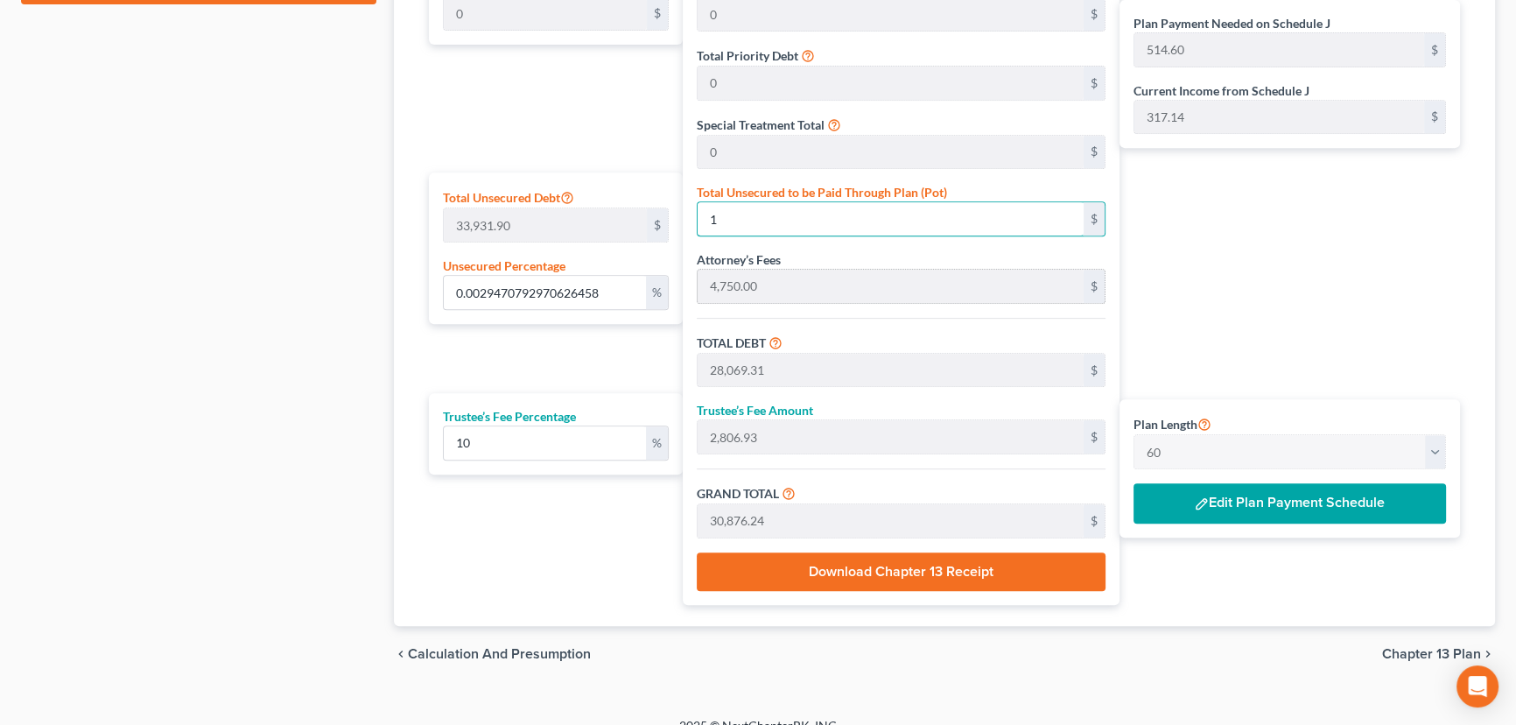
type input "30,886.14"
type input "514.76"
type input "0.2947079297062646"
type input "100"
type input "28,168.31"
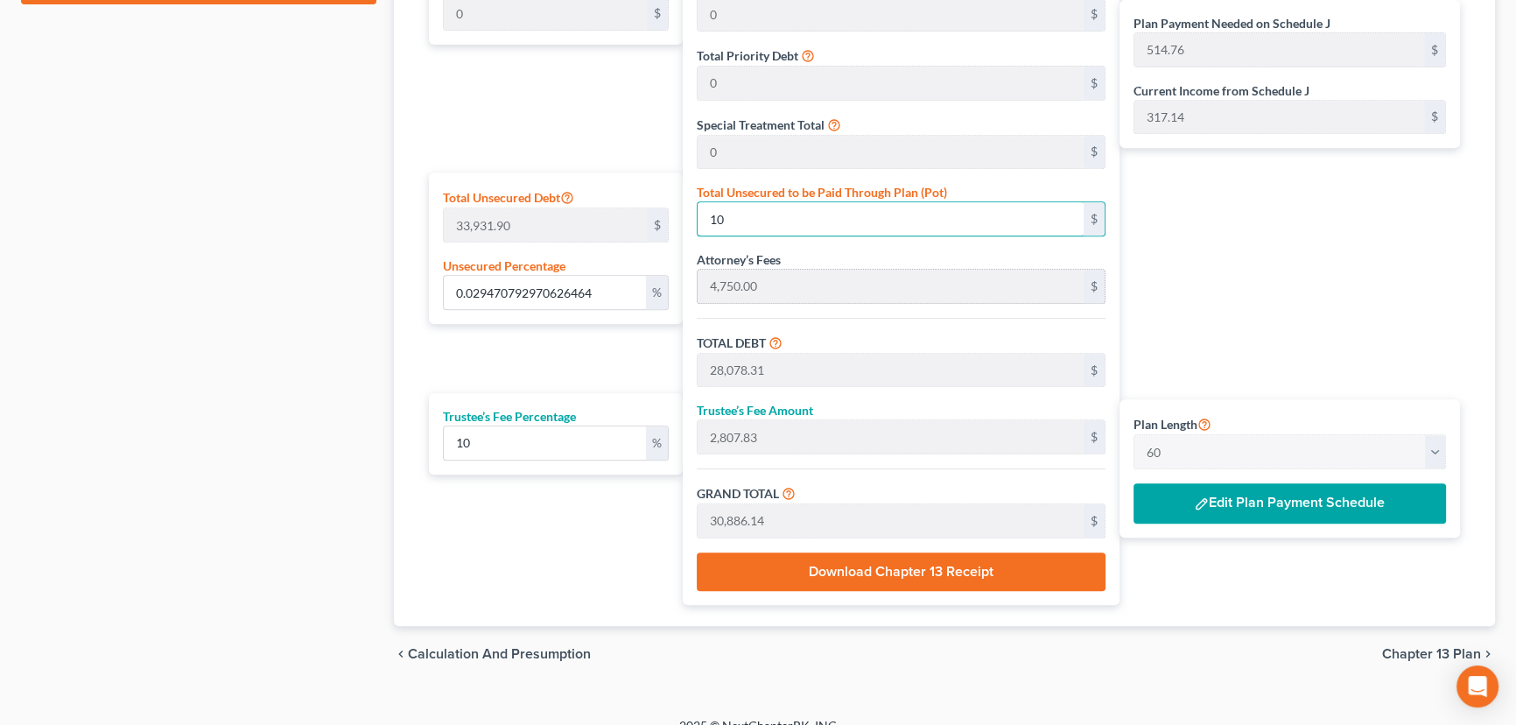
type input "2,816.83"
type input "30,985.14"
type input "516.41"
type input "100"
drag, startPoint x: 593, startPoint y: 290, endPoint x: 415, endPoint y: 298, distance: 177.9
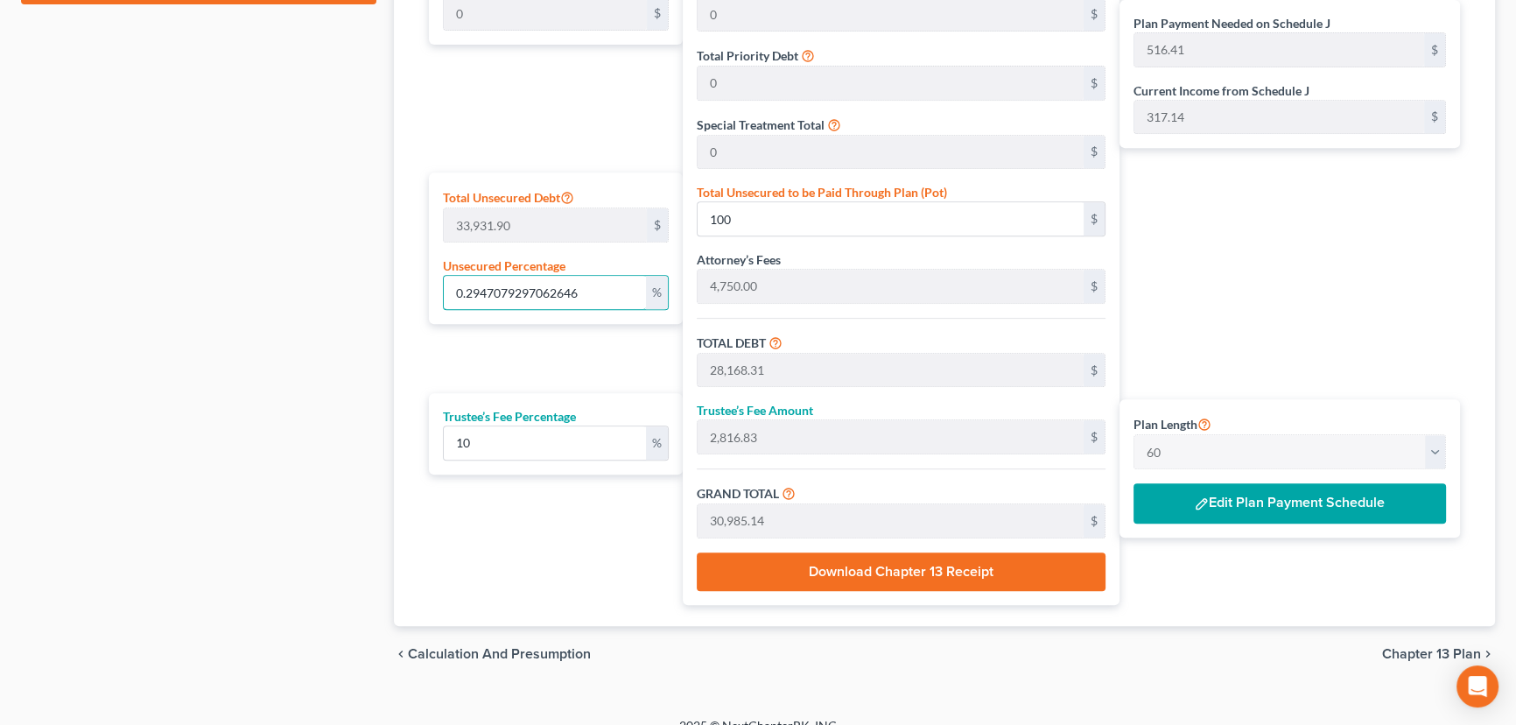
click at [415, 298] on div "Plan Length 1 2 3 4 5 6 7 8 9 10 11 12 13 14 15 16 17 18 19 20 21 22 23 24 25 2…" at bounding box center [944, 253] width 1059 height 746
type input "1"
type input "339.31"
type input "28,407.62"
type input "2,840.76"
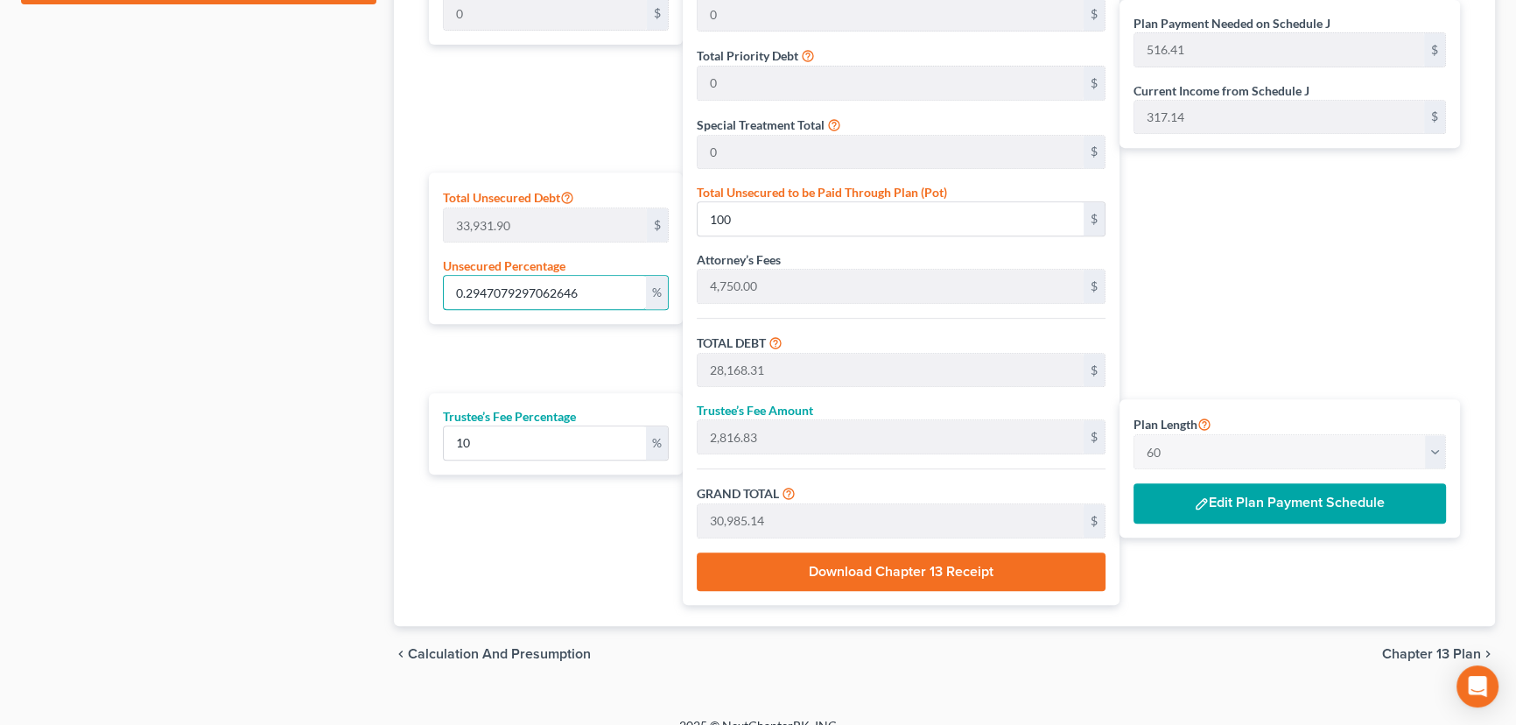
type input "31,248.39"
type input "520.80"
type input "10"
type input "3,393.19"
type input "31,461.50"
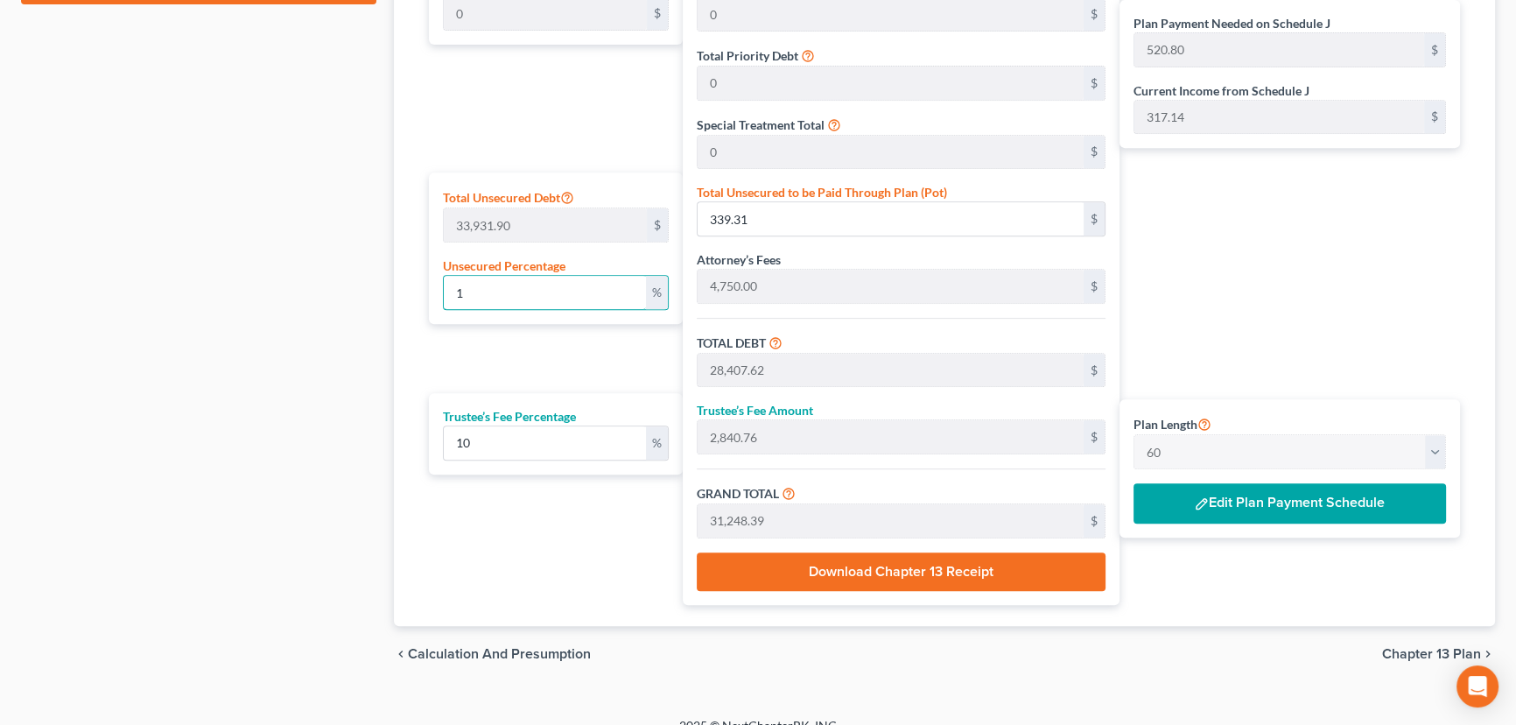
type input "3,146.15"
type input "34,607.65"
type input "576.79"
type input "100"
type input "33,931.90"
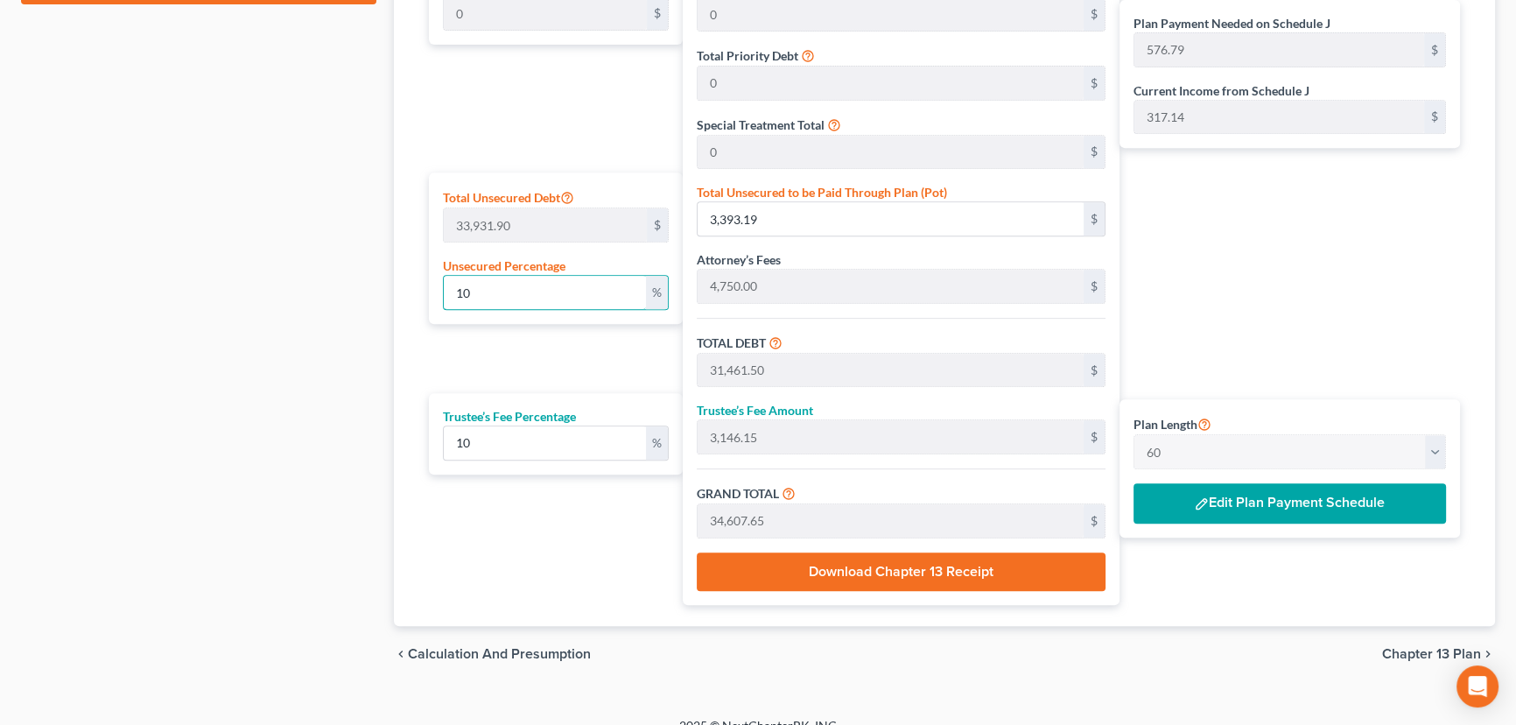
type input "62,000.21"
type input "6,200.02"
type input "68,200.23"
type input "1,136.67"
type input "100"
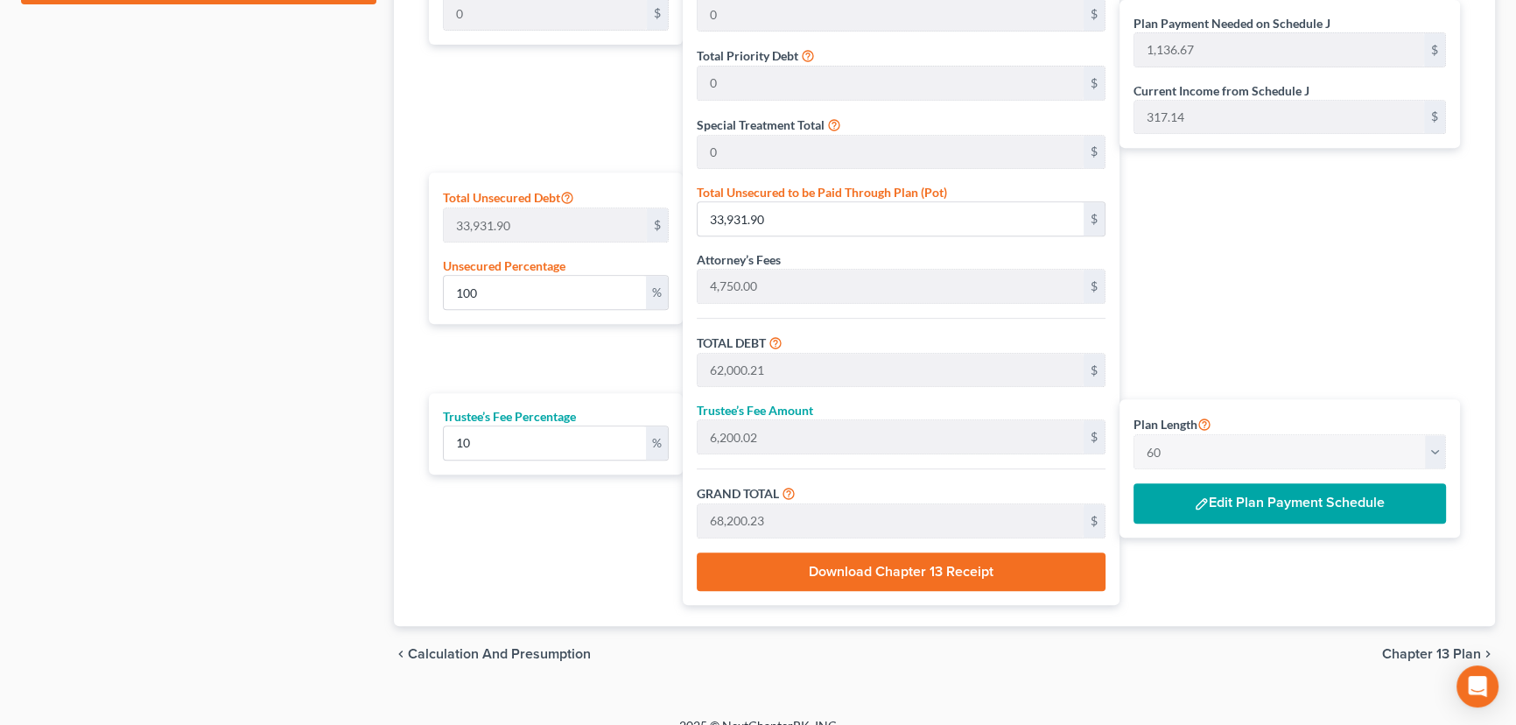
click at [1235, 497] on button "Edit Plan Payment Schedule" at bounding box center [1290, 503] width 313 height 40
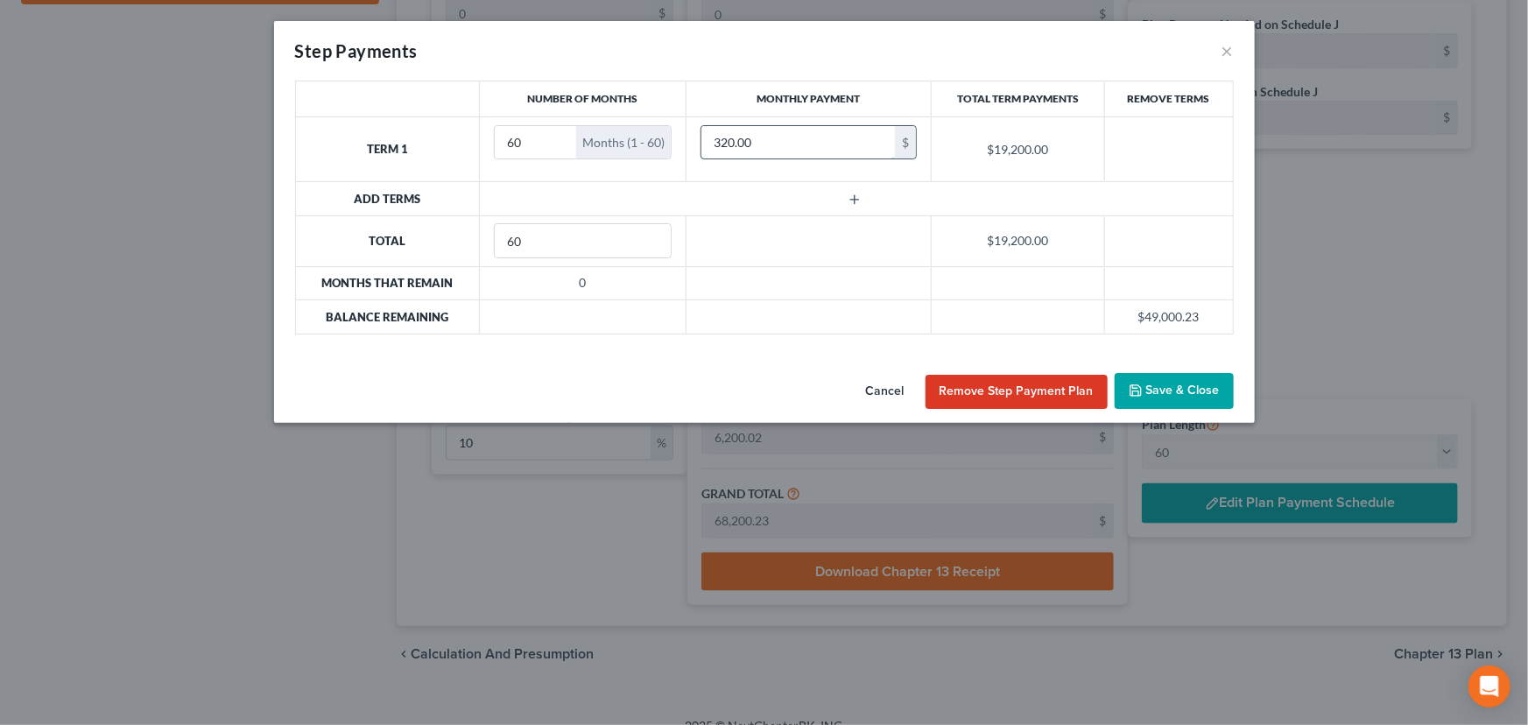
click at [762, 139] on input "320.00" at bounding box center [797, 142] width 193 height 33
type input "200"
